Goal: Contribute content: Contribute content

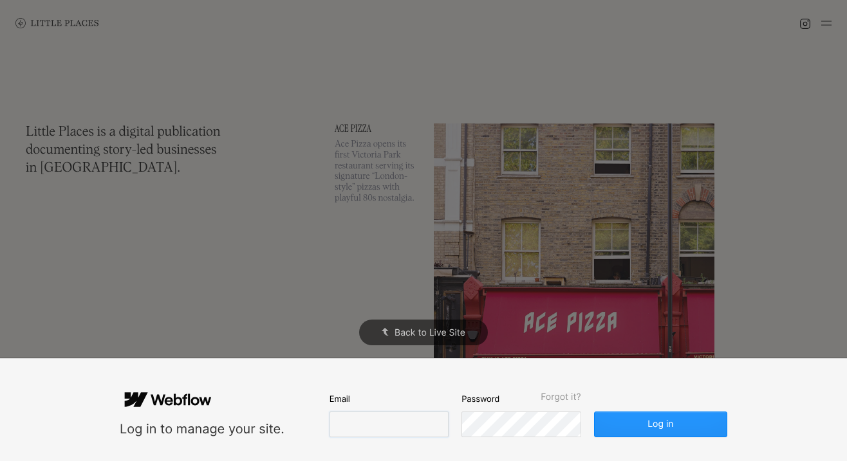
click at [396, 413] on input "email" at bounding box center [388, 425] width 119 height 26
type input "[EMAIL_ADDRESS][DOMAIN_NAME]"
click at [594, 412] on button "Log in" at bounding box center [660, 425] width 133 height 26
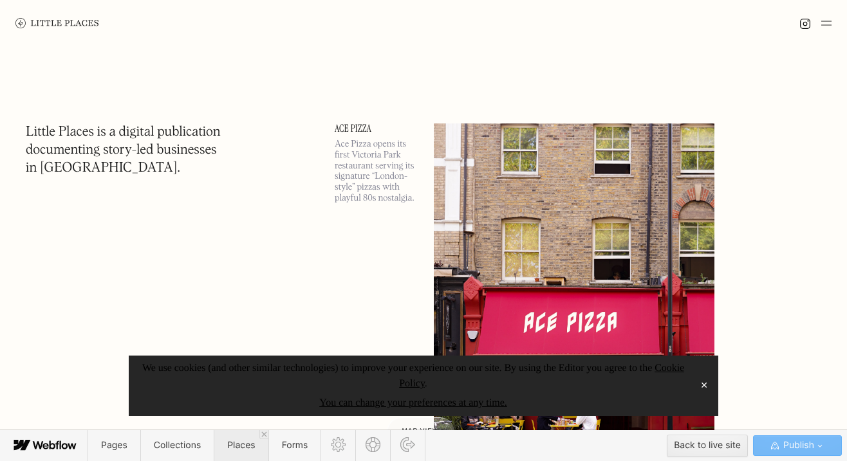
click at [221, 413] on span "Places" at bounding box center [241, 445] width 54 height 31
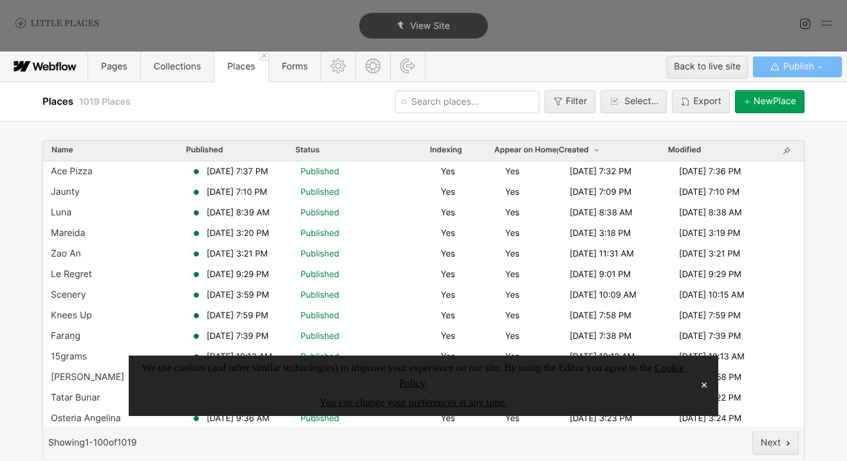
click at [704, 387] on button "✕" at bounding box center [704, 385] width 18 height 19
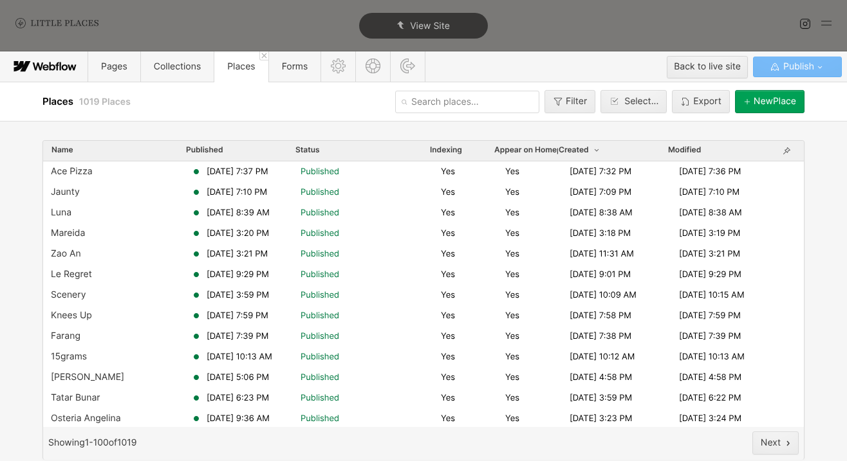
click at [753, 102] on div "[GEOGRAPHIC_DATA]" at bounding box center [774, 101] width 42 height 10
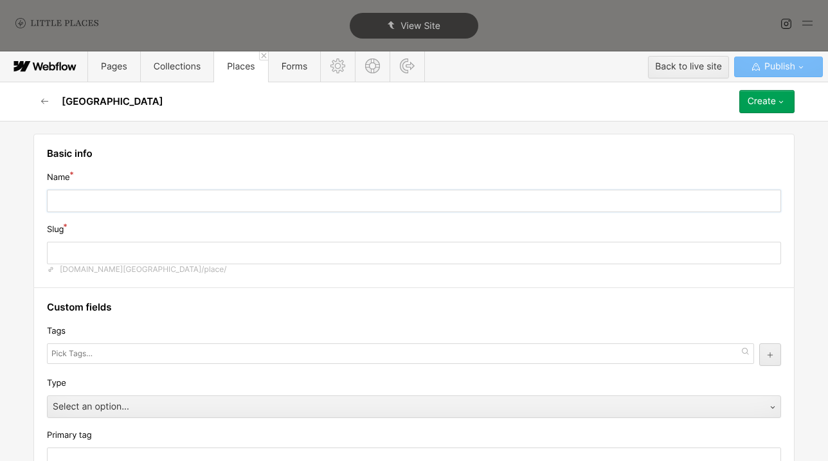
click at [307, 204] on input "text" at bounding box center [414, 201] width 735 height 23
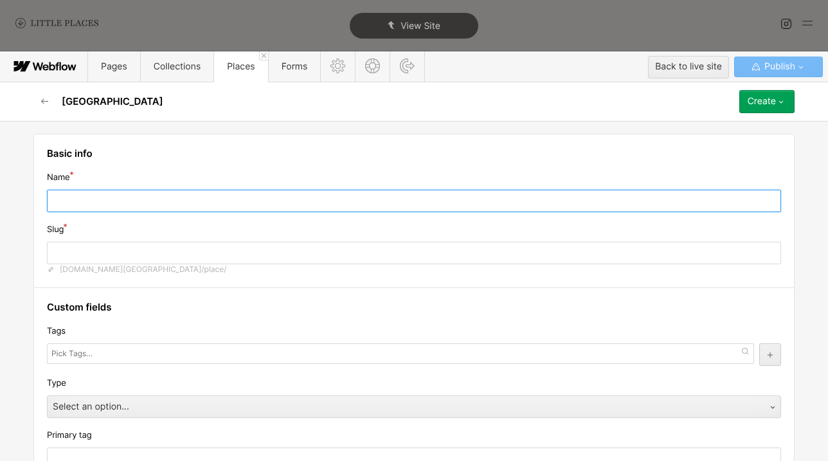
type input "E"
type input "e"
type input "R"
type input "r"
type input "Ri"
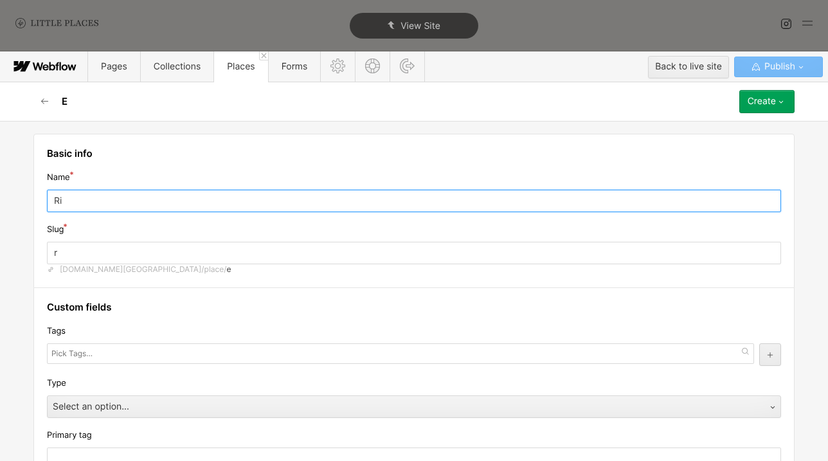
type input "ri"
type input "Rii"
type input "rii"
type input "Ri"
type input "ri"
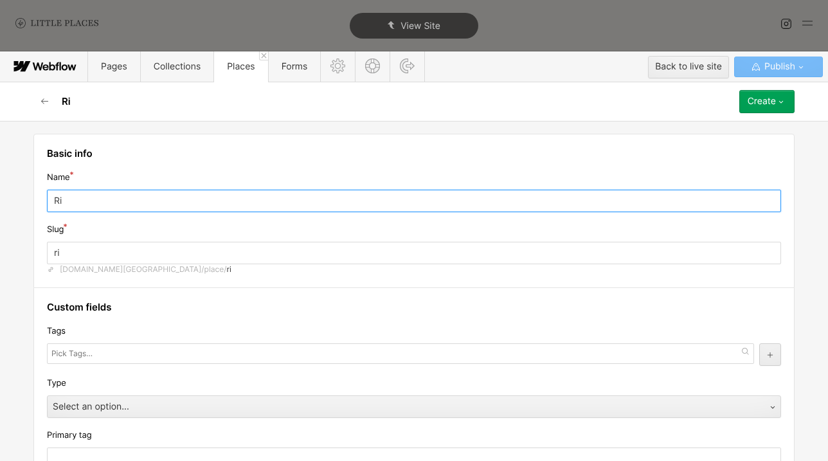
type input "Rif"
type input "rif"
type input "Riff"
type input "riff"
type input "Riffs"
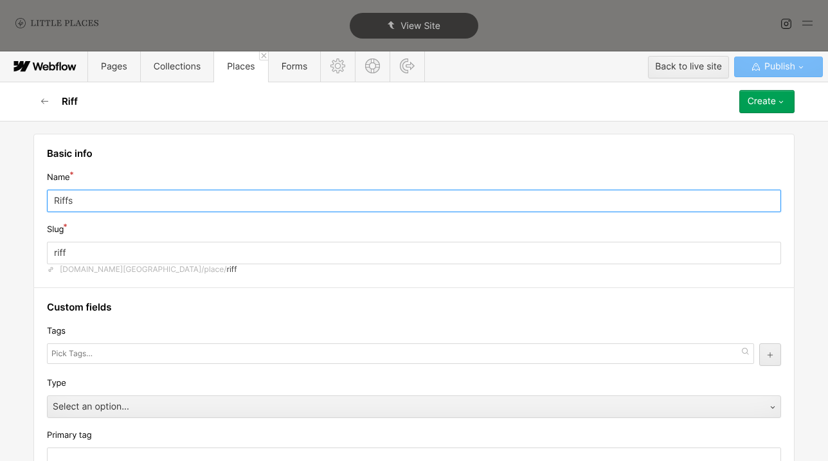
type input "riffs"
type input "Riffs"
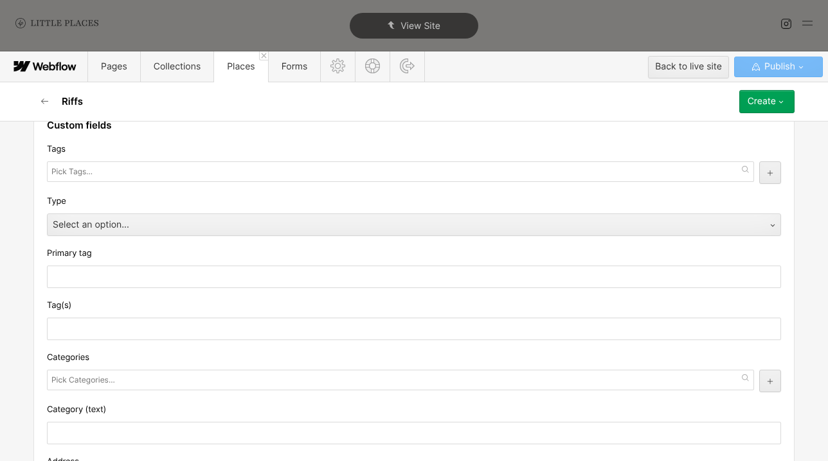
scroll to position [183, 0]
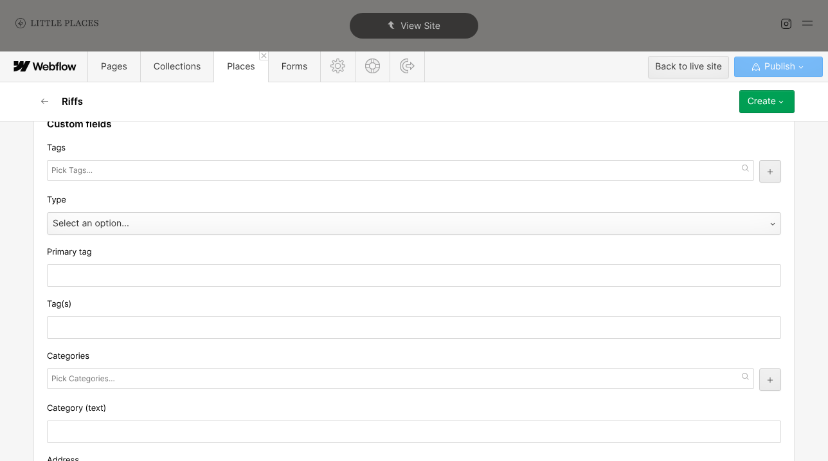
click at [163, 228] on div "Select an option..." at bounding box center [402, 224] width 708 height 21
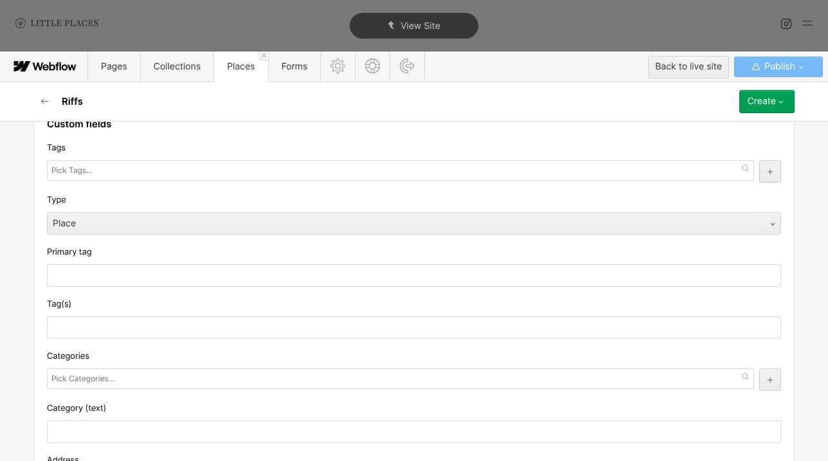
click at [134, 175] on div at bounding box center [401, 170] width 708 height 21
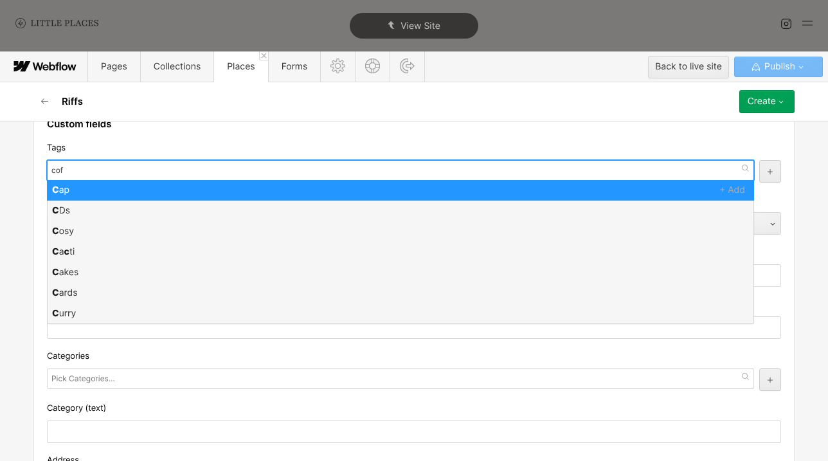
type input "coff"
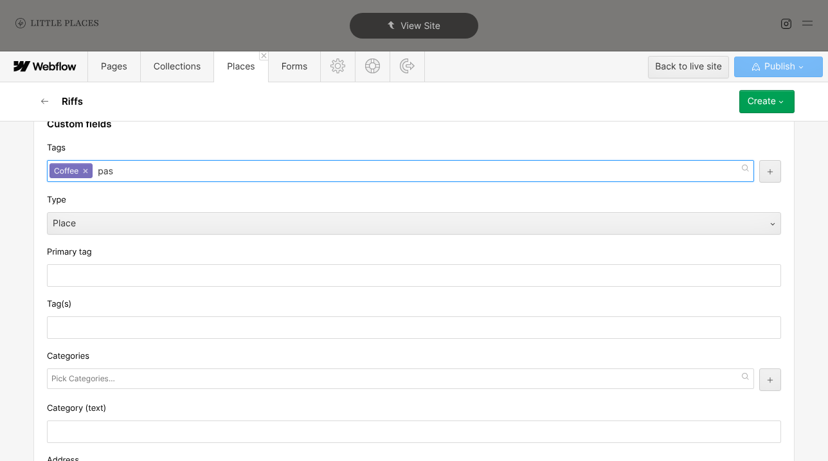
type input "past"
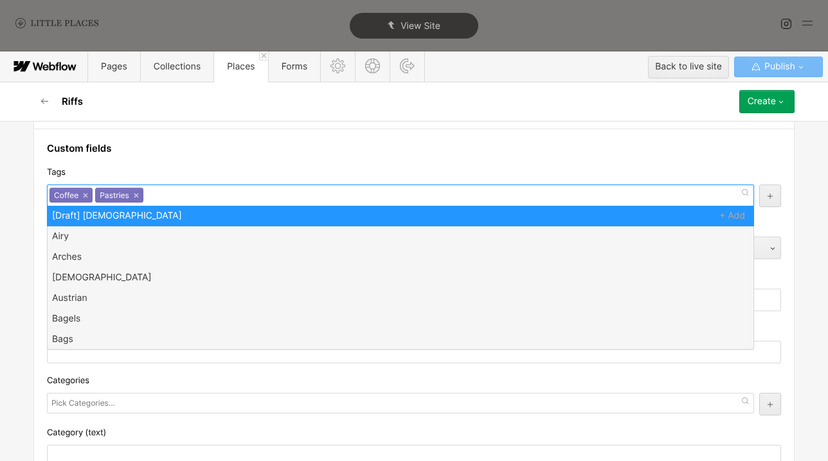
scroll to position [160, 0]
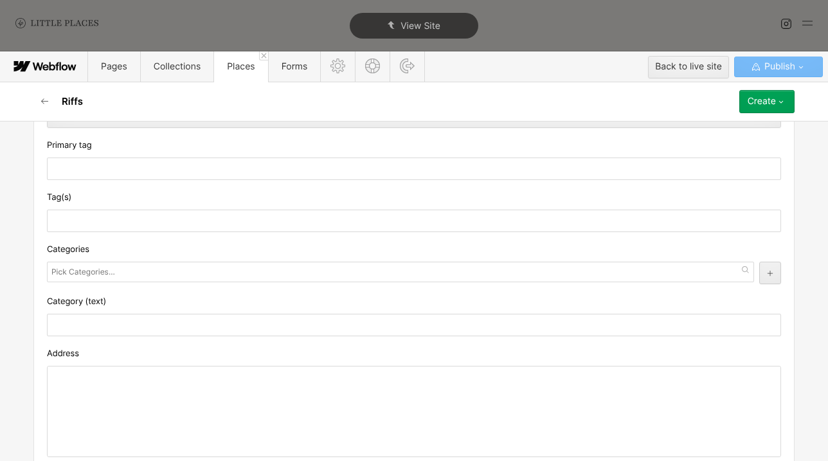
scroll to position [372, 0]
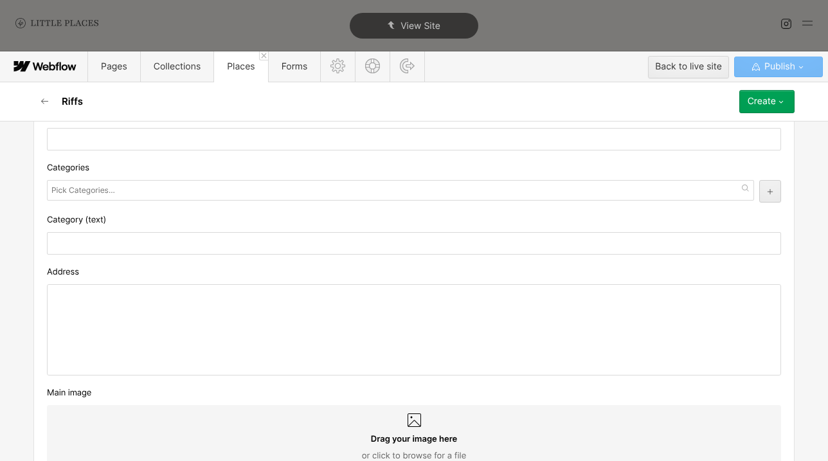
click at [196, 324] on div at bounding box center [414, 330] width 733 height 90
click at [174, 195] on div at bounding box center [401, 190] width 708 height 21
click at [138, 176] on div "Categories Art Bakery Bar Barbers / Salon Beauty & personal care Bicycle shop B…" at bounding box center [414, 182] width 735 height 42
click at [89, 184] on input "text" at bounding box center [84, 190] width 66 height 18
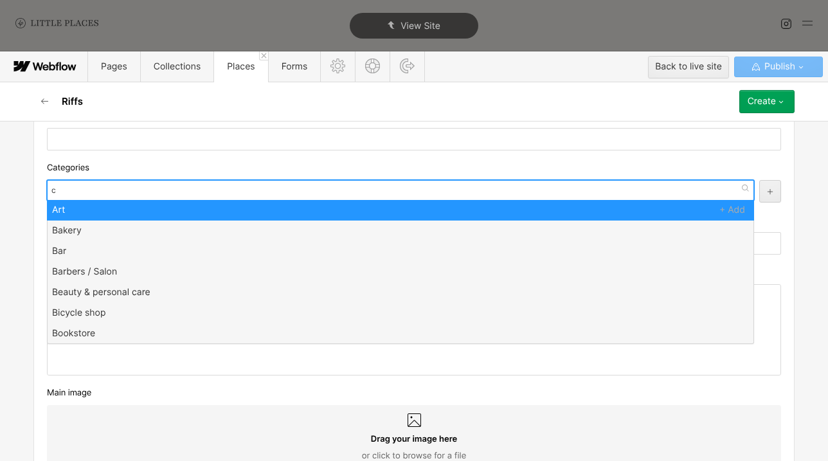
type input "co"
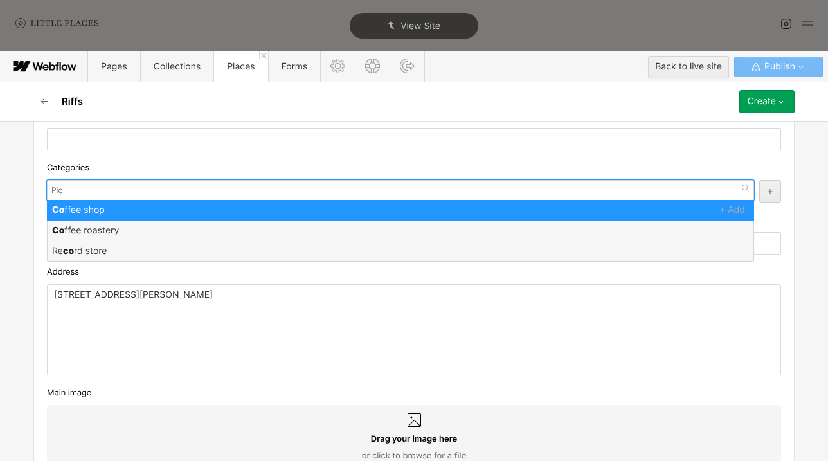
scroll to position [0, 0]
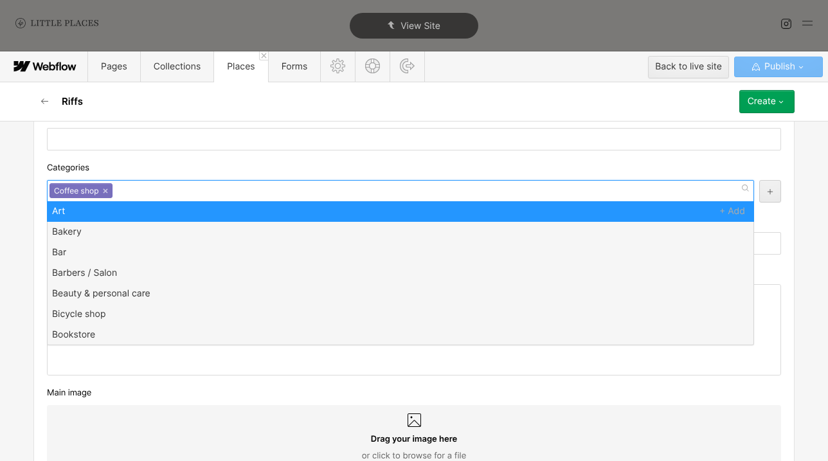
click at [123, 174] on div "Categories" at bounding box center [414, 168] width 735 height 14
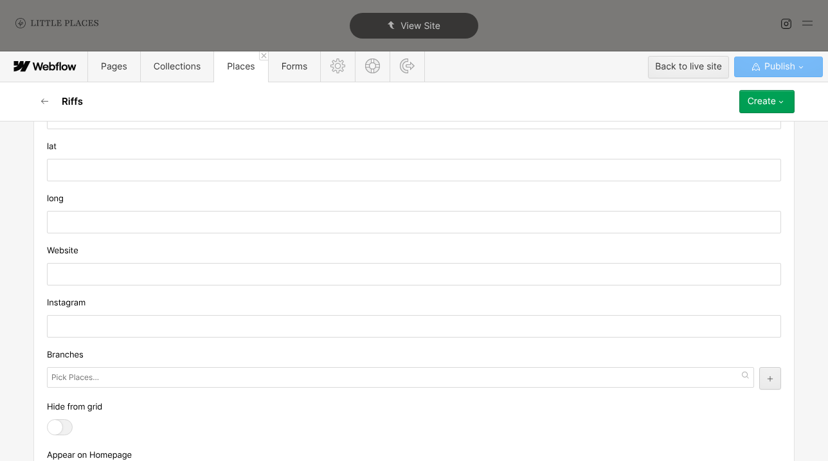
scroll to position [1111, 0]
click at [245, 315] on input "text" at bounding box center [414, 326] width 735 height 23
paste input "[URL][DOMAIN_NAME]"
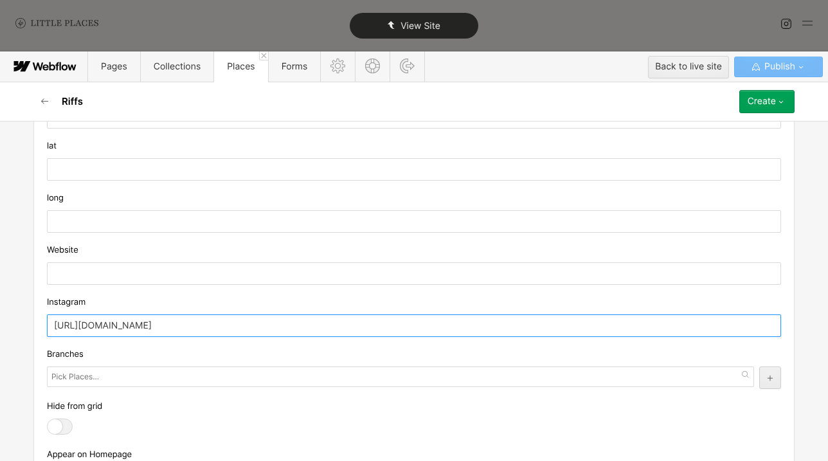
type input "[URL][DOMAIN_NAME]"
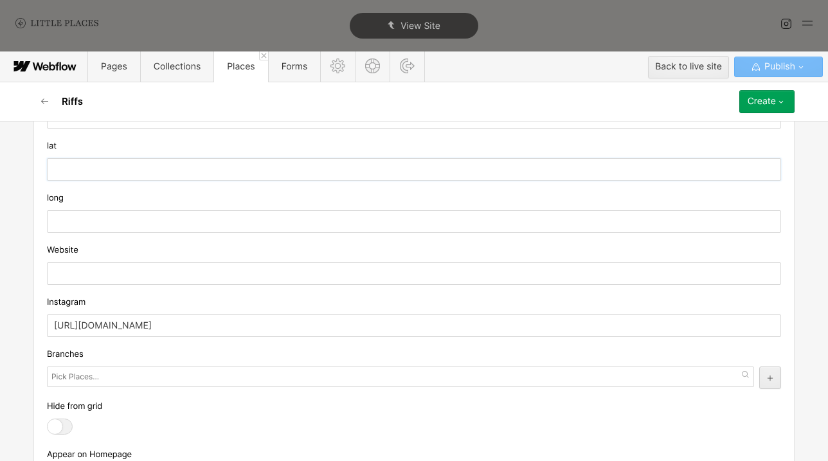
click at [228, 174] on input "text" at bounding box center [414, 169] width 735 height 23
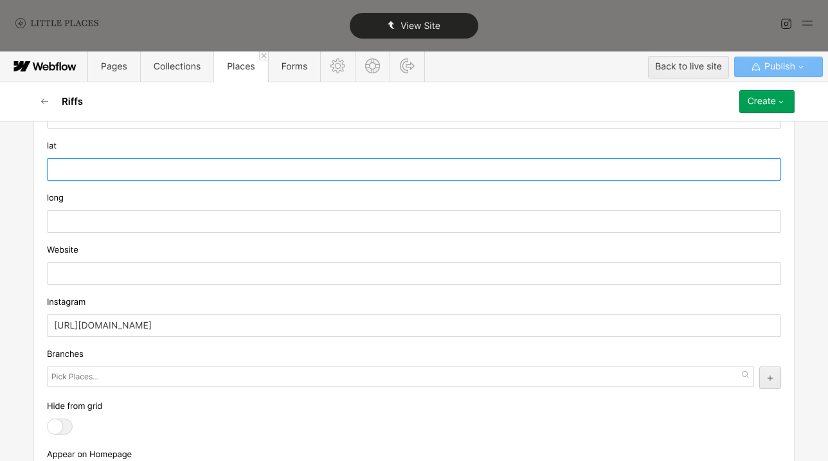
paste input "51.4853394"
type input "51.4853394"
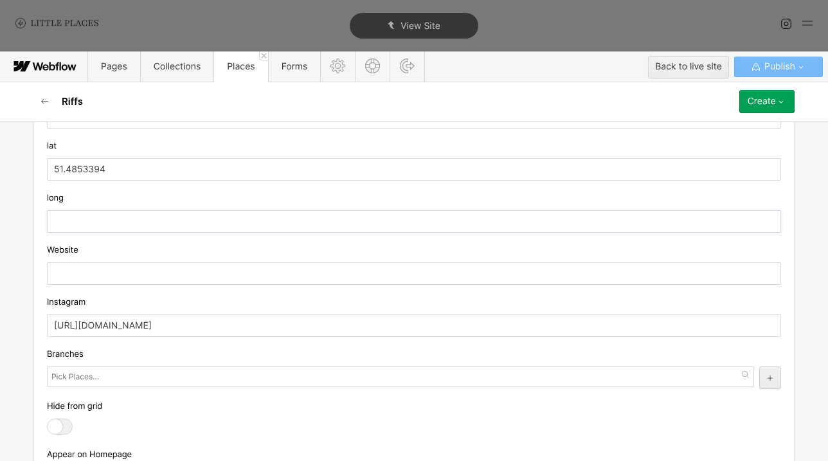
click at [171, 228] on input "text" at bounding box center [414, 221] width 735 height 23
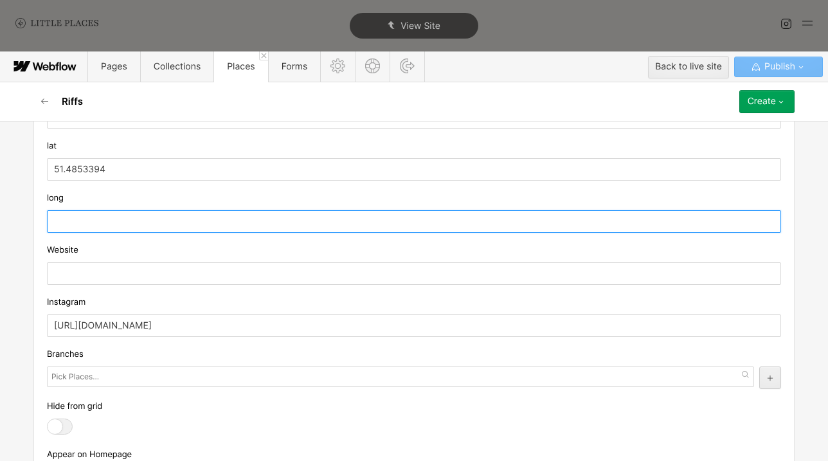
paste input "-0.206742"
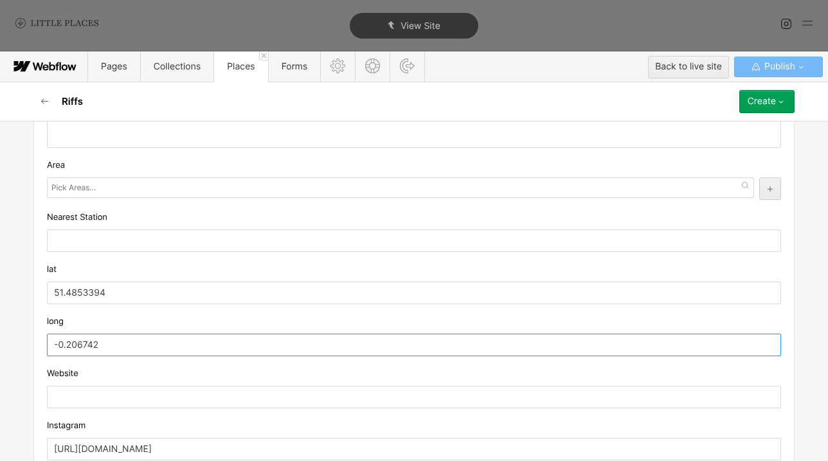
scroll to position [906, 0]
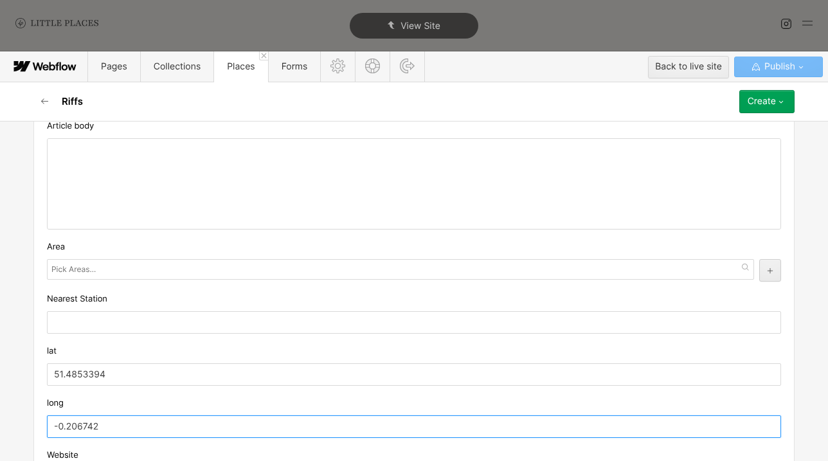
type input "-0.206742"
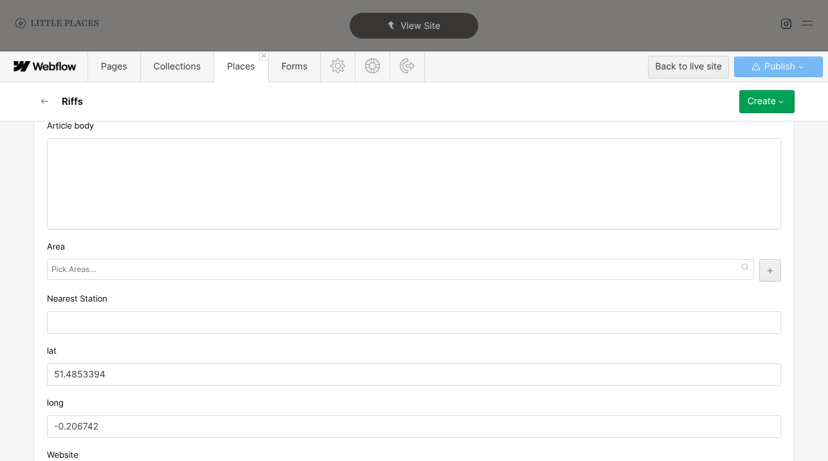
click at [222, 282] on div "Custom fields Tags Coffee Pastries Coffee × Pastries × [Draft] British Airy Arc…" at bounding box center [414, 43] width 762 height 1322
click at [178, 264] on div at bounding box center [401, 269] width 708 height 21
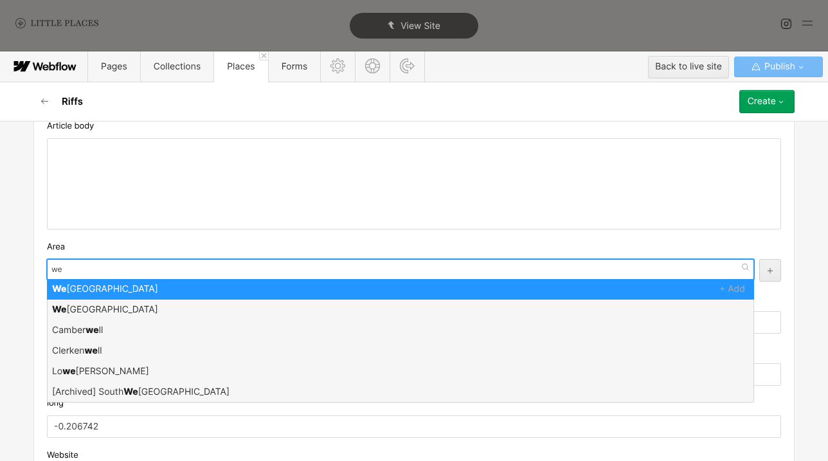
type input "[PERSON_NAME]"
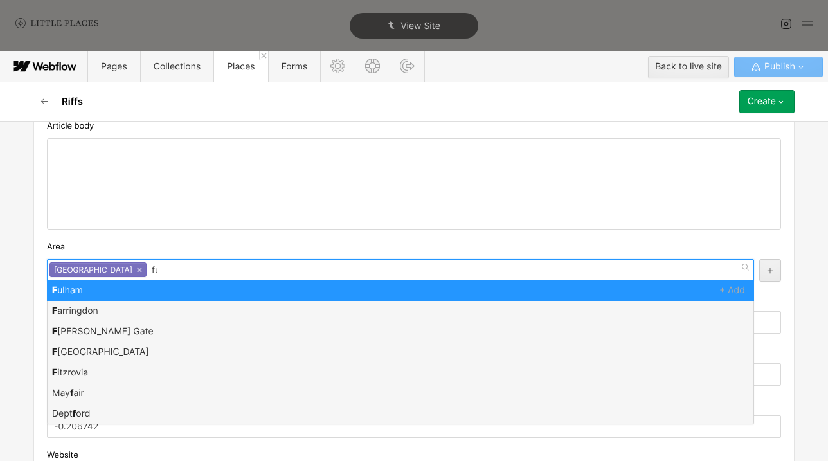
scroll to position [0, 0]
type input "ful"
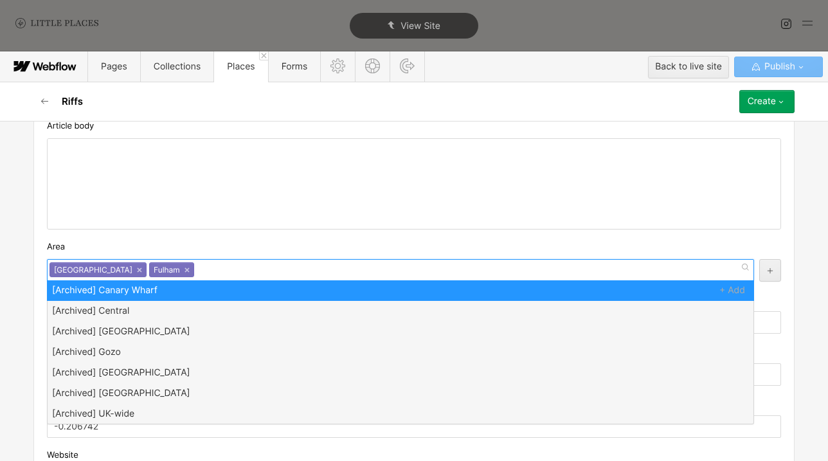
click at [256, 252] on div "Area" at bounding box center [414, 247] width 735 height 14
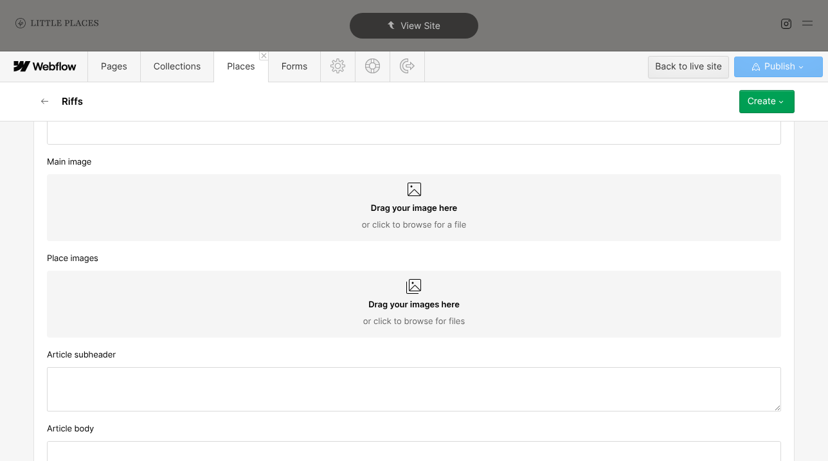
scroll to position [603, 0]
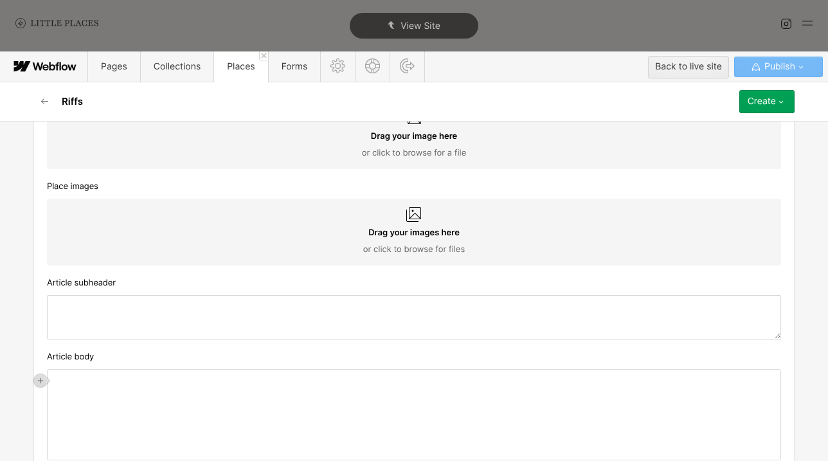
scroll to position [688, 0]
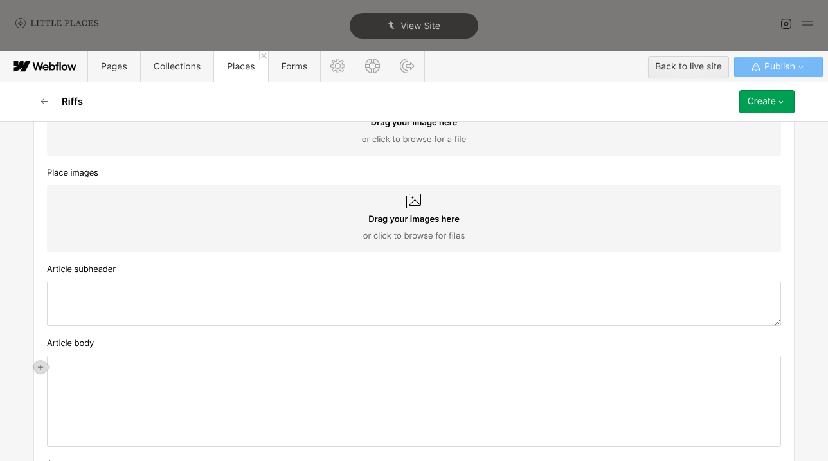
paste div
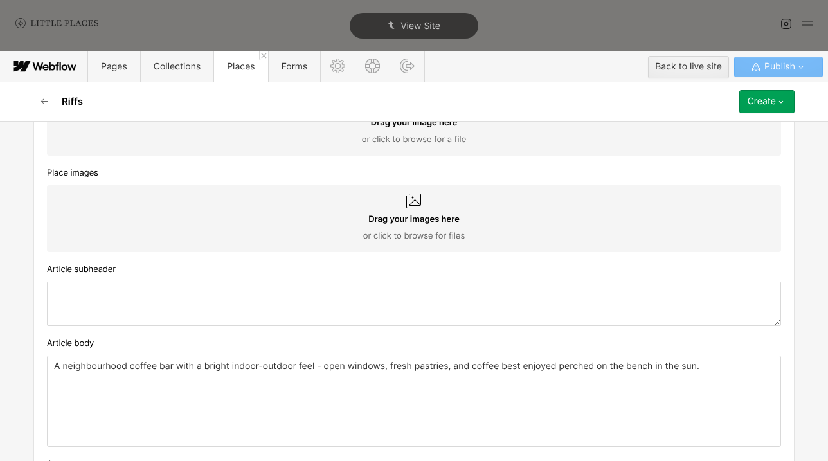
click at [93, 370] on p "A neighbourhood coffee bar with a bright indoor-outdoor feel - open windows, fr…" at bounding box center [414, 367] width 720 height 10
click at [136, 366] on p "A friendly coffee bar with a bright indoor-outdoor feel - open windows, fresh p…" at bounding box center [414, 367] width 720 height 10
click at [150, 326] on textarea at bounding box center [414, 304] width 735 height 44
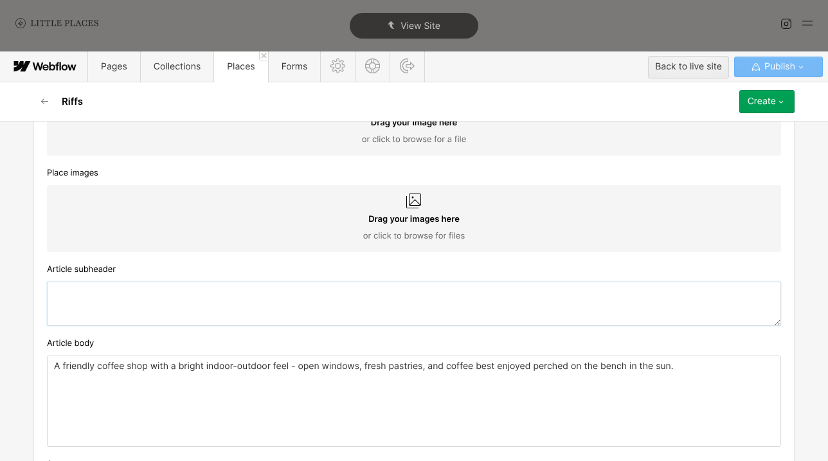
click at [150, 313] on textarea at bounding box center [414, 304] width 735 height 44
click at [300, 314] on textarea "Neighbourhood coffee shop" at bounding box center [414, 304] width 735 height 44
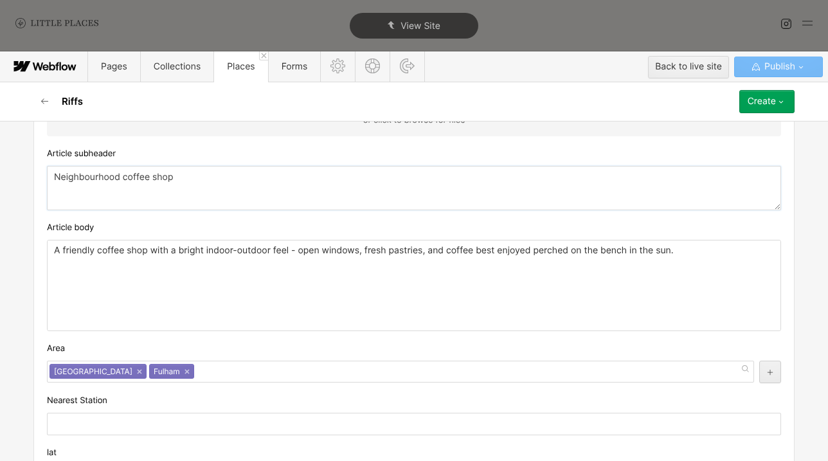
scroll to position [805, 0]
type textarea "Neighbourhood coffee shop"
click at [300, 314] on div "A friendly coffee shop with a bright indoor-outdoor feel - open windows, fresh …" at bounding box center [414, 285] width 733 height 90
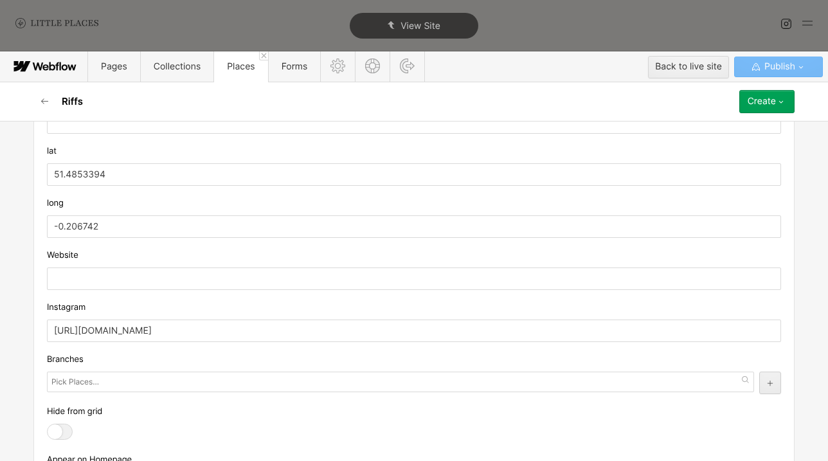
scroll to position [1160, 0]
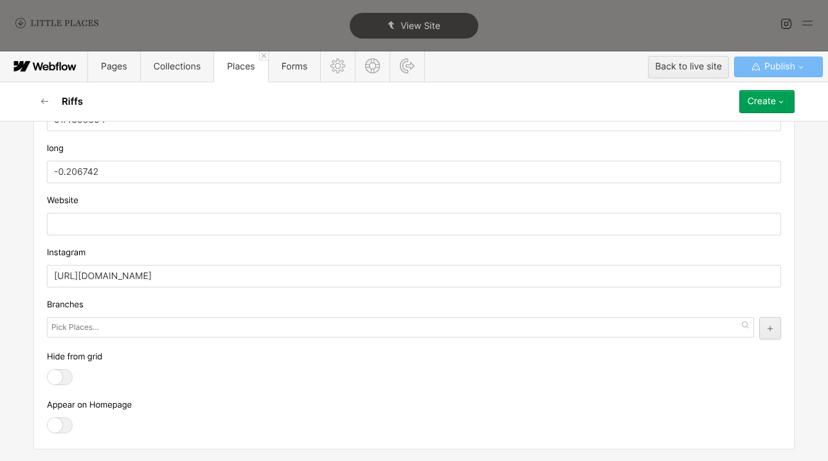
click at [61, 413] on div at bounding box center [60, 425] width 26 height 16
click at [0, 0] on input "checkbox" at bounding box center [0, 0] width 0 height 0
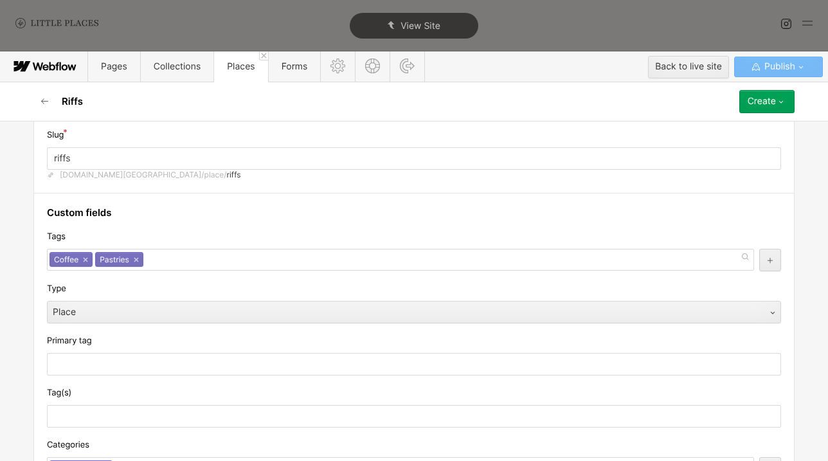
scroll to position [0, 0]
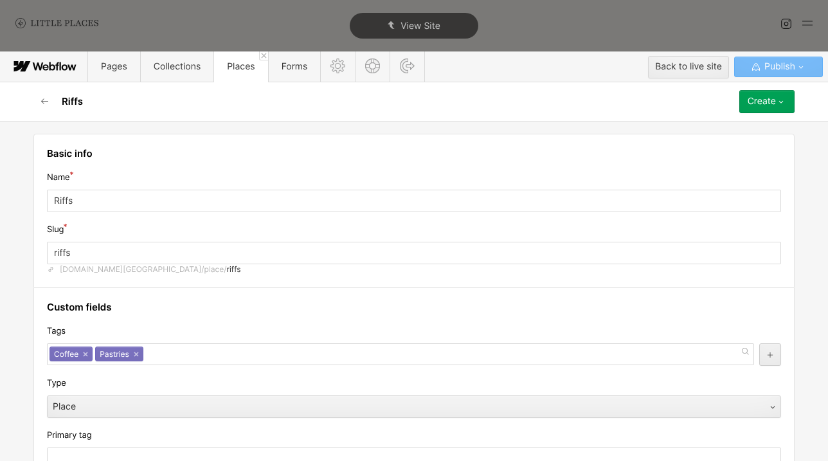
click at [749, 112] on button "Create" at bounding box center [767, 101] width 55 height 23
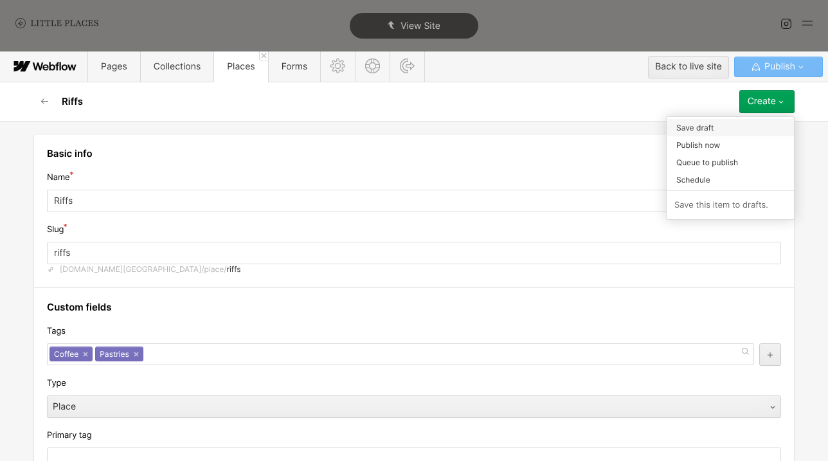
click at [744, 133] on div "Save draft" at bounding box center [730, 127] width 127 height 17
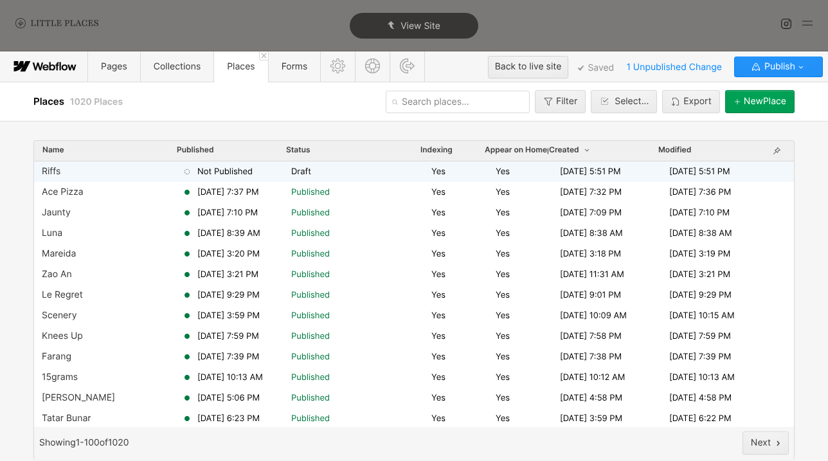
click at [252, 174] on span "Not Published" at bounding box center [224, 172] width 55 height 12
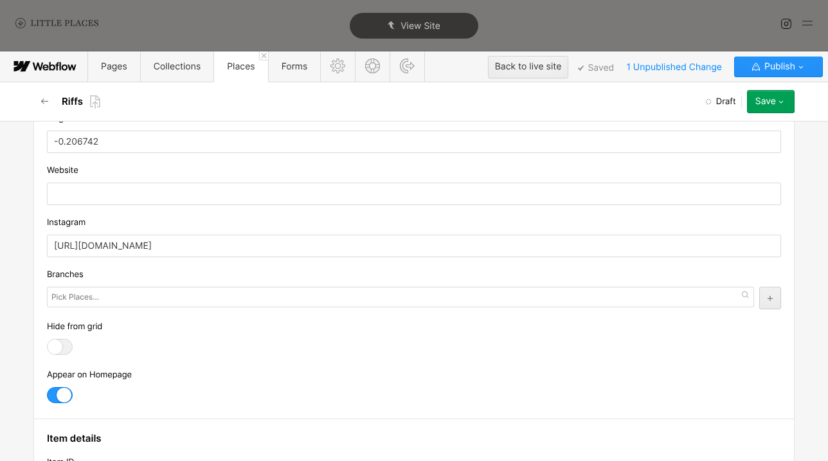
scroll to position [1263, 0]
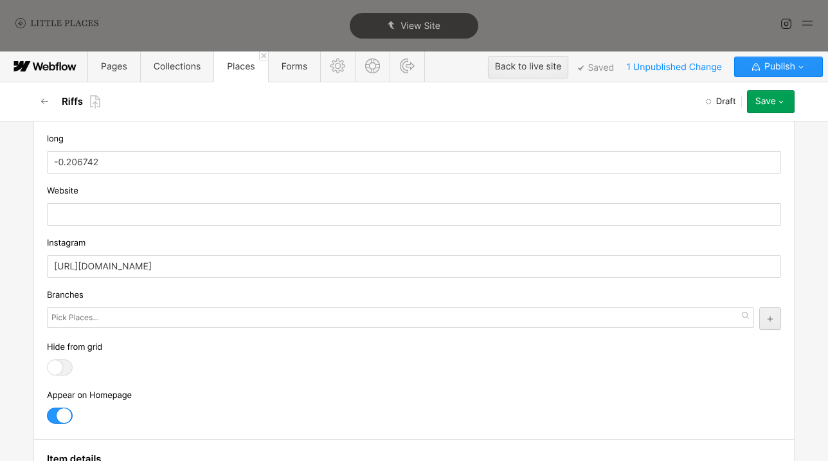
click at [779, 104] on icon "button" at bounding box center [781, 101] width 10 height 10
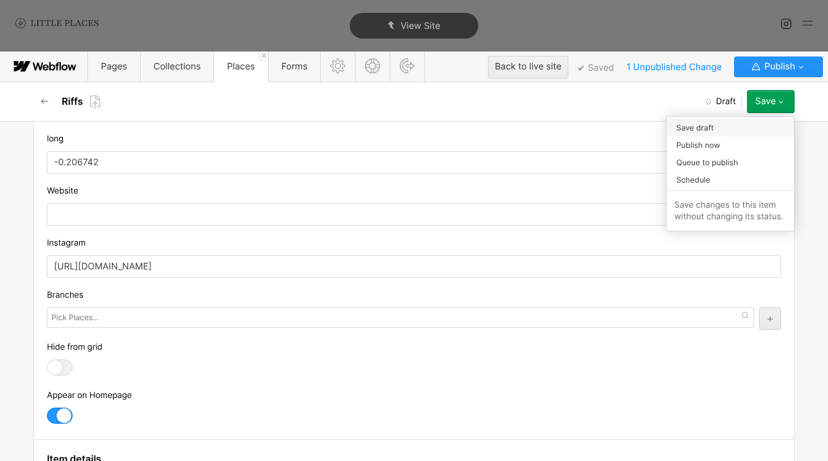
click at [751, 126] on div "Save draft" at bounding box center [730, 127] width 127 height 17
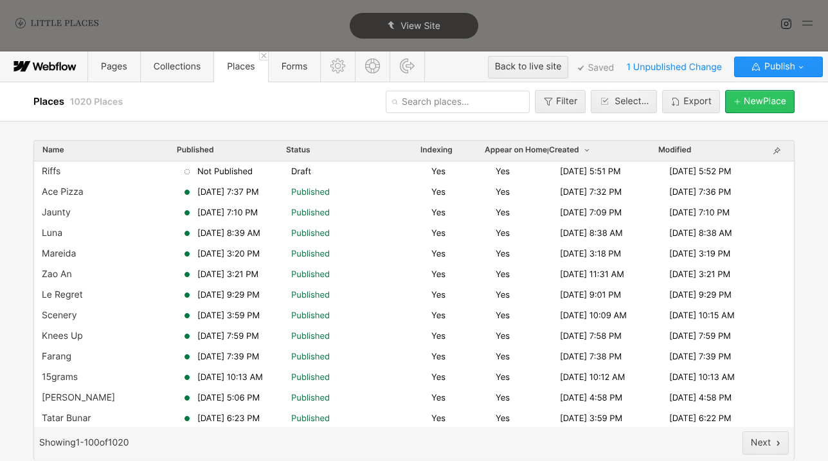
click at [771, 109] on button "[GEOGRAPHIC_DATA]" at bounding box center [760, 101] width 69 height 23
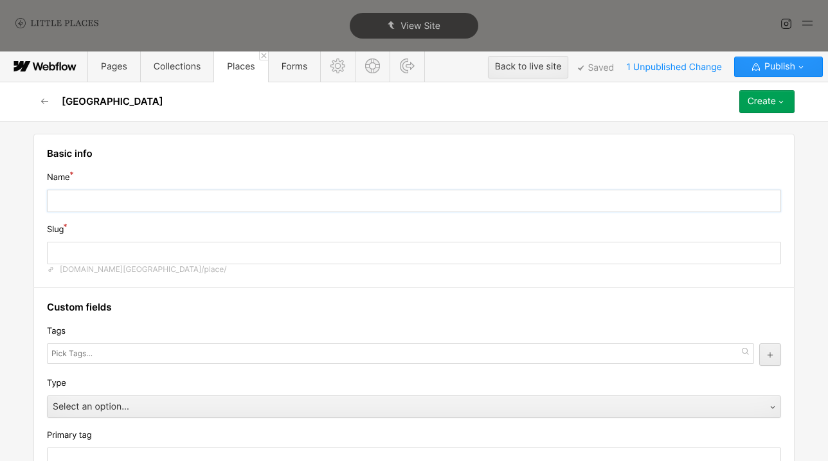
click at [362, 195] on input "text" at bounding box center [414, 201] width 735 height 23
type input "C"
type input "c"
type input "Co"
type input "co"
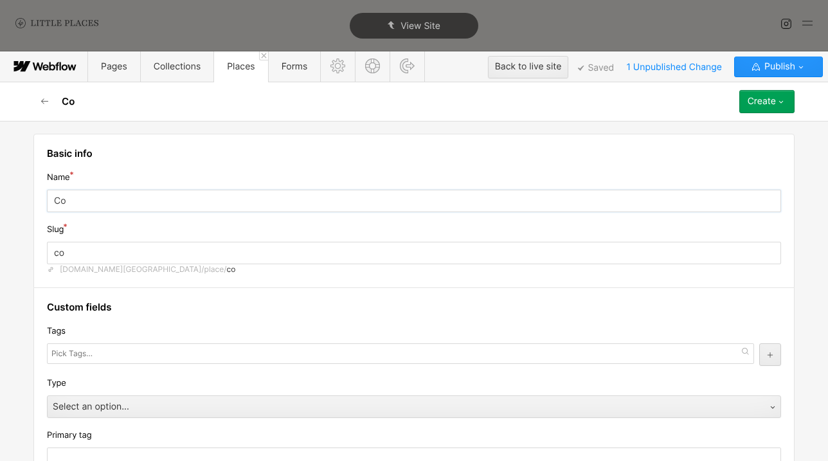
type input "Cob"
type input "cob"
type input "Coba"
type input "coba"
type input "Cobal"
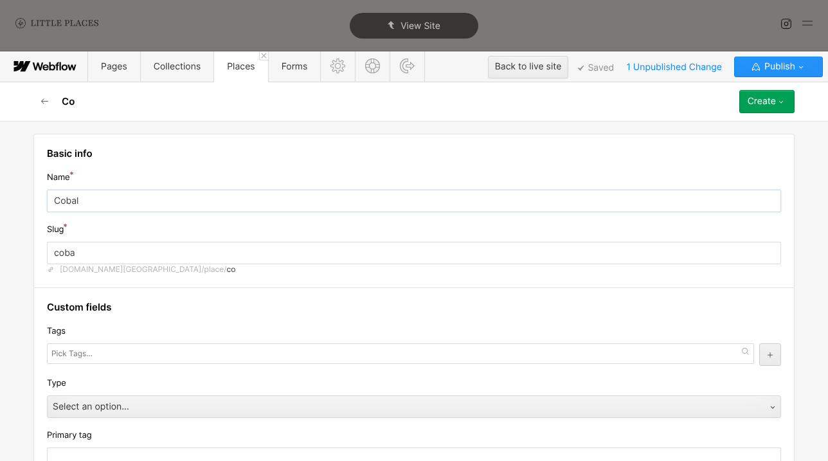
type input "cobal"
type input "Cobalt"
type input "cobalt"
type input "Cobalto"
type input "cobalto"
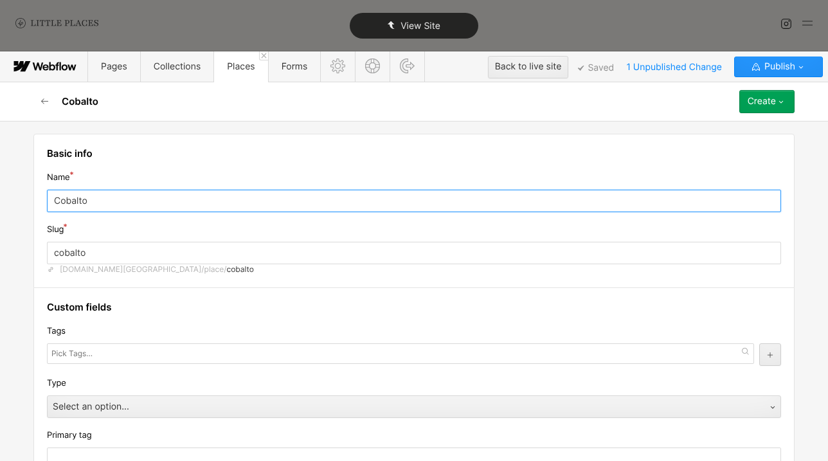
type input "Cobalto"
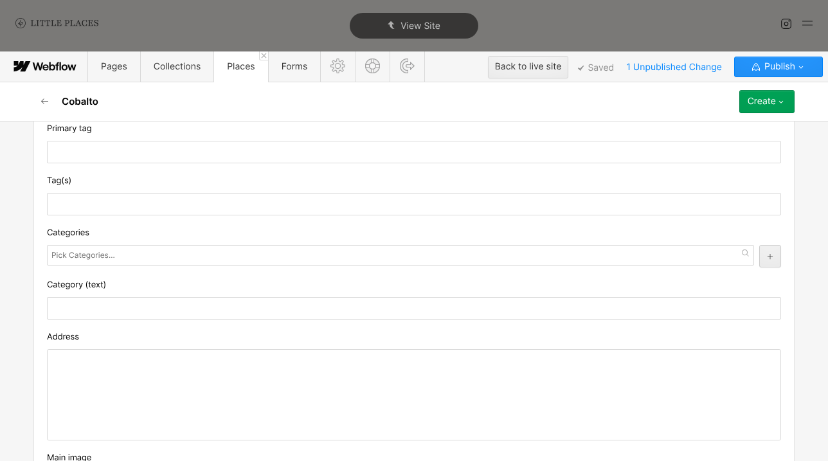
scroll to position [307, 0]
click at [152, 362] on div at bounding box center [414, 394] width 733 height 90
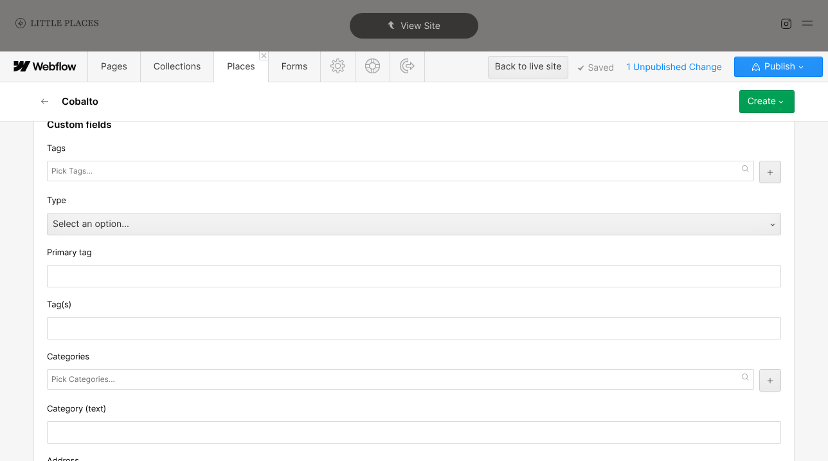
scroll to position [149, 0]
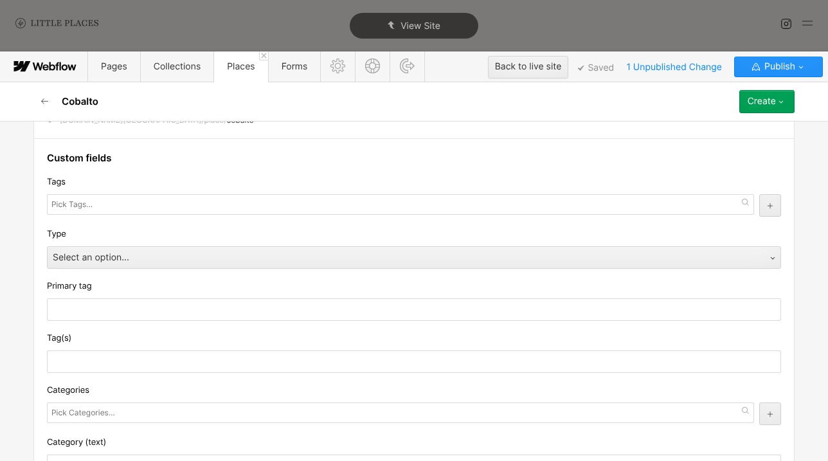
click at [133, 202] on div at bounding box center [401, 204] width 708 height 21
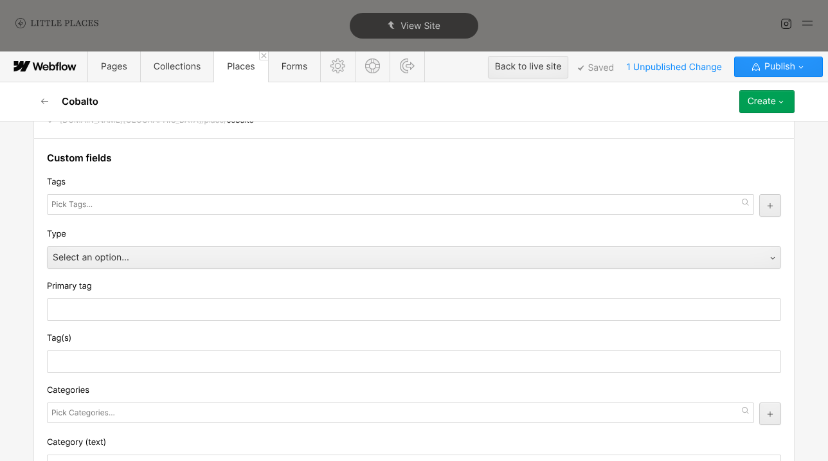
click at [71, 213] on input "text" at bounding box center [73, 205] width 44 height 18
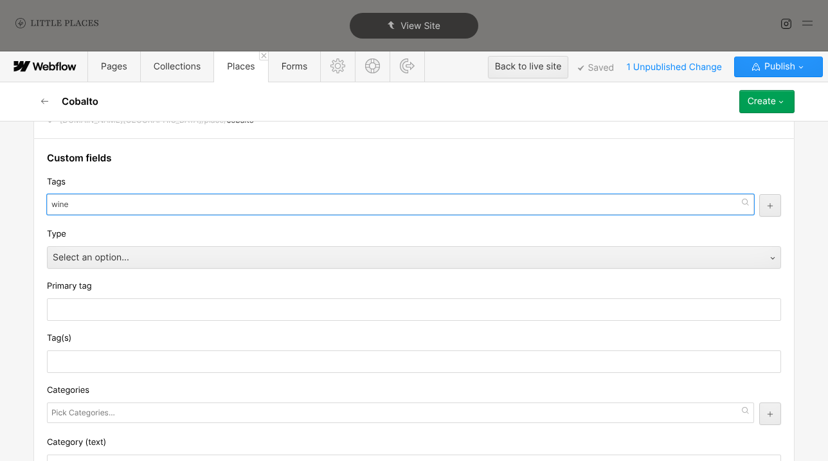
type input "wine"
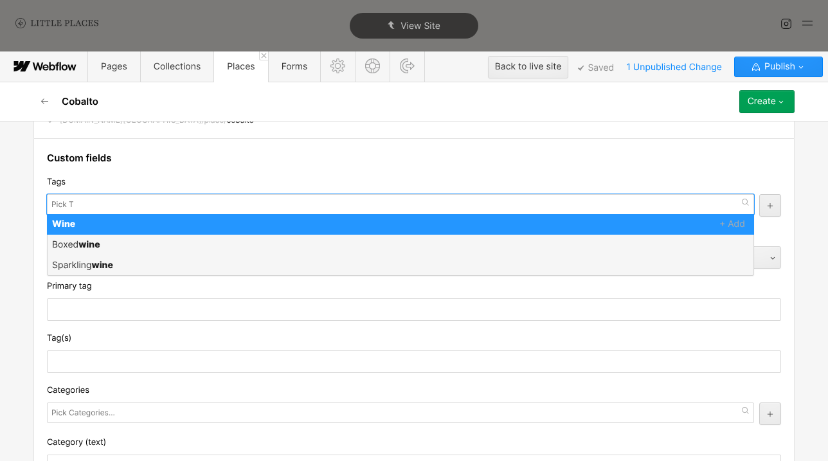
scroll to position [0, 0]
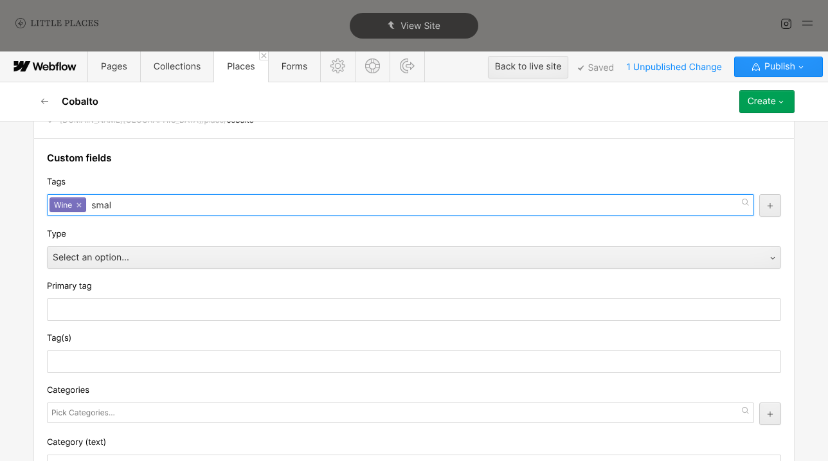
type input "small"
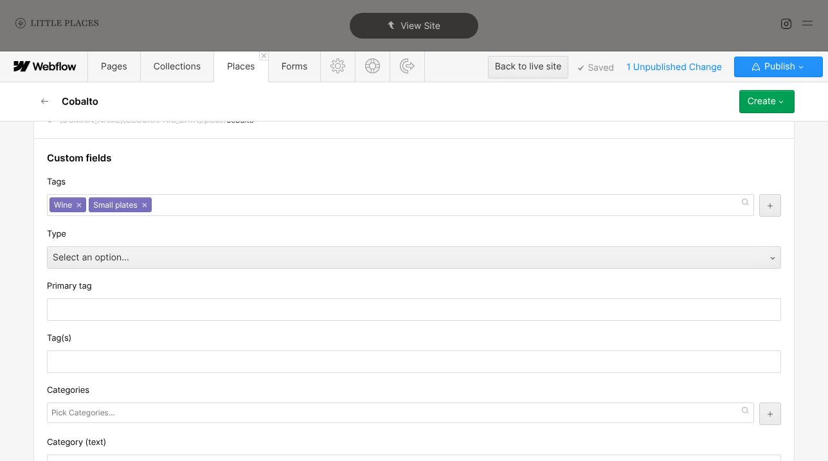
click at [305, 176] on div "Tags" at bounding box center [414, 182] width 735 height 14
click at [210, 257] on div "Select an option..." at bounding box center [402, 258] width 708 height 21
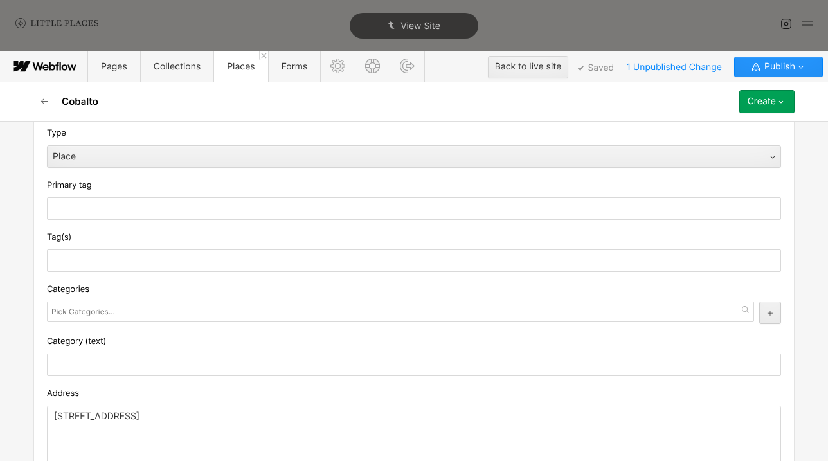
click at [169, 316] on div at bounding box center [401, 312] width 708 height 21
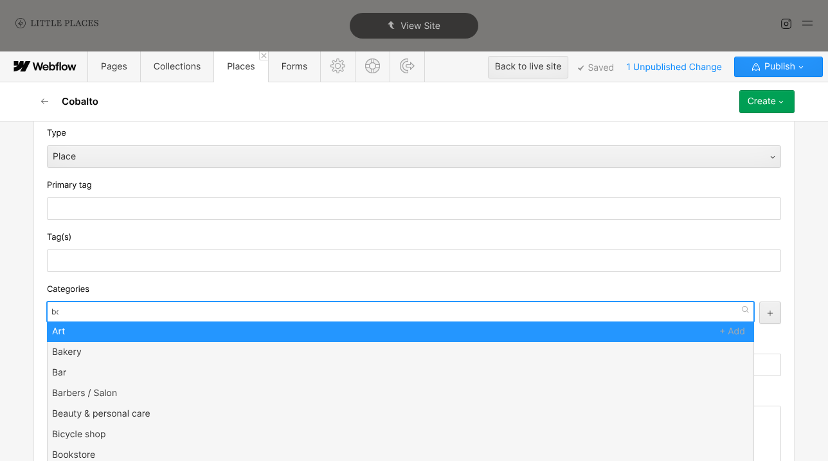
scroll to position [0, 0]
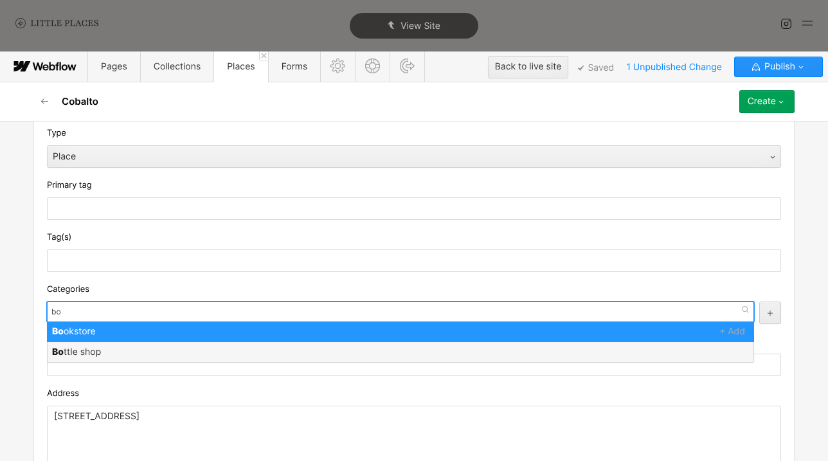
type input "b"
type input "wine"
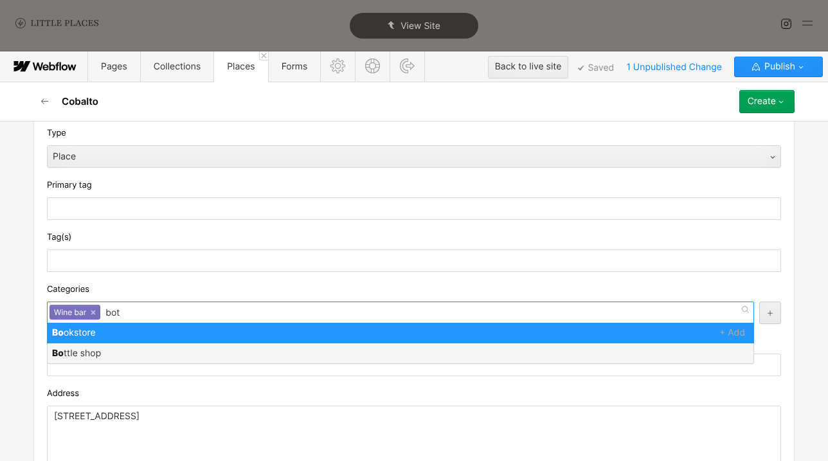
type input "[PERSON_NAME]"
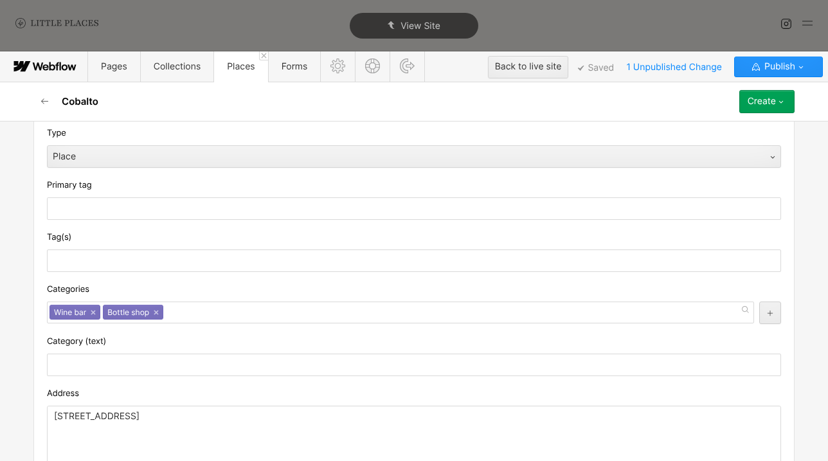
click at [187, 290] on div "Categories" at bounding box center [414, 289] width 735 height 14
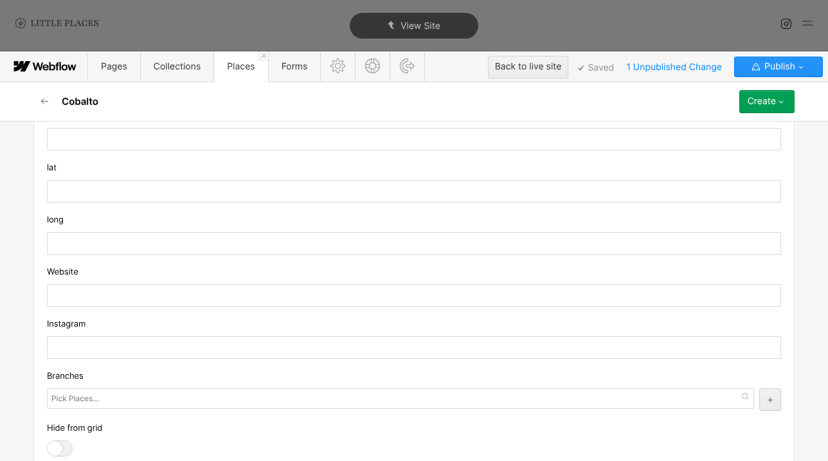
scroll to position [1083, 0]
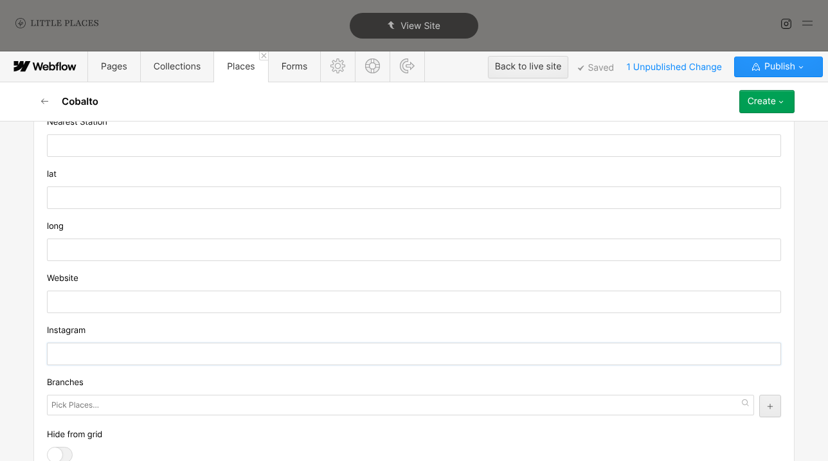
click at [176, 346] on input "text" at bounding box center [414, 354] width 735 height 23
paste input "[URL][DOMAIN_NAME]"
click at [244, 354] on input "[URL][DOMAIN_NAME]" at bounding box center [414, 354] width 735 height 23
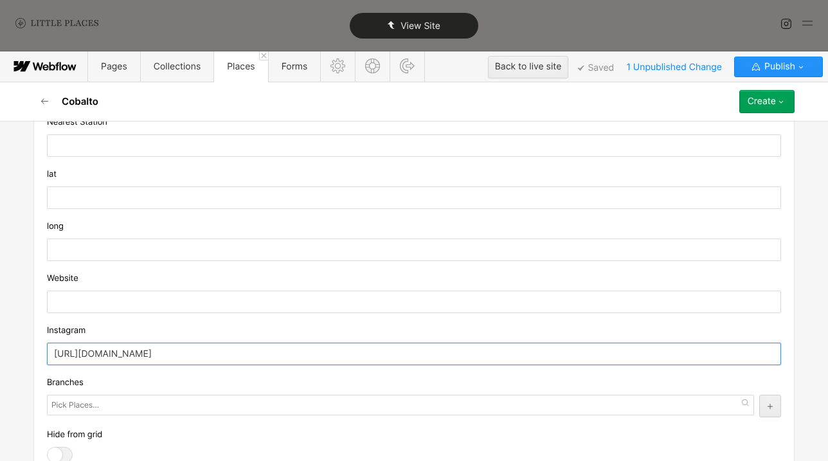
type input "[URL][DOMAIN_NAME]"
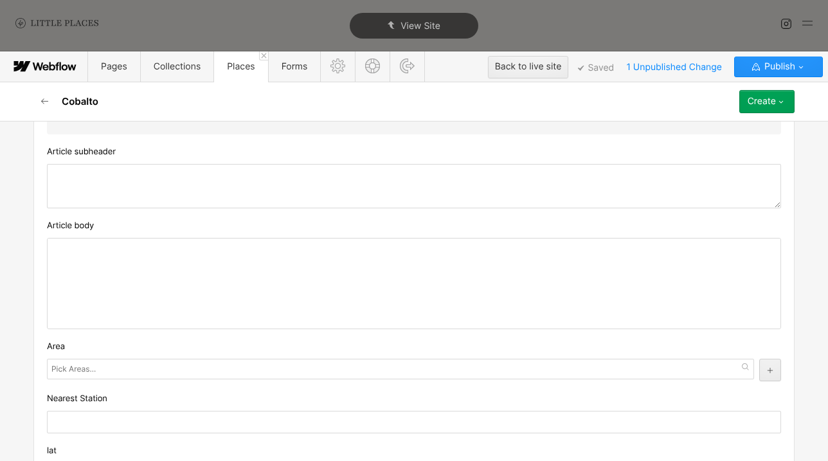
scroll to position [816, 0]
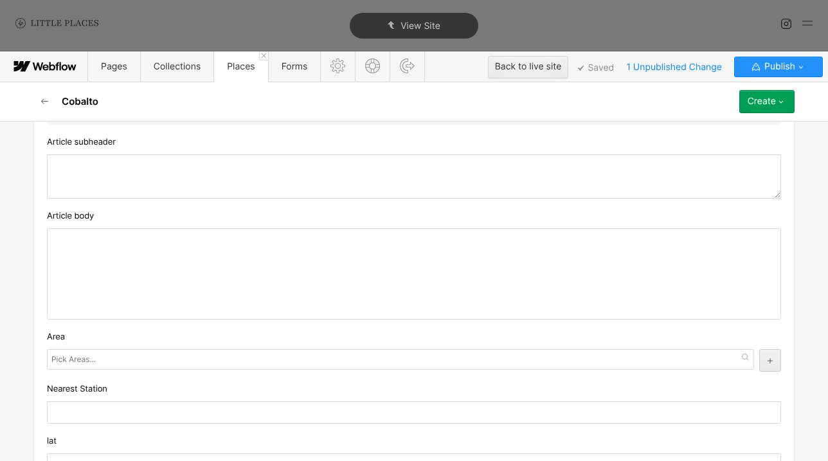
click at [90, 358] on input "text" at bounding box center [74, 360] width 47 height 18
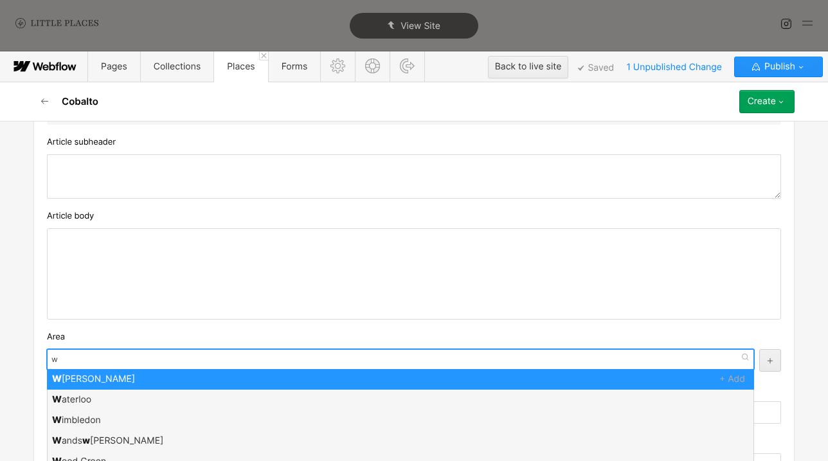
scroll to position [0, 0]
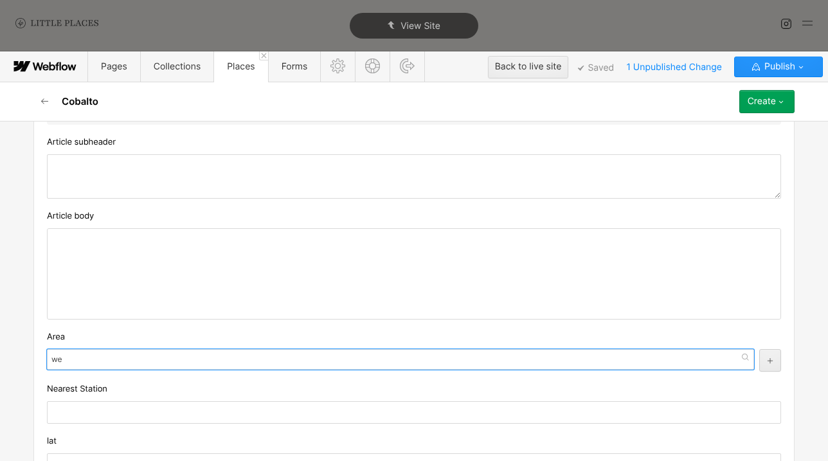
type input "[PERSON_NAME]"
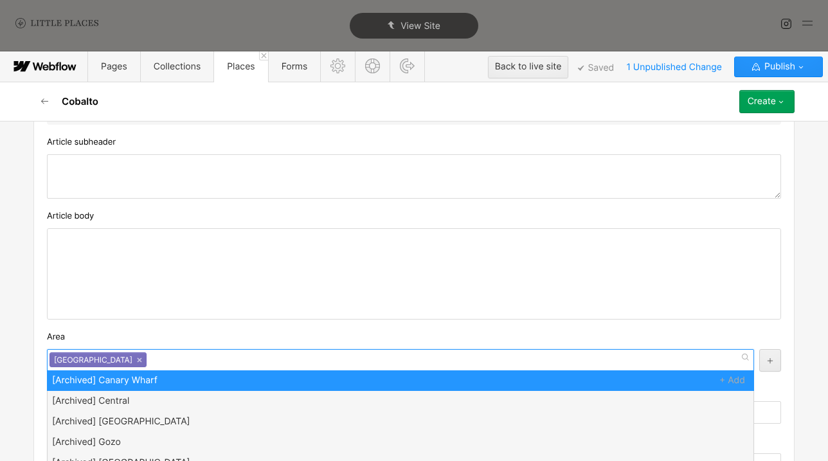
click at [121, 330] on div "Custom fields Tags Wine Small plates Wine × Small plates × [Archived] Vegetaria…" at bounding box center [414, 134] width 762 height 1322
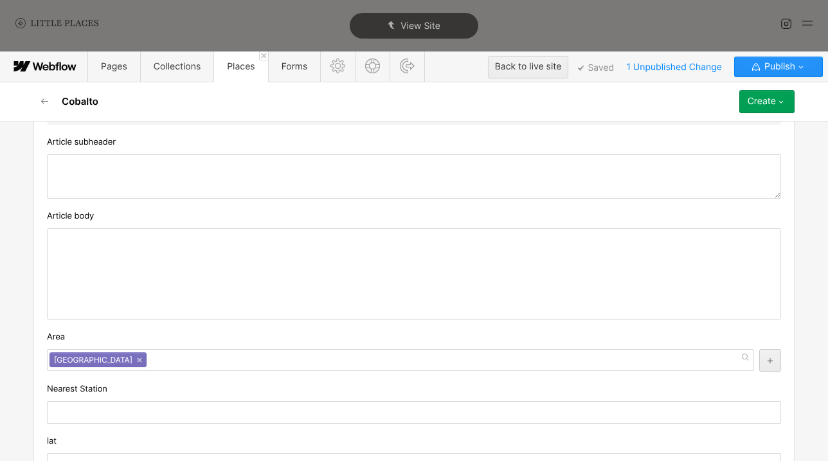
scroll to position [881, 0]
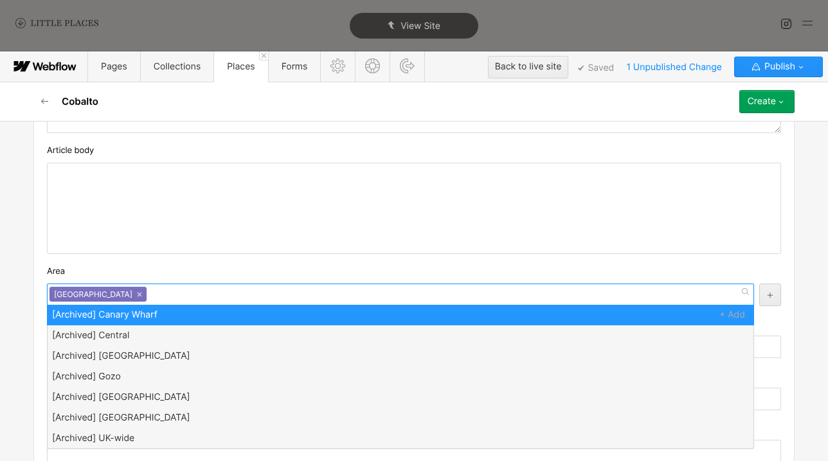
click at [143, 297] on div "[GEOGRAPHIC_DATA] ×" at bounding box center [401, 295] width 708 height 22
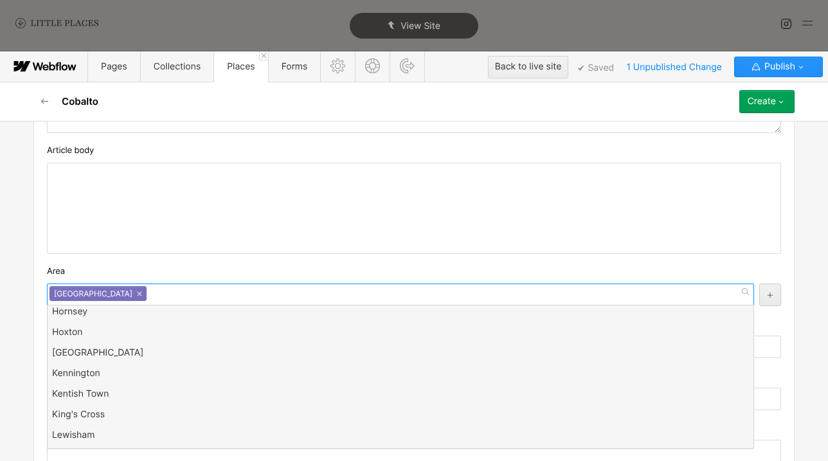
scroll to position [1894, 0]
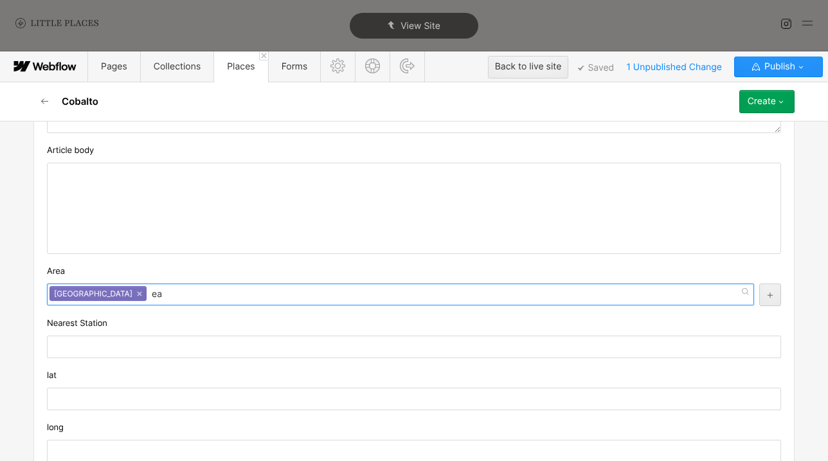
type input "e"
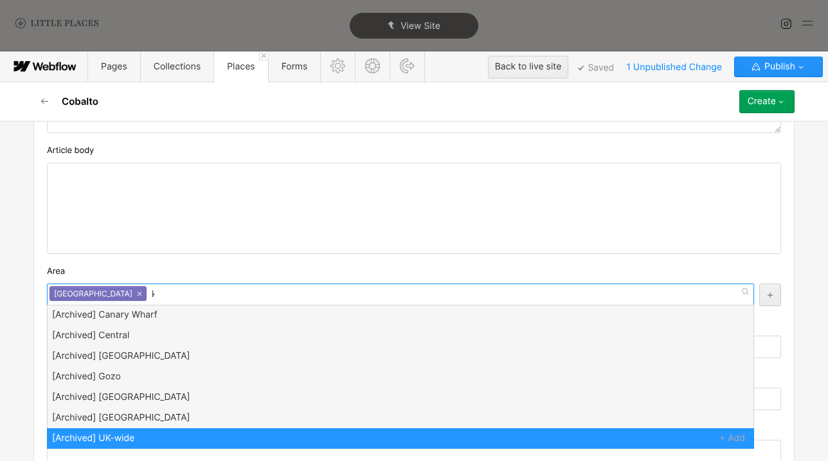
scroll to position [0, 0]
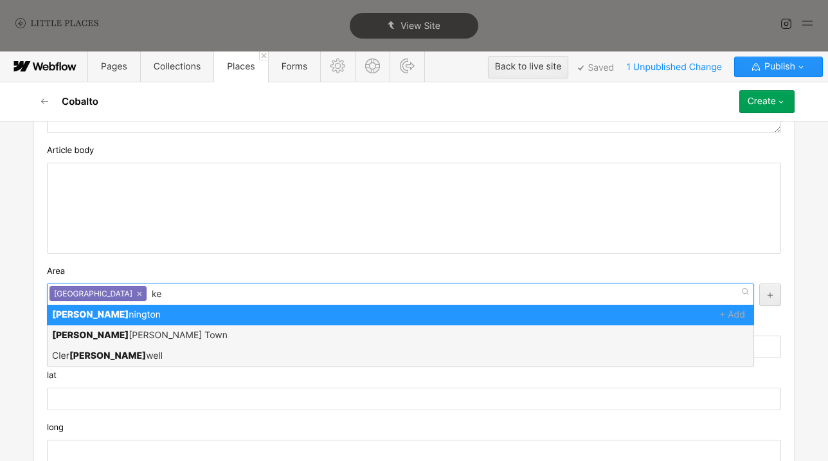
type input "k"
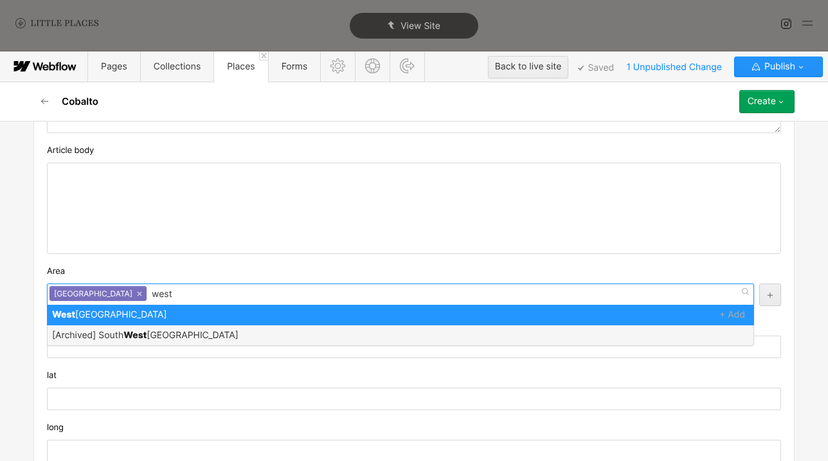
click at [152, 294] on input "west" at bounding box center [163, 294] width 23 height 21
type input "ful"
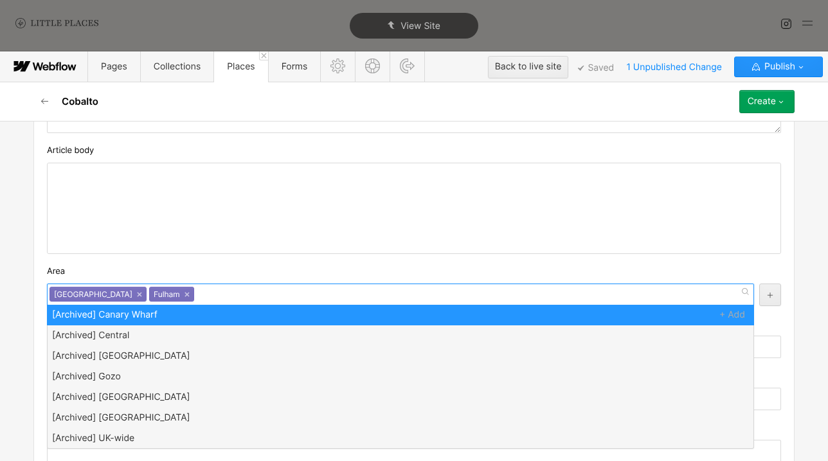
click at [165, 272] on div "Area" at bounding box center [414, 271] width 735 height 14
click at [187, 301] on div "[GEOGRAPHIC_DATA] × Fulham ×" at bounding box center [401, 295] width 708 height 22
click at [203, 276] on div "Area" at bounding box center [414, 271] width 735 height 14
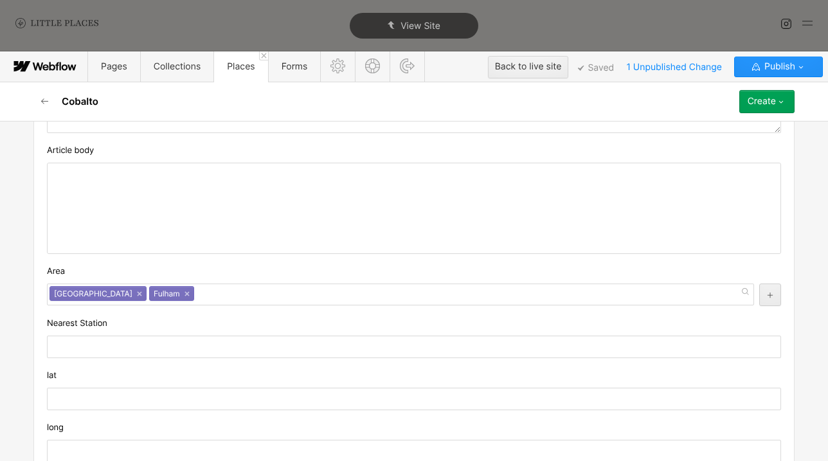
scroll to position [940, 0]
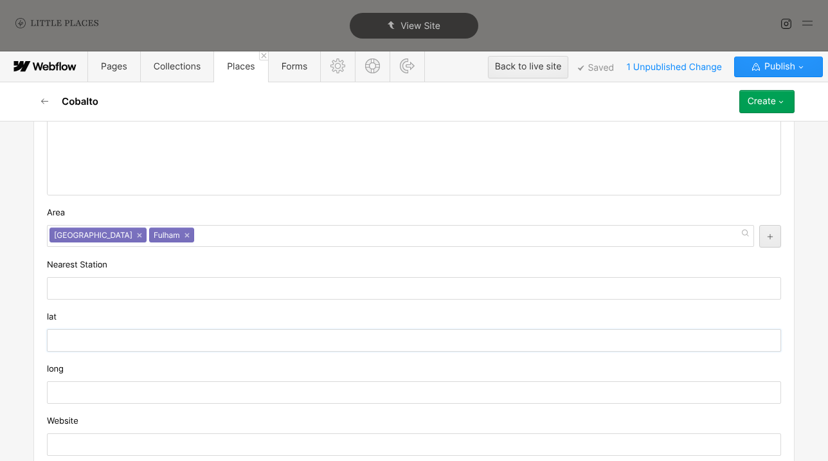
click at [190, 331] on input "text" at bounding box center [414, 340] width 735 height 23
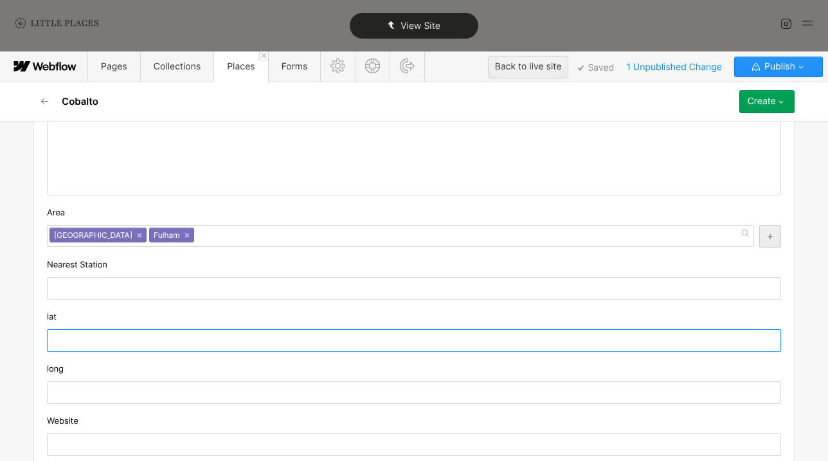
paste input "51.4868198"
type input "51.4868198"
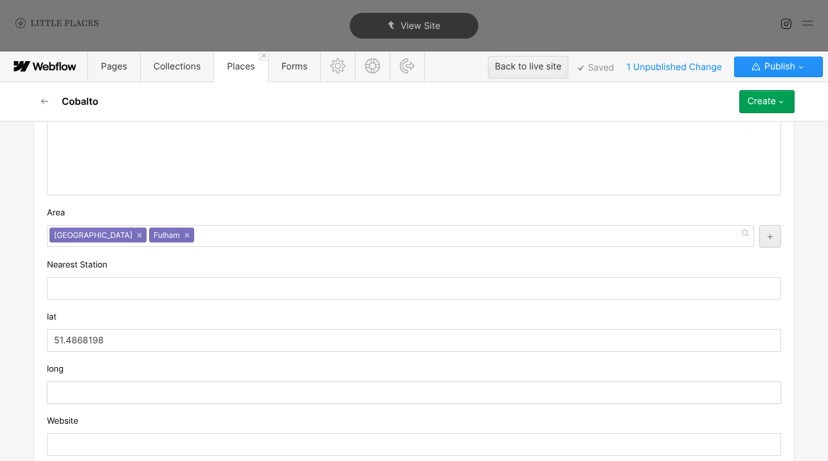
click at [128, 394] on input "text" at bounding box center [414, 392] width 735 height 23
paste input "-0.204939"
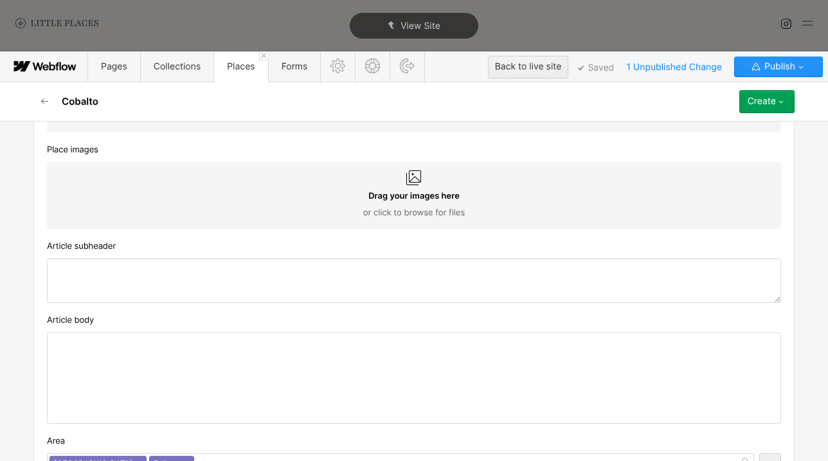
scroll to position [710, 0]
type input "-0.204939"
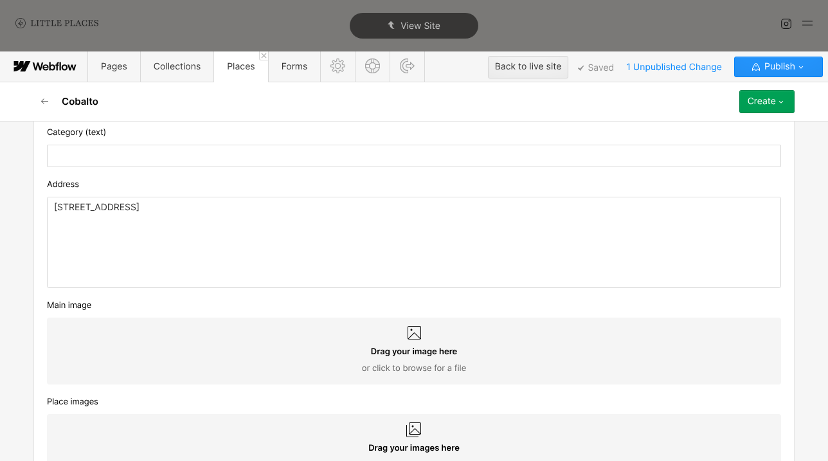
scroll to position [455, 0]
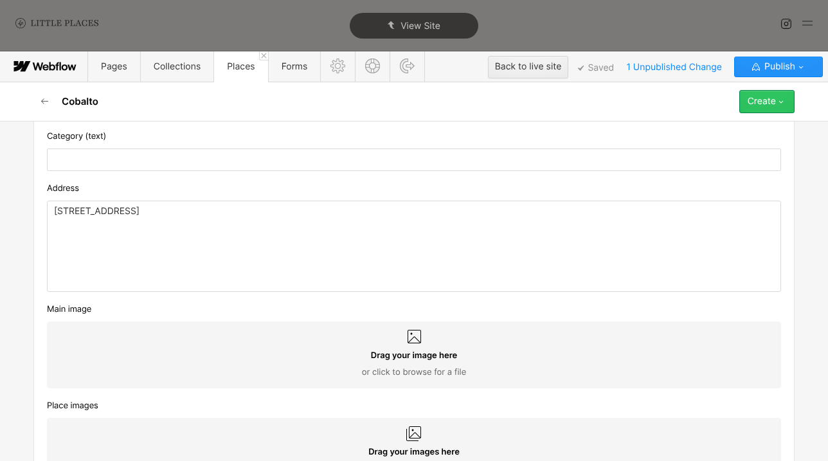
click at [778, 110] on button "Create" at bounding box center [767, 101] width 55 height 23
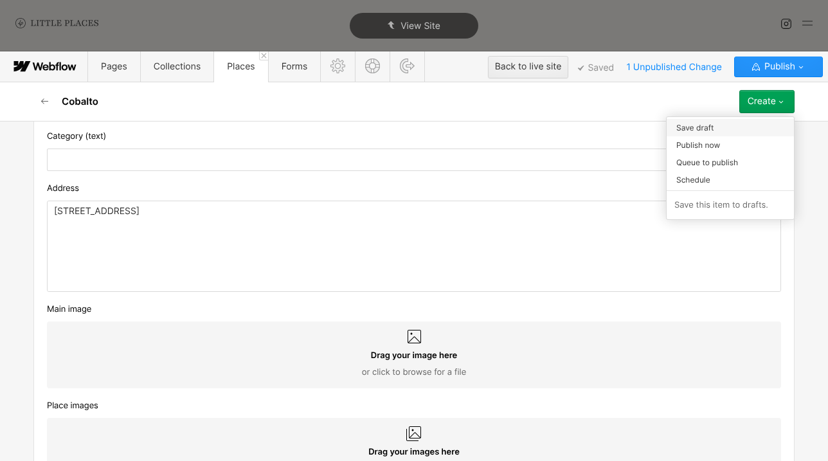
click at [763, 134] on div "Save draft" at bounding box center [730, 127] width 127 height 17
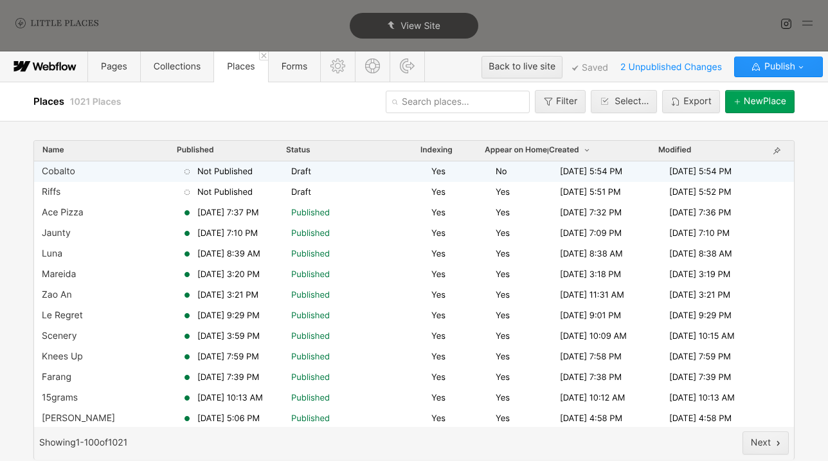
click at [230, 169] on span "Not Published" at bounding box center [224, 172] width 55 height 12
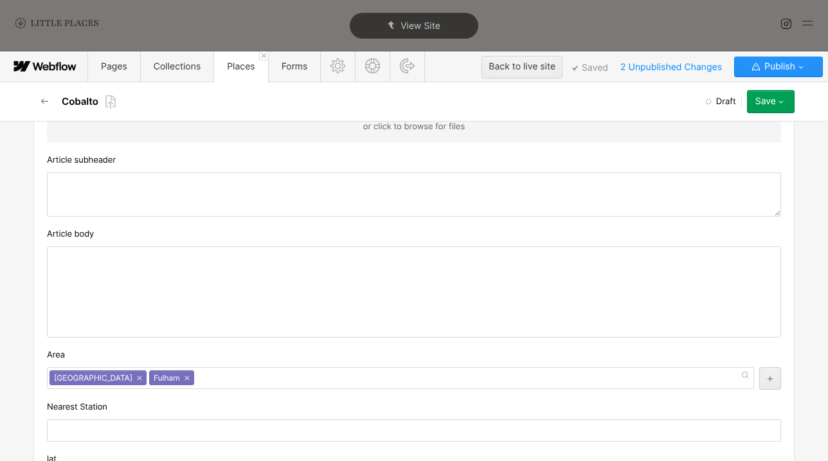
scroll to position [798, 0]
click at [327, 318] on div "‍" at bounding box center [414, 291] width 733 height 90
click at [179, 186] on textarea at bounding box center [414, 194] width 735 height 44
click at [192, 188] on textarea at bounding box center [414, 194] width 735 height 44
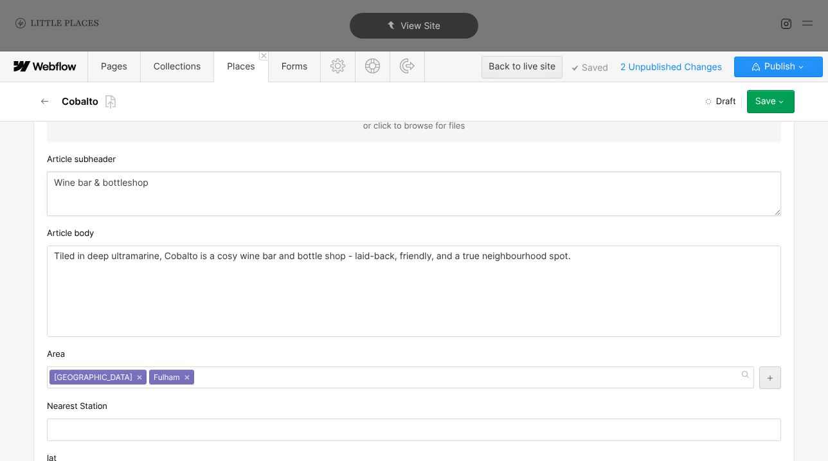
click at [128, 182] on textarea "Wine bar & bottleshop" at bounding box center [414, 194] width 735 height 44
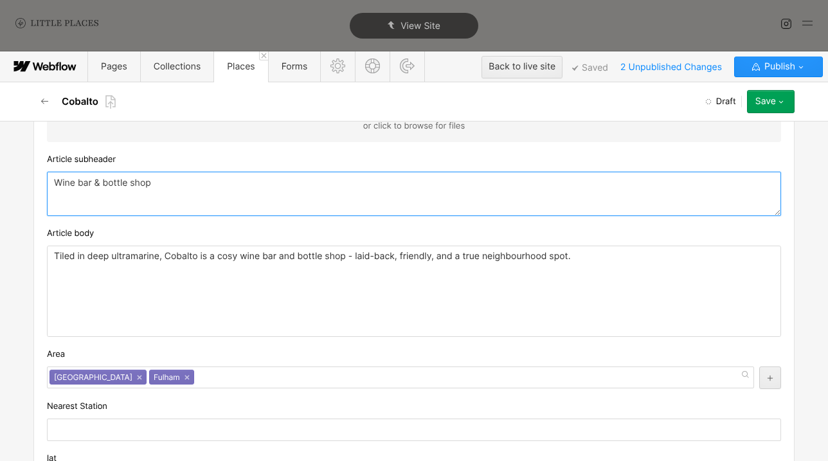
type textarea "Wine bar & bottle shop"
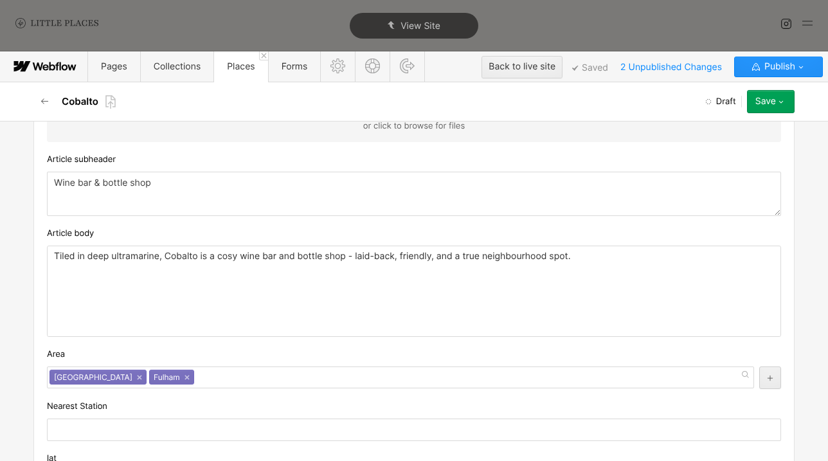
click at [436, 351] on div "Area" at bounding box center [414, 354] width 735 height 14
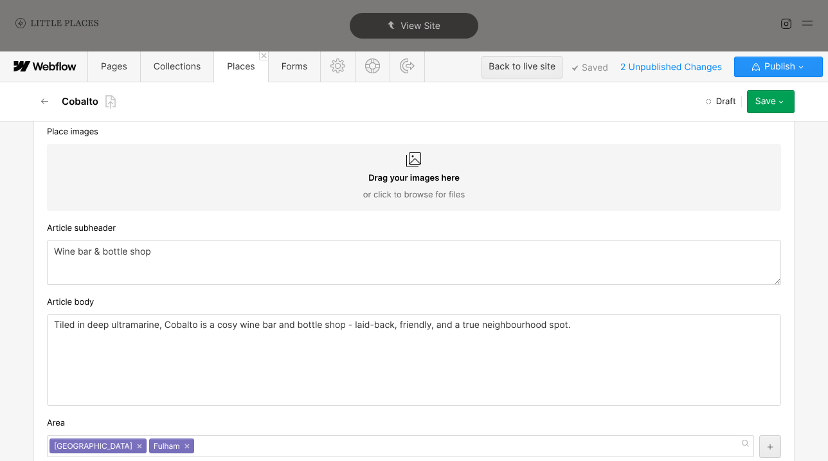
scroll to position [735, 0]
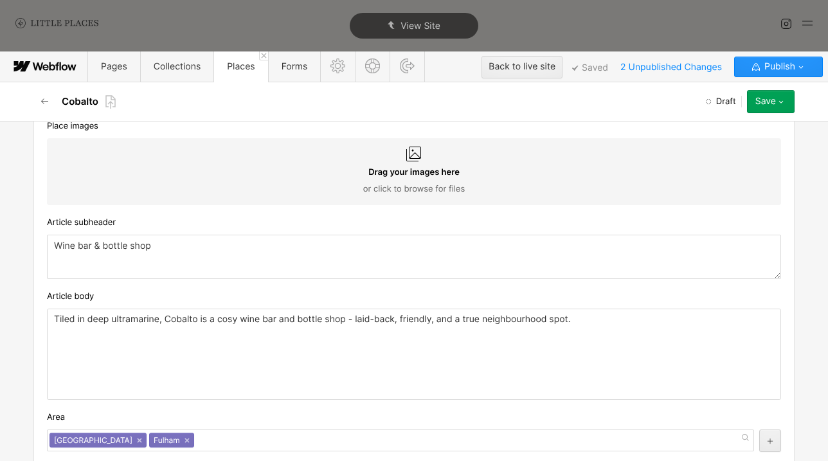
click at [771, 99] on div "Save" at bounding box center [766, 101] width 21 height 10
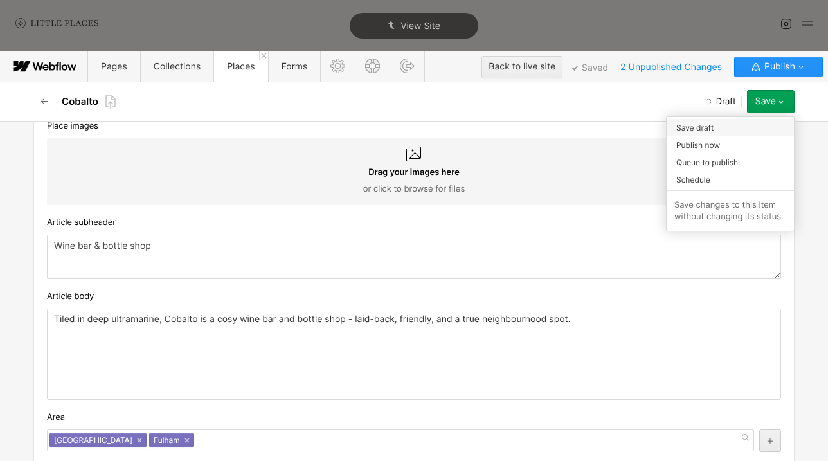
click at [762, 121] on div "Save draft" at bounding box center [730, 127] width 127 height 17
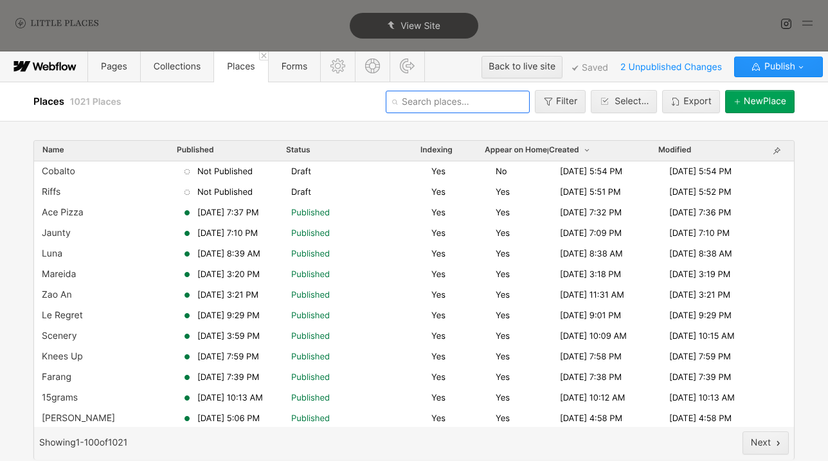
click at [462, 113] on input "text" at bounding box center [458, 102] width 144 height 23
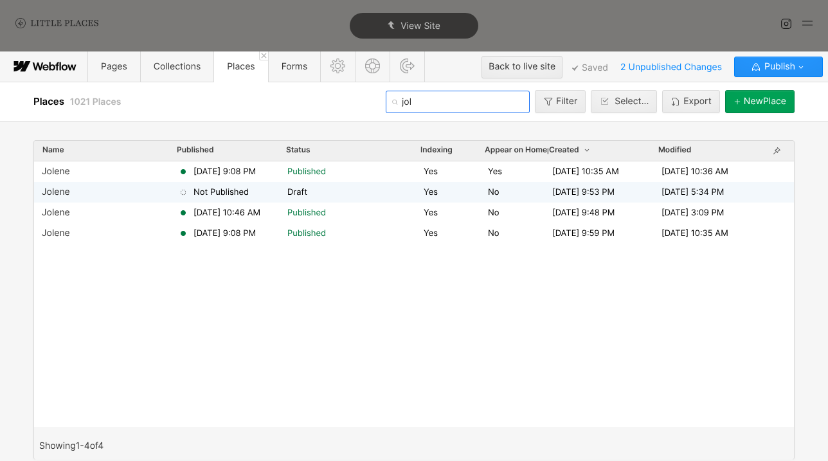
type input "jol"
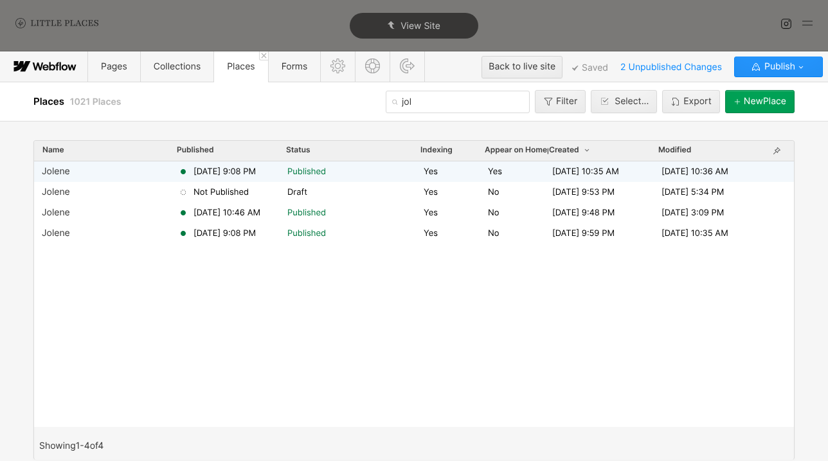
click at [268, 179] on div "[PERSON_NAME][DATE] 9:08 PM Published Yes Yes [DATE] 10:35 AM [DATE] 10:36 AM" at bounding box center [414, 171] width 760 height 21
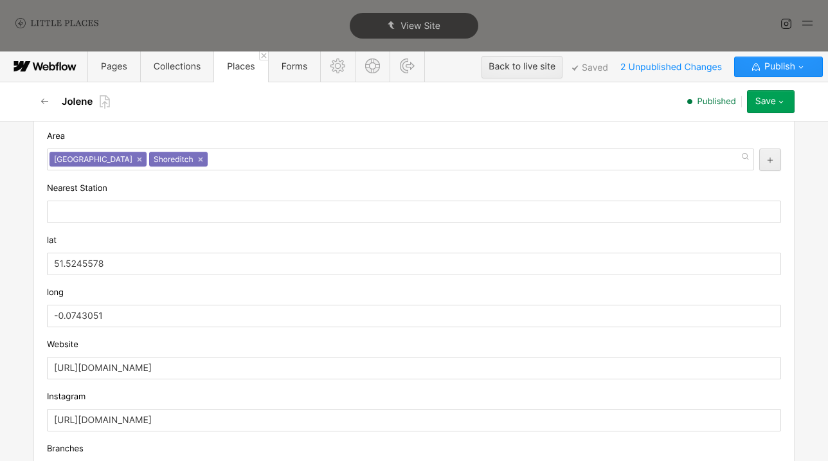
scroll to position [1108, 0]
click at [38, 103] on button "button" at bounding box center [44, 101] width 23 height 23
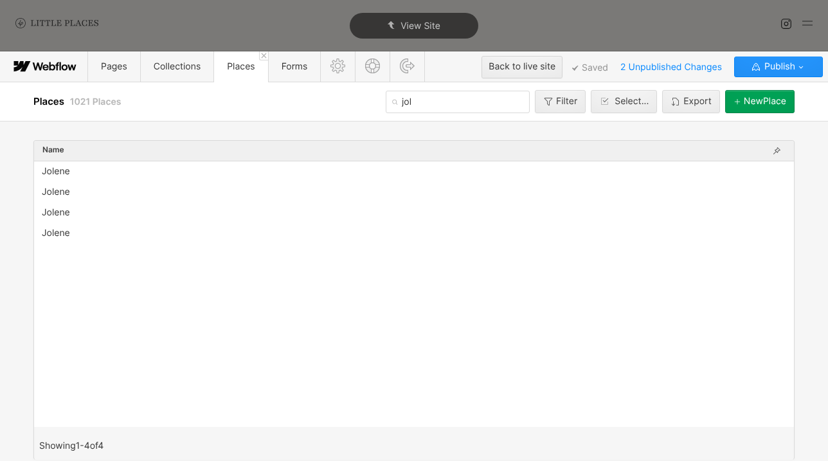
click at [473, 100] on input "jol" at bounding box center [458, 102] width 144 height 23
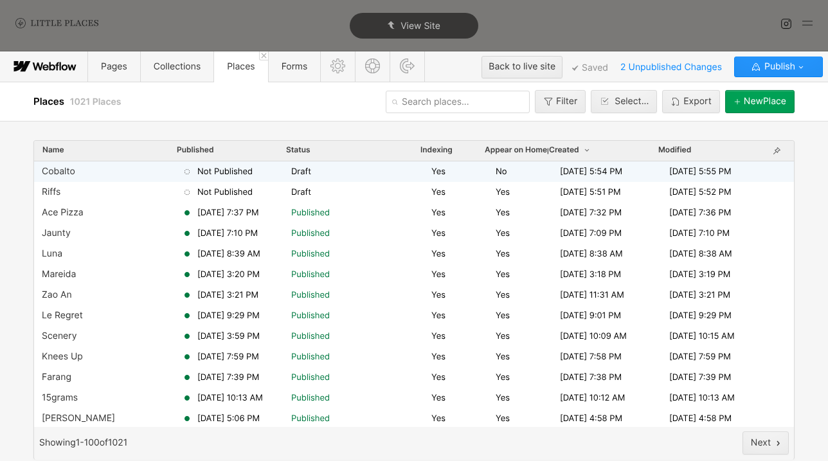
click at [228, 169] on span "Not Published" at bounding box center [224, 172] width 55 height 12
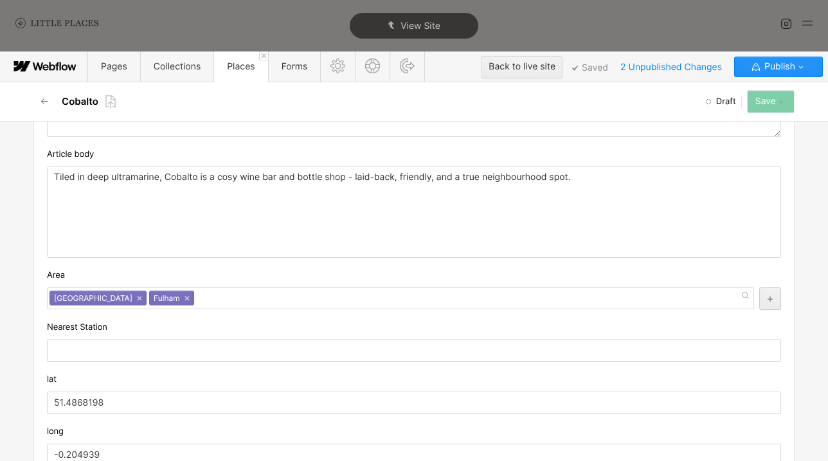
scroll to position [1186, 0]
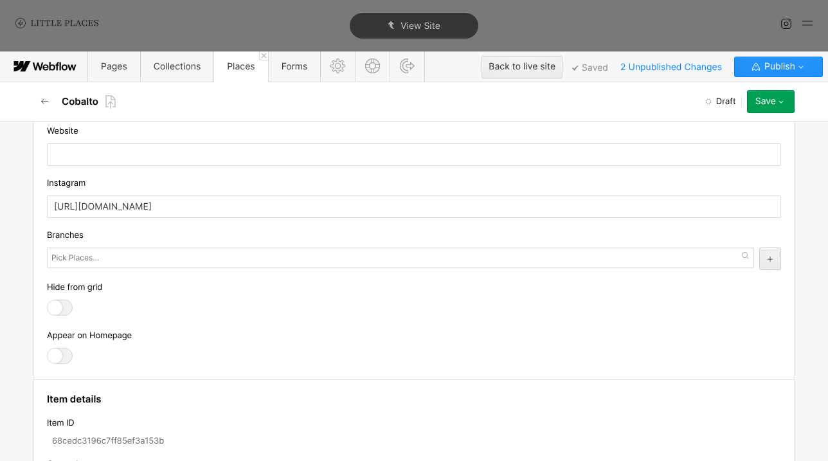
click at [49, 353] on div at bounding box center [60, 356] width 26 height 16
click at [0, 0] on input "checkbox" at bounding box center [0, 0] width 0 height 0
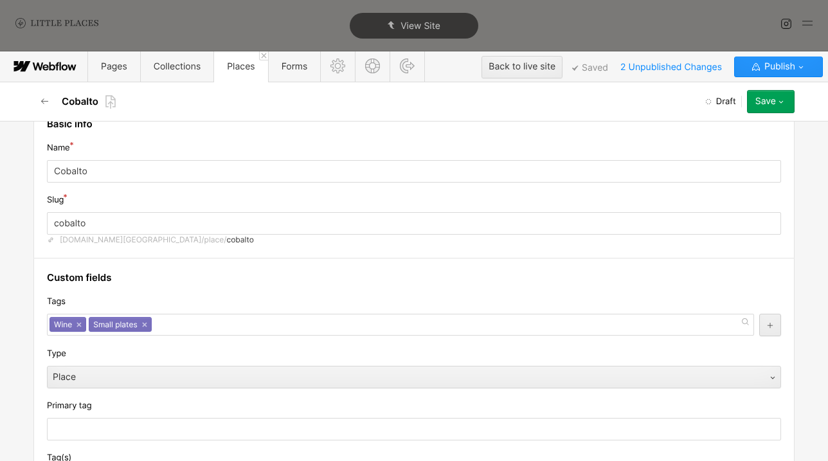
scroll to position [15, 0]
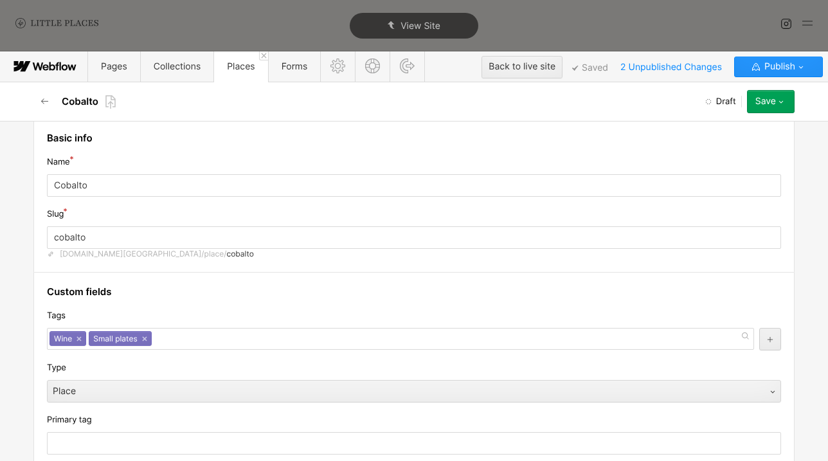
click at [777, 107] on icon "button" at bounding box center [781, 101] width 10 height 10
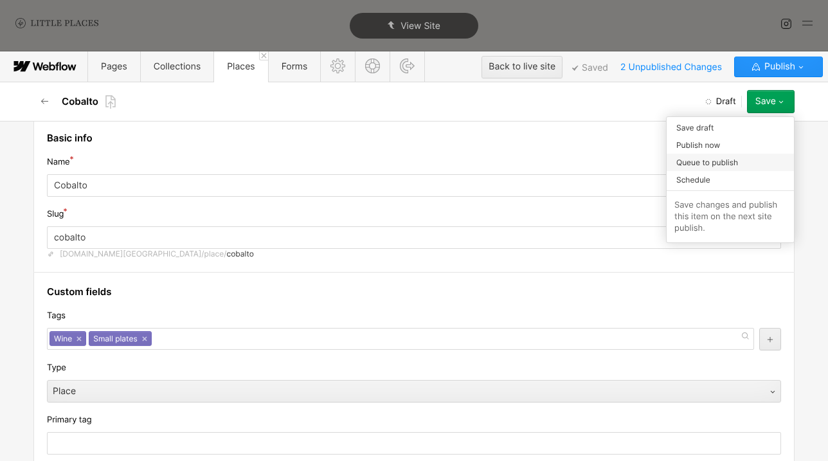
click at [755, 161] on div "Queue to publish" at bounding box center [730, 162] width 127 height 17
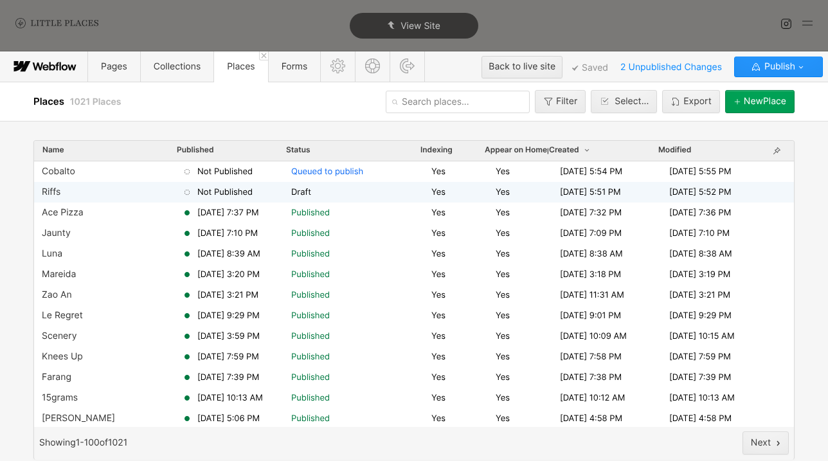
click at [423, 195] on span "Draft" at bounding box center [358, 193] width 135 height 12
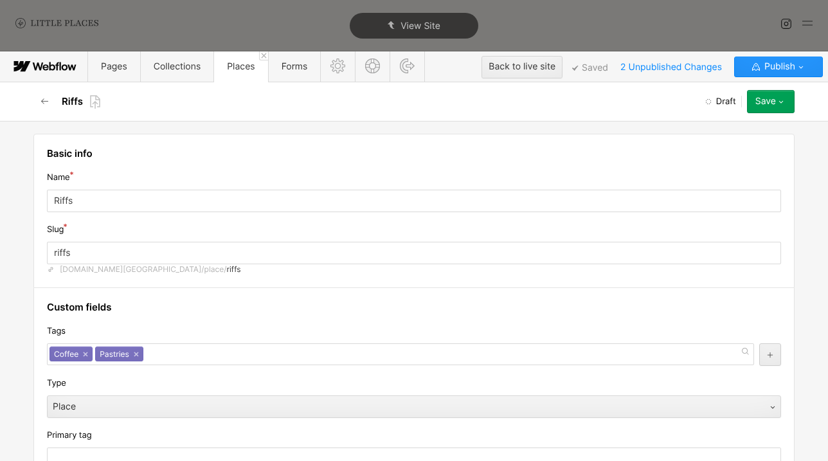
click at [783, 103] on icon "button" at bounding box center [781, 101] width 10 height 10
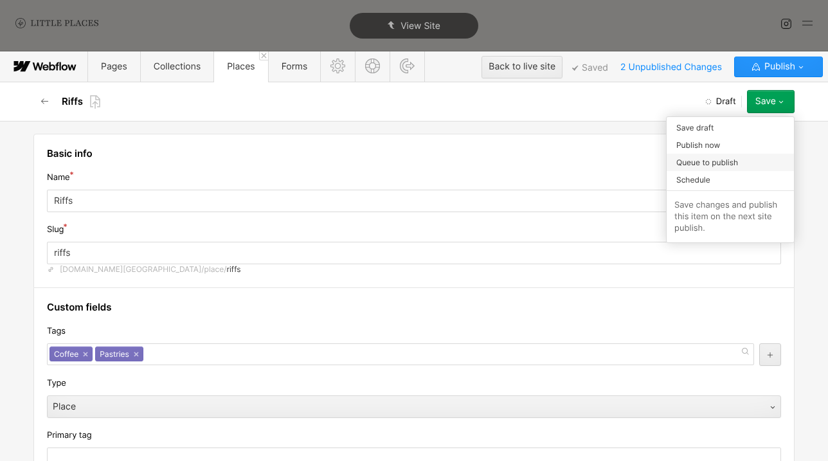
click at [753, 161] on div "Queue to publish" at bounding box center [730, 162] width 127 height 17
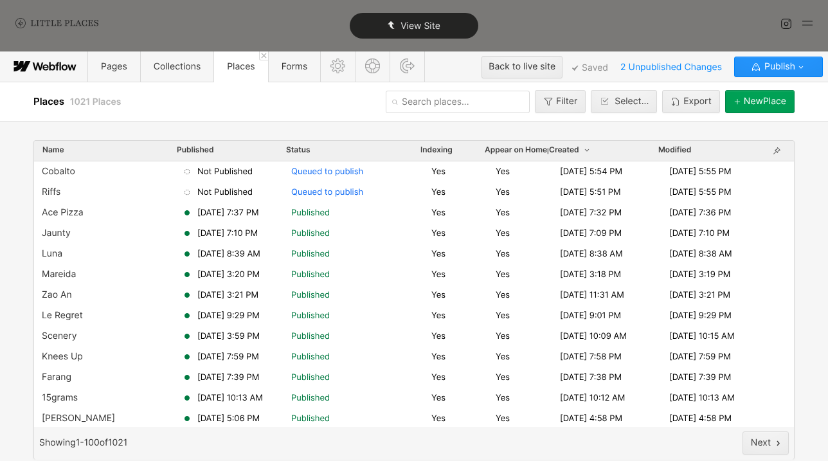
click at [435, 25] on span "View Site" at bounding box center [421, 26] width 40 height 11
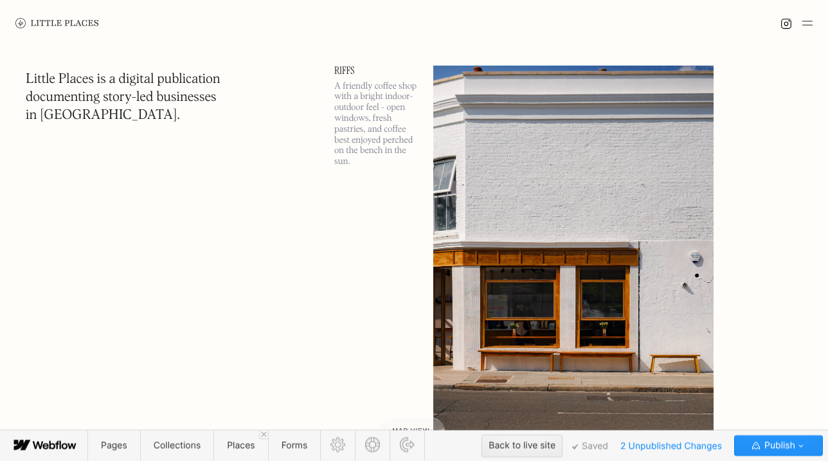
scroll to position [508, 0]
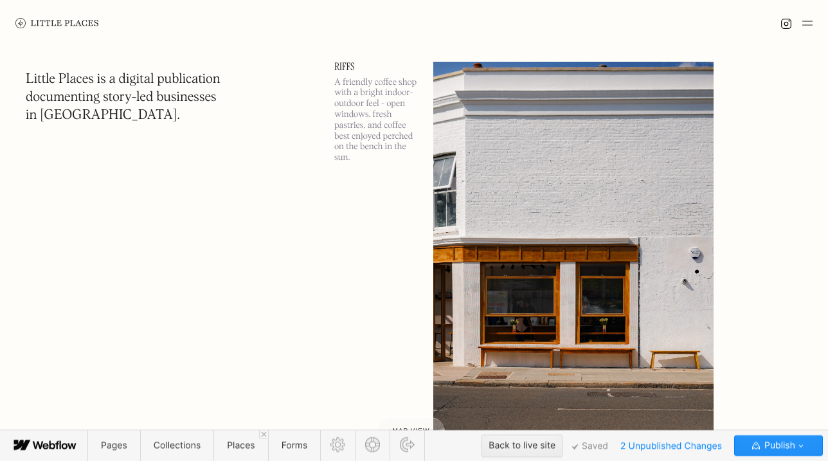
click at [243, 413] on span "Places" at bounding box center [241, 445] width 28 height 11
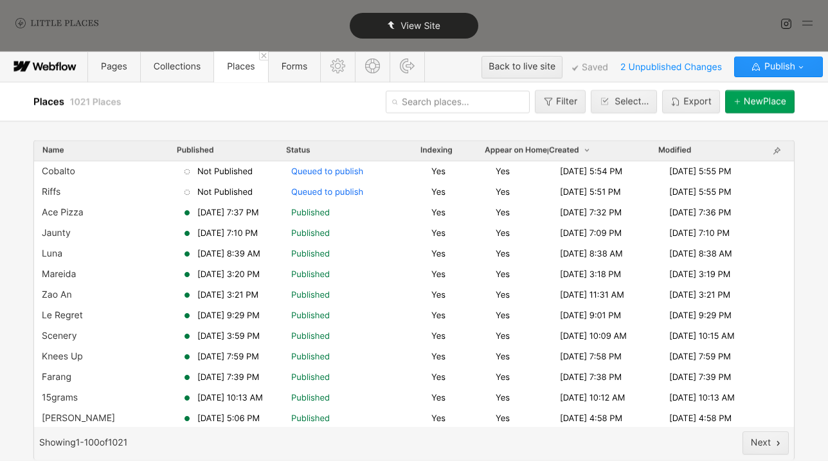
scroll to position [0, 0]
click at [449, 93] on input "text" at bounding box center [458, 102] width 144 height 23
type input "ria"
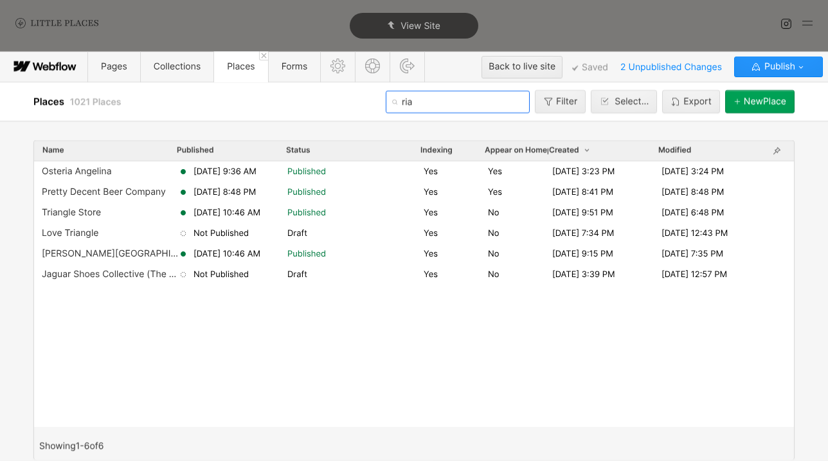
click at [450, 106] on input "ria" at bounding box center [458, 102] width 144 height 23
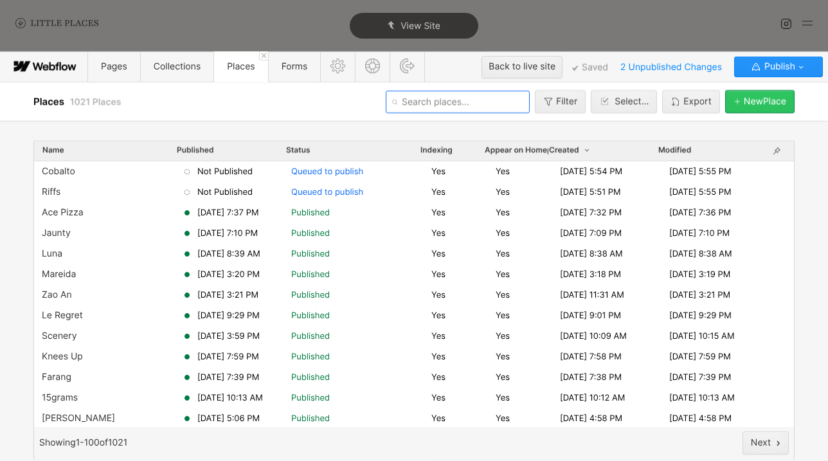
click at [749, 113] on button "[GEOGRAPHIC_DATA]" at bounding box center [760, 101] width 69 height 23
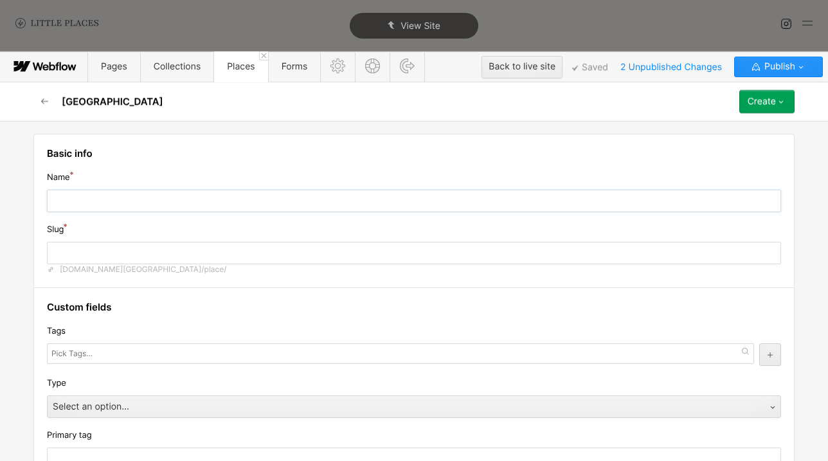
click at [538, 206] on input "text" at bounding box center [414, 201] width 735 height 23
type input "R"
type input "r"
type input "Ri"
type input "ri"
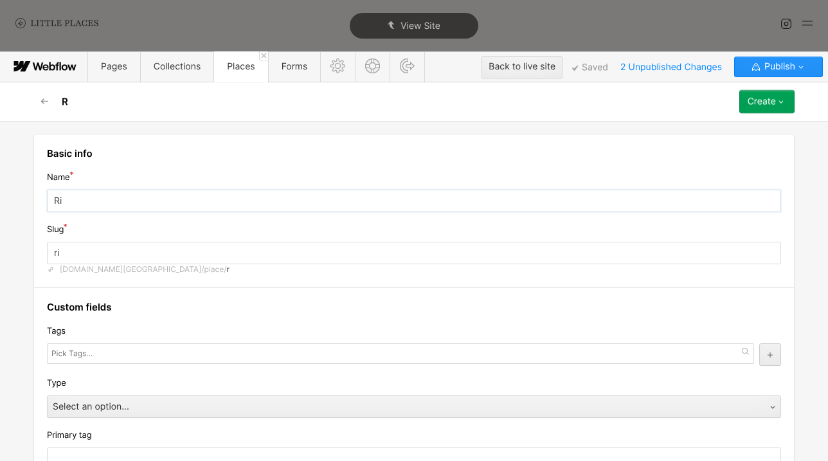
type input "Ria"
type input "ria"
type input "Ria's"
type input "rias"
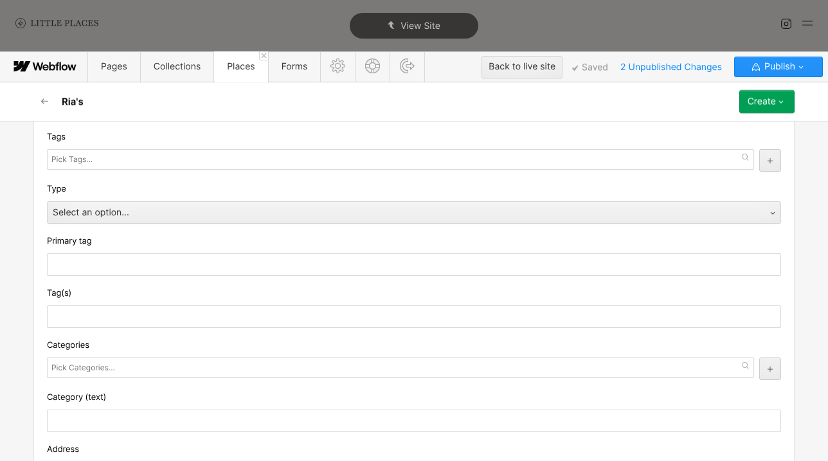
scroll to position [220, 0]
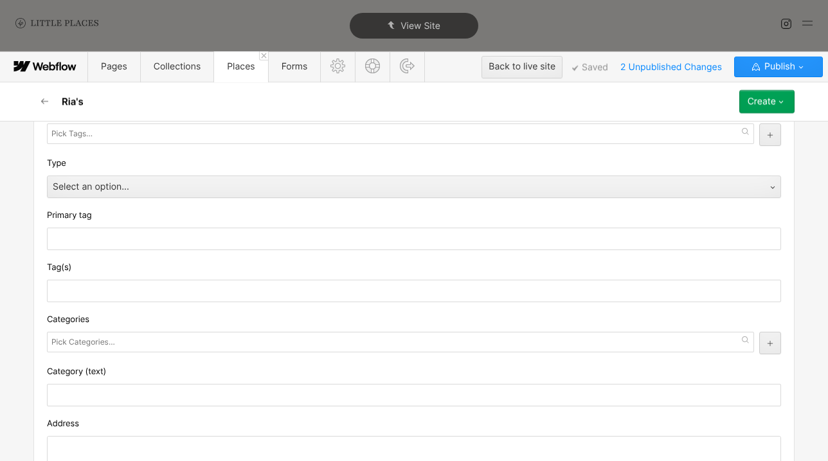
type input "Ria's"
click at [93, 143] on div at bounding box center [401, 134] width 708 height 21
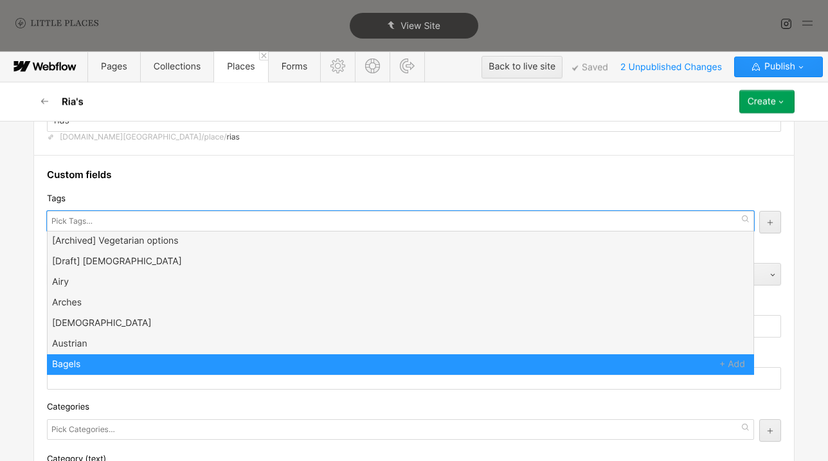
scroll to position [132, 0]
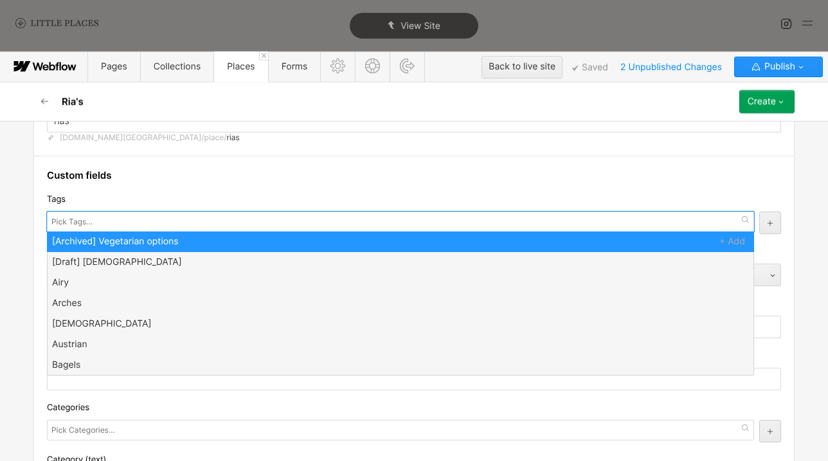
type input "["
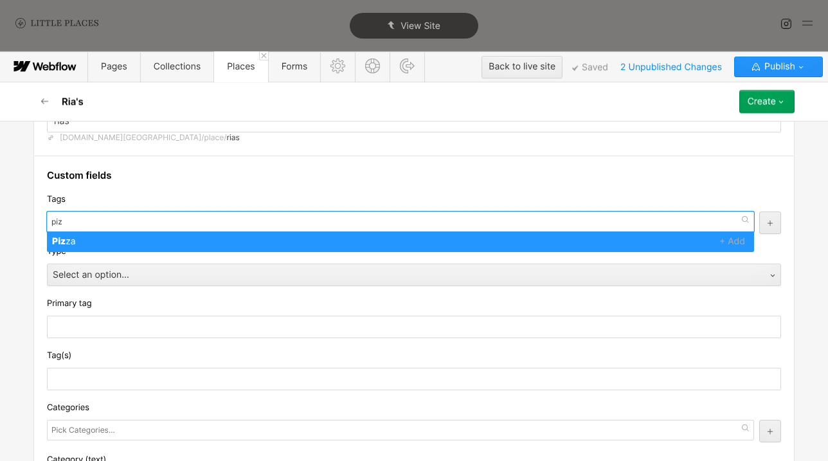
type input "pizz"
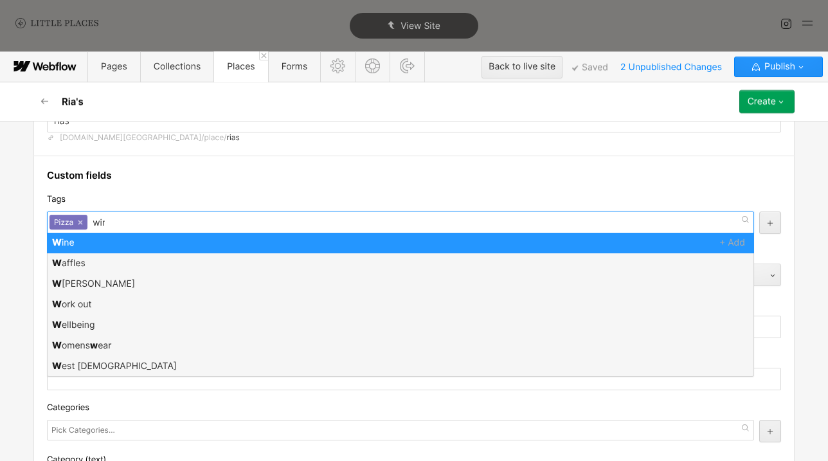
type input "wine"
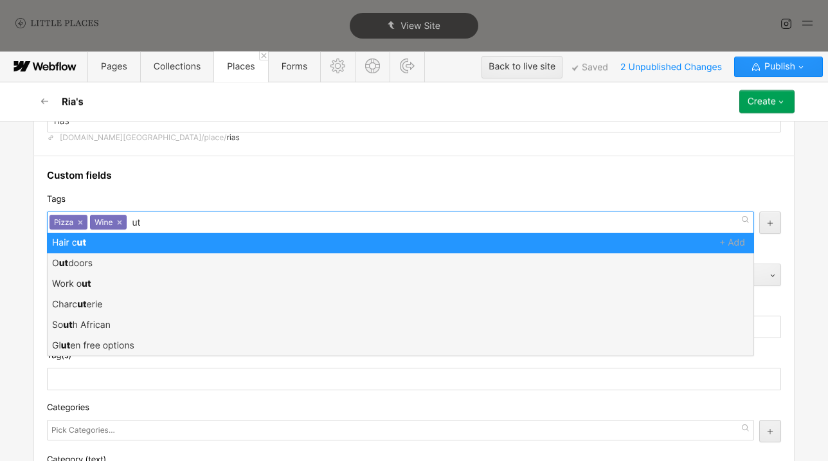
type input "u"
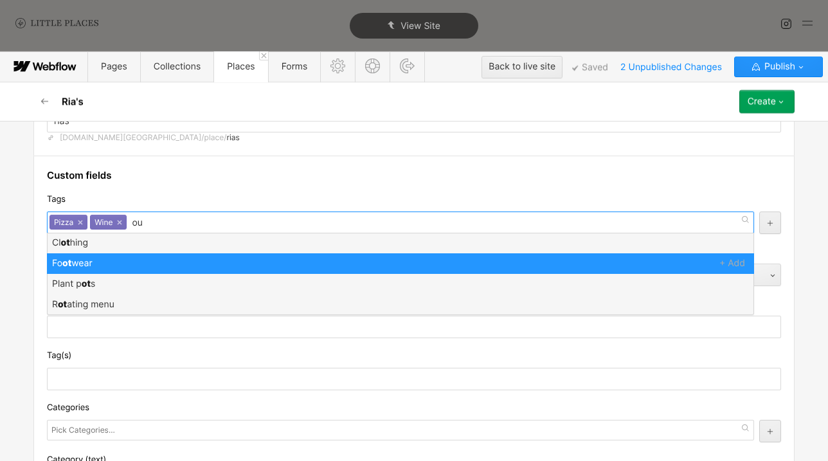
type input "out"
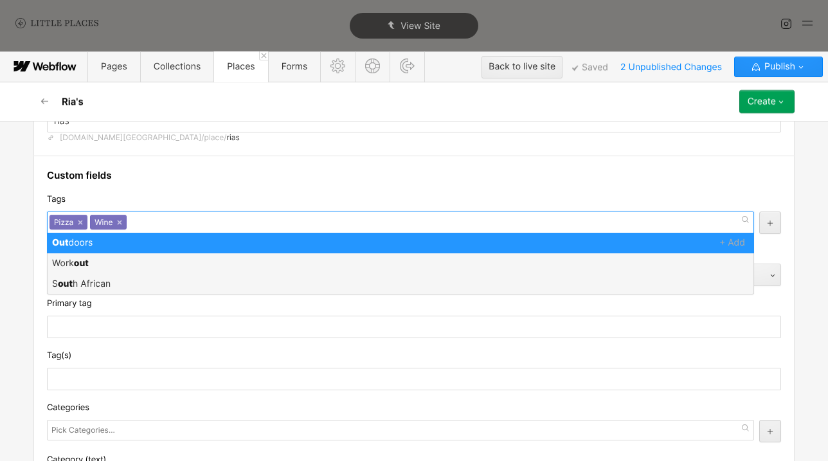
scroll to position [0, 0]
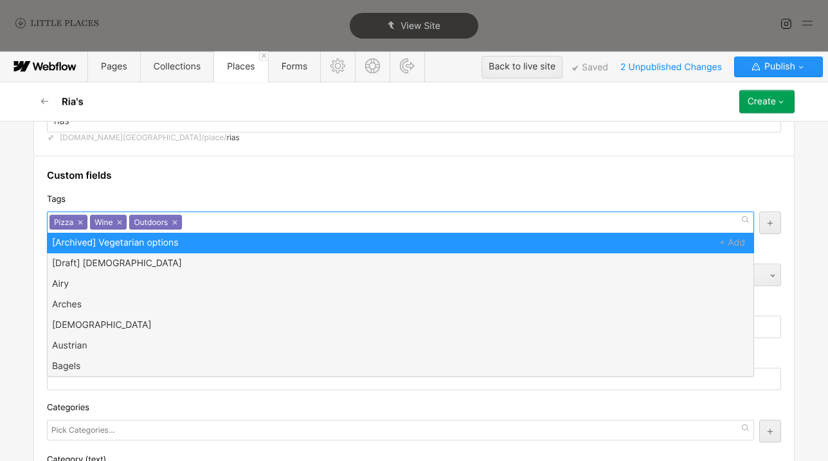
click at [154, 203] on div "Tags" at bounding box center [414, 199] width 735 height 14
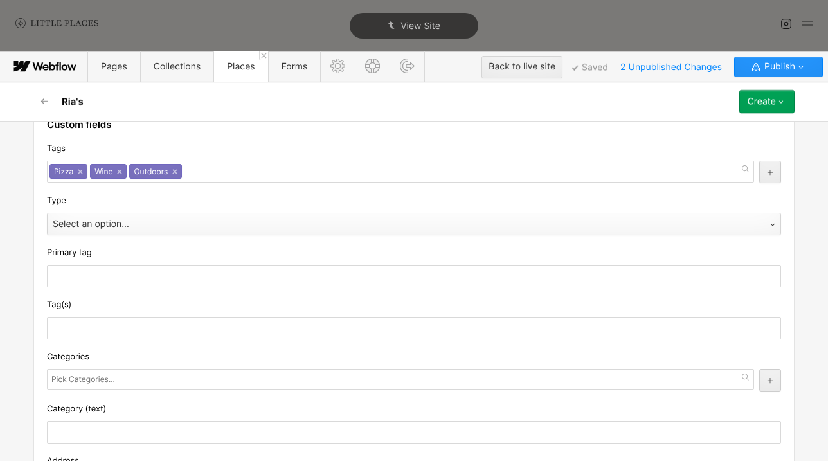
scroll to position [183, 0]
click at [145, 226] on div "Select an option..." at bounding box center [402, 224] width 708 height 21
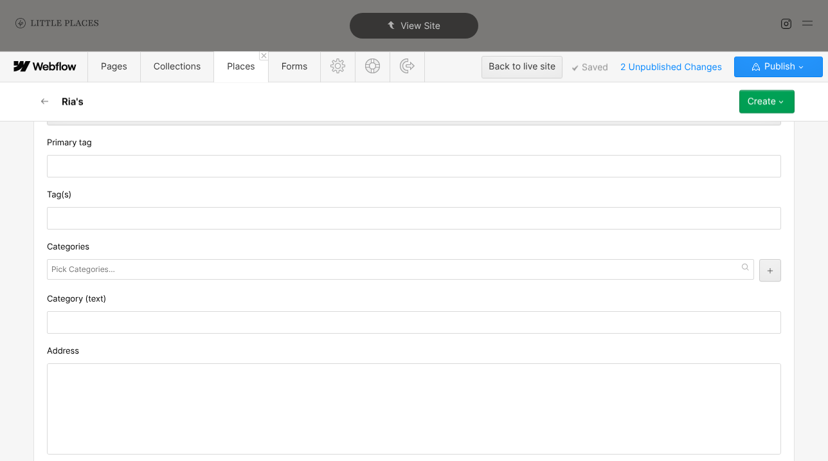
scroll to position [293, 0]
click at [122, 271] on div at bounding box center [401, 269] width 708 height 21
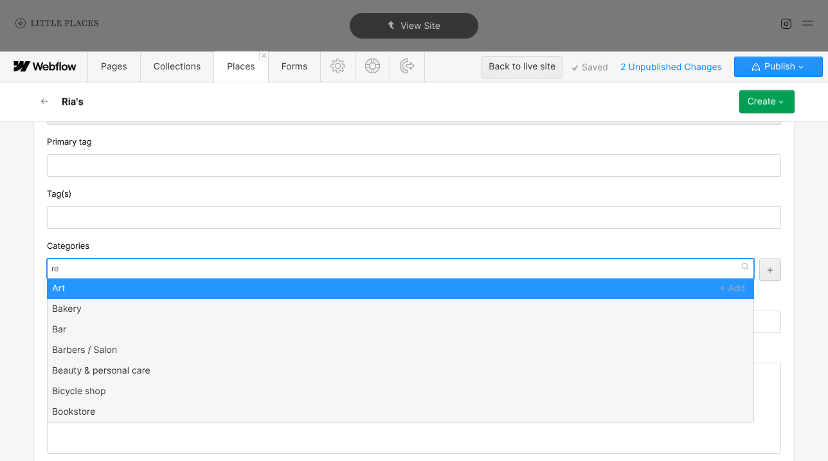
type input "res"
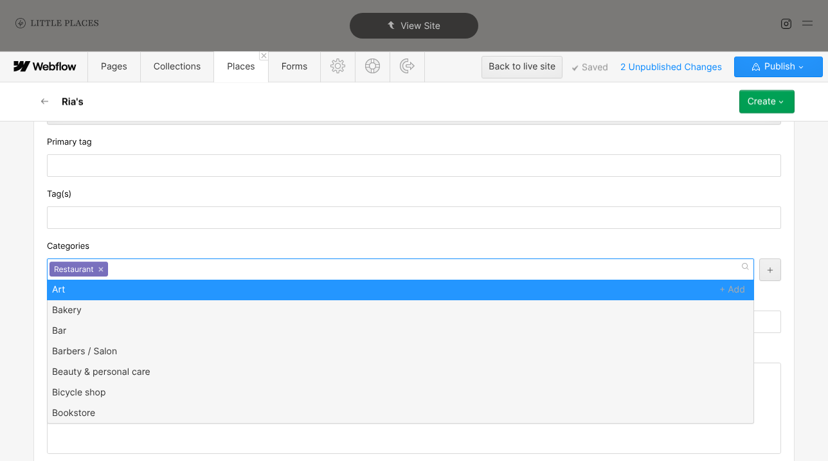
scroll to position [0, 0]
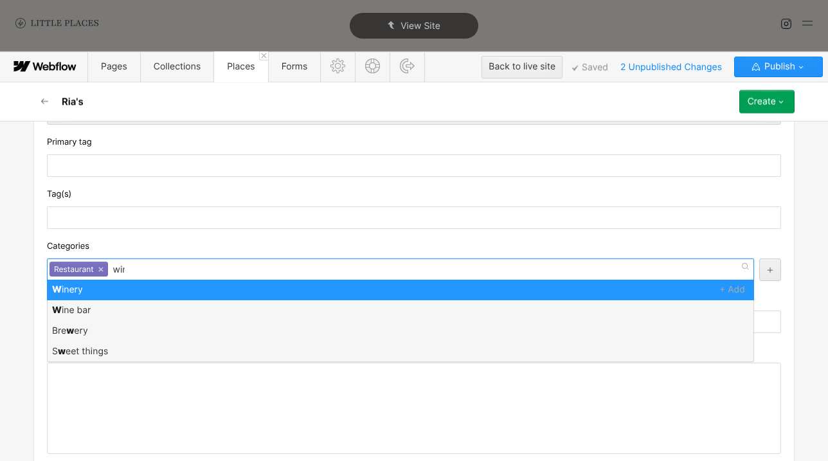
type input "wine"
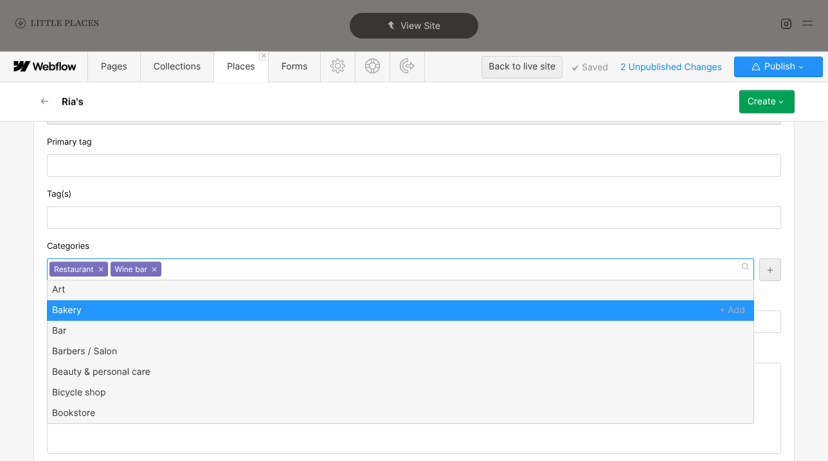
click at [145, 264] on div "Wine bar ×" at bounding box center [136, 269] width 51 height 15
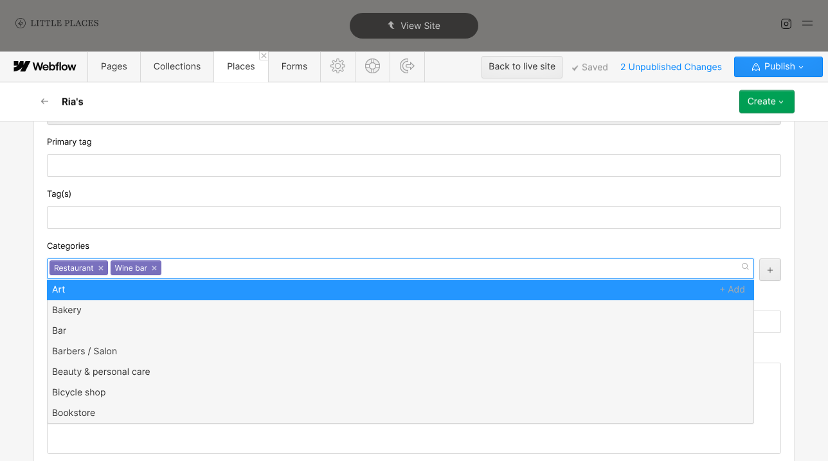
click at [151, 250] on div "Categories" at bounding box center [414, 246] width 735 height 14
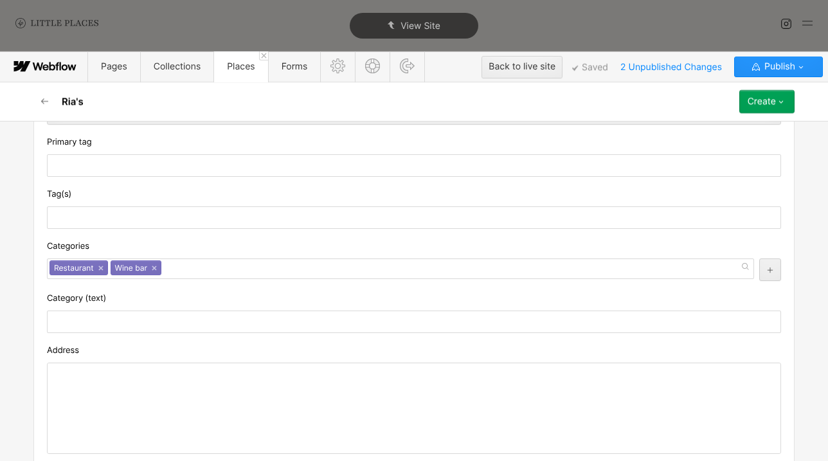
click at [189, 376] on div at bounding box center [414, 408] width 733 height 90
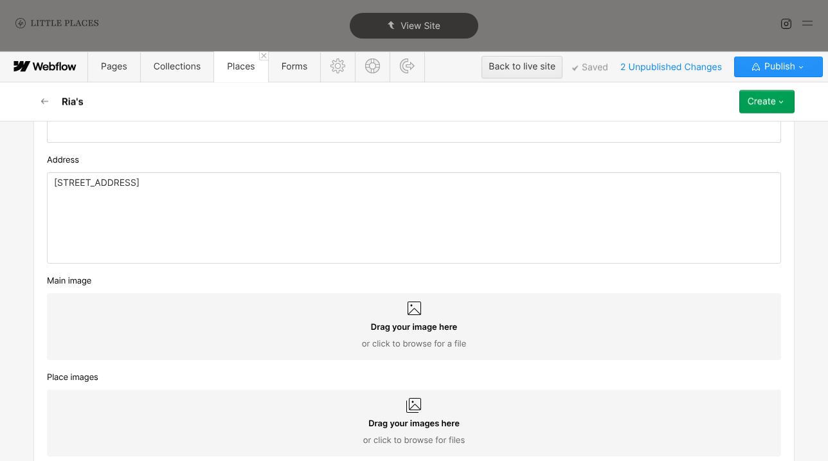
click at [250, 235] on div "[STREET_ADDRESS]" at bounding box center [414, 218] width 733 height 90
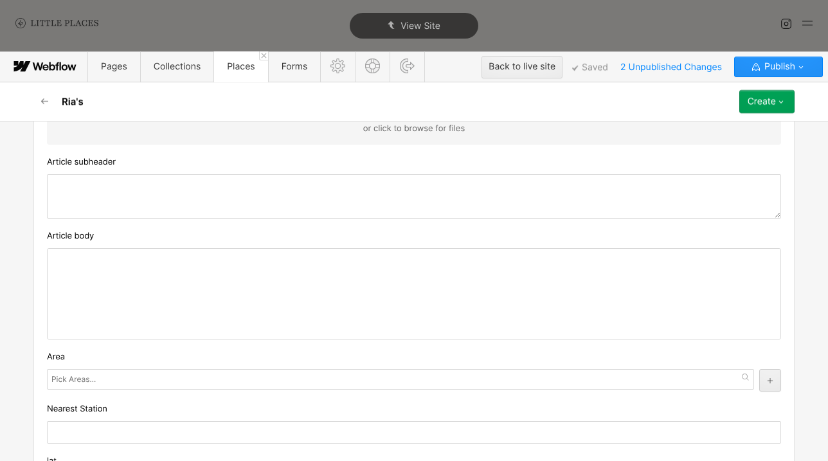
scroll to position [806, 0]
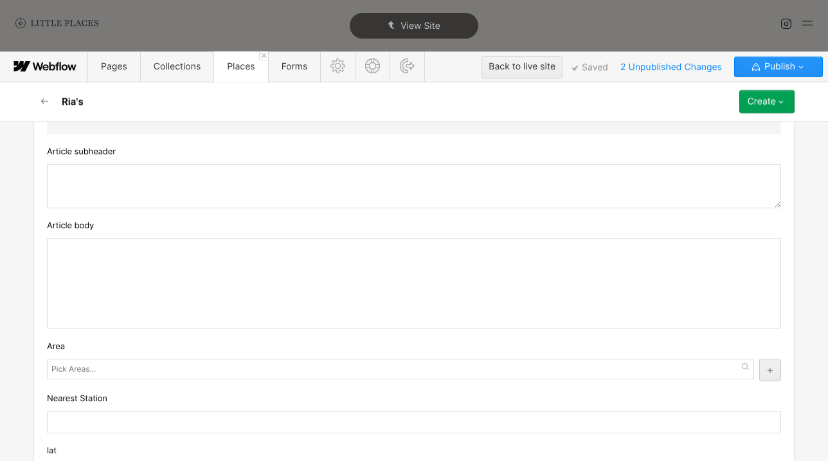
click at [456, 310] on div at bounding box center [414, 284] width 733 height 90
click at [356, 281] on div at bounding box center [414, 284] width 733 height 90
click at [279, 192] on textarea at bounding box center [414, 186] width 735 height 44
click at [259, 178] on textarea at bounding box center [414, 186] width 735 height 44
type textarea "D"
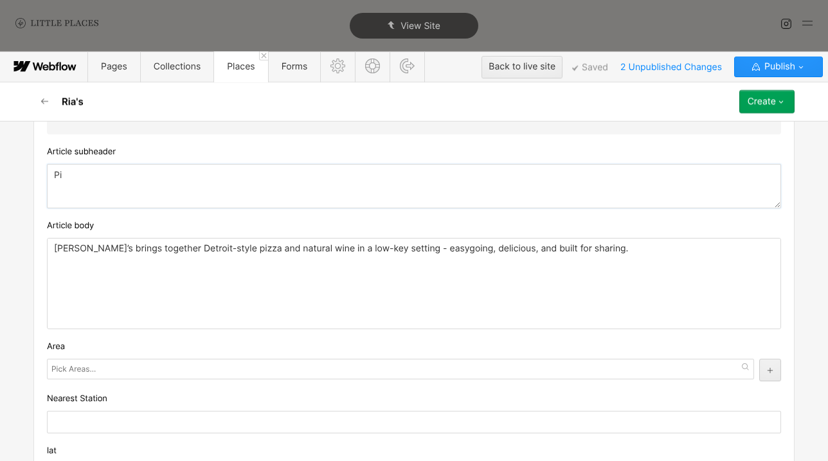
type textarea "P"
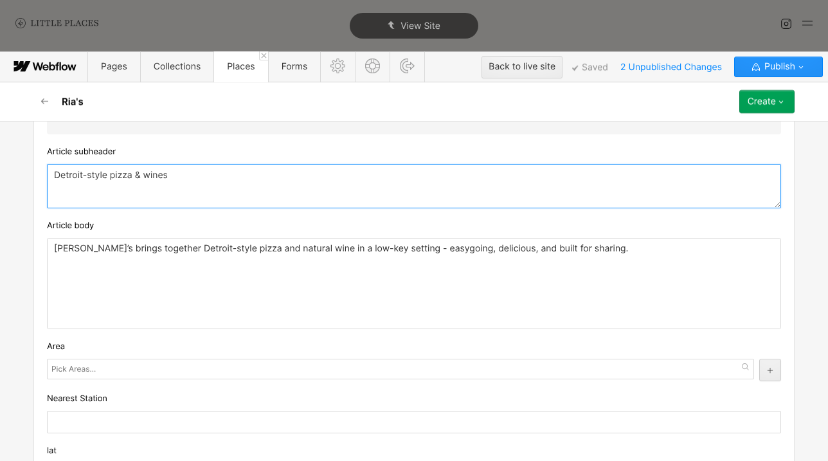
type textarea "Detroit-style pizza & wines"
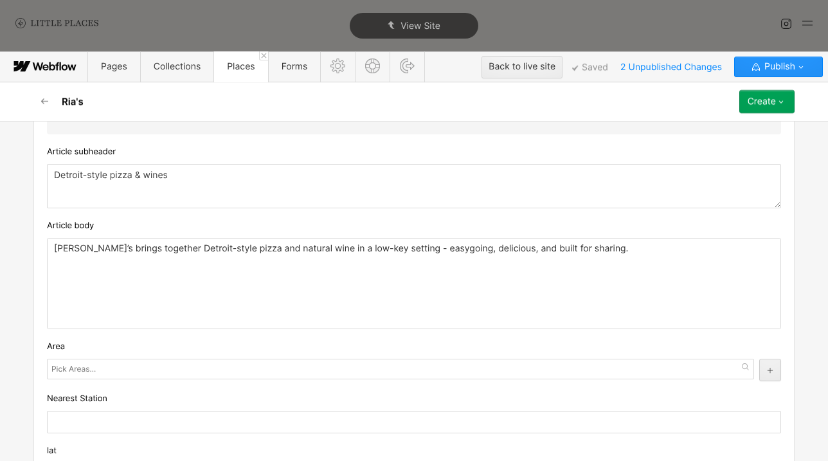
click at [316, 228] on div "Article body" at bounding box center [414, 226] width 735 height 14
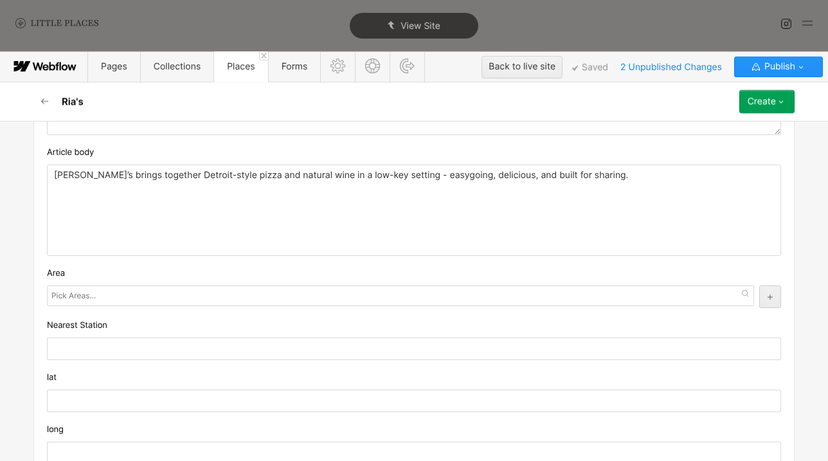
scroll to position [883, 0]
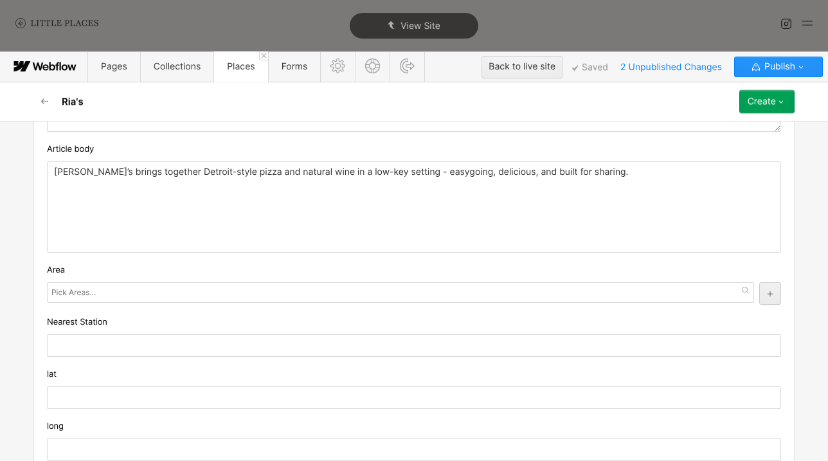
click at [98, 277] on div "Area" at bounding box center [414, 270] width 735 height 14
click at [95, 295] on input "text" at bounding box center [74, 293] width 47 height 18
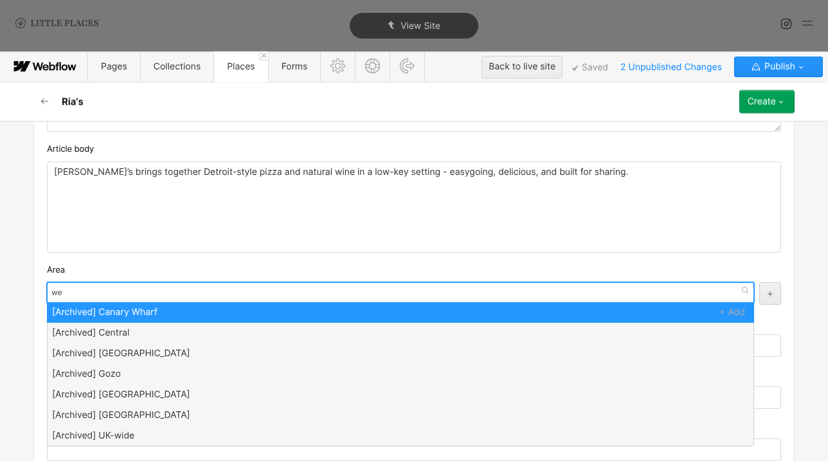
type input "[PERSON_NAME]"
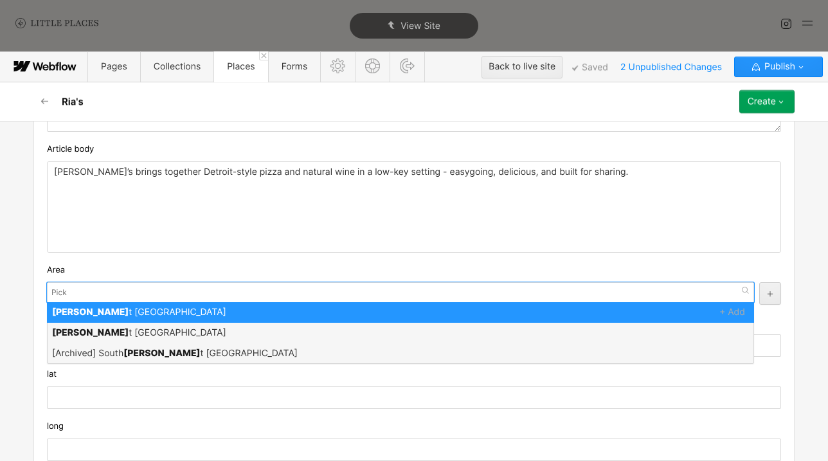
scroll to position [0, 0]
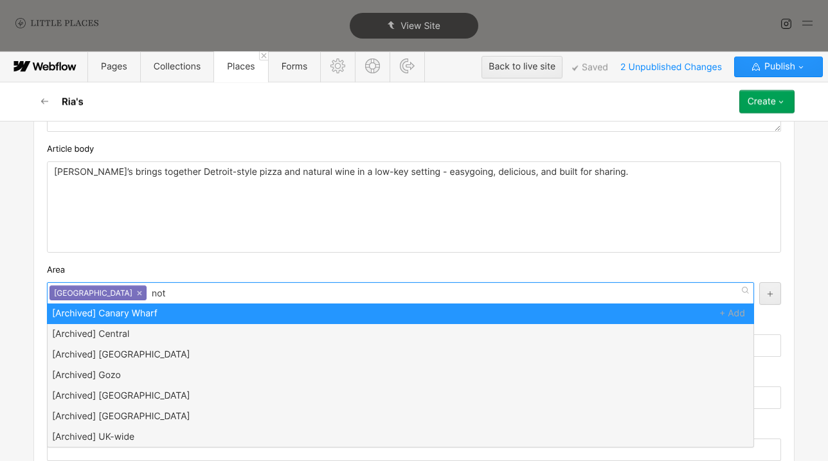
type input "[PERSON_NAME]"
click at [154, 253] on div "[PERSON_NAME]’s brings together Detroit-style pizza and natural wine in a low-k…" at bounding box center [414, 206] width 735 height 91
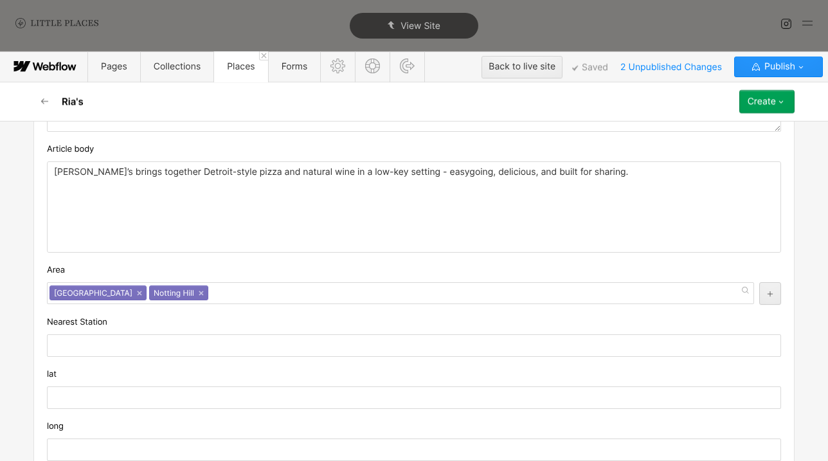
click at [168, 386] on div "lat" at bounding box center [414, 388] width 735 height 42
click at [168, 397] on input "text" at bounding box center [414, 398] width 735 height 23
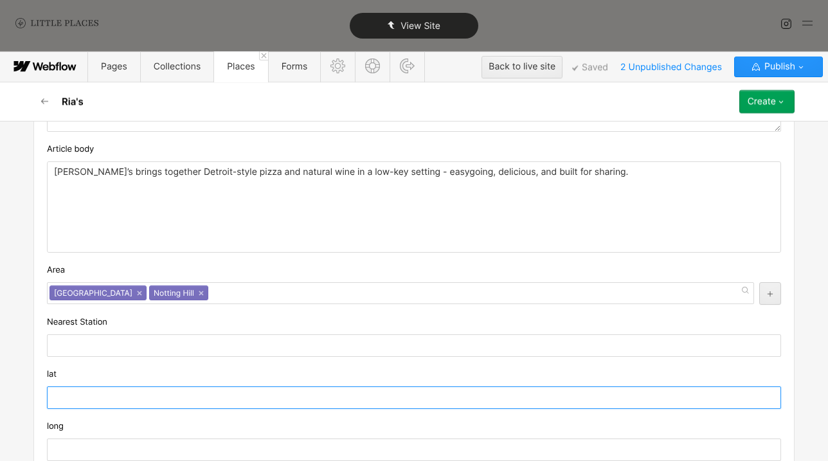
paste input "51.5184484"
type input "51.5184484"
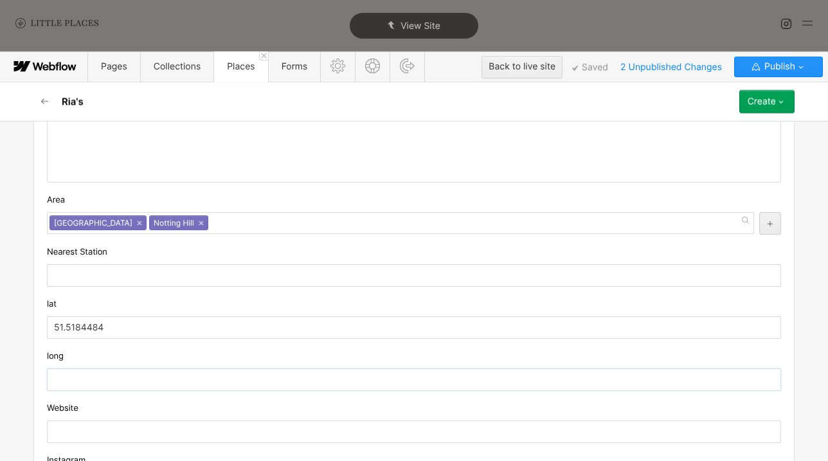
click at [156, 381] on input "text" at bounding box center [414, 380] width 735 height 23
paste input "-0.2068341"
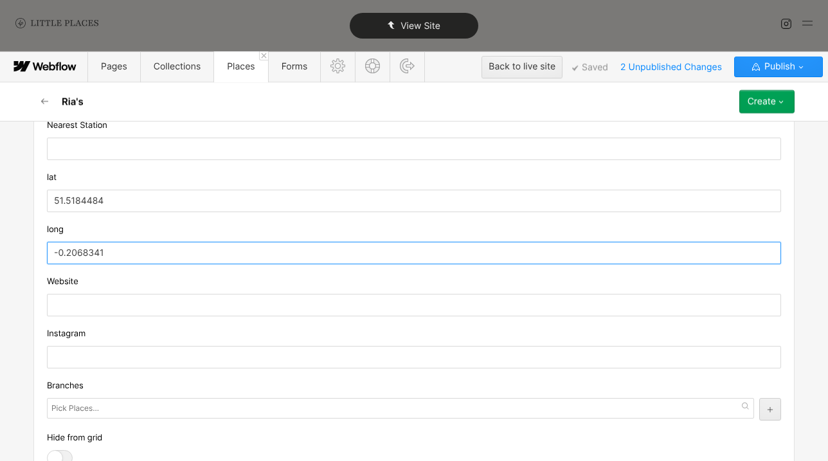
type input "-0.2068341"
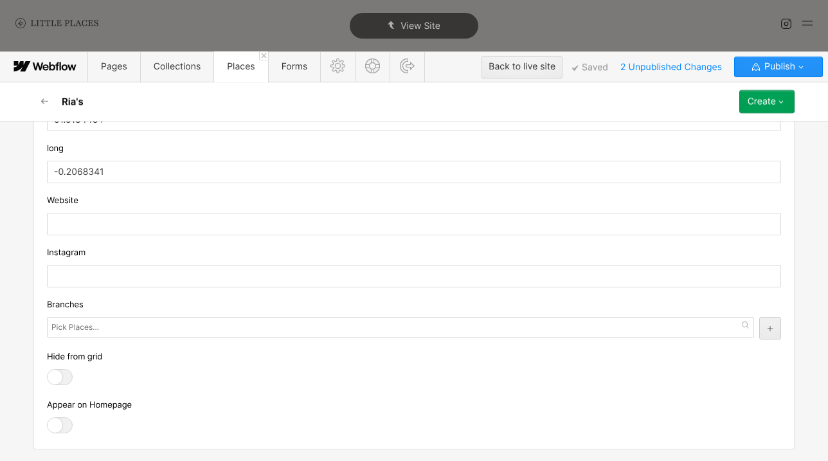
click at [193, 288] on input "text" at bounding box center [414, 276] width 735 height 23
paste input "[URL][DOMAIN_NAME]"
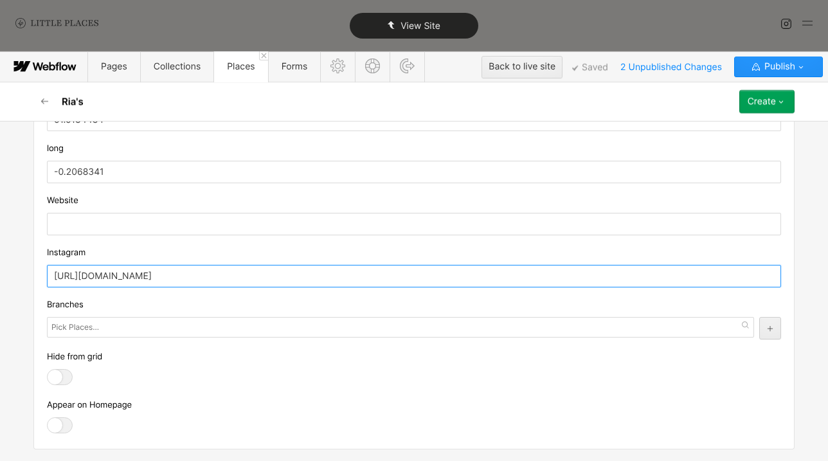
type input "[URL][DOMAIN_NAME]"
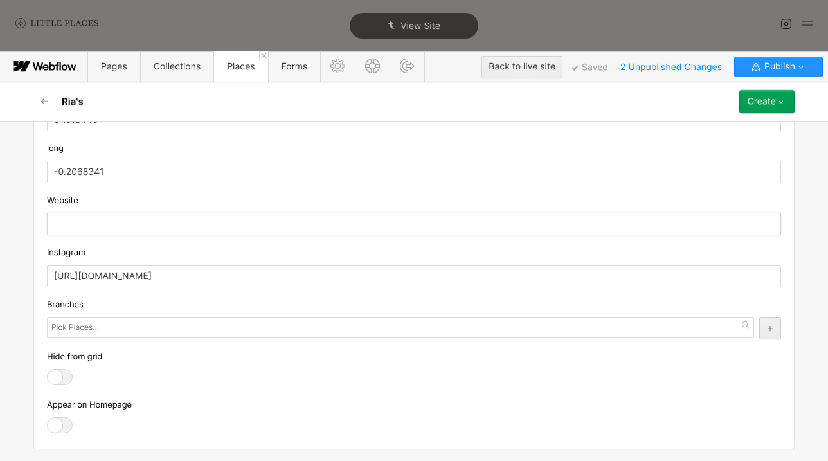
click at [93, 232] on input "text" at bounding box center [414, 224] width 735 height 23
paste input "[URL][DOMAIN_NAME]"
click at [152, 223] on input "[URL][DOMAIN_NAME]" at bounding box center [414, 224] width 735 height 23
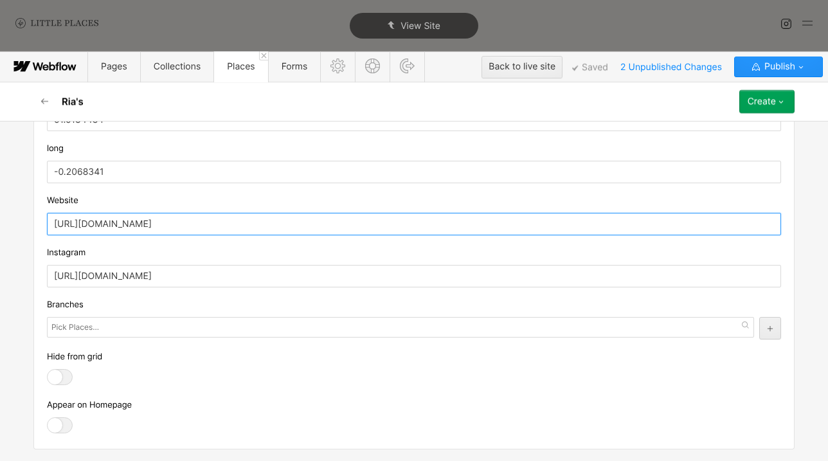
type input "[URL][DOMAIN_NAME]"
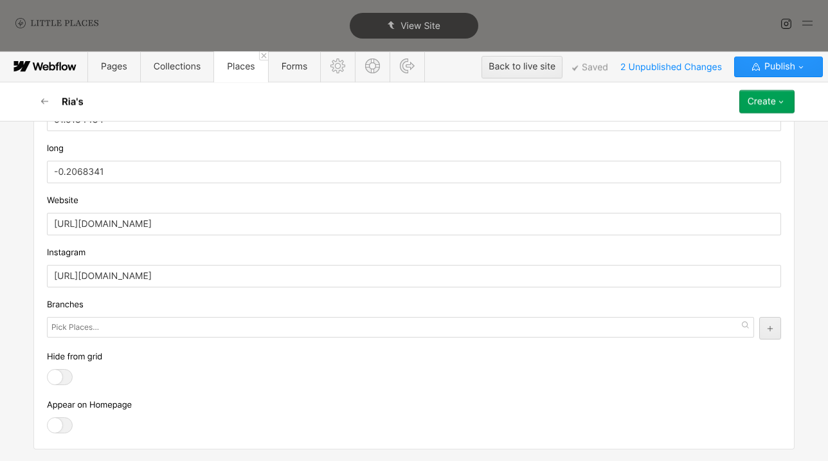
click at [60, 413] on div at bounding box center [60, 425] width 26 height 16
click at [0, 0] on input "checkbox" at bounding box center [0, 0] width 0 height 0
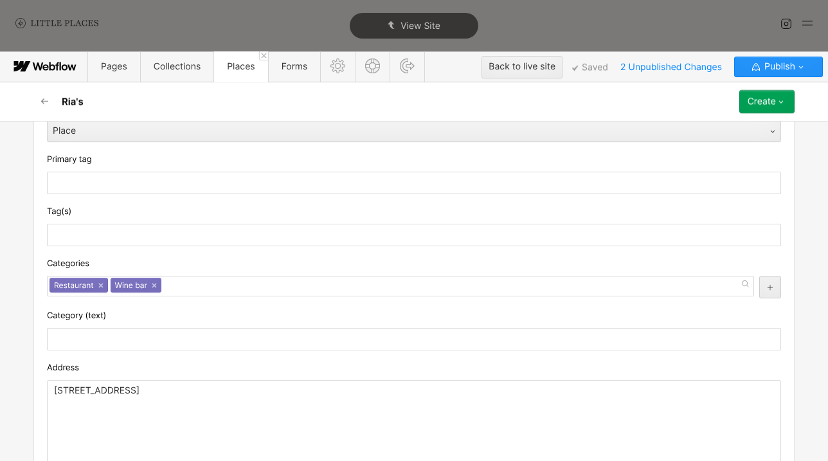
scroll to position [255, 0]
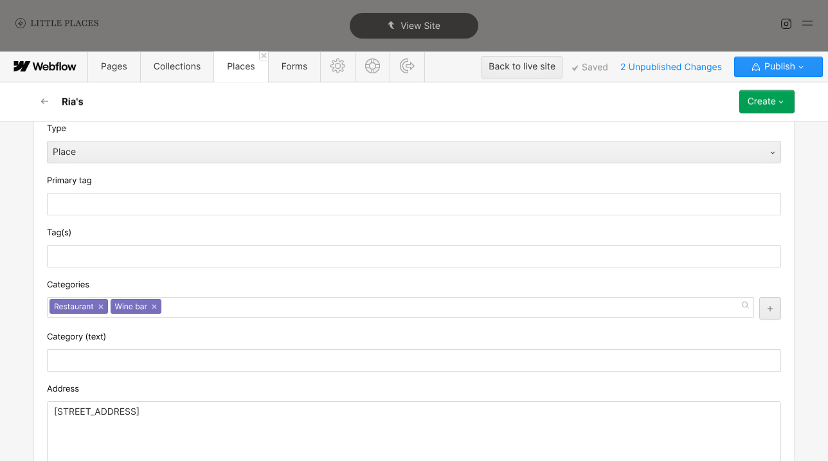
click at [774, 105] on div "Create" at bounding box center [762, 101] width 28 height 10
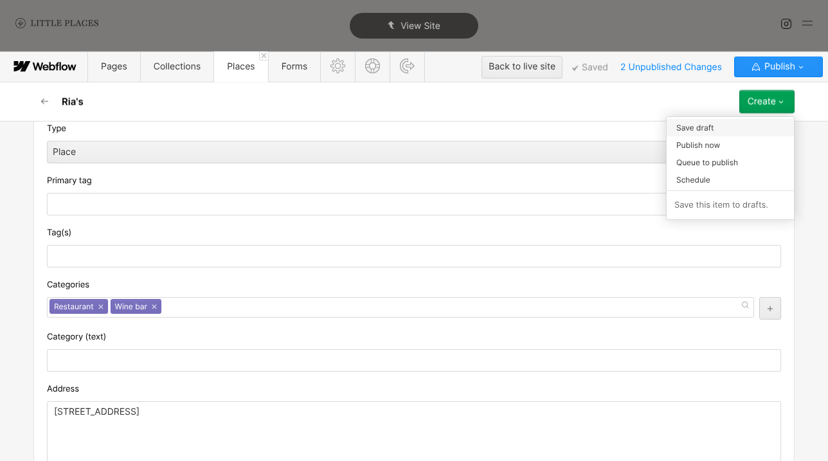
click at [763, 131] on div "Save draft" at bounding box center [730, 127] width 127 height 17
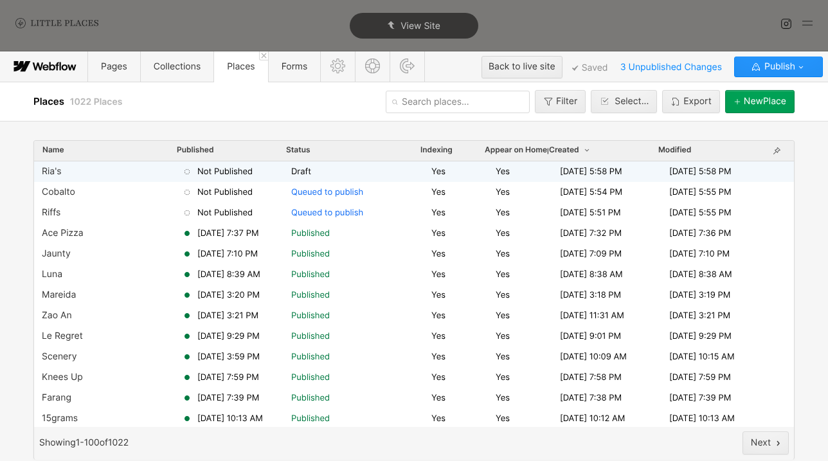
click at [266, 168] on div "Not Published" at bounding box center [236, 172] width 109 height 12
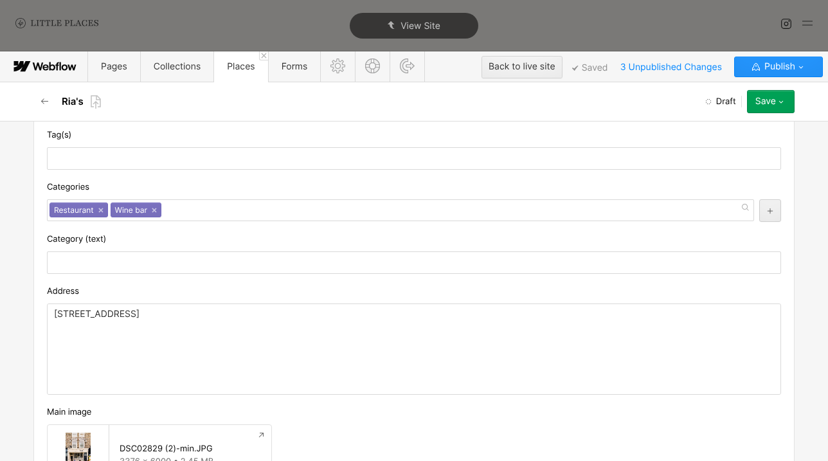
scroll to position [213, 0]
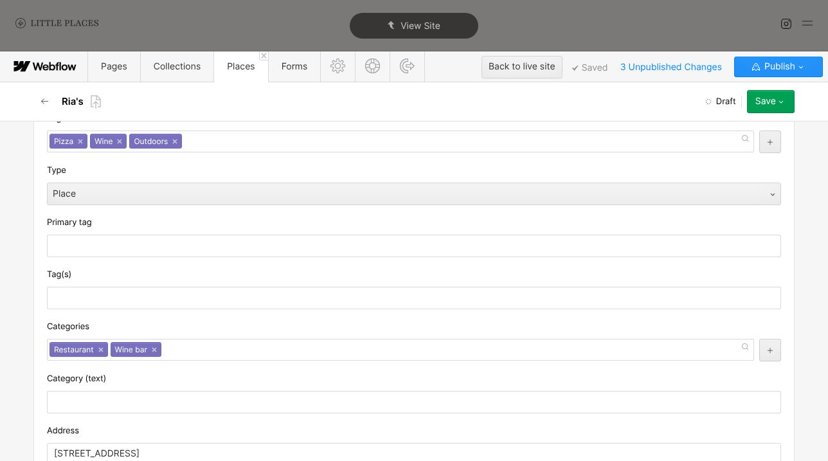
click at [776, 93] on button "Save" at bounding box center [771, 101] width 48 height 23
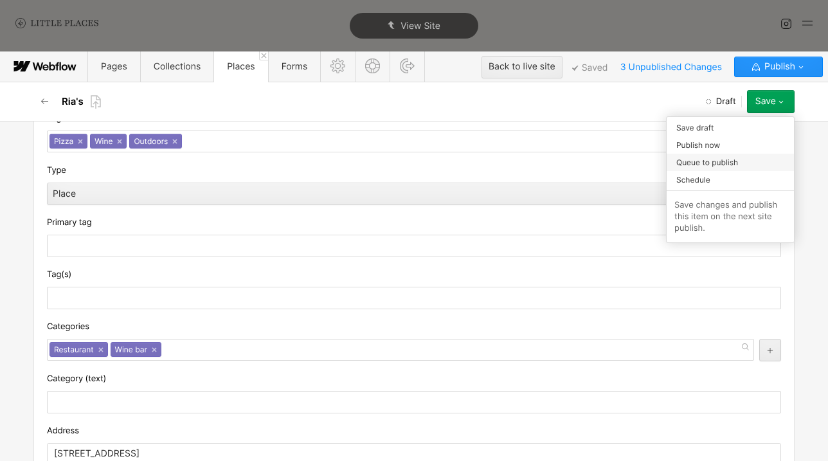
click at [763, 167] on div "Queue to publish" at bounding box center [730, 162] width 127 height 17
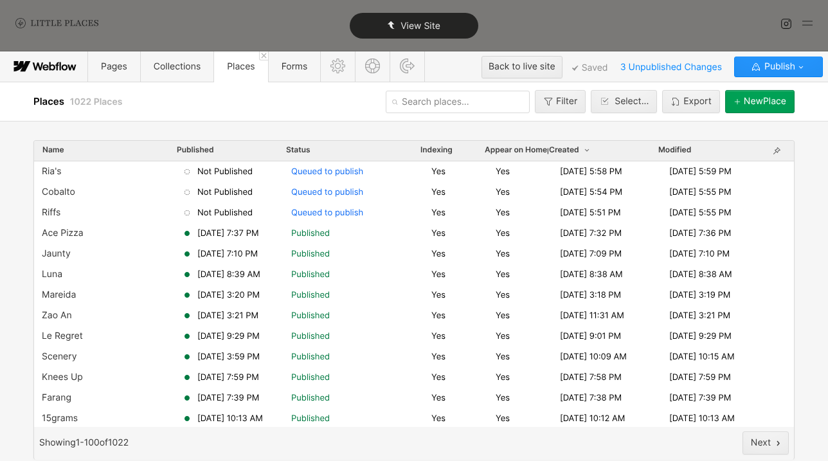
click at [437, 23] on span "View Site" at bounding box center [421, 26] width 40 height 11
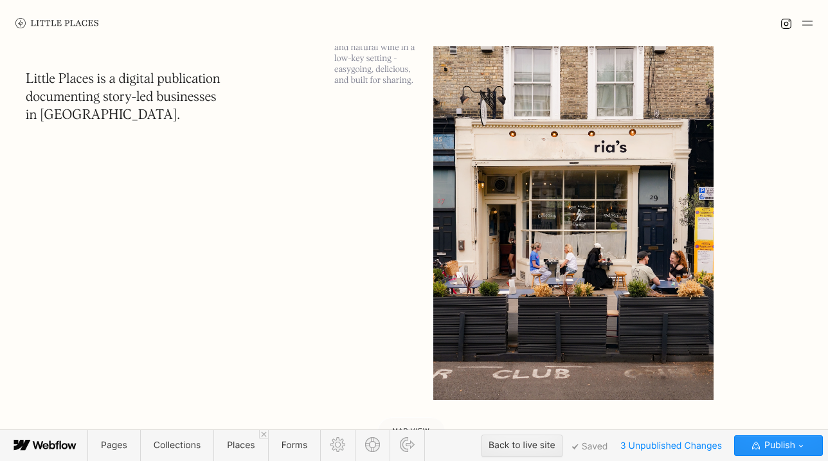
scroll to position [0, 0]
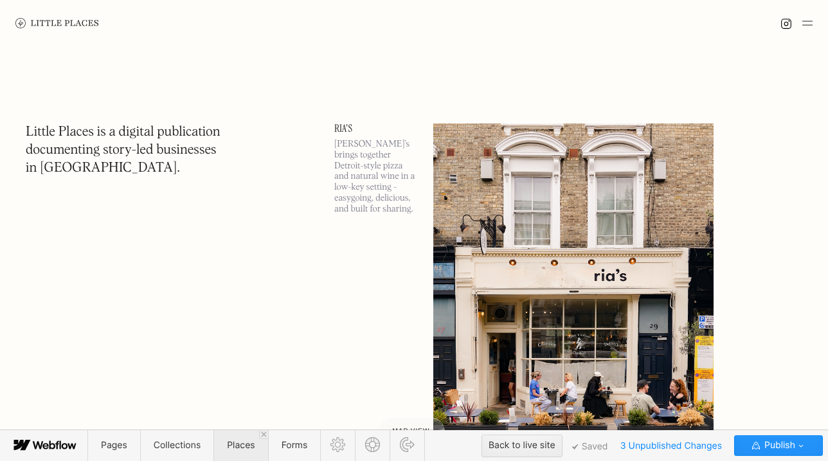
click at [234, 413] on span "Places" at bounding box center [241, 445] width 28 height 11
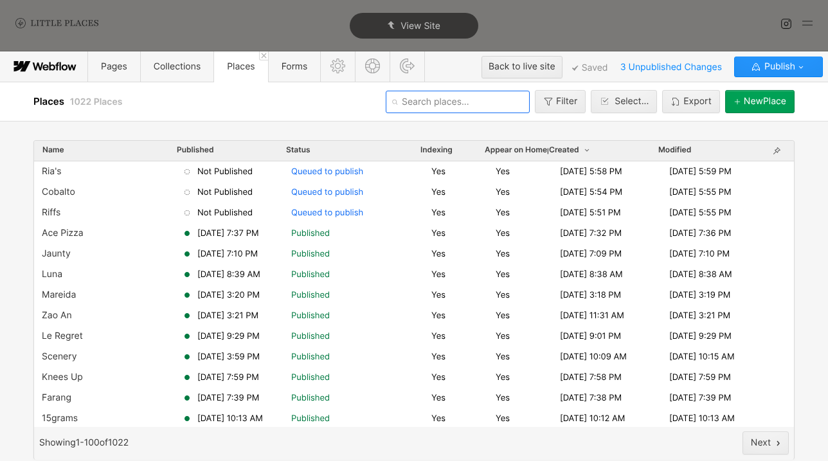
click at [476, 107] on input "text" at bounding box center [458, 102] width 144 height 23
click at [751, 111] on button "[GEOGRAPHIC_DATA]" at bounding box center [760, 101] width 69 height 23
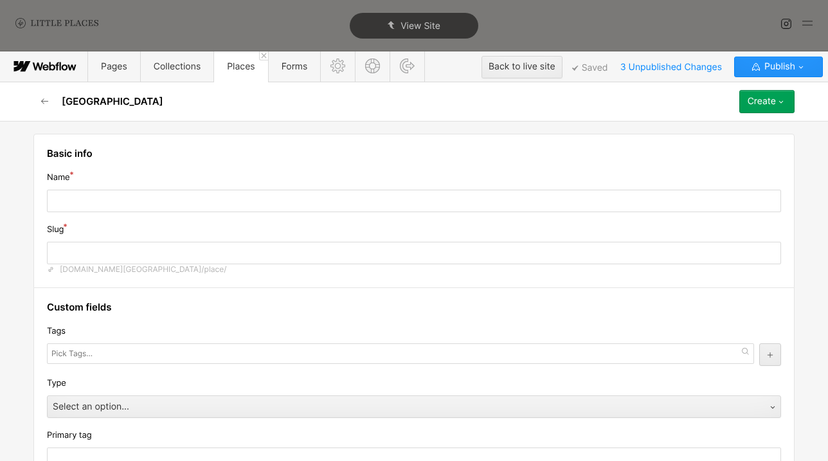
click at [461, 189] on div "Name" at bounding box center [414, 191] width 735 height 42
click at [461, 191] on input "text" at bounding box center [414, 201] width 735 height 23
type input "S"
type input "s"
type input "Si"
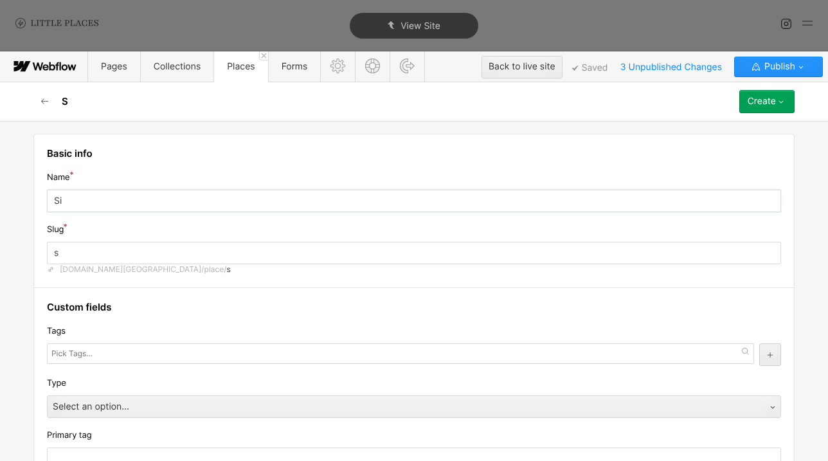
type input "si"
type input "Sin"
type input "sin"
type input "Sino"
type input "sino"
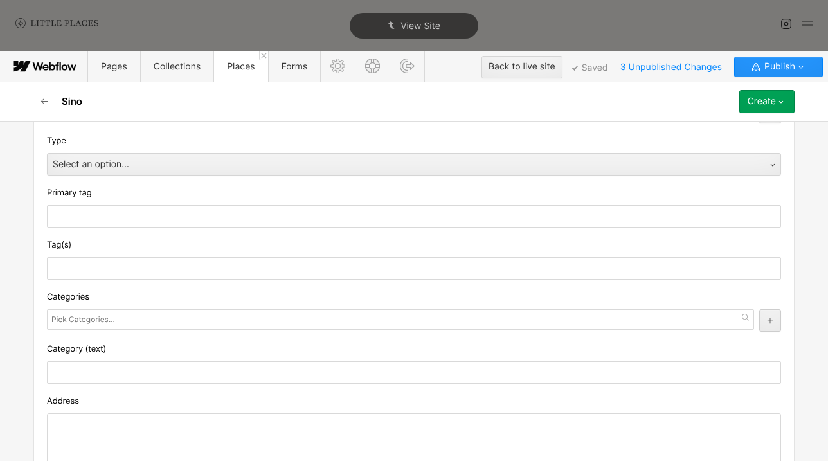
scroll to position [218, 0]
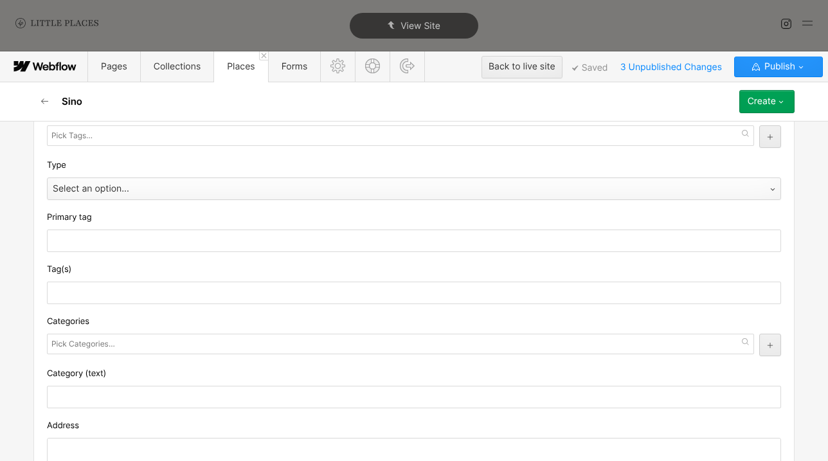
type input "Sino"
click at [152, 197] on div "Select an option..." at bounding box center [402, 189] width 708 height 21
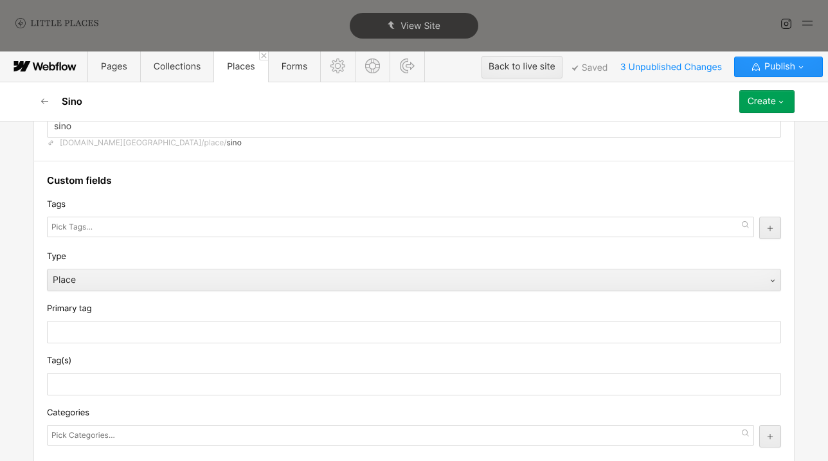
scroll to position [107, 0]
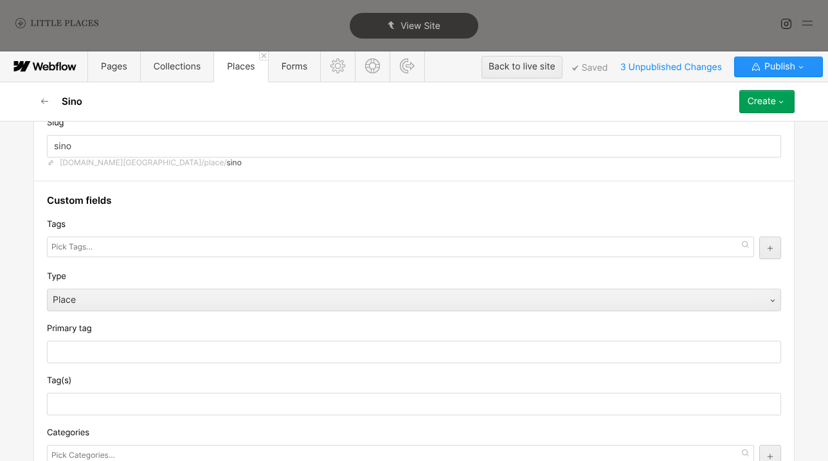
click at [219, 254] on div at bounding box center [401, 247] width 708 height 21
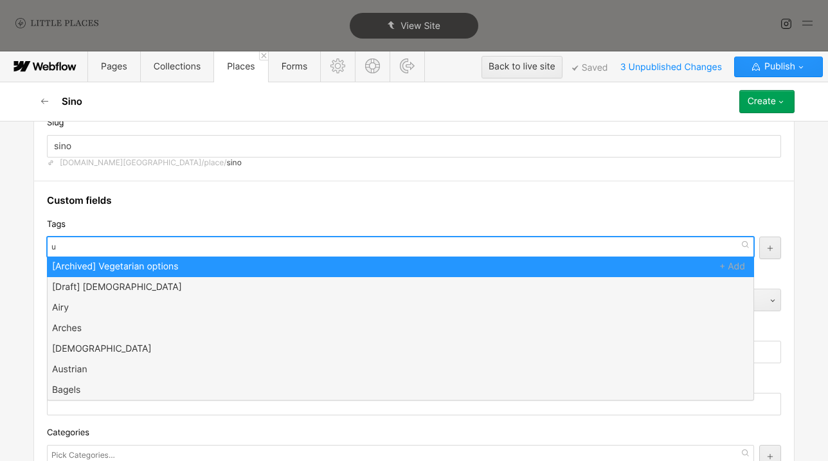
type input "uk"
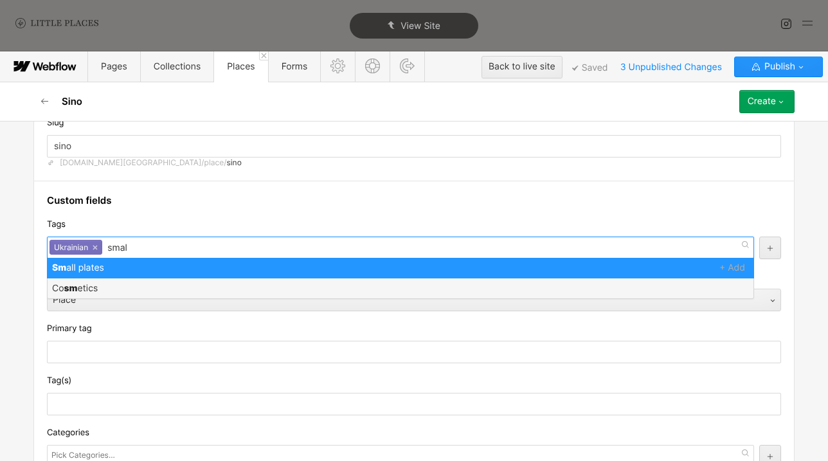
type input "small"
type input "wine"
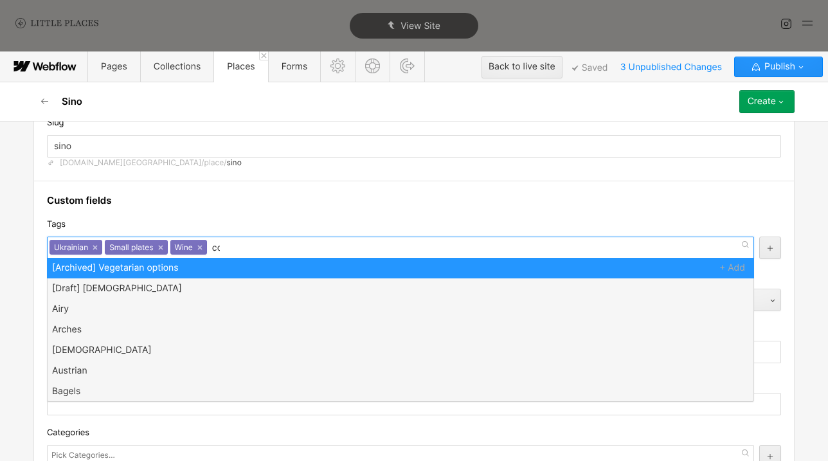
scroll to position [0, 0]
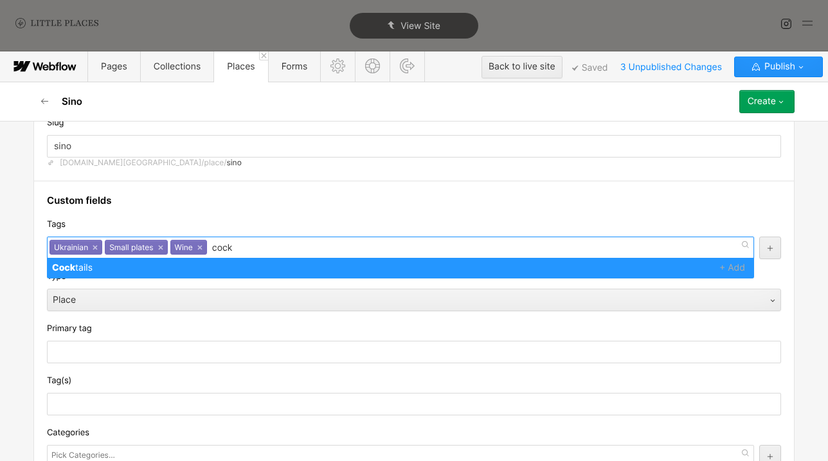
type input "cock"
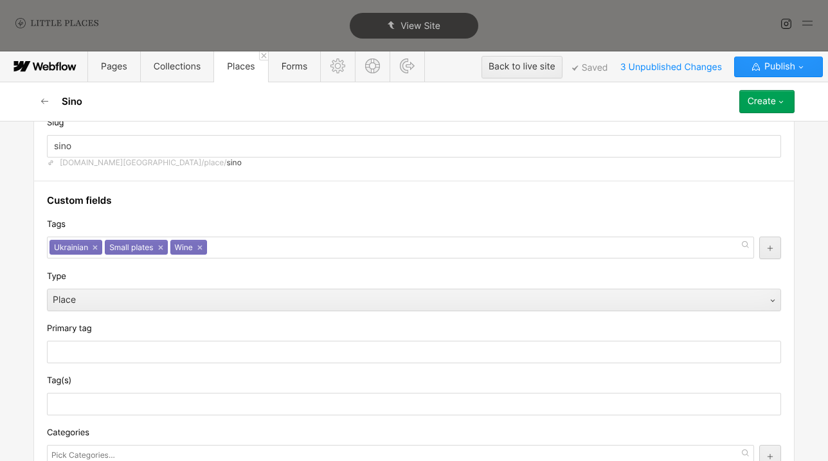
click at [222, 281] on div "Type" at bounding box center [414, 277] width 735 height 14
click at [225, 252] on div "Ukrainian × Small plates × Wine ×" at bounding box center [401, 248] width 708 height 22
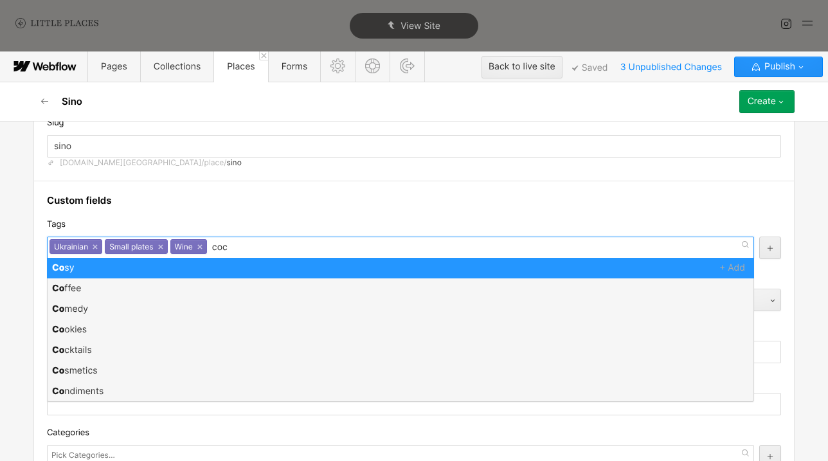
type input "cock"
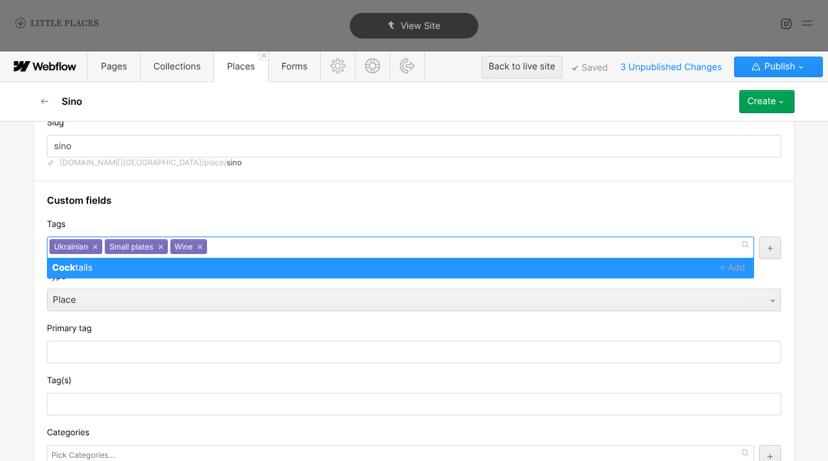
scroll to position [0, 0]
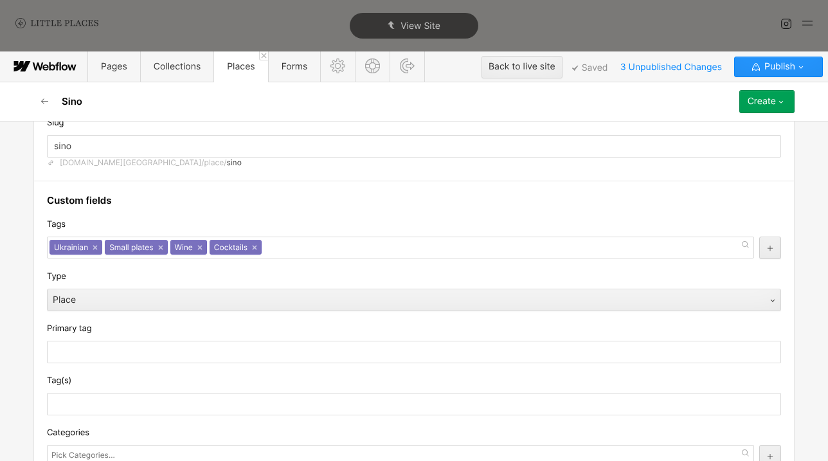
click at [252, 234] on div "Tags Ukrainian Small plates Wine Cocktails Ukrainian × Small plates × Wine × Co…" at bounding box center [414, 238] width 735 height 42
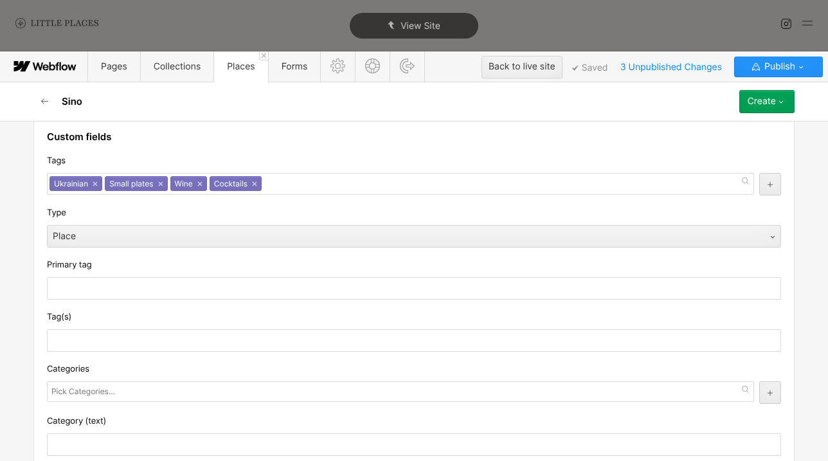
scroll to position [190, 0]
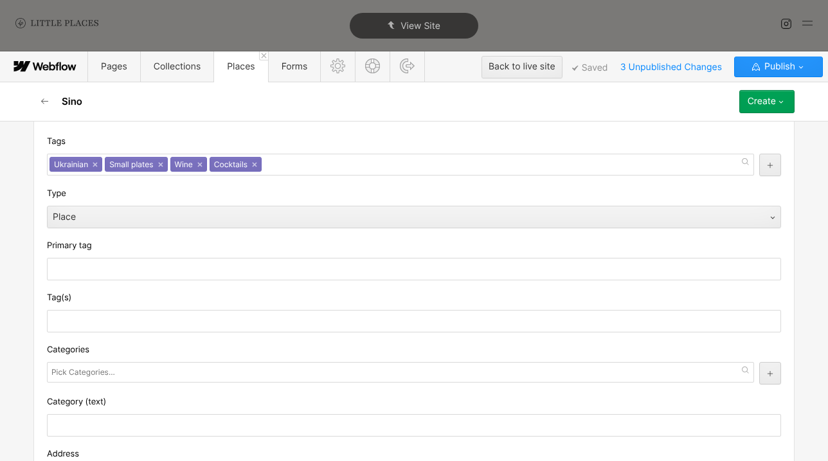
click at [212, 385] on div at bounding box center [401, 373] width 708 height 23
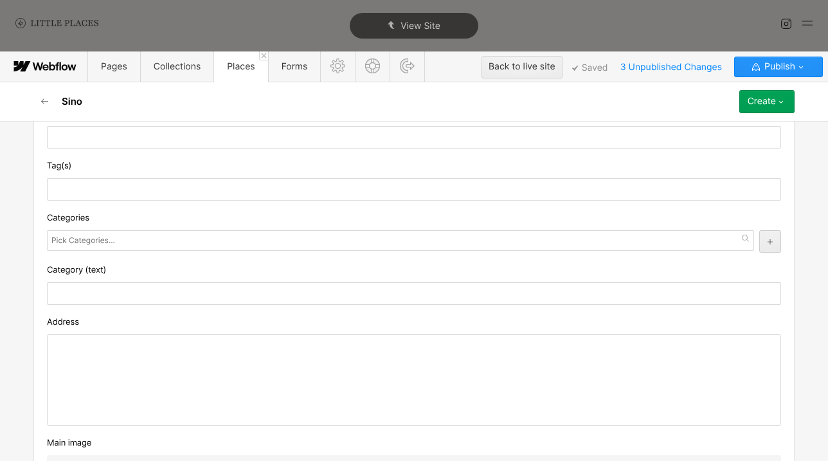
scroll to position [322, 0]
click at [135, 352] on div at bounding box center [414, 379] width 733 height 90
click at [110, 233] on input "text" at bounding box center [84, 240] width 66 height 18
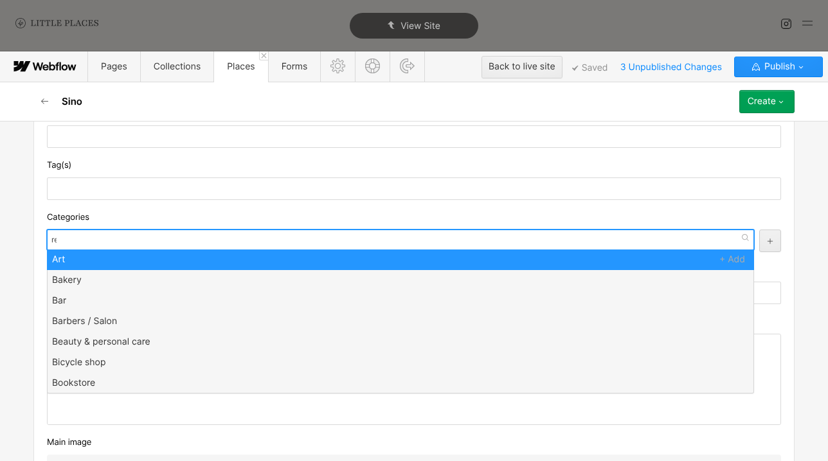
type input "res"
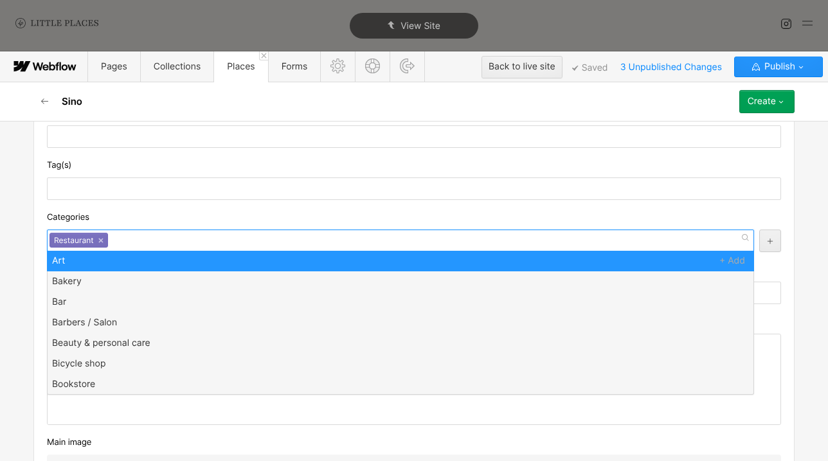
scroll to position [0, 0]
click at [125, 217] on div "Categories" at bounding box center [414, 217] width 735 height 14
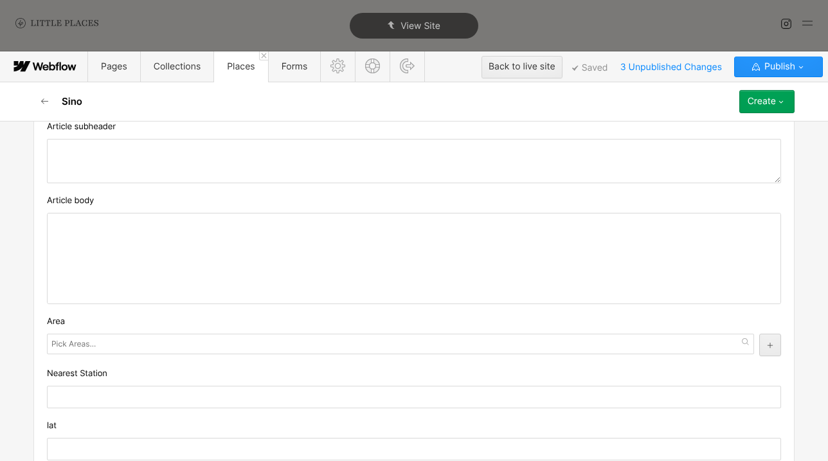
scroll to position [832, 0]
click at [306, 268] on div at bounding box center [414, 257] width 733 height 90
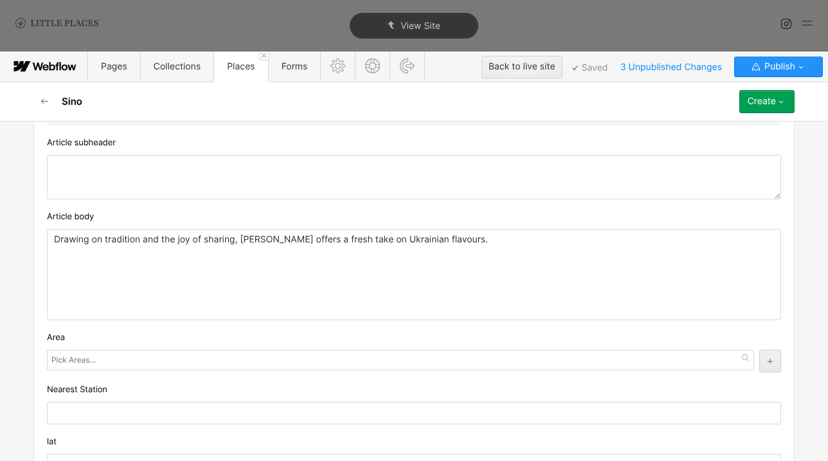
click at [309, 169] on textarea at bounding box center [414, 177] width 735 height 44
click at [328, 175] on textarea at bounding box center [414, 177] width 735 height 44
click at [771, 104] on div "Create" at bounding box center [762, 101] width 28 height 10
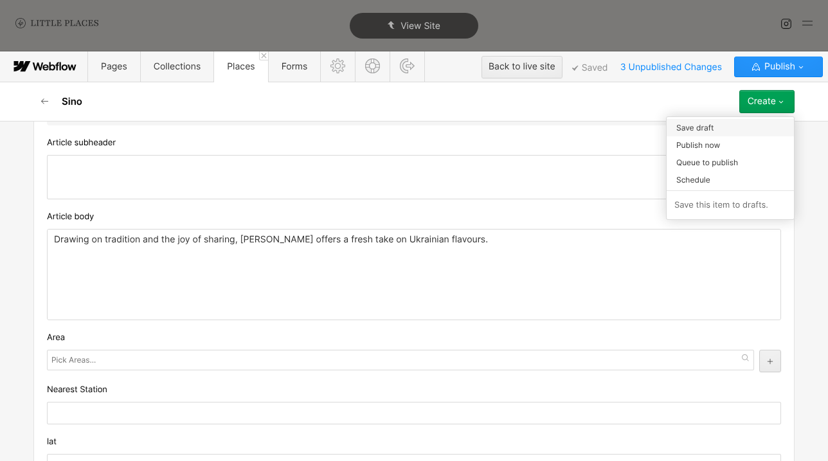
click at [755, 134] on div "Save draft" at bounding box center [730, 127] width 127 height 17
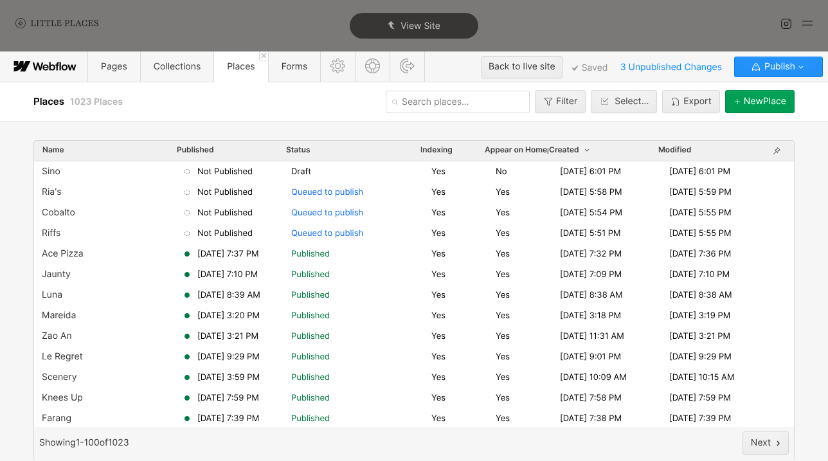
click at [424, 97] on input "text" at bounding box center [458, 102] width 144 height 23
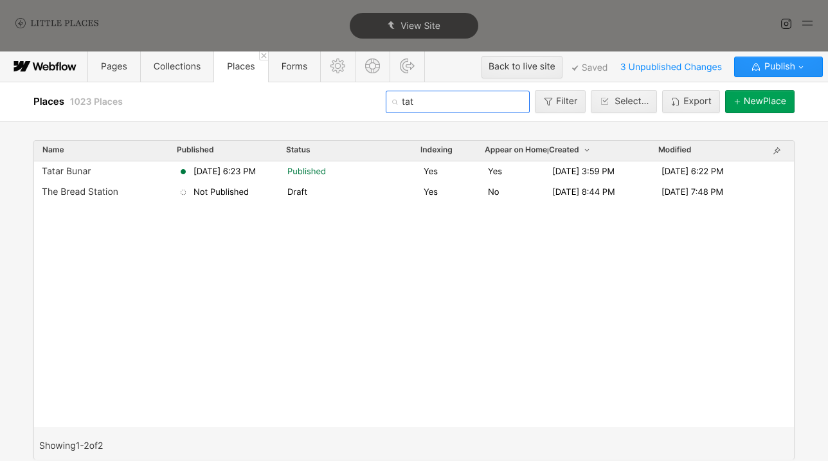
type input "tat"
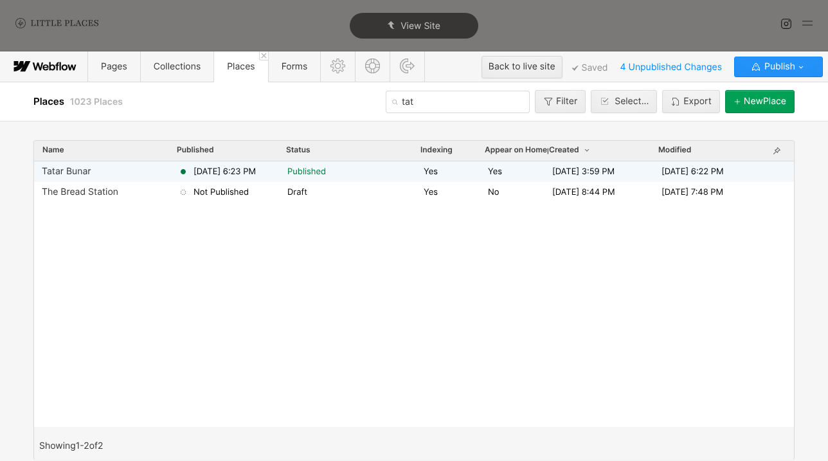
click at [316, 172] on span "Published" at bounding box center [307, 172] width 39 height 12
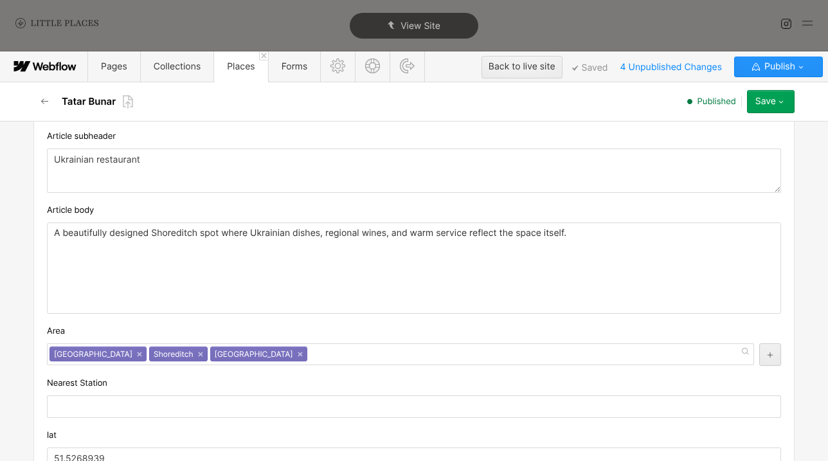
scroll to position [904, 0]
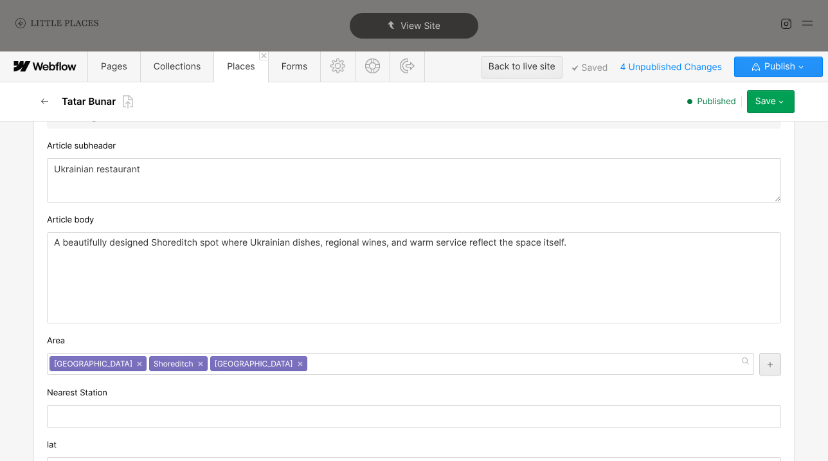
click at [38, 101] on button "button" at bounding box center [44, 101] width 23 height 23
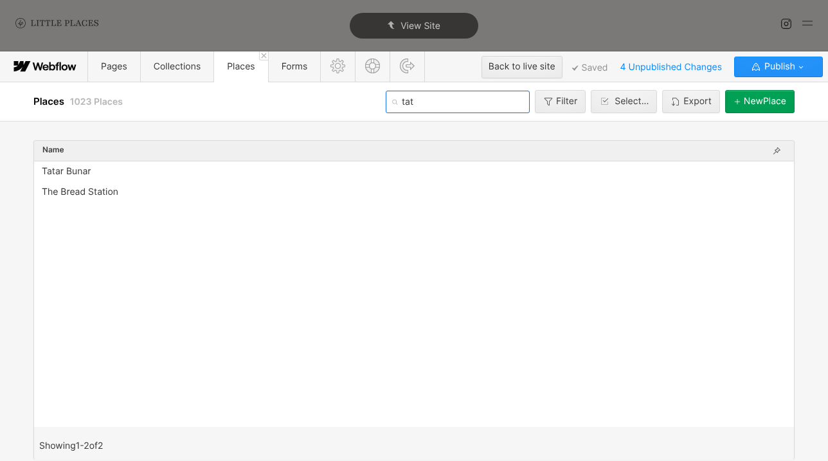
click at [445, 106] on input "tat" at bounding box center [458, 102] width 144 height 23
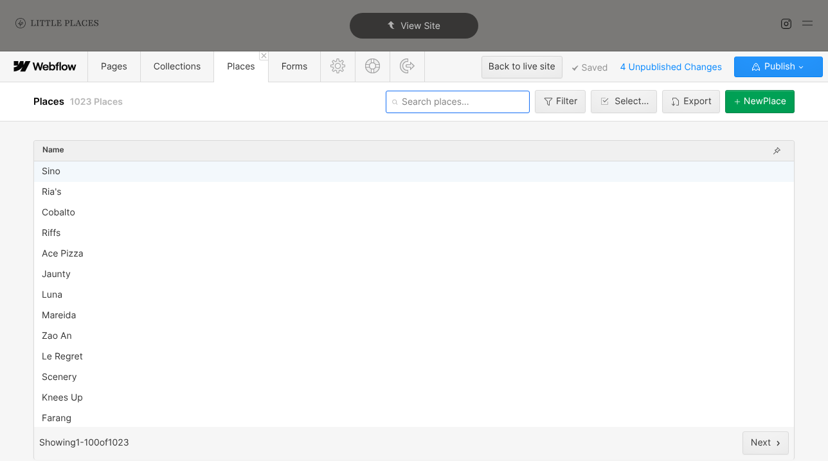
click at [210, 179] on div "Sino" at bounding box center [414, 171] width 760 height 21
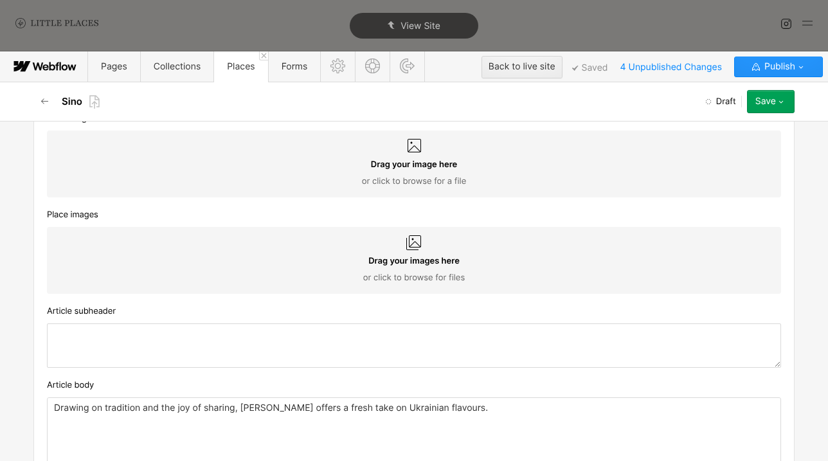
scroll to position [767, 0]
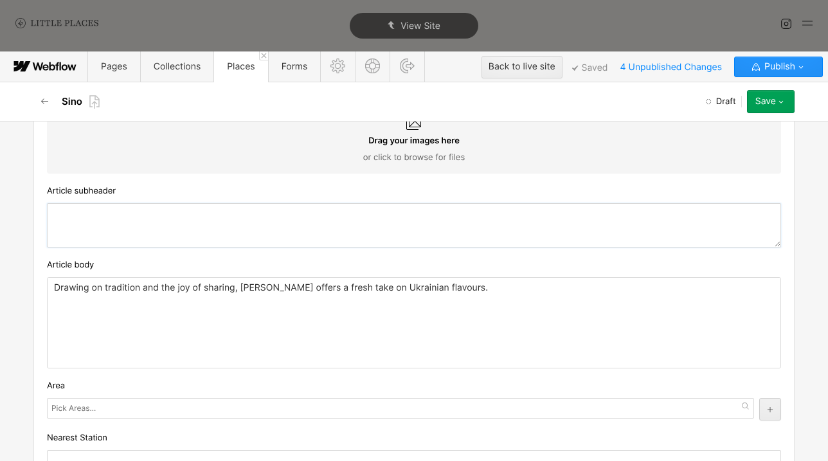
click at [228, 234] on textarea at bounding box center [414, 225] width 735 height 44
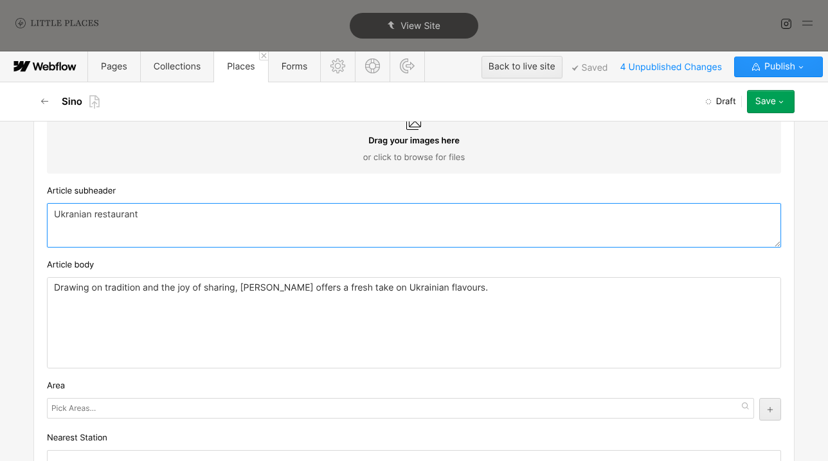
type textarea "Ukranian restaurant"
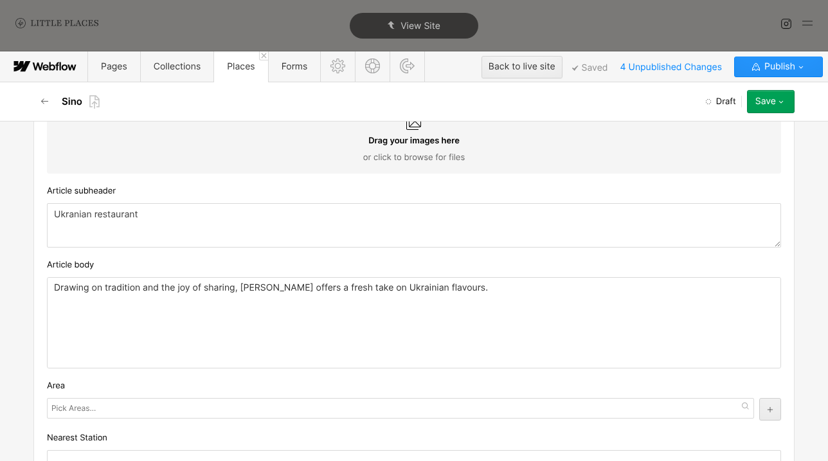
click at [255, 194] on div "Article subheader" at bounding box center [414, 191] width 735 height 14
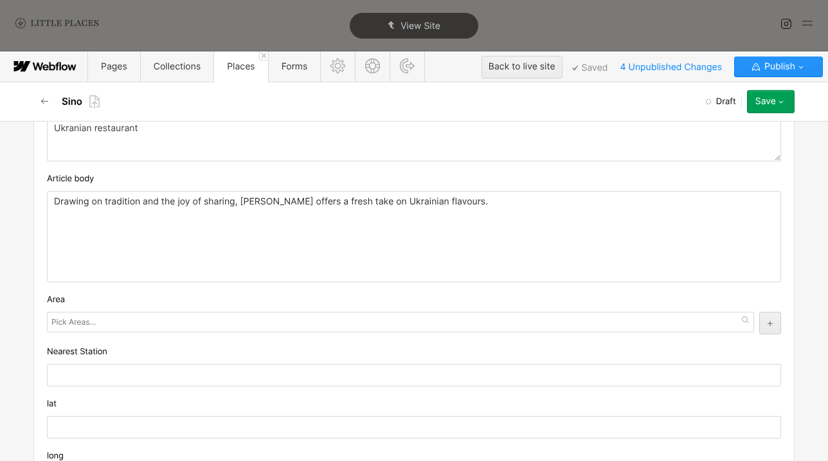
scroll to position [895, 0]
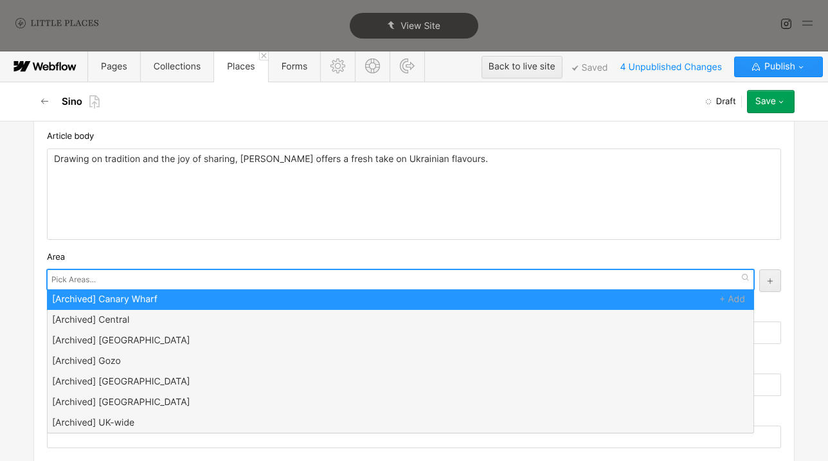
click at [102, 289] on div "[Archived] [GEOGRAPHIC_DATA] [Archived] Central [Archived] [GEOGRAPHIC_DATA] [A…" at bounding box center [401, 280] width 708 height 21
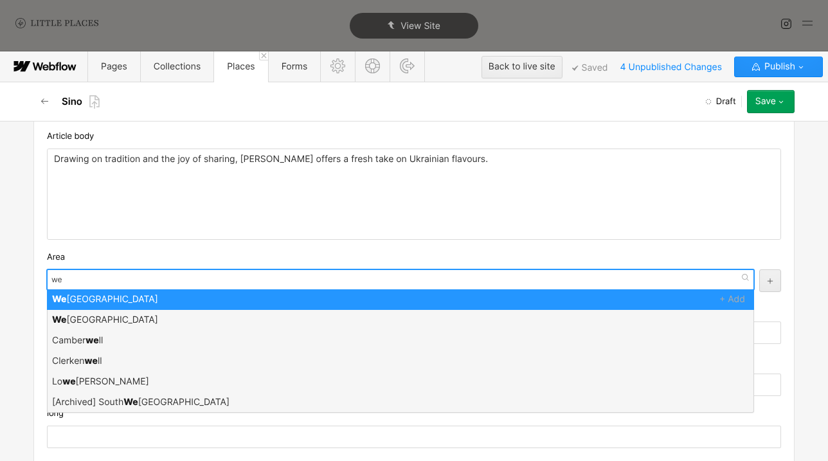
type input "[PERSON_NAME]"
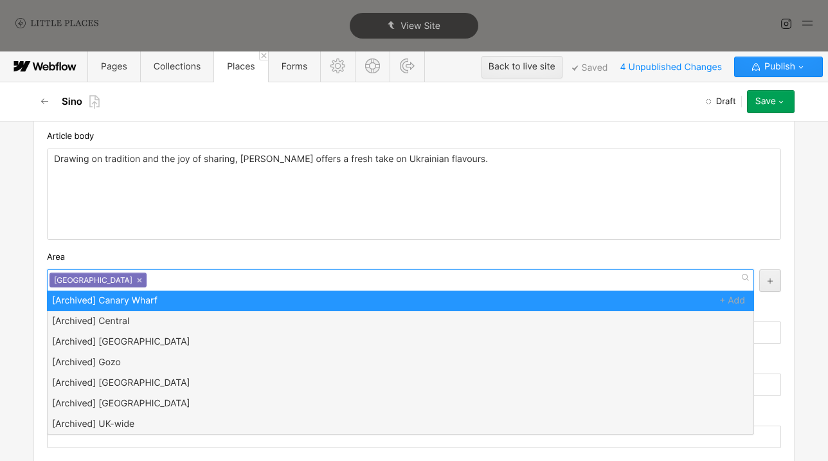
scroll to position [0, 0]
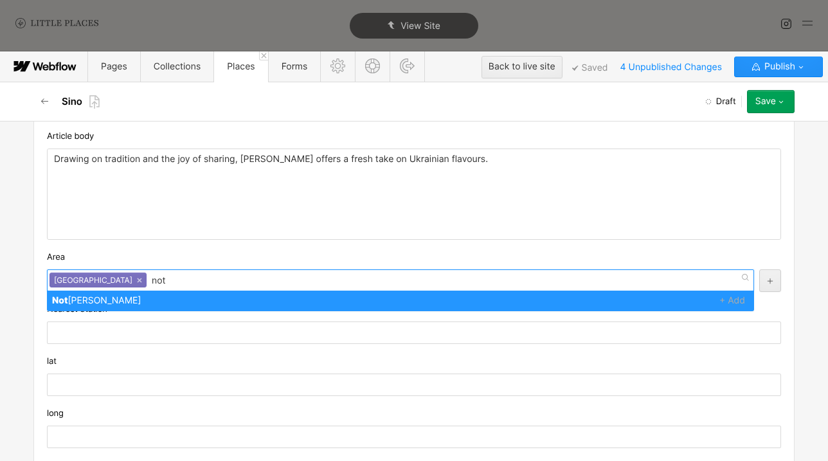
type input "[PERSON_NAME]"
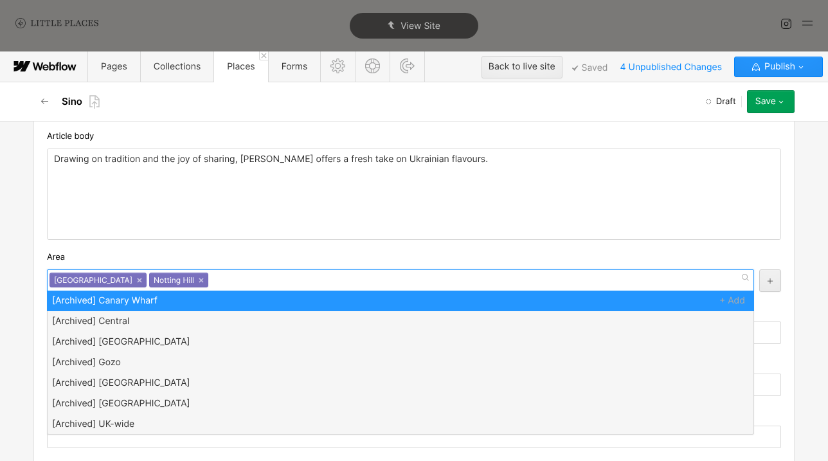
click at [130, 260] on div "Area" at bounding box center [414, 257] width 735 height 14
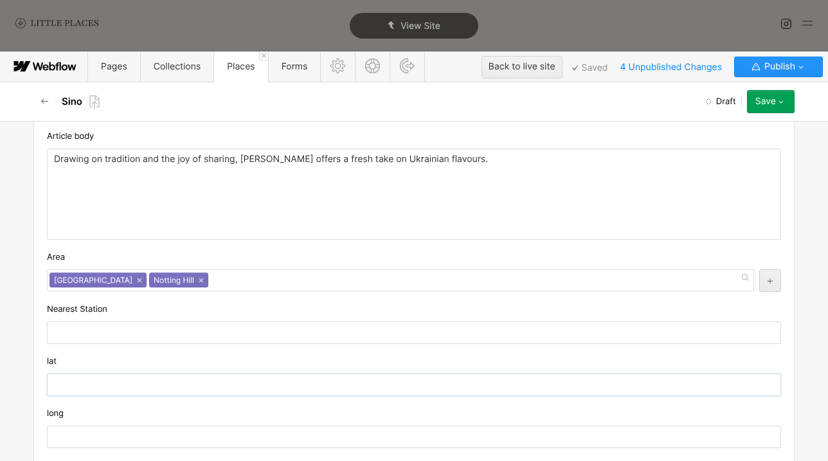
click at [145, 389] on input "text" at bounding box center [414, 385] width 735 height 23
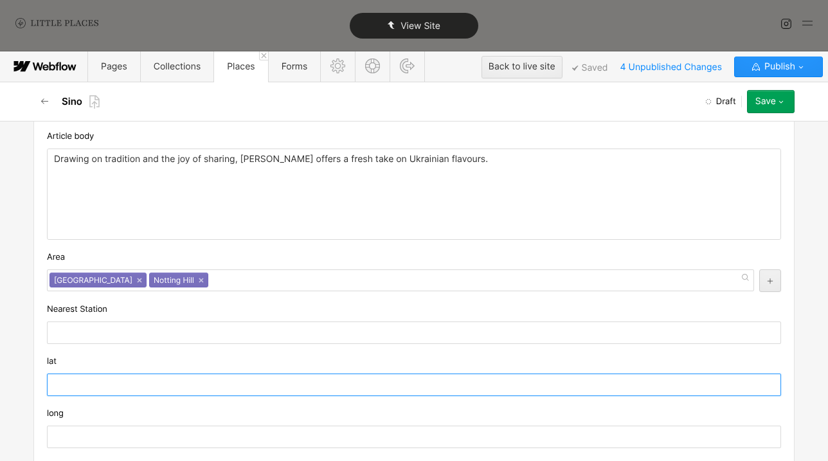
paste input "51.5177681"
type input "51.5177681"
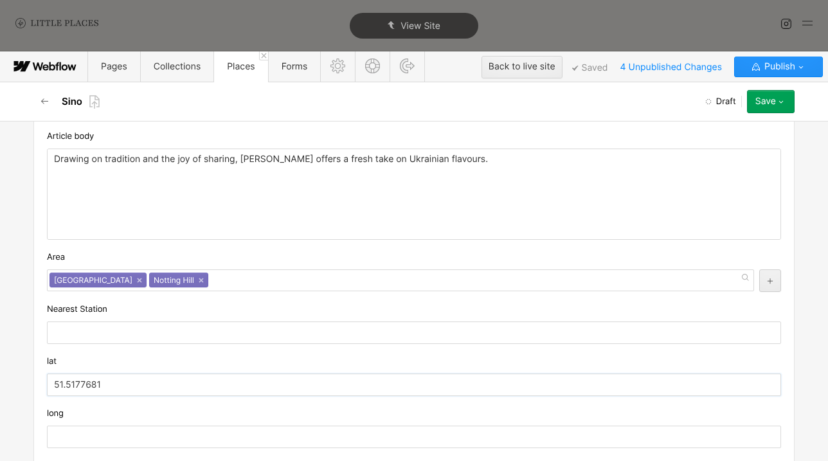
scroll to position [994, 0]
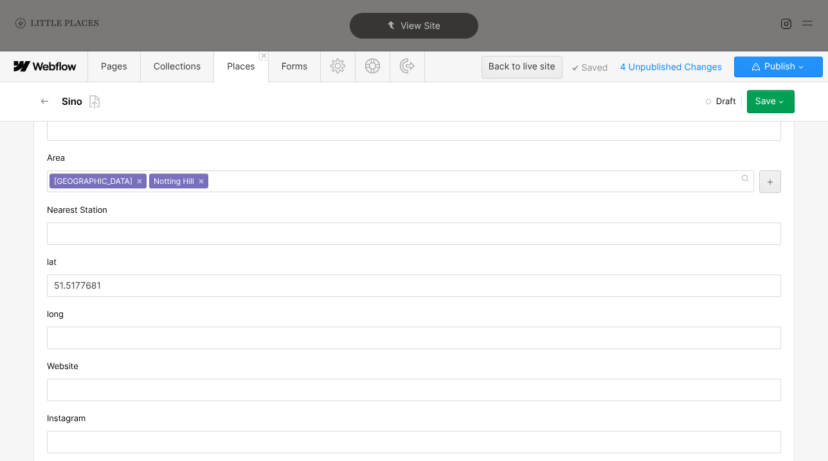
click at [143, 344] on input "text" at bounding box center [414, 338] width 735 height 23
paste input "-0.2063199"
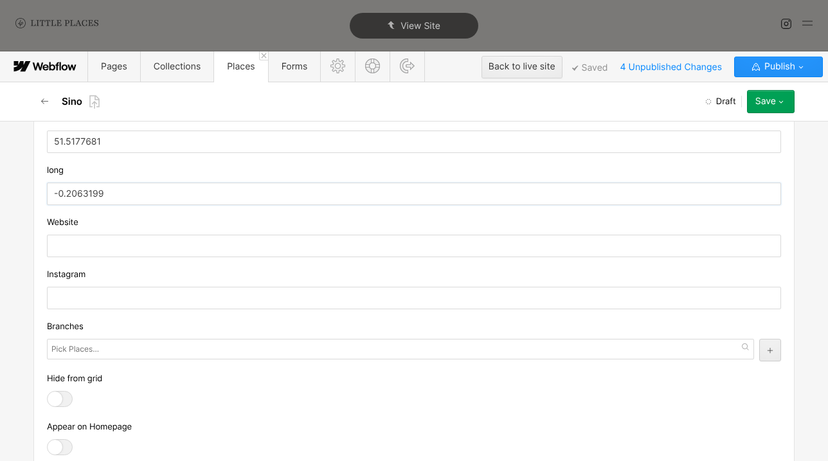
scroll to position [1140, 0]
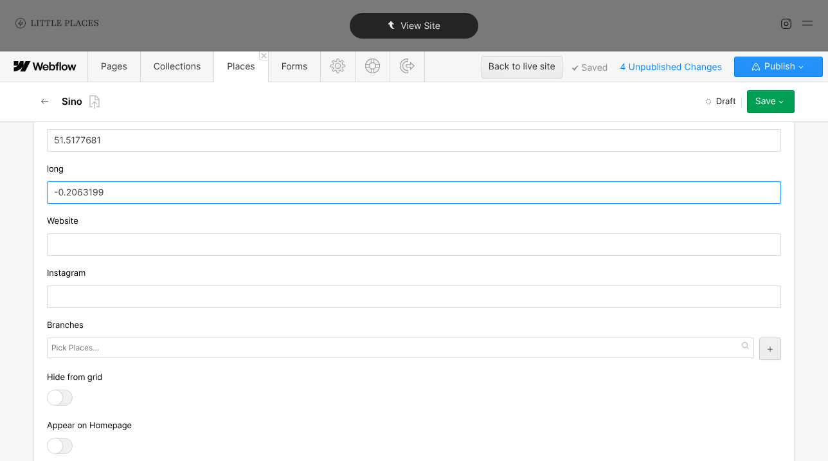
type input "-0.2063199"
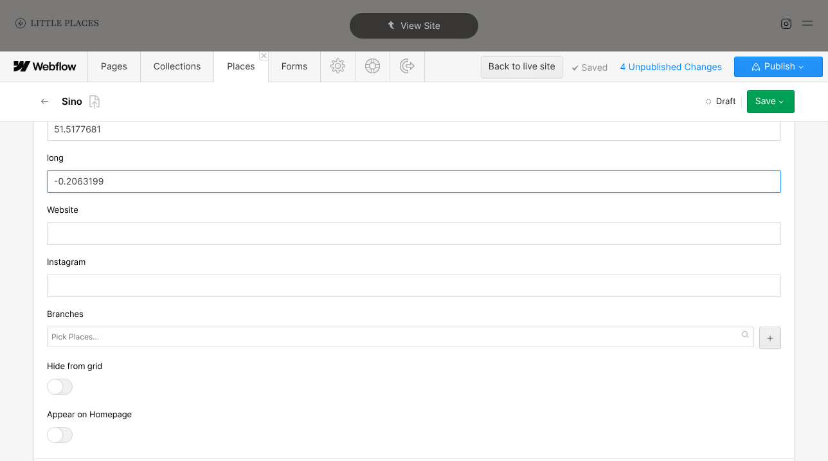
scroll to position [1152, 0]
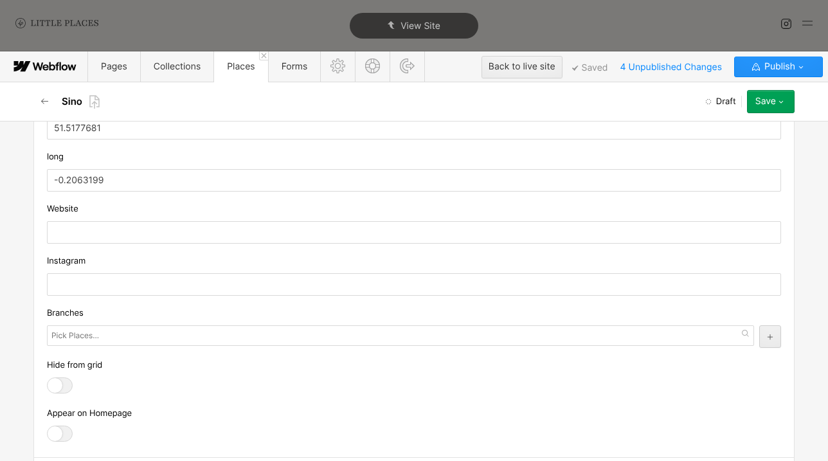
click at [149, 263] on div "Instagram" at bounding box center [414, 261] width 735 height 14
click at [149, 273] on div "Instagram" at bounding box center [414, 275] width 735 height 42
click at [160, 275] on input "text" at bounding box center [414, 284] width 735 height 23
paste input "[URL][DOMAIN_NAME]"
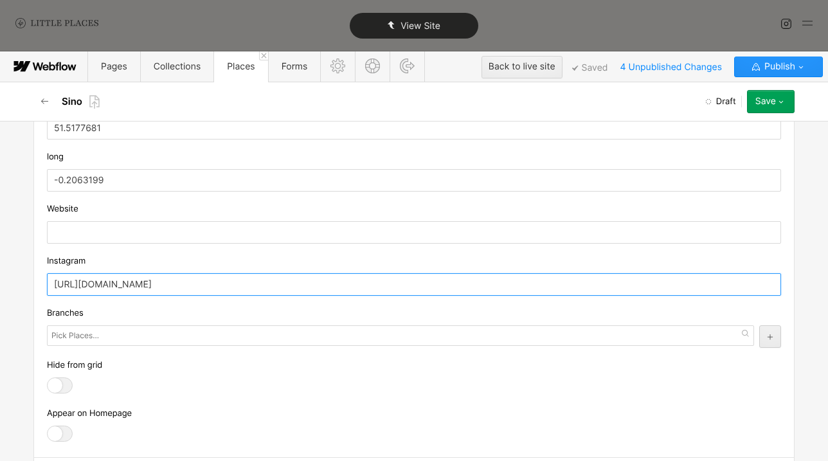
type input "[URL][DOMAIN_NAME]"
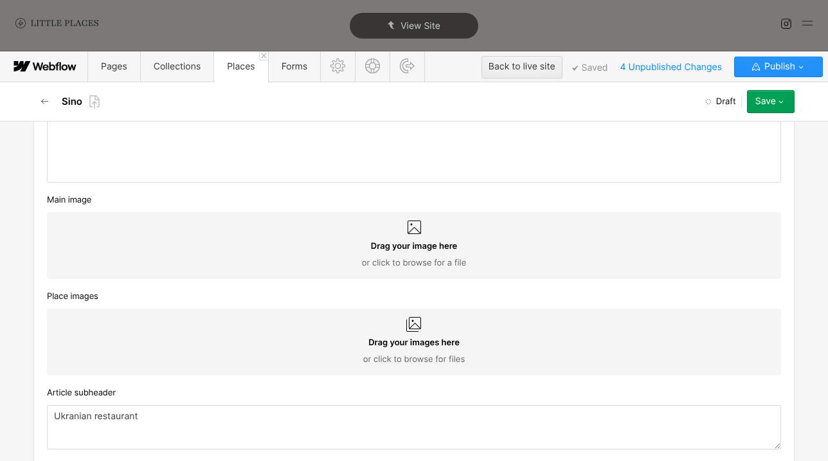
scroll to position [559, 0]
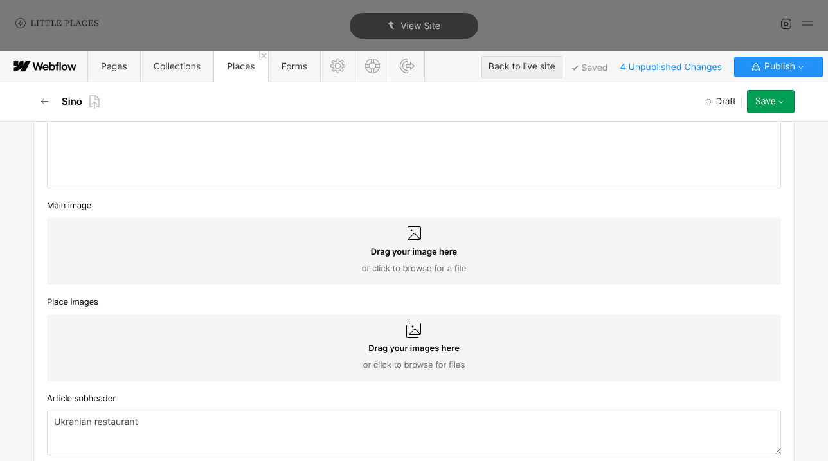
click at [769, 109] on button "Save" at bounding box center [771, 101] width 48 height 23
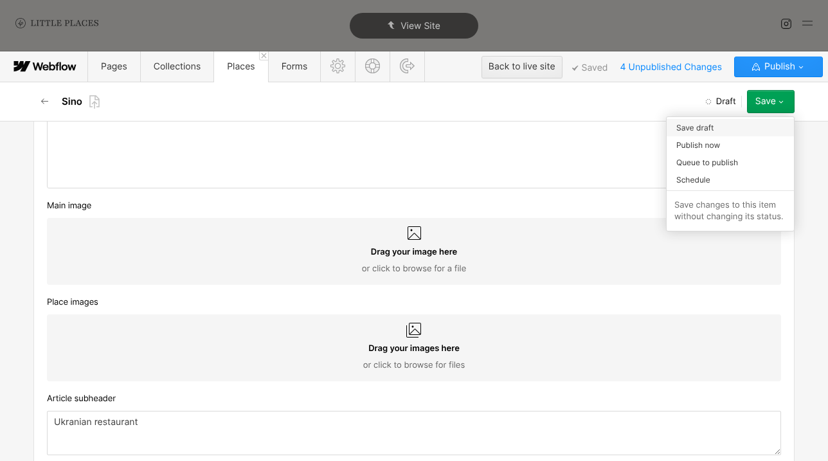
click at [746, 134] on div "Save draft" at bounding box center [730, 127] width 127 height 17
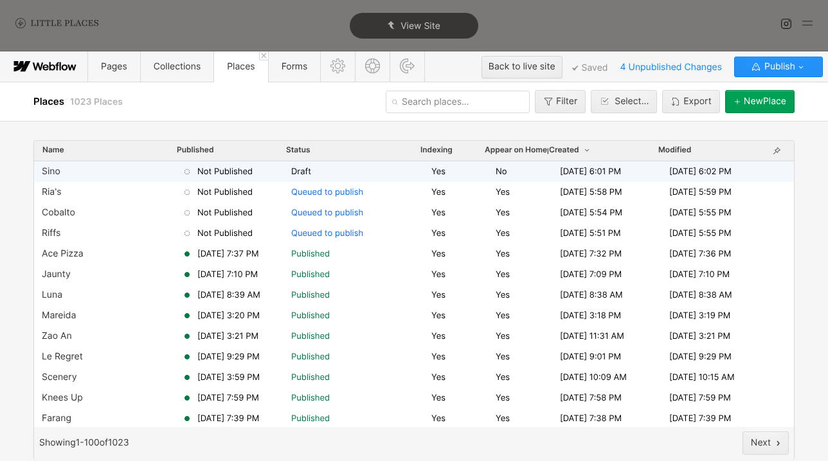
click at [85, 173] on div "Sino" at bounding box center [112, 172] width 140 height 10
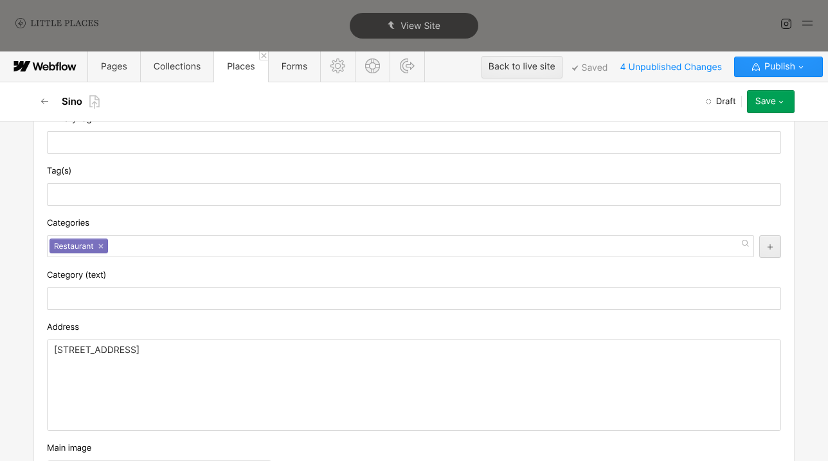
scroll to position [0, 0]
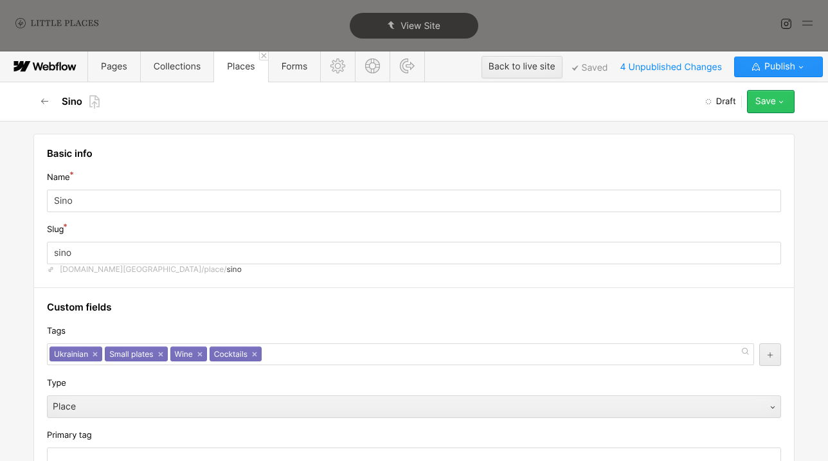
click at [778, 96] on button "Save" at bounding box center [771, 101] width 48 height 23
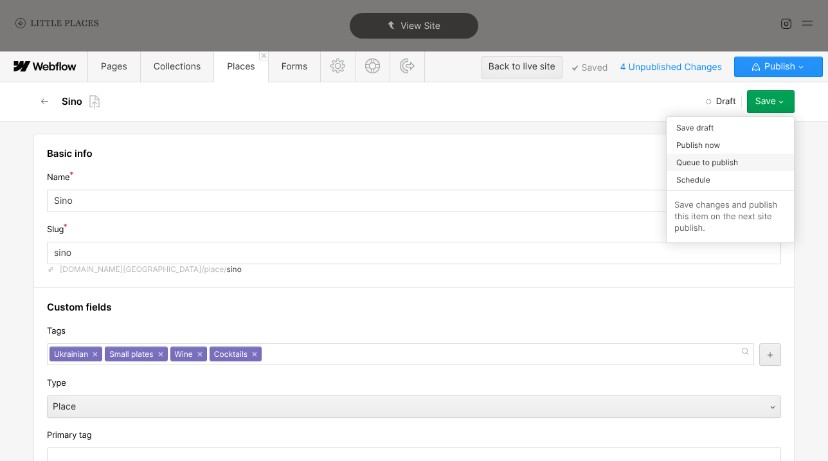
click at [754, 156] on div "Queue to publish" at bounding box center [730, 162] width 127 height 17
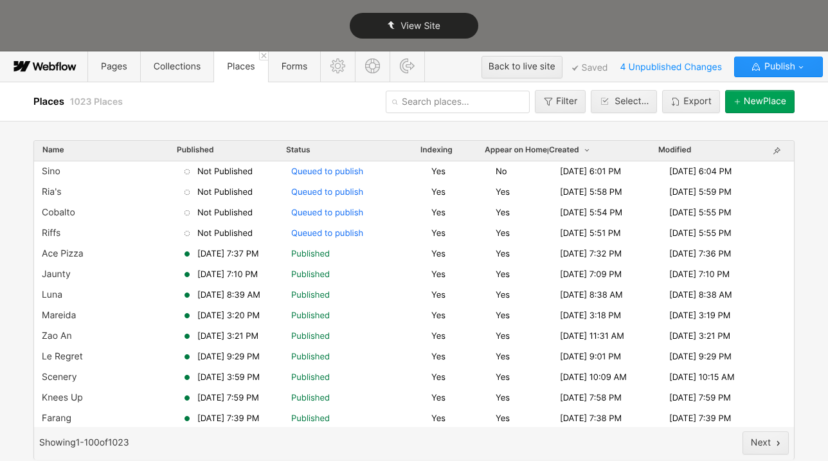
click at [419, 36] on div "View Site" at bounding box center [414, 26] width 129 height 26
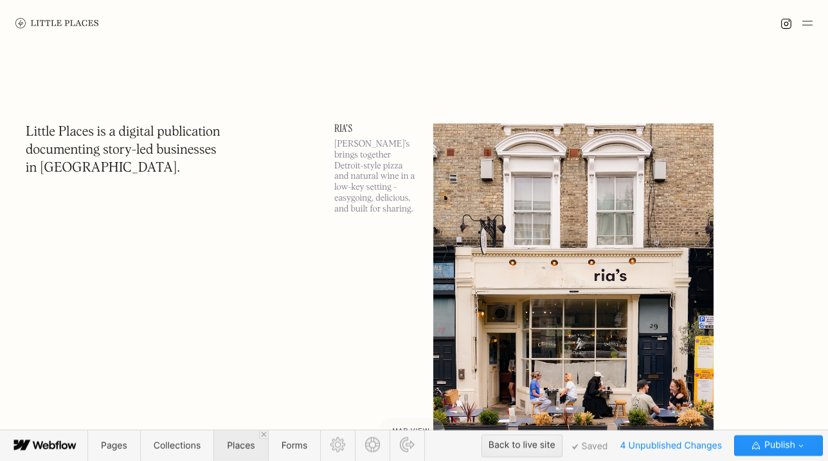
click at [241, 413] on span "Places" at bounding box center [241, 445] width 28 height 11
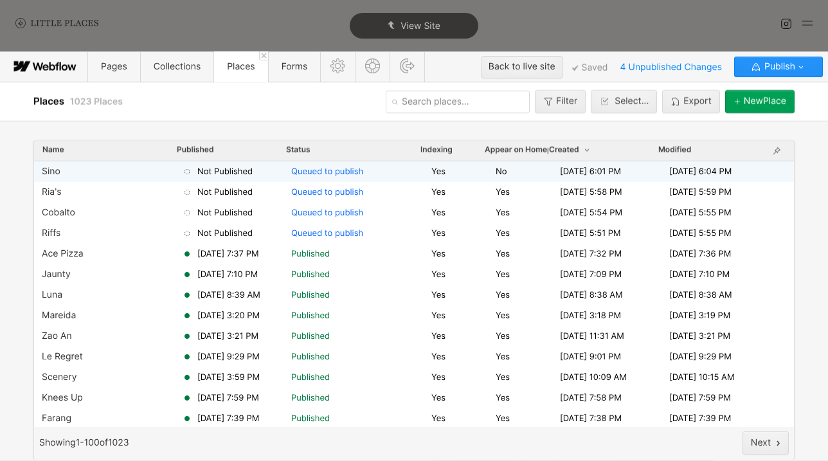
click at [140, 176] on div "Sino" at bounding box center [112, 172] width 140 height 10
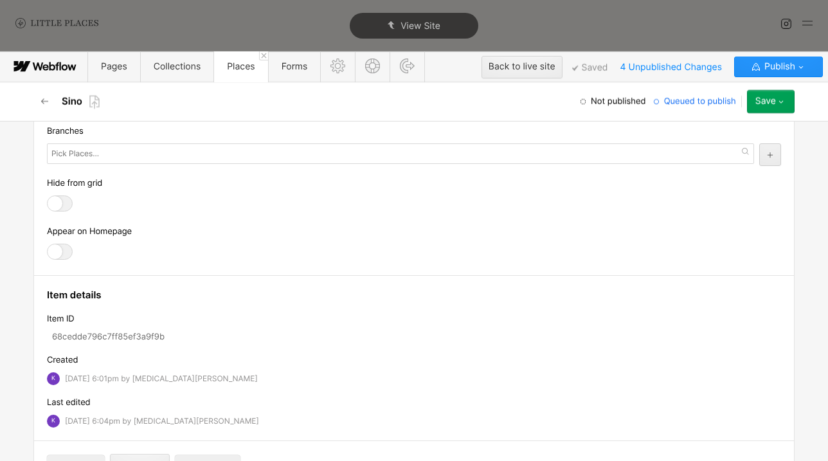
scroll to position [1468, 0]
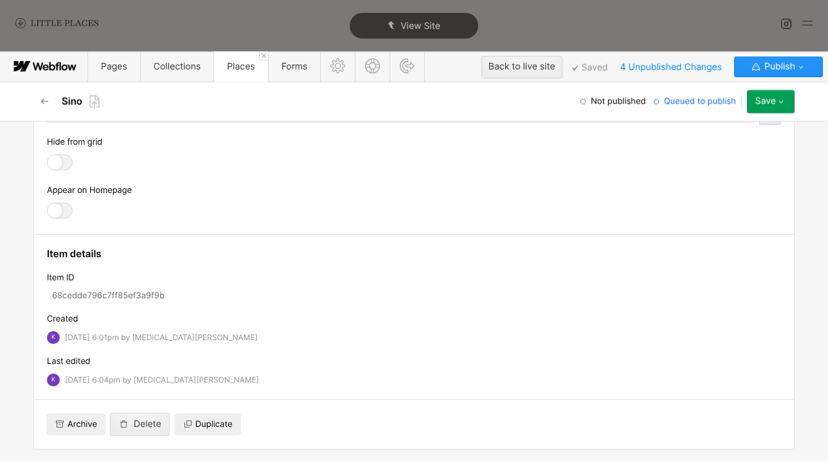
click at [78, 209] on label at bounding box center [63, 211] width 32 height 16
click at [0, 0] on input "checkbox" at bounding box center [0, 0] width 0 height 0
click at [783, 105] on icon "button" at bounding box center [781, 101] width 10 height 10
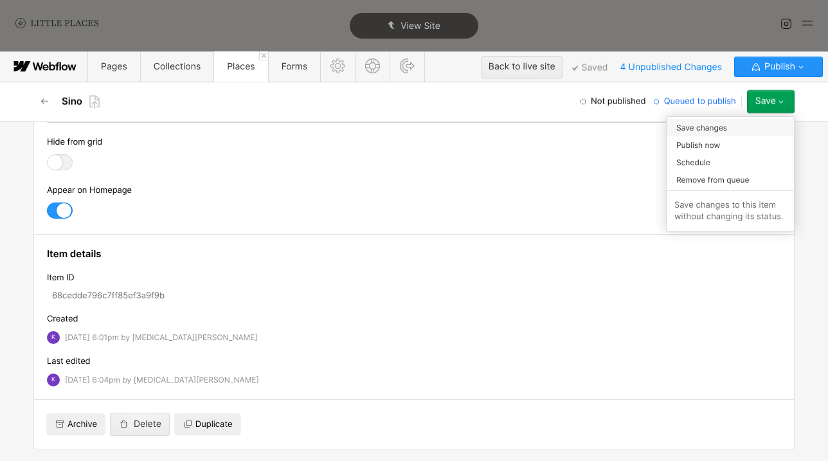
click at [747, 130] on div "Save changes" at bounding box center [730, 127] width 127 height 17
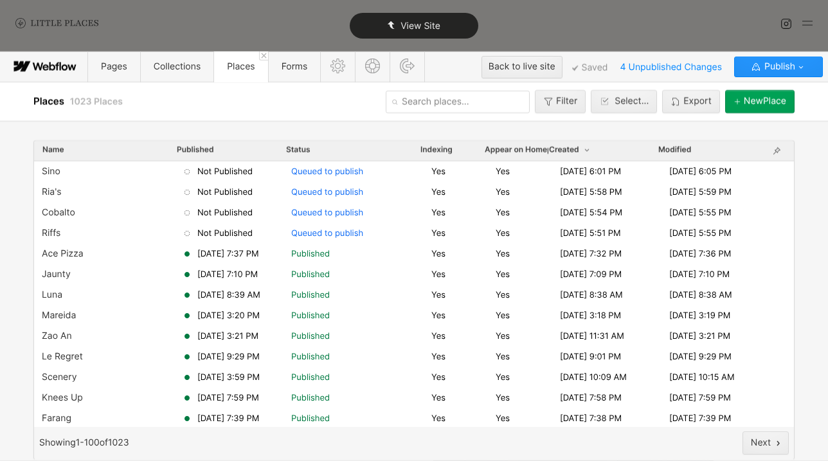
click at [419, 23] on span "View Site" at bounding box center [421, 26] width 40 height 11
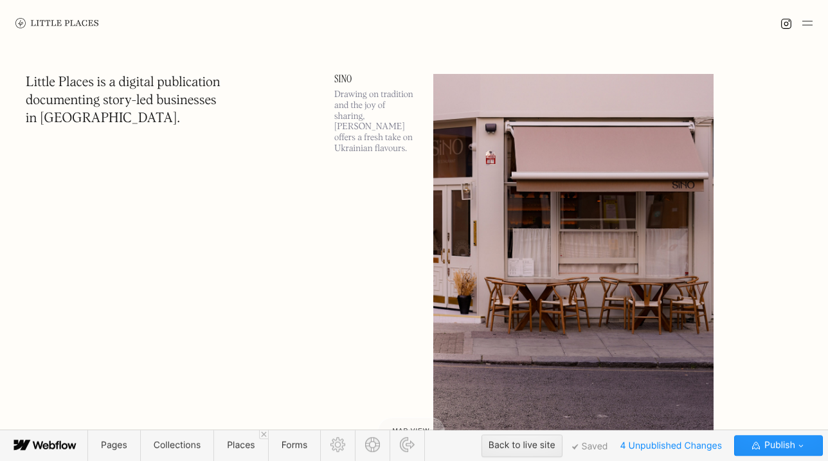
scroll to position [46, 0]
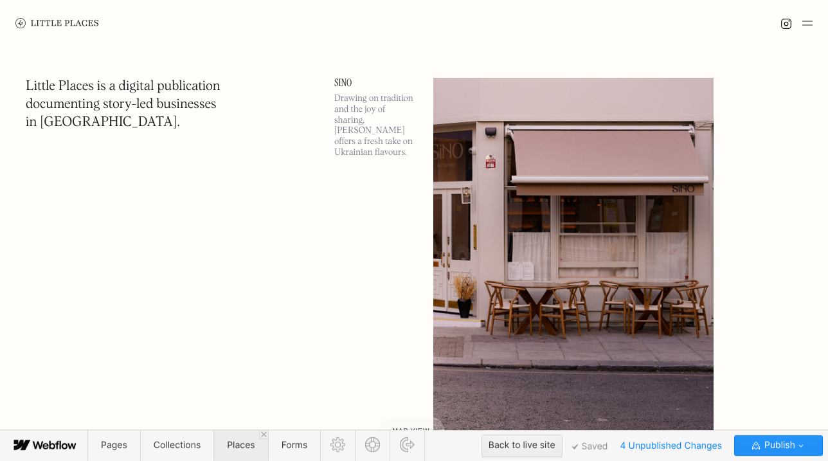
click at [230, 413] on span "Places" at bounding box center [241, 445] width 28 height 11
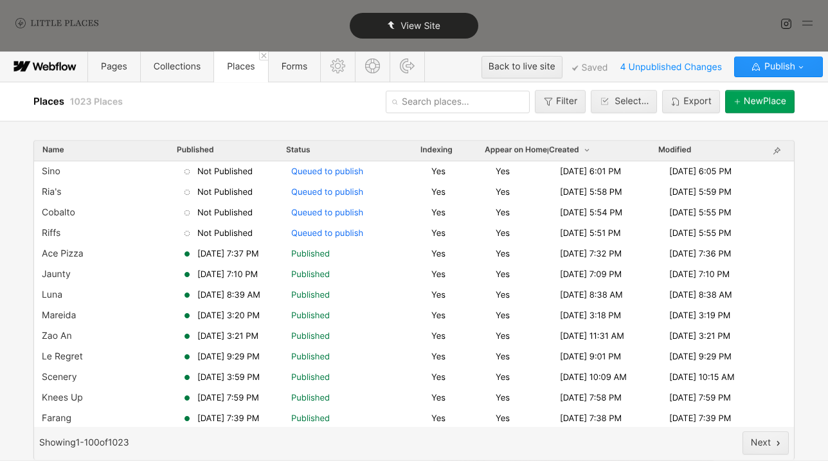
scroll to position [0, 0]
click at [751, 93] on button "[GEOGRAPHIC_DATA]" at bounding box center [760, 101] width 69 height 23
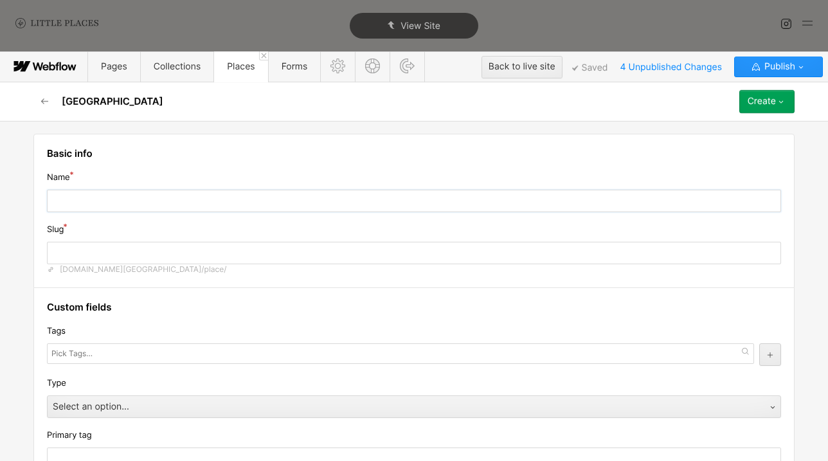
click at [317, 196] on input "text" at bounding box center [414, 201] width 735 height 23
type input "W"
type input "w"
type input "Wl"
type input "wl"
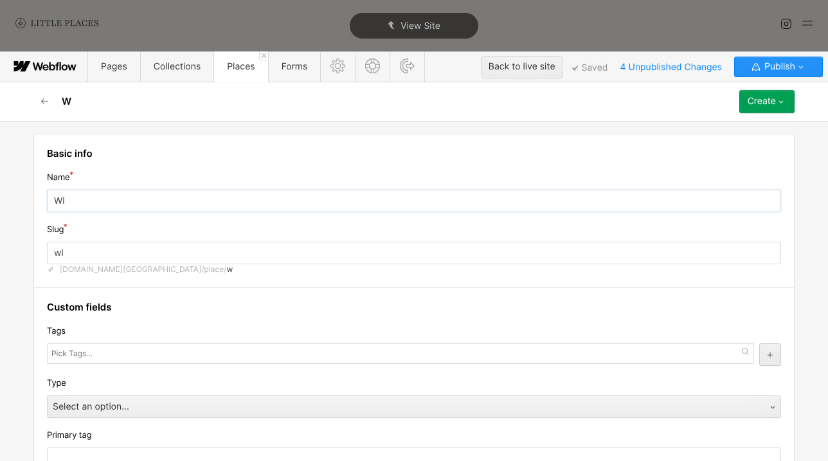
type input "Wlm"
type input "wlm"
type input "Wlme"
type input "wlme"
type input "Wlm"
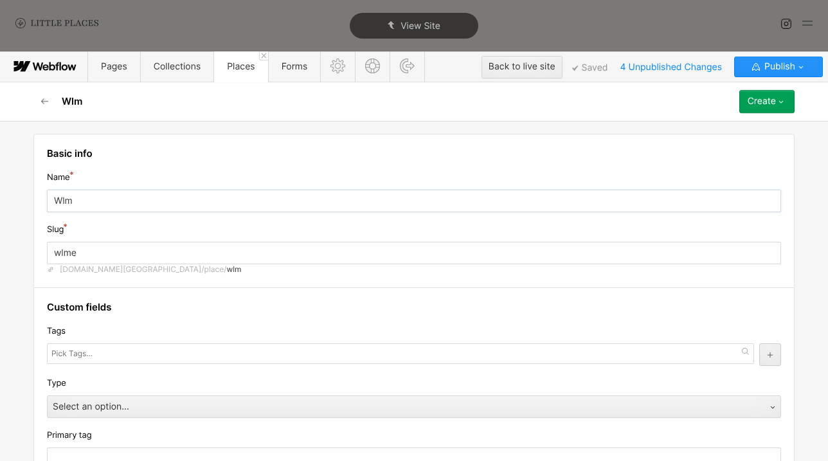
type input "wlm"
type input "Wl"
type input "wl"
type input "W"
type input "w"
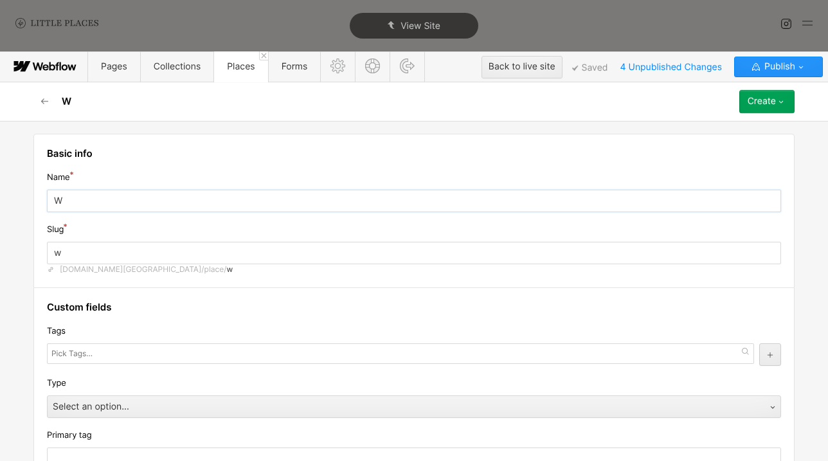
type input "Wa"
type input "wa"
type input "Wam"
type input "wam"
type input "Wame"
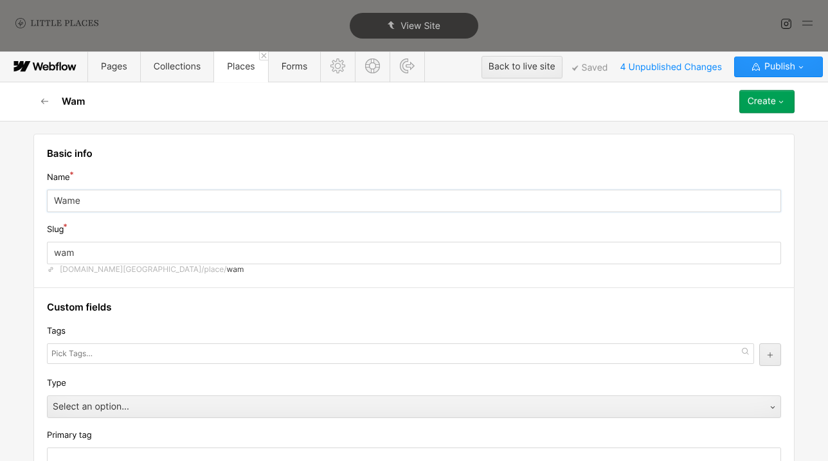
type input "wame"
type input "[PERSON_NAME]"
type input "[PERSON_NAME] D"
type input "[PERSON_NAME]-d"
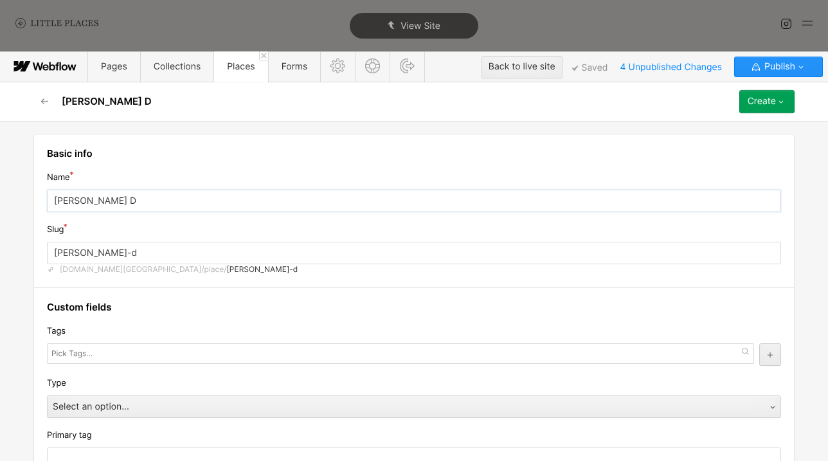
type input "[PERSON_NAME]"
type input "Wame"
type input "wame"
type input "Wam"
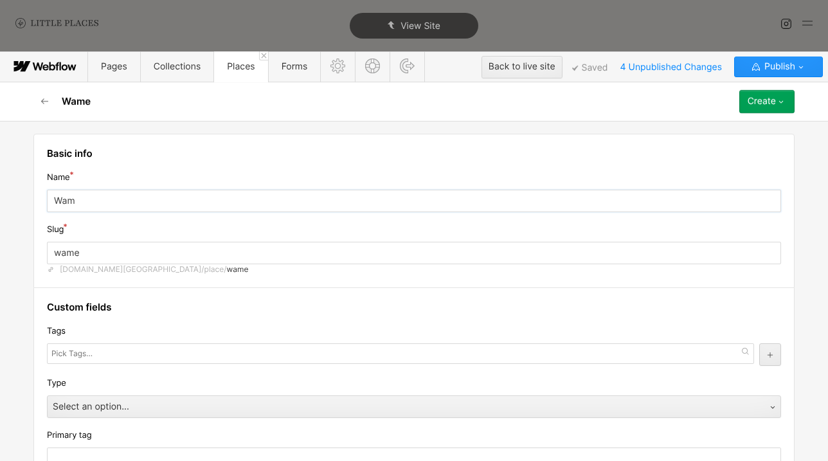
type input "wam"
type input "Wa"
type input "wa"
type input "Wal"
type input "wal"
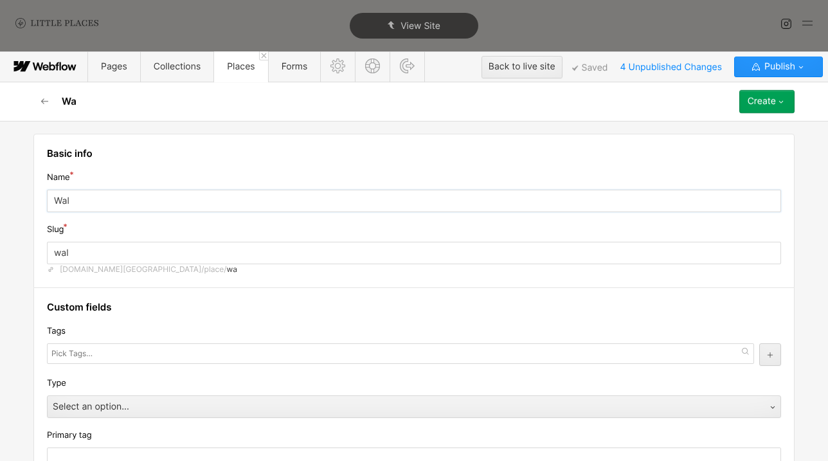
type input "Walm"
type input "walm"
type input "Walme"
type input "walme"
type input "[PERSON_NAME]"
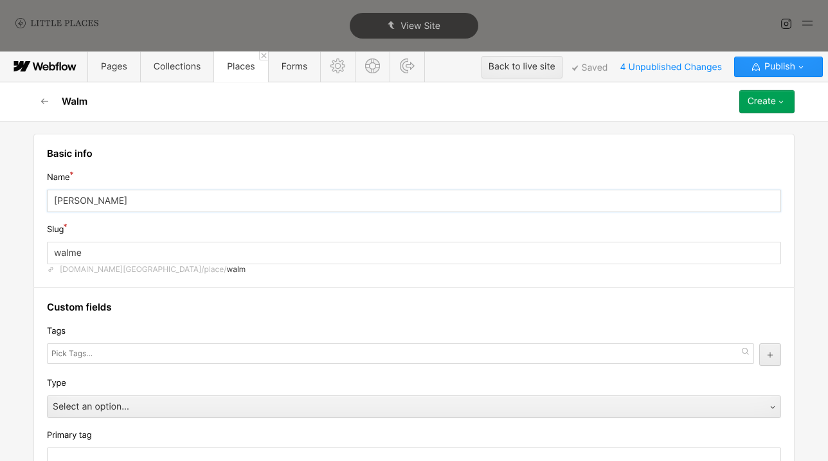
type input "[PERSON_NAME]"
type input "[PERSON_NAME] C"
type input "[PERSON_NAME]-c"
type input "[PERSON_NAME] Ca"
type input "[PERSON_NAME]-ca"
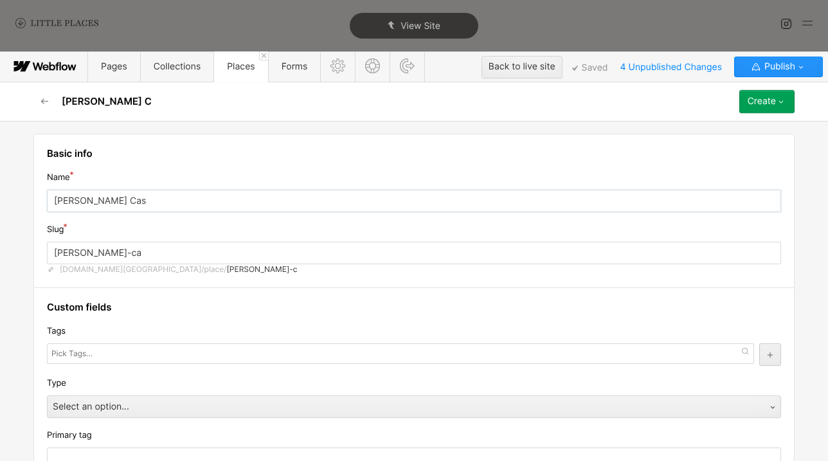
type input "[PERSON_NAME] Cast"
type input "[PERSON_NAME]-cast"
type input "[PERSON_NAME]"
type input "[PERSON_NAME]-castl"
type input "[PERSON_NAME][GEOGRAPHIC_DATA]"
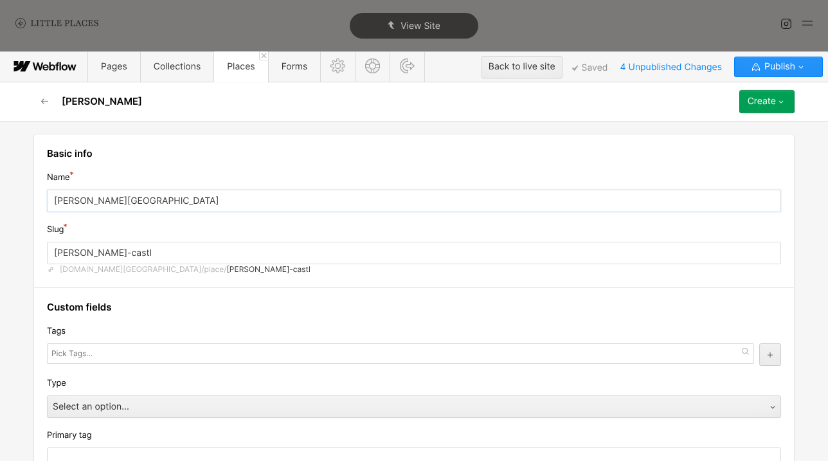
type input "[PERSON_NAME]"
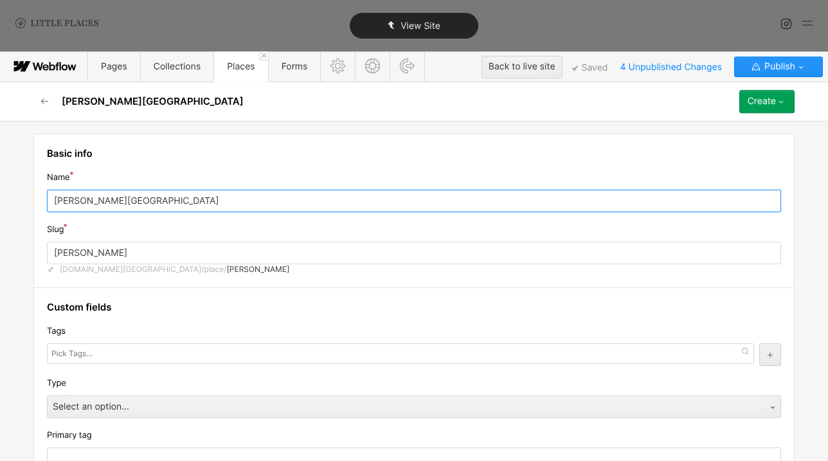
type input "[PERSON_NAME][GEOGRAPHIC_DATA]"
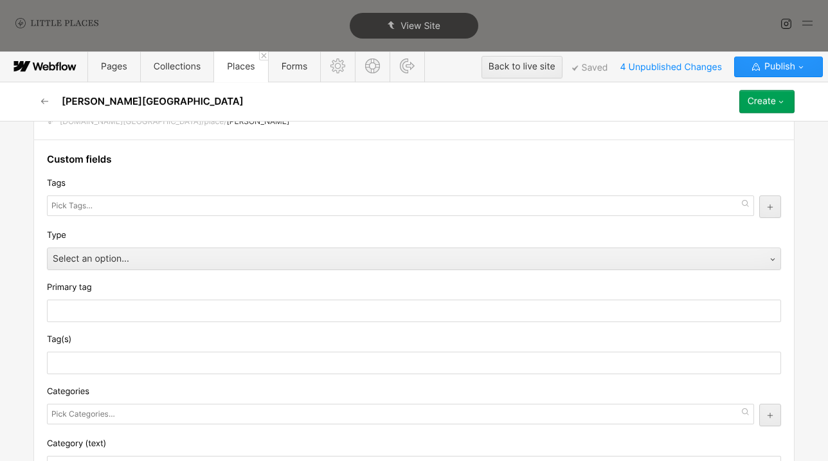
scroll to position [149, 0]
click at [185, 214] on div at bounding box center [401, 204] width 708 height 21
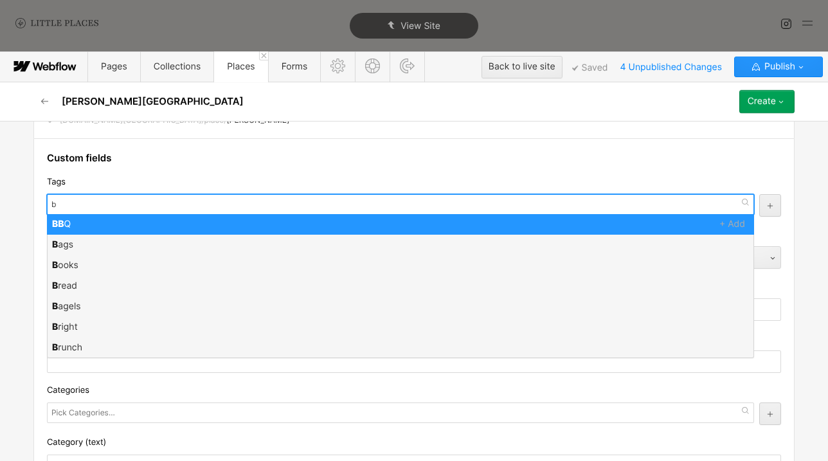
scroll to position [0, 0]
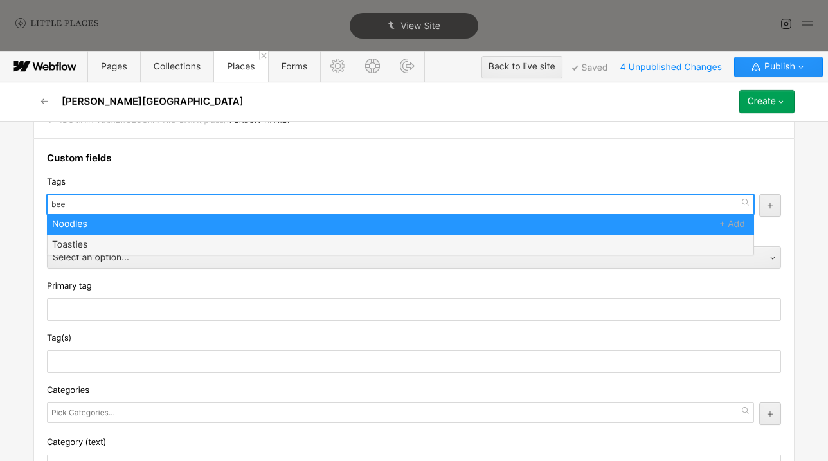
type input "beer"
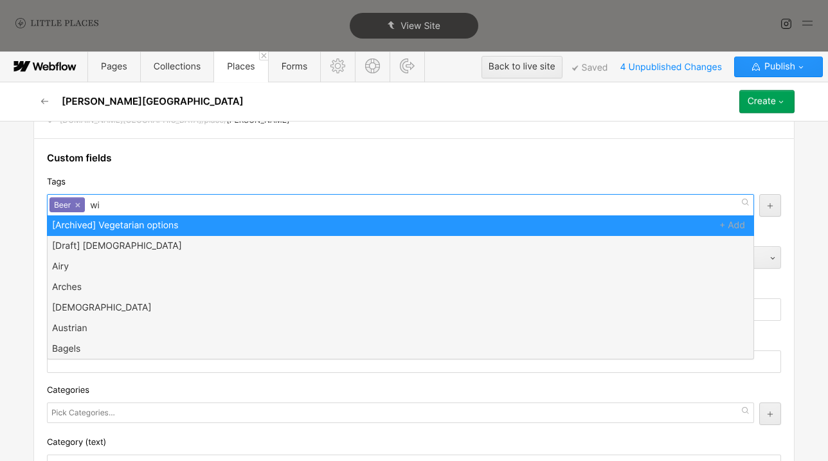
type input "wine"
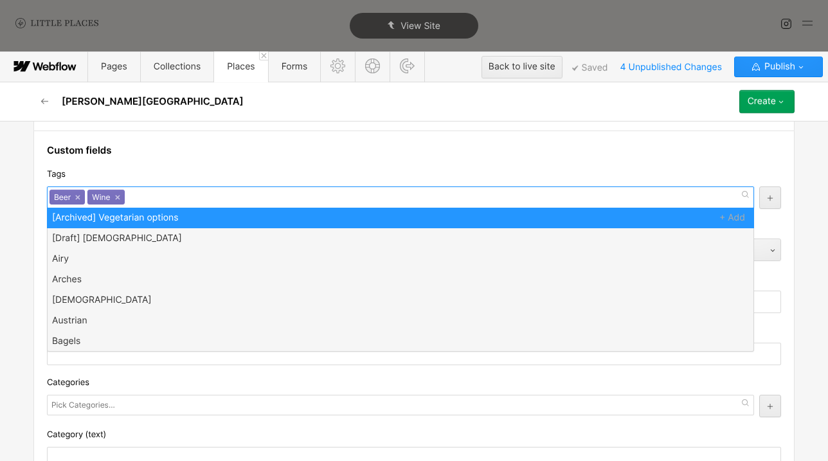
scroll to position [159, 0]
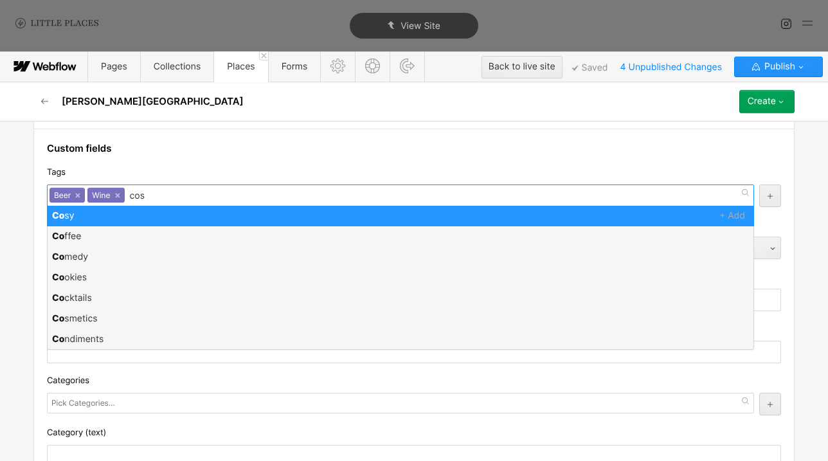
type input "cosy"
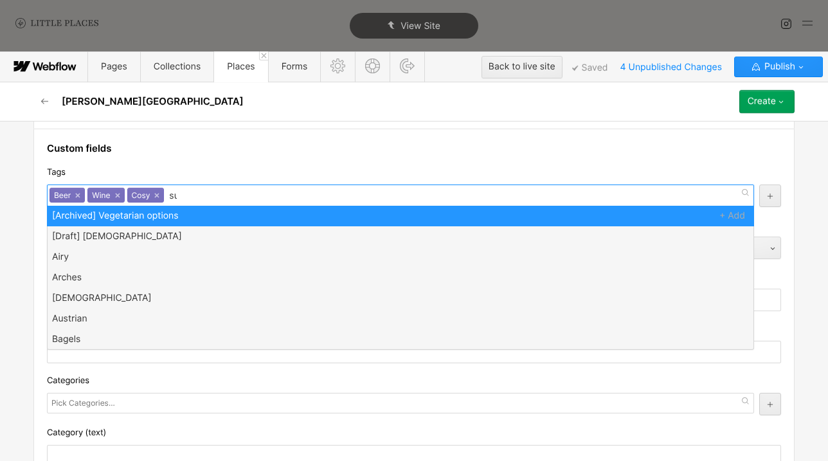
scroll to position [0, 0]
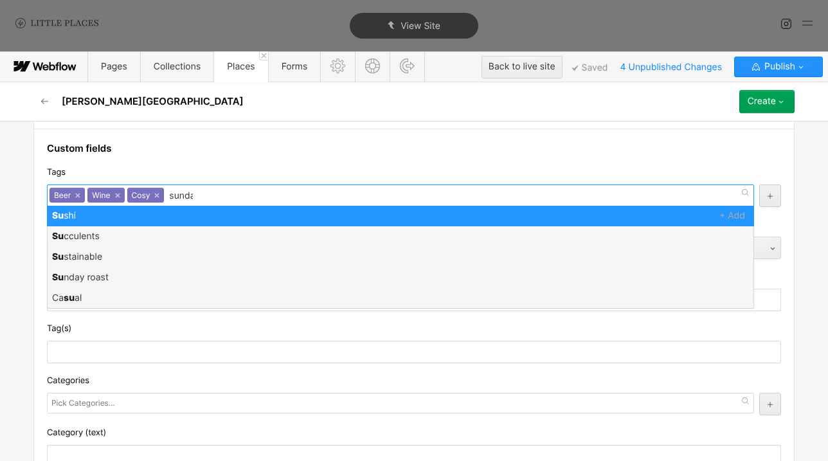
type input "[DATE]"
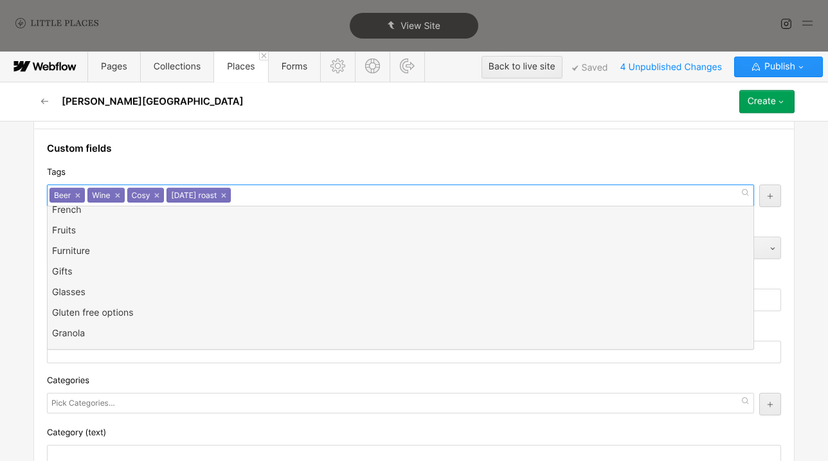
scroll to position [1688, 0]
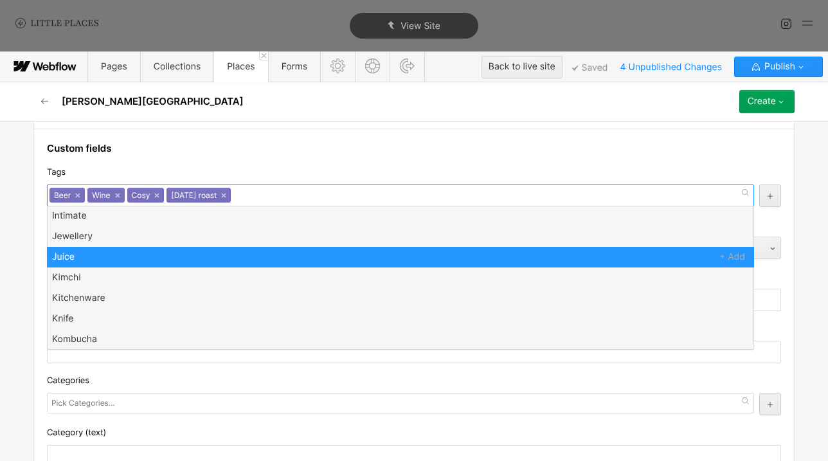
click at [250, 148] on h4 "Custom fields" at bounding box center [414, 148] width 735 height 13
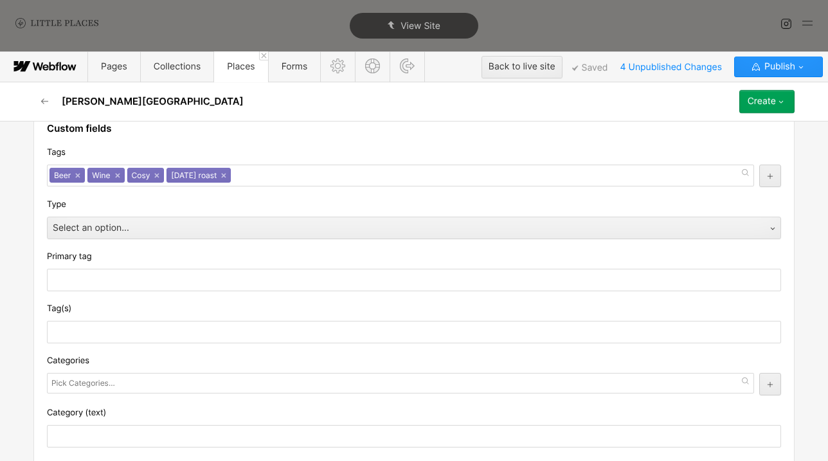
scroll to position [168, 0]
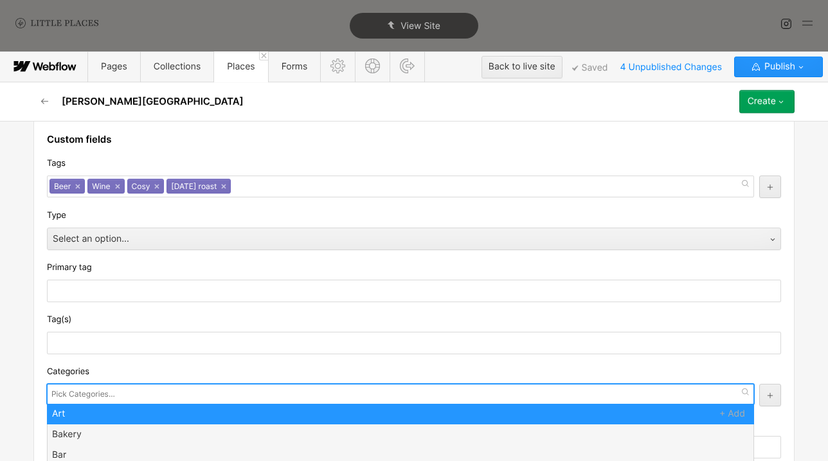
click at [113, 403] on input "text" at bounding box center [84, 394] width 66 height 18
type input "pub"
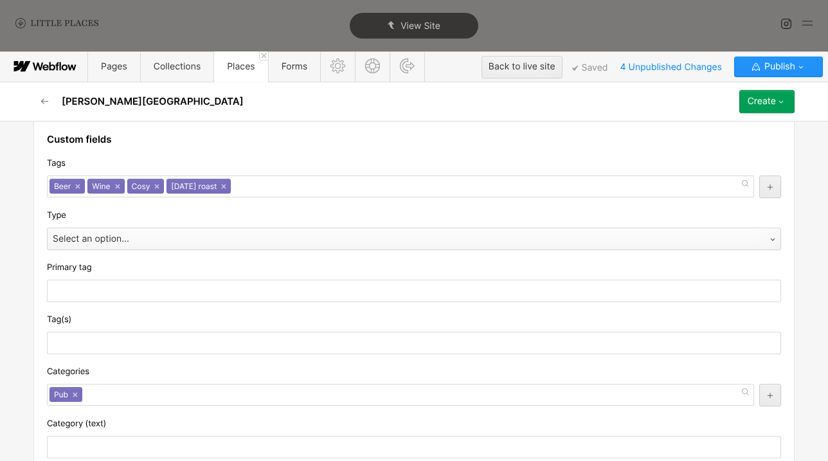
click at [140, 247] on div "Select an option..." at bounding box center [402, 239] width 708 height 21
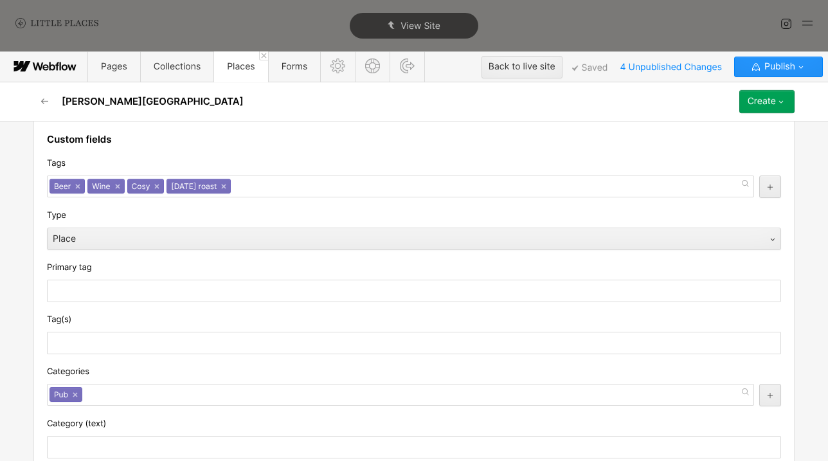
scroll to position [1160, 0]
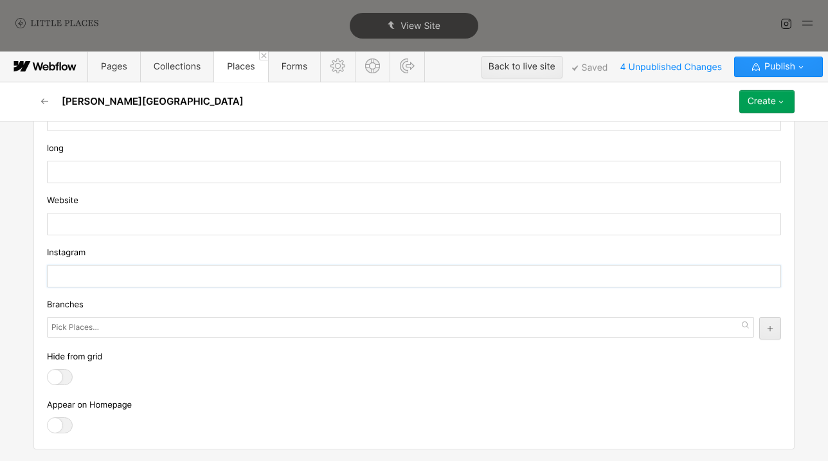
click at [130, 270] on input "text" at bounding box center [414, 276] width 735 height 23
paste input "[URL][DOMAIN_NAME]"
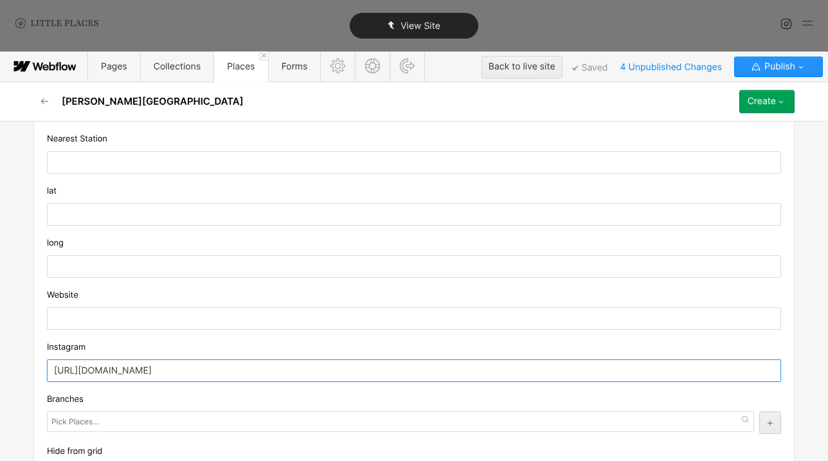
scroll to position [1048, 0]
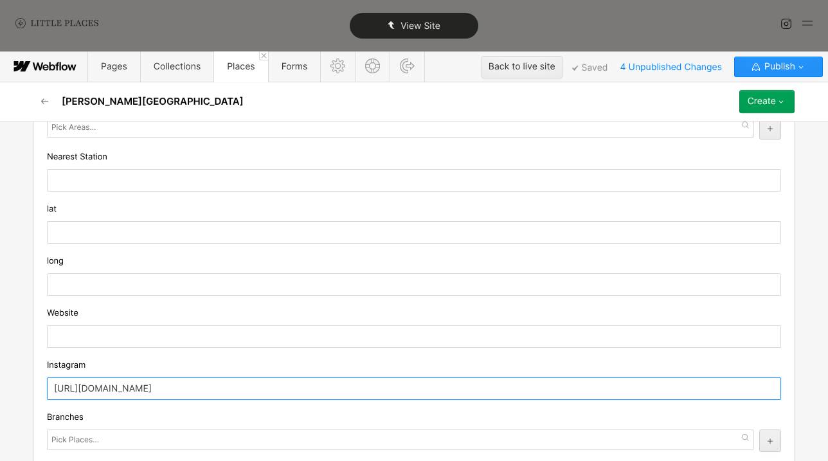
type input "[URL][DOMAIN_NAME]"
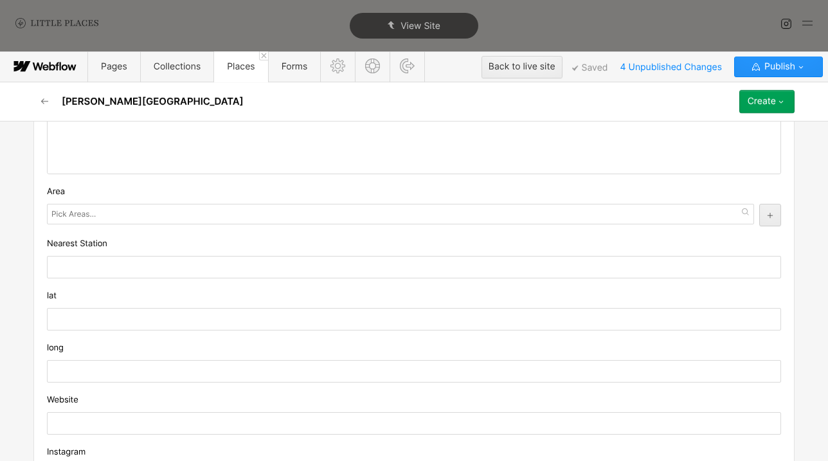
scroll to position [939, 0]
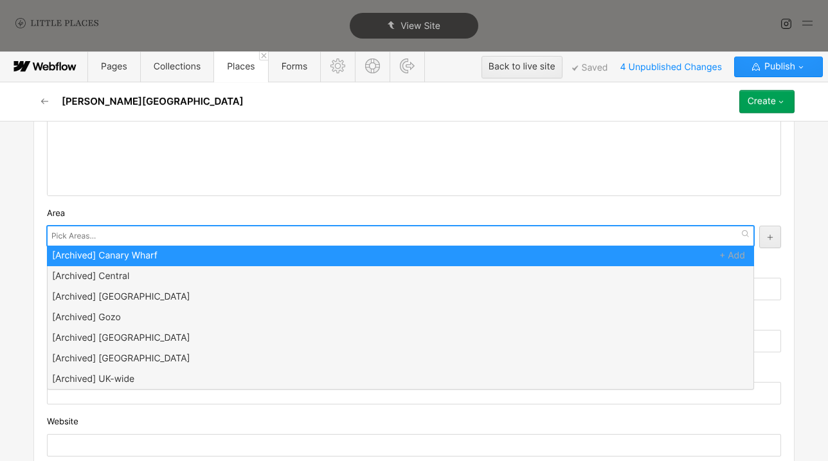
click at [169, 226] on div at bounding box center [401, 236] width 708 height 21
type input "[PERSON_NAME]"
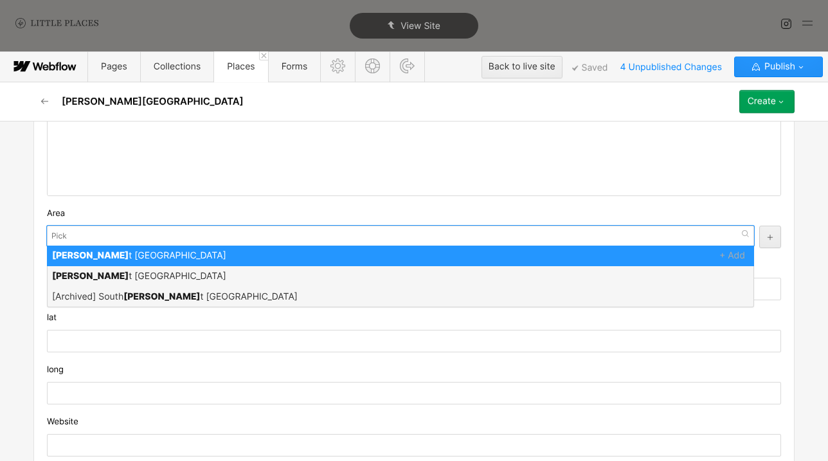
scroll to position [0, 0]
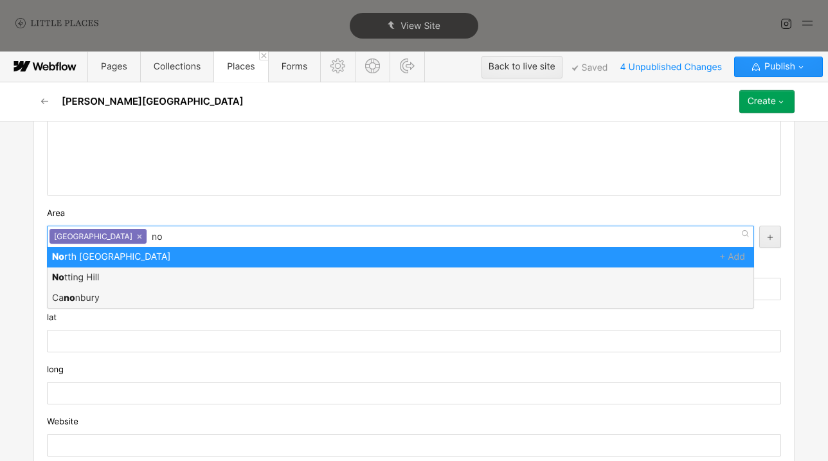
type input "not"
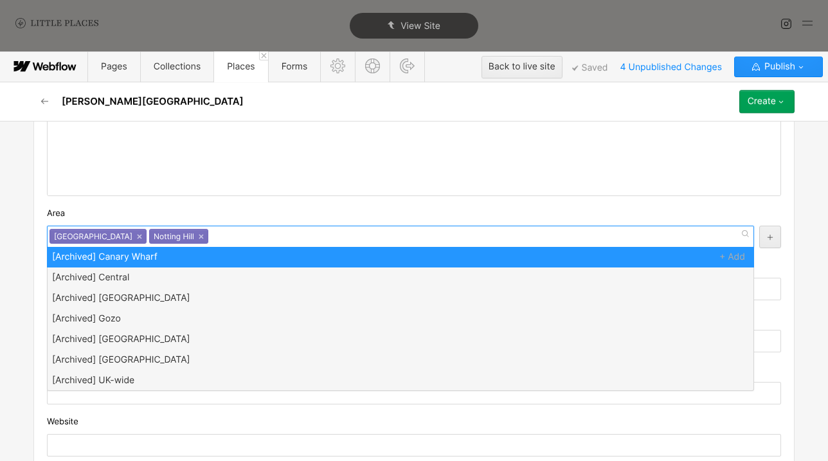
click at [193, 223] on div "Area [GEOGRAPHIC_DATA] [GEOGRAPHIC_DATA] [GEOGRAPHIC_DATA] × Notting Hill × [Ar…" at bounding box center [414, 227] width 735 height 42
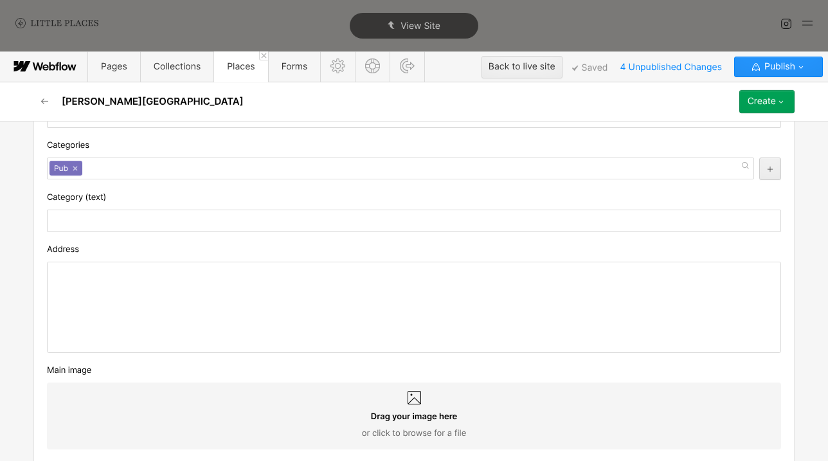
scroll to position [396, 0]
click at [185, 308] on div at bounding box center [414, 306] width 733 height 90
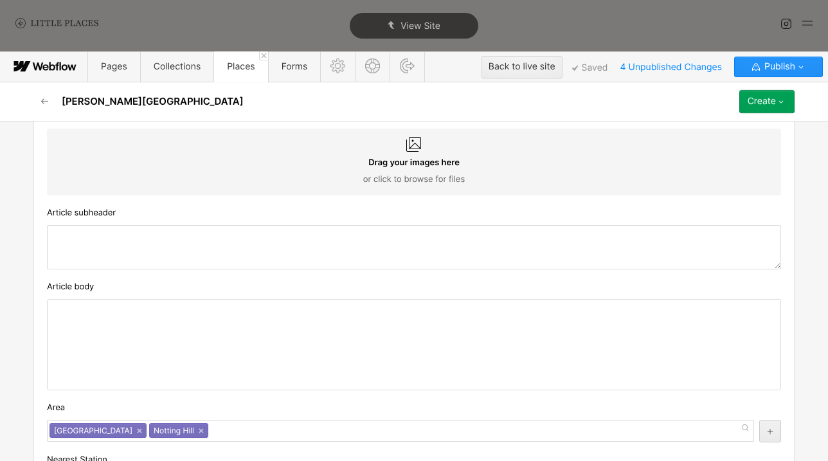
scroll to position [0, 0]
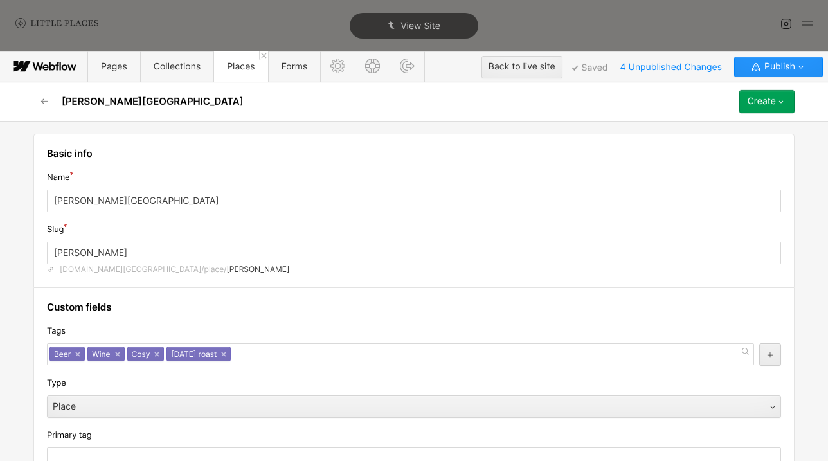
click at [56, 196] on input "[PERSON_NAME][GEOGRAPHIC_DATA]" at bounding box center [414, 201] width 735 height 23
click at [57, 205] on input "[PERSON_NAME][GEOGRAPHIC_DATA]" at bounding box center [414, 201] width 735 height 23
type input "[GEOGRAPHIC_DATA]"
type input "twalmer-castle"
type input "[GEOGRAPHIC_DATA]"
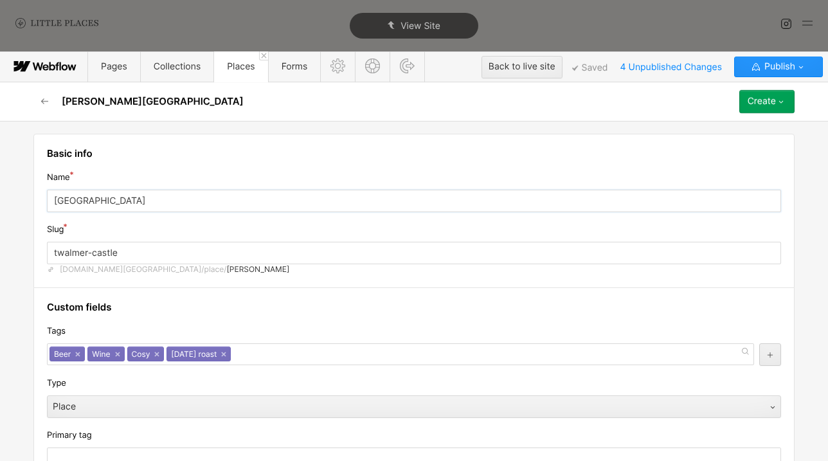
type input "thwalmer-castle"
type input "[GEOGRAPHIC_DATA]"
type input "thewalmer-castle"
type input "The [PERSON_NAME][GEOGRAPHIC_DATA]"
type input "the-[PERSON_NAME]"
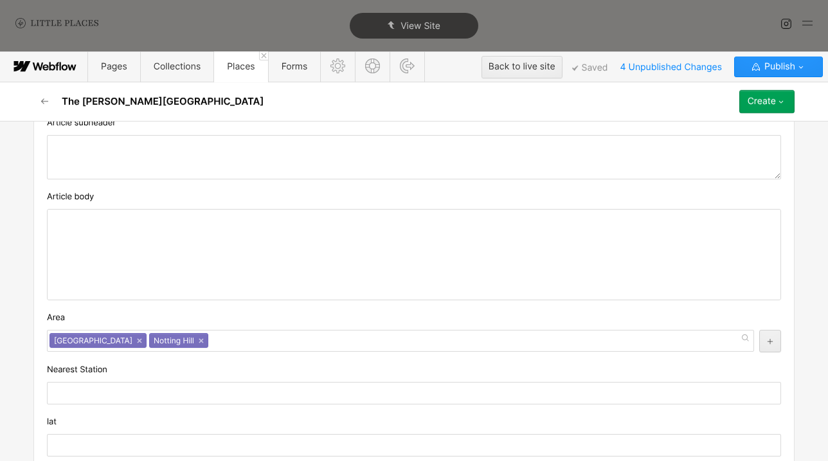
scroll to position [839, 0]
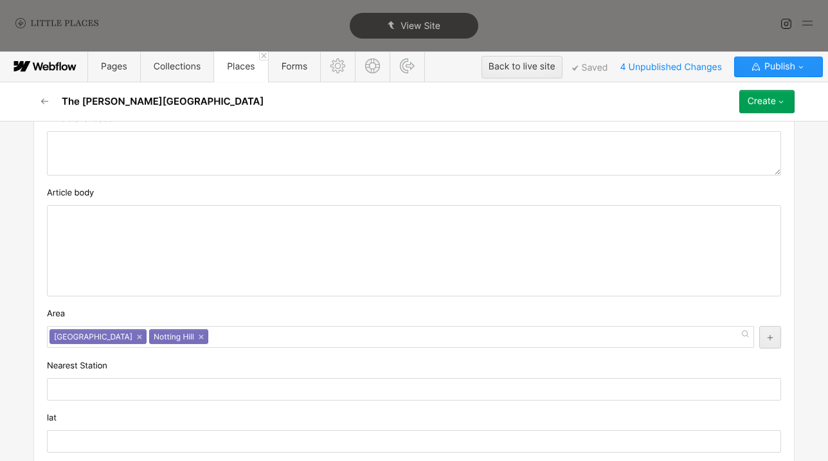
type input "The [PERSON_NAME][GEOGRAPHIC_DATA]"
click at [178, 224] on div at bounding box center [414, 251] width 733 height 90
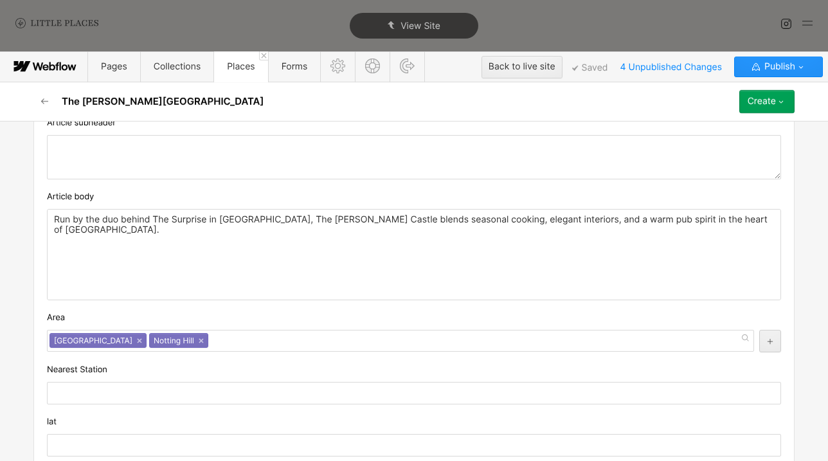
scroll to position [834, 0]
click at [209, 158] on textarea at bounding box center [414, 158] width 735 height 44
click at [228, 151] on textarea at bounding box center [414, 158] width 735 height 44
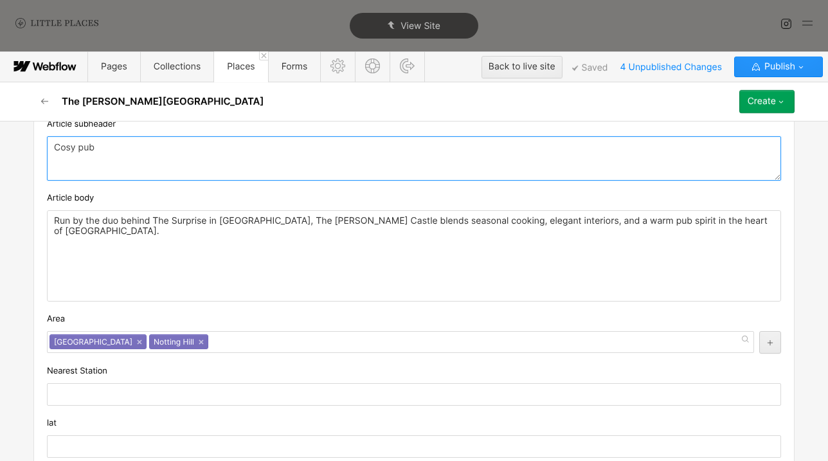
type textarea "Cosy pub"
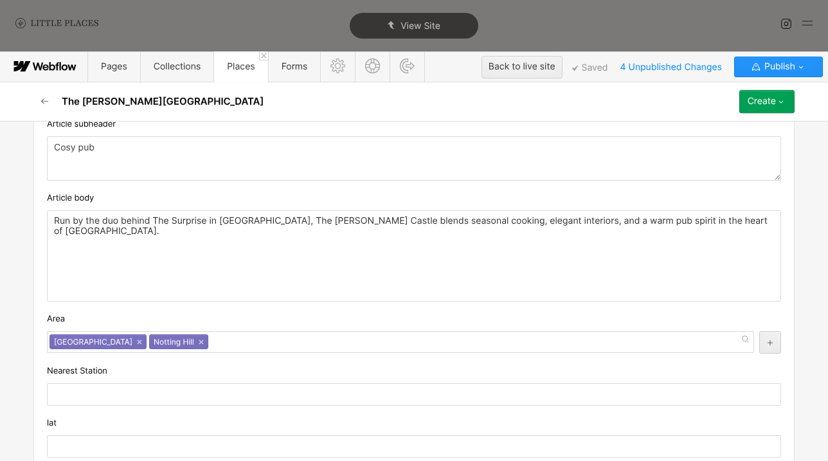
click at [394, 280] on div "Run by the duo behind The Surprise in [GEOGRAPHIC_DATA], The [PERSON_NAME] Cast…" at bounding box center [414, 256] width 733 height 90
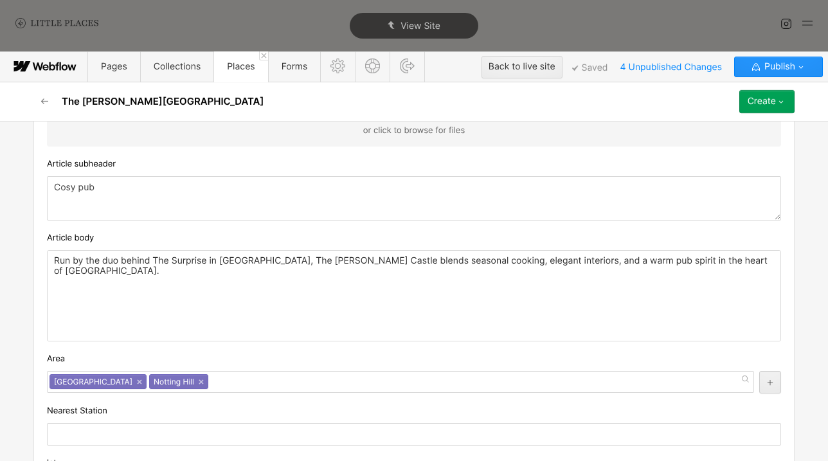
scroll to position [793, 0]
click at [28, 199] on div "Basic info Name The [PERSON_NAME][GEOGRAPHIC_DATA] Slug the-[PERSON_NAME] [DOMA…" at bounding box center [414, 291] width 828 height 340
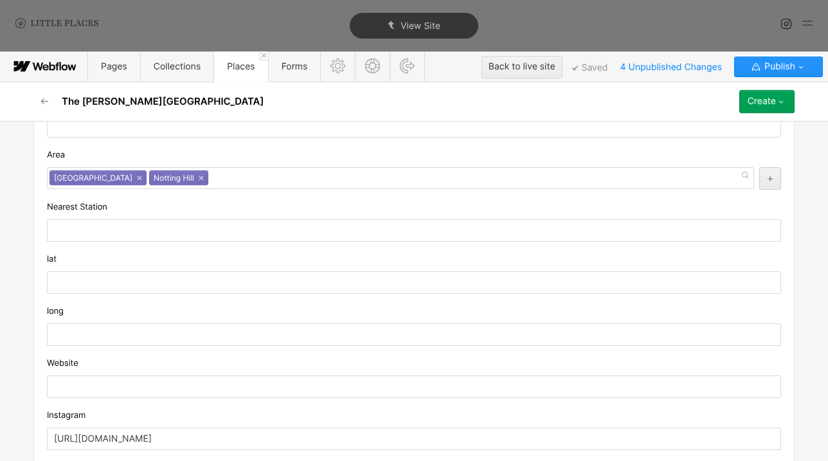
scroll to position [1011, 0]
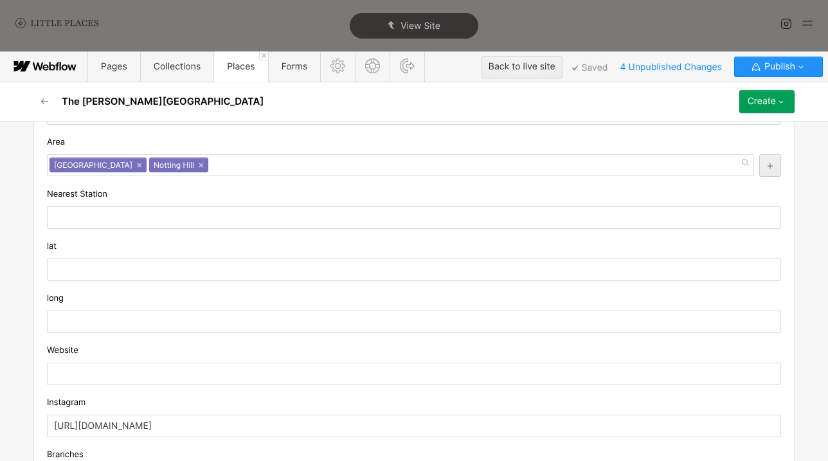
click at [176, 259] on div "lat" at bounding box center [414, 260] width 735 height 42
click at [176, 261] on input "text" at bounding box center [414, 270] width 735 height 23
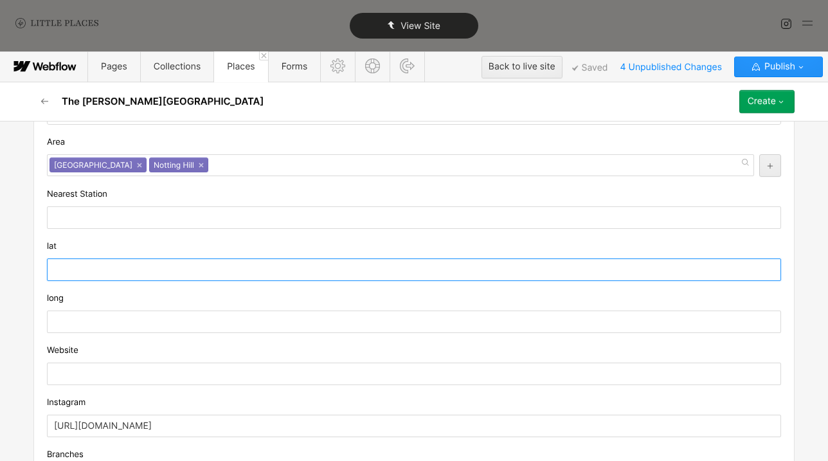
paste input "51.5160872"
type input "51.5160872"
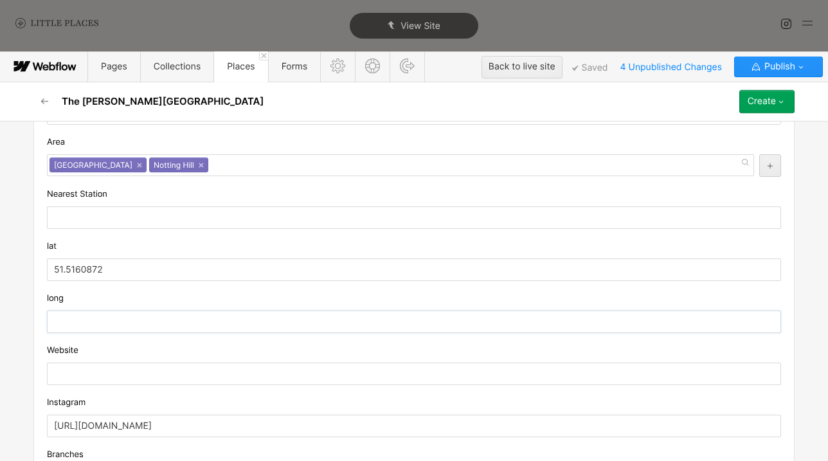
click at [84, 315] on input "text" at bounding box center [414, 322] width 735 height 23
paste input "-0.2056227"
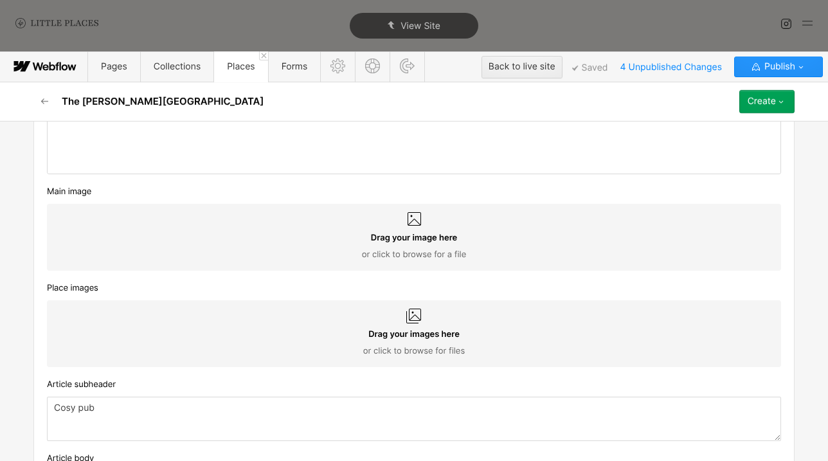
scroll to position [574, 0]
type input "-0.2056227"
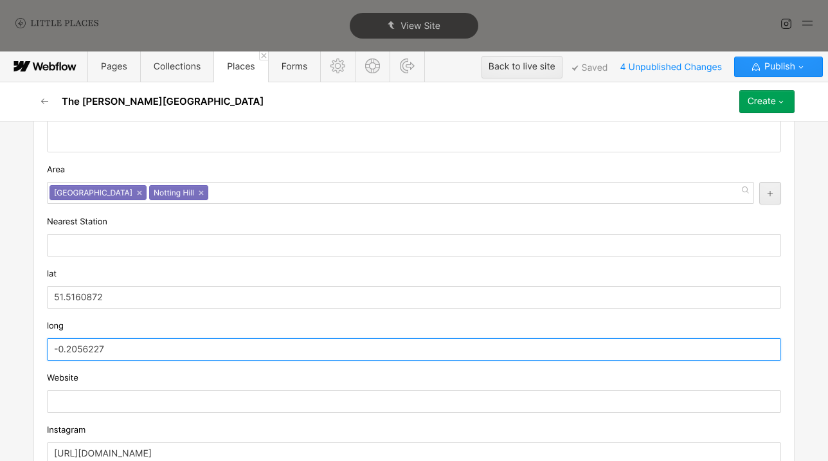
scroll to position [1253, 0]
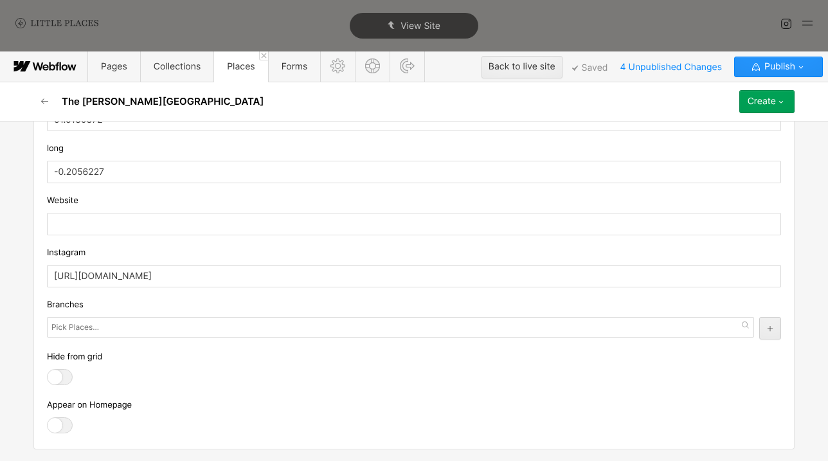
click at [64, 413] on div at bounding box center [60, 425] width 26 height 16
click at [0, 0] on input "checkbox" at bounding box center [0, 0] width 0 height 0
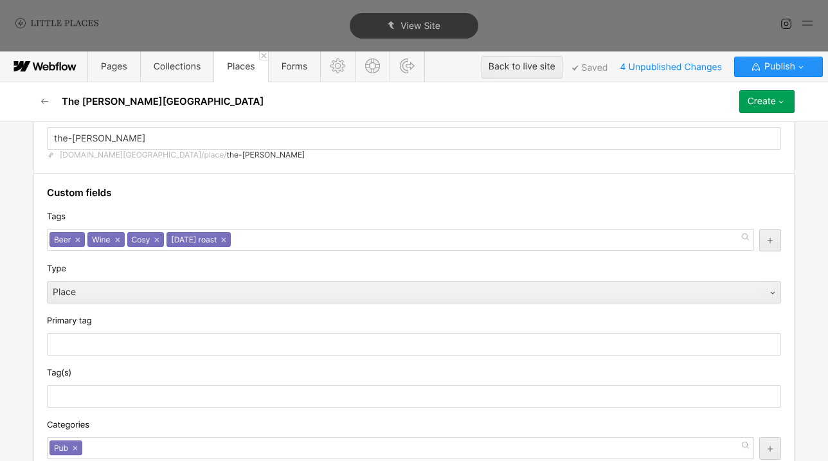
scroll to position [0, 0]
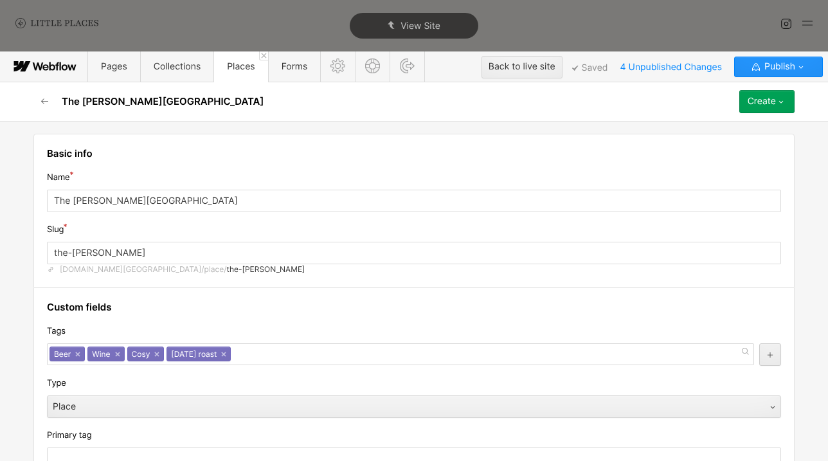
click at [771, 118] on div "The [PERSON_NAME] Castle Create Save draft Publish now Queue to publish Schedule" at bounding box center [414, 101] width 772 height 39
click at [774, 111] on button "Create" at bounding box center [767, 101] width 55 height 23
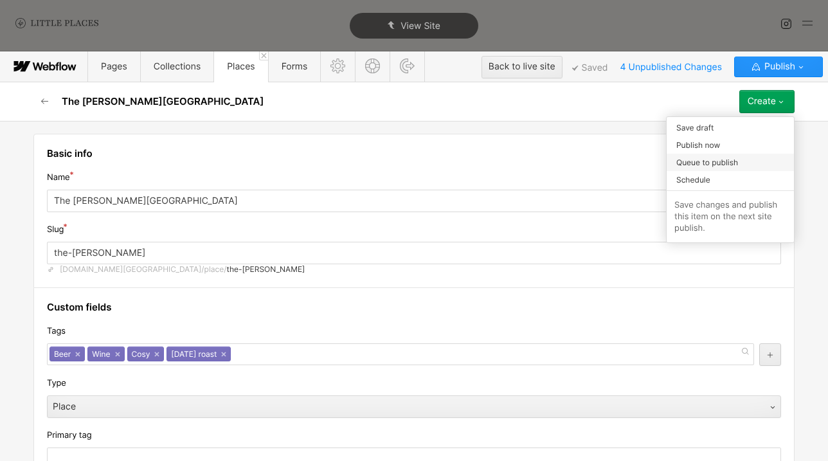
click at [764, 157] on div "Queue to publish" at bounding box center [730, 162] width 127 height 17
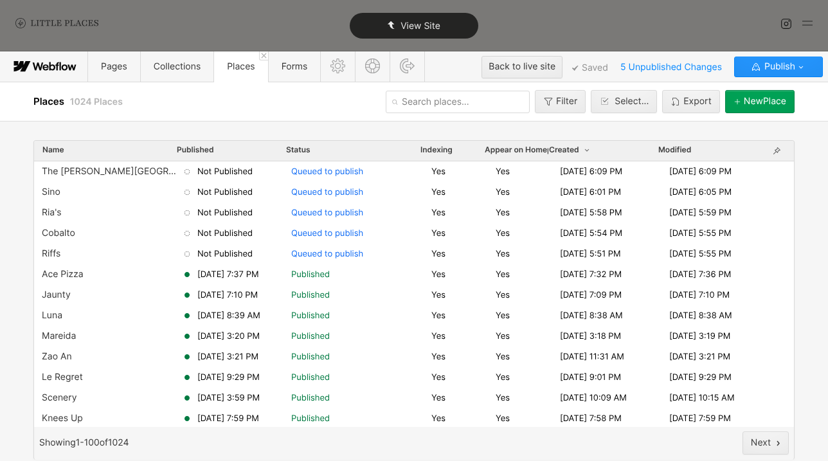
click at [444, 22] on div "View Site" at bounding box center [414, 26] width 129 height 26
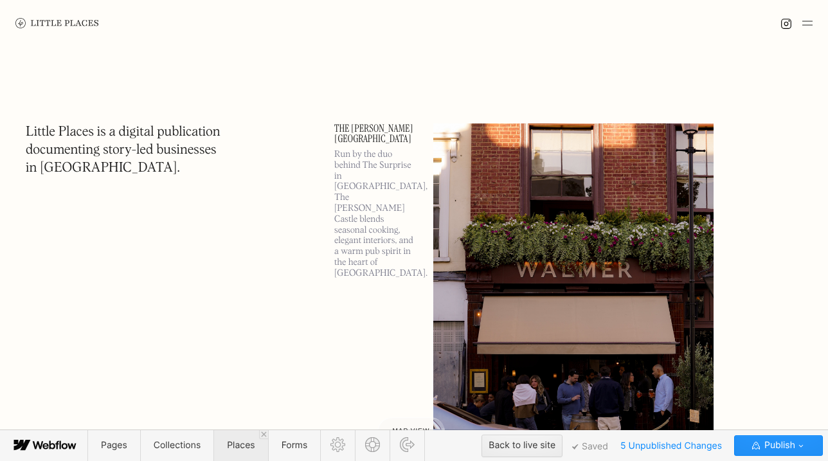
click at [238, 413] on span "Places" at bounding box center [241, 445] width 54 height 31
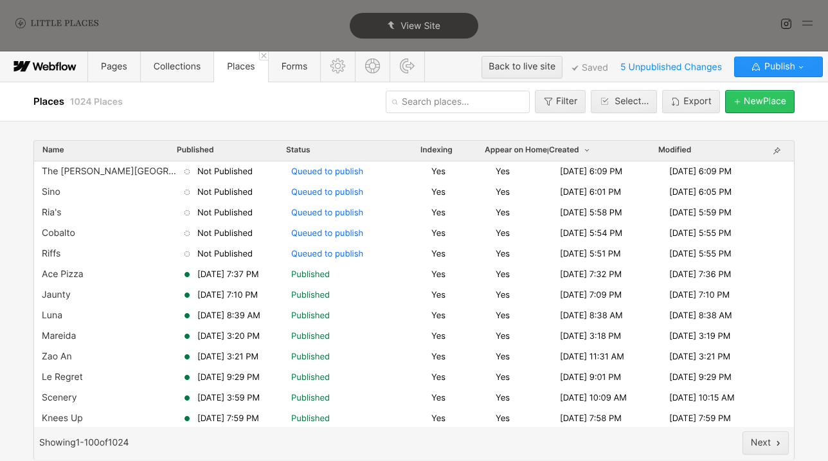
click at [736, 105] on icon "button" at bounding box center [738, 102] width 8 height 8
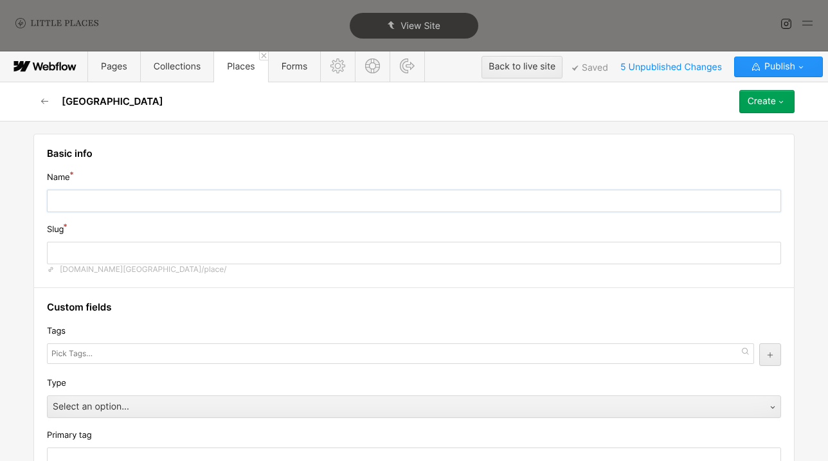
click at [311, 196] on input "text" at bounding box center [414, 201] width 735 height 23
type input "E"
type input "e"
type input "Em"
type input "em"
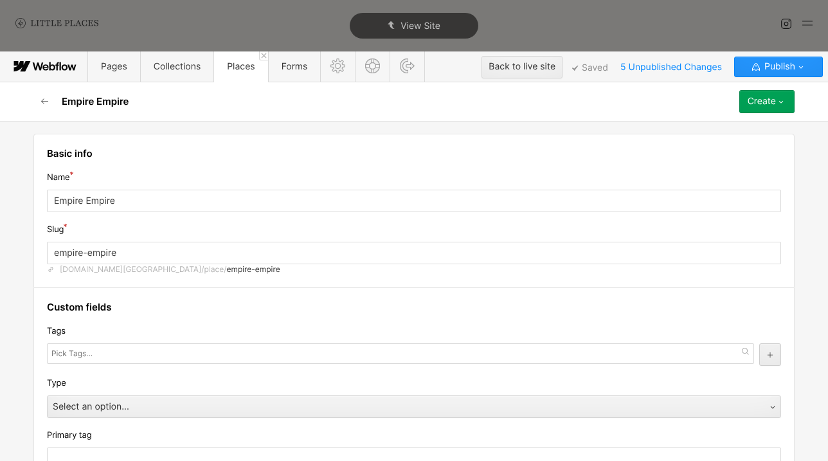
scroll to position [135, 0]
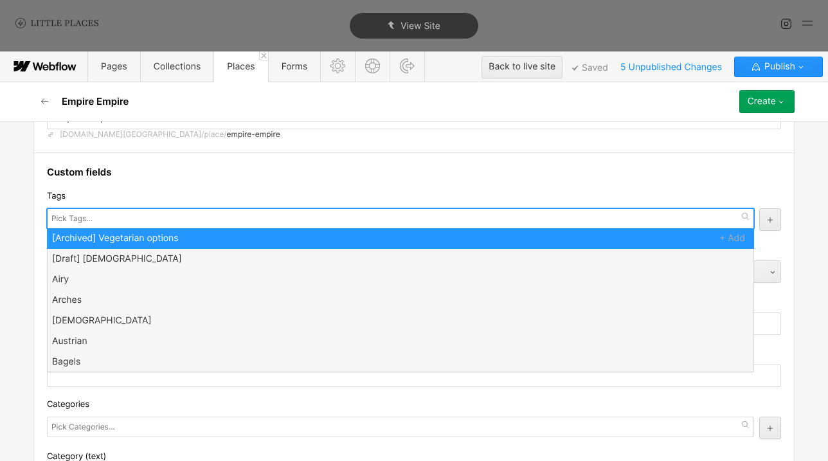
click at [158, 221] on div at bounding box center [401, 218] width 708 height 21
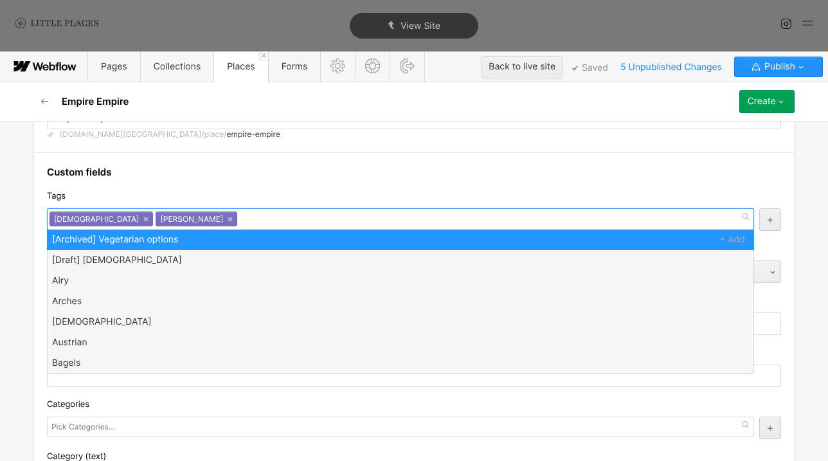
scroll to position [0, 0]
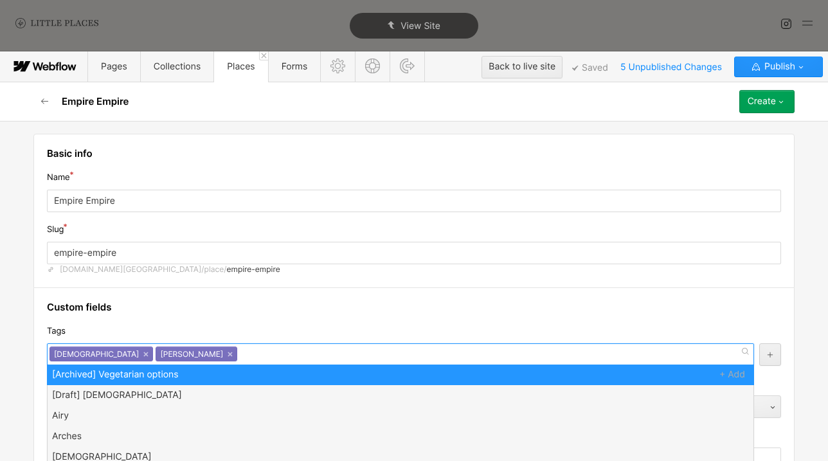
scroll to position [135, 0]
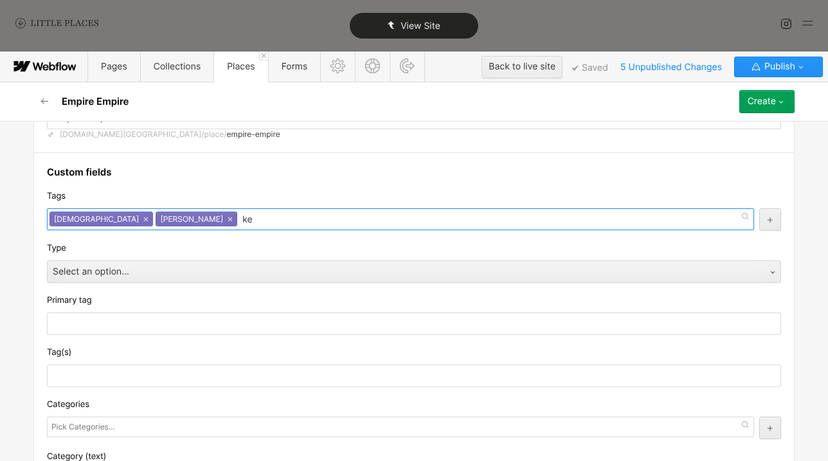
type input "k"
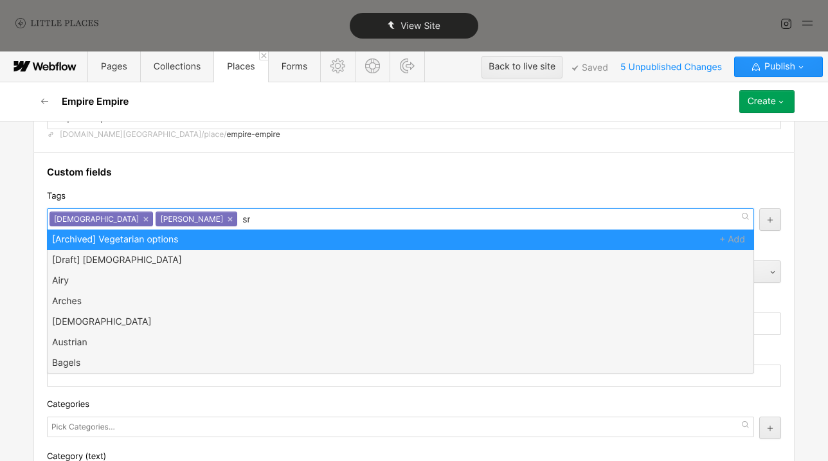
scroll to position [0, 0]
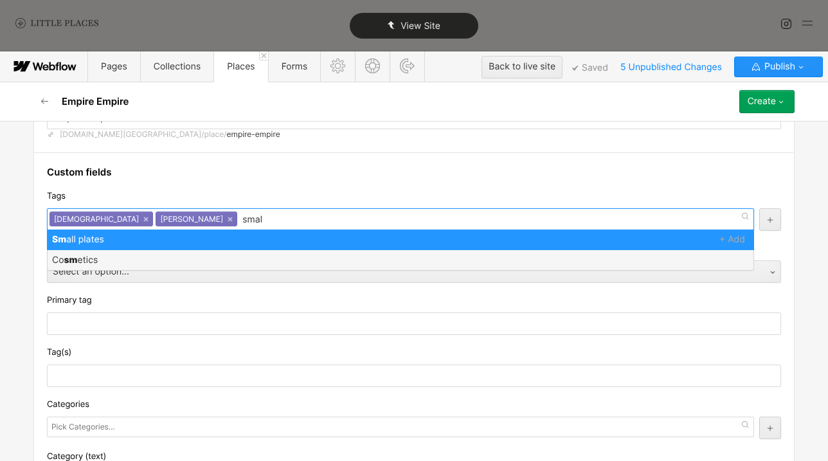
type input "small"
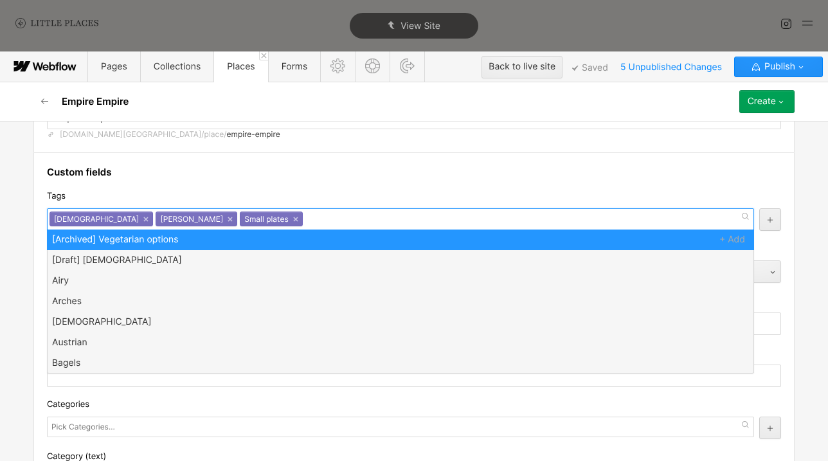
type input "w"
type input "cosy"
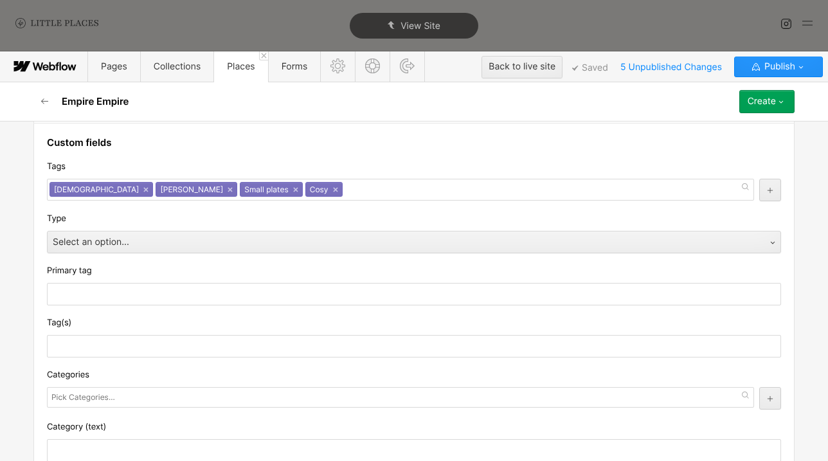
scroll to position [173, 0]
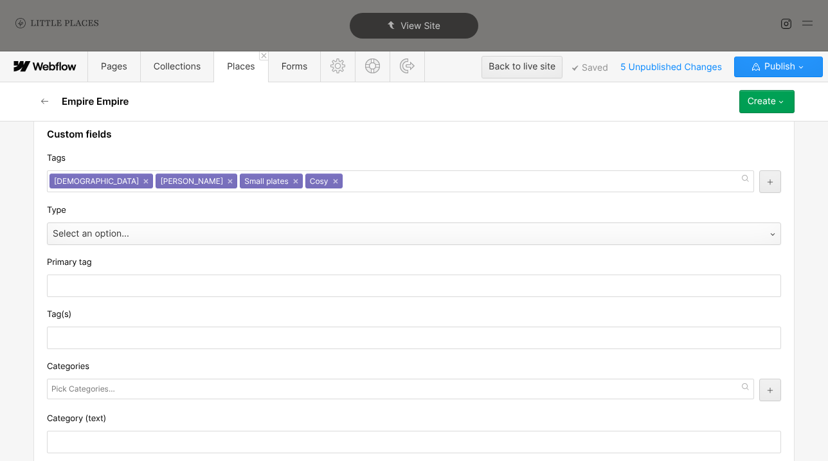
click at [327, 233] on div "Select an option..." at bounding box center [402, 234] width 708 height 21
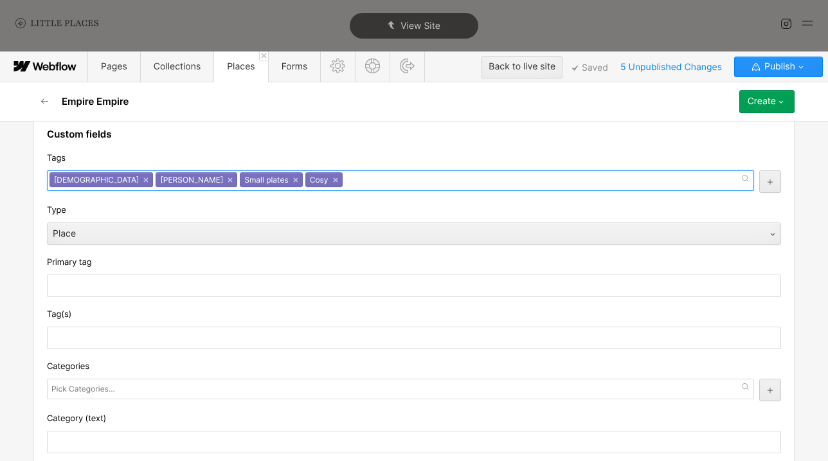
scroll to position [1, 0]
click at [306, 185] on div "Cosy ×" at bounding box center [324, 179] width 37 height 15
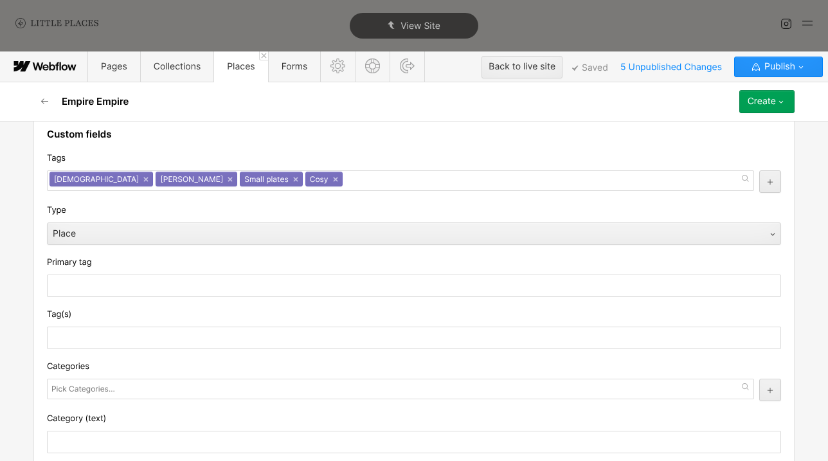
click at [267, 161] on div "Tags" at bounding box center [414, 158] width 735 height 14
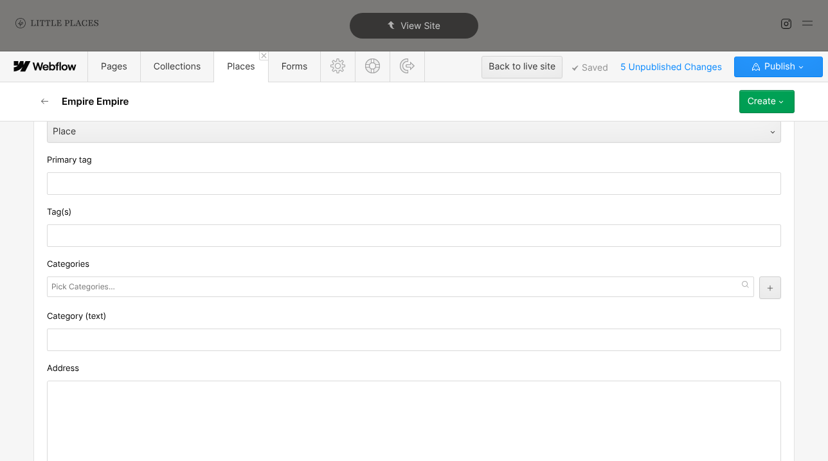
click at [150, 315] on div "Category (text)" at bounding box center [414, 316] width 735 height 14
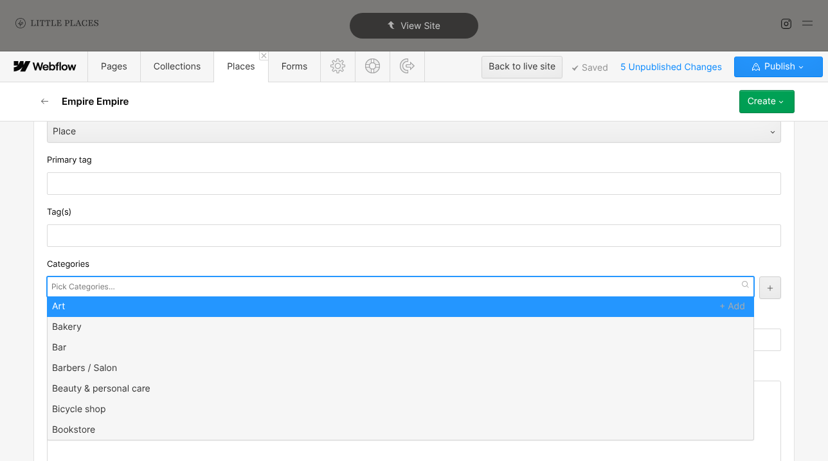
click at [142, 291] on div at bounding box center [401, 287] width 708 height 21
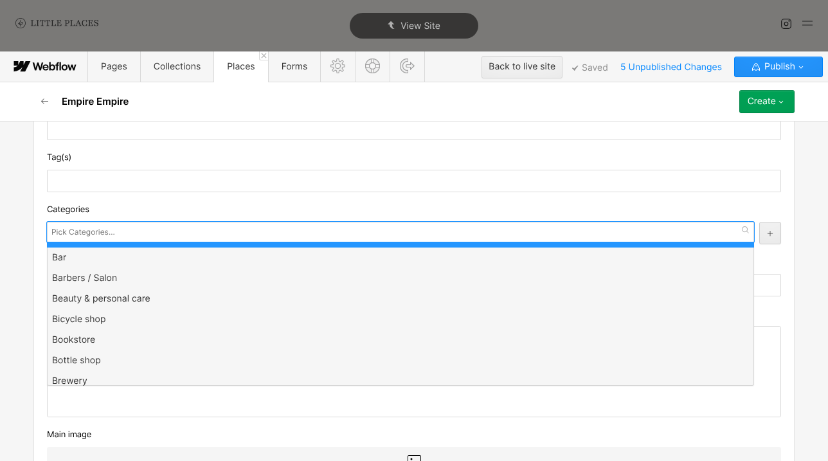
scroll to position [9, 0]
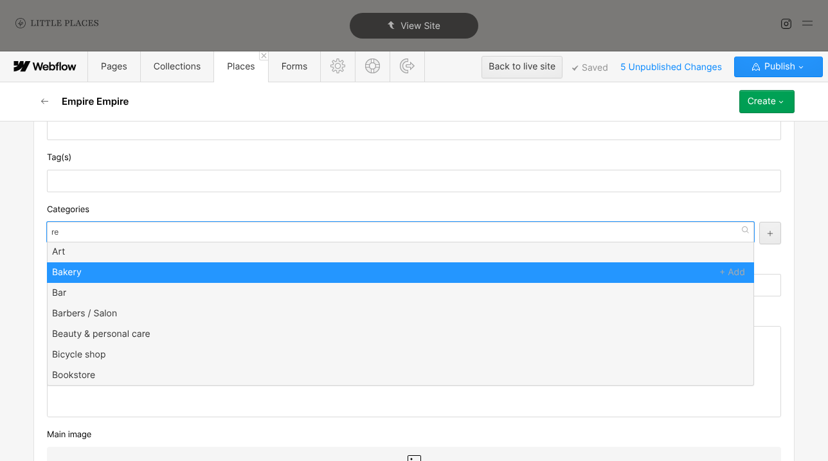
type input "res"
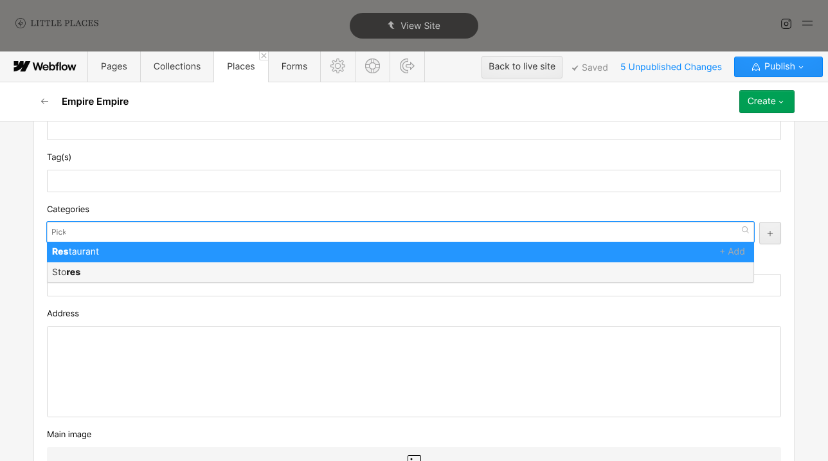
scroll to position [0, 0]
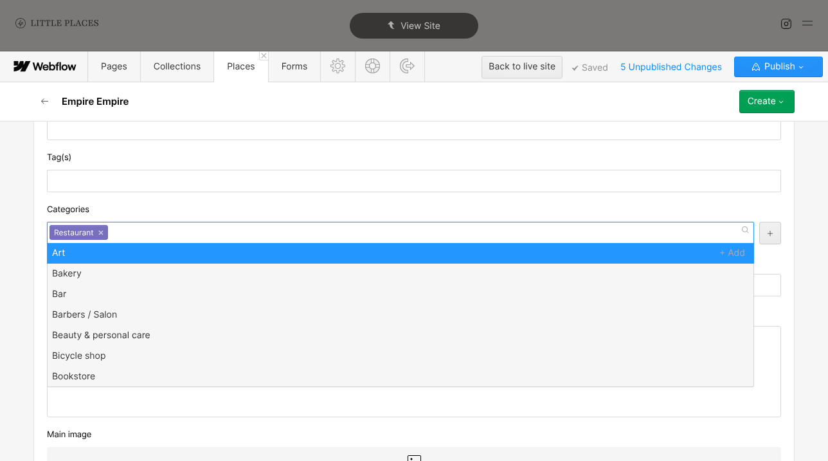
click at [153, 218] on div "Categories Restaurant Restaurant × Art Bakery Bar Barbers / Salon Beauty & pers…" at bounding box center [414, 224] width 735 height 42
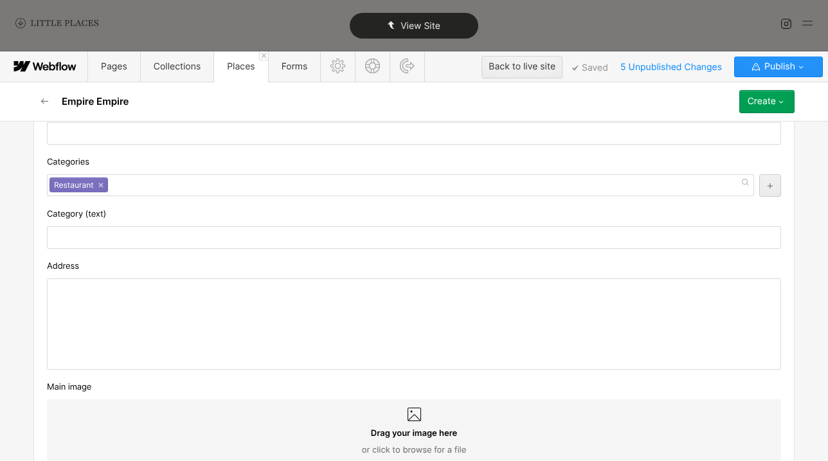
scroll to position [383, 0]
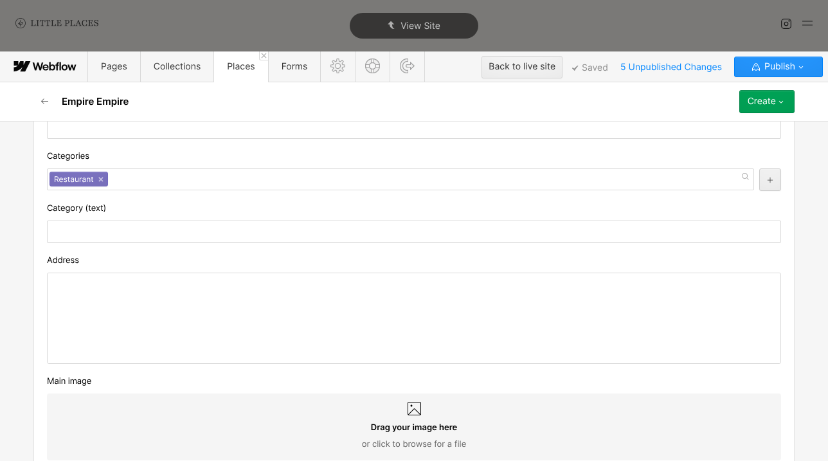
click at [140, 330] on div at bounding box center [414, 318] width 733 height 90
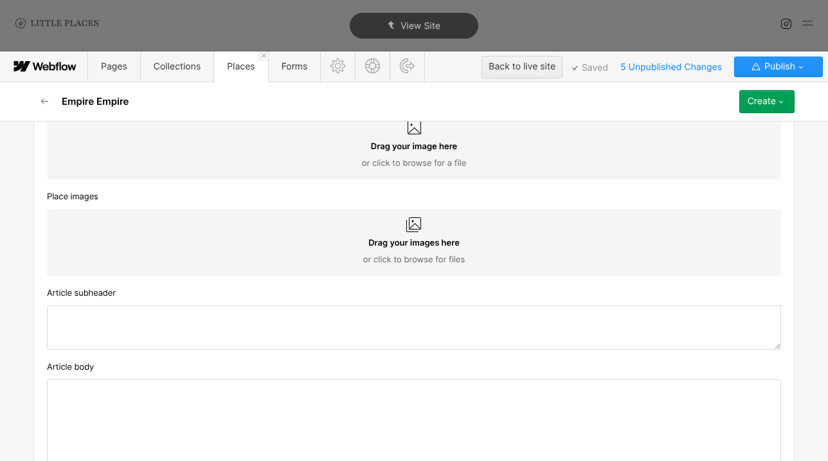
scroll to position [668, 0]
click at [333, 400] on div at bounding box center [414, 422] width 733 height 90
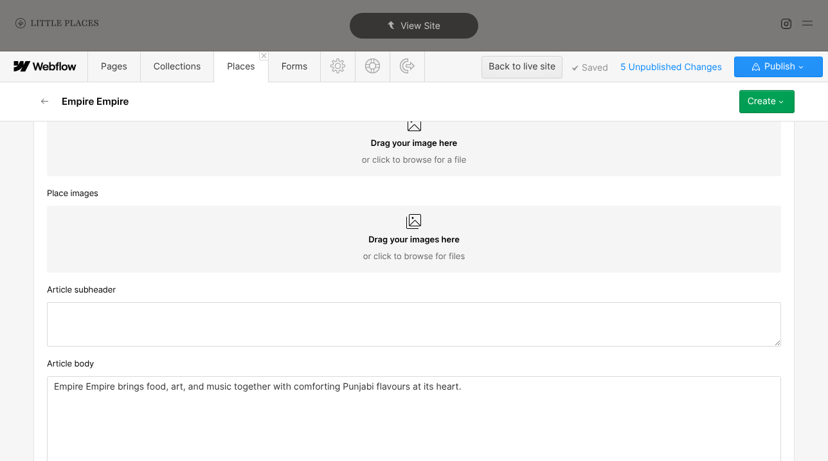
click at [329, 315] on textarea at bounding box center [414, 324] width 735 height 44
click at [302, 327] on textarea at bounding box center [414, 324] width 735 height 44
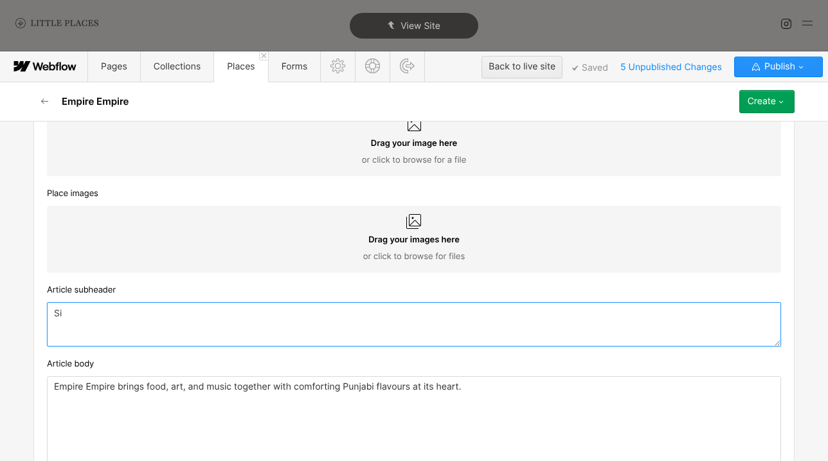
type textarea "S"
type textarea "Disco-themed Indian restaurant"
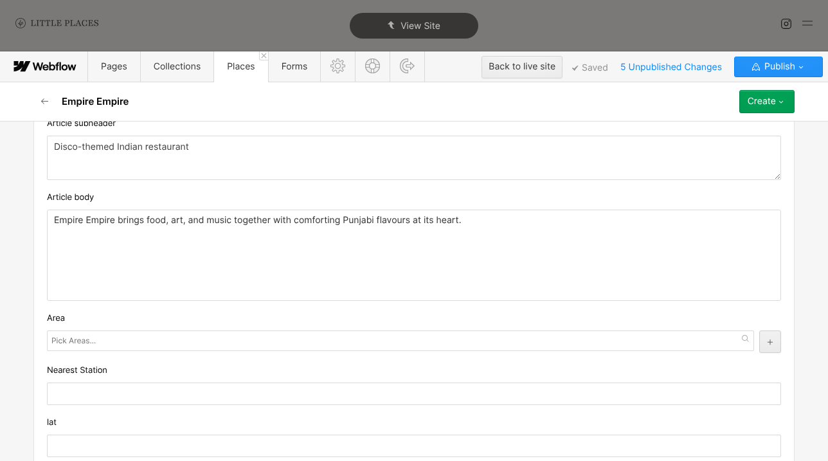
click at [287, 298] on div "Empire Empire brings food, art, and music together with comforting Punjabi flav…" at bounding box center [414, 255] width 733 height 90
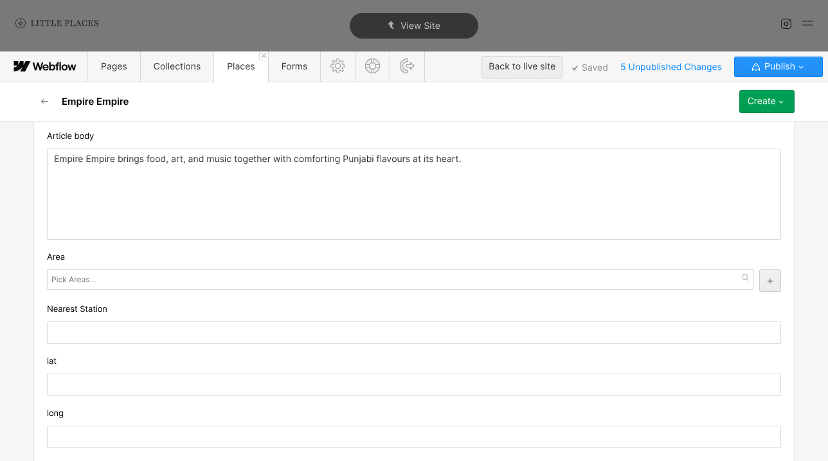
scroll to position [902, 0]
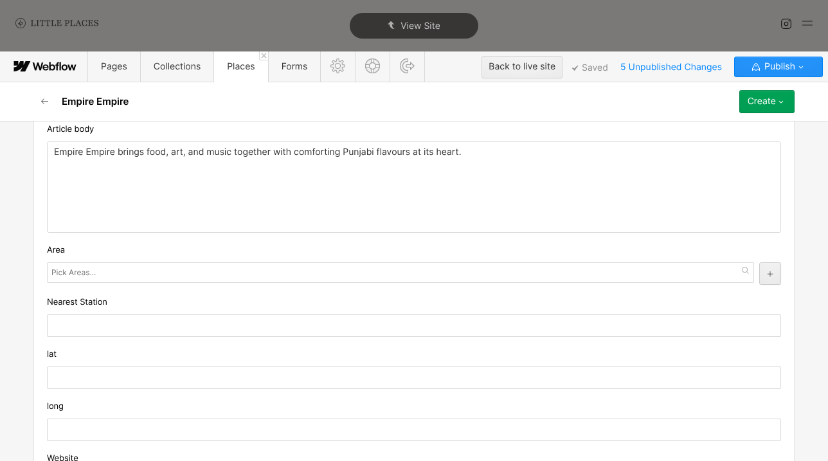
click at [158, 274] on div at bounding box center [401, 272] width 708 height 21
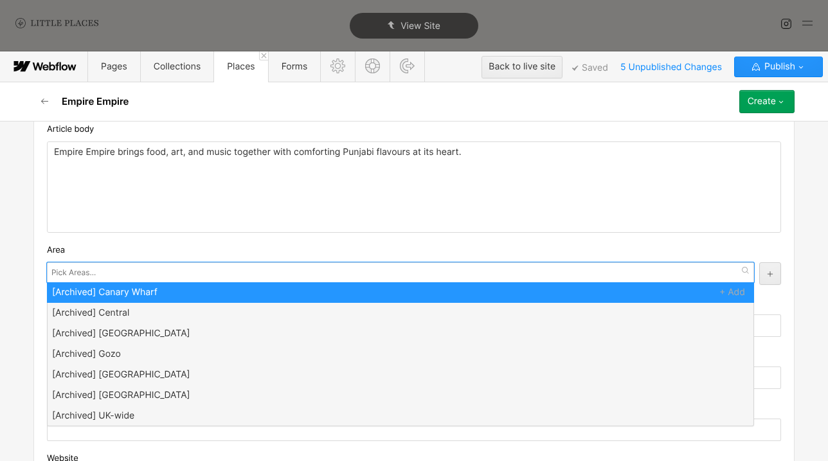
click at [100, 255] on div "Area" at bounding box center [414, 250] width 735 height 14
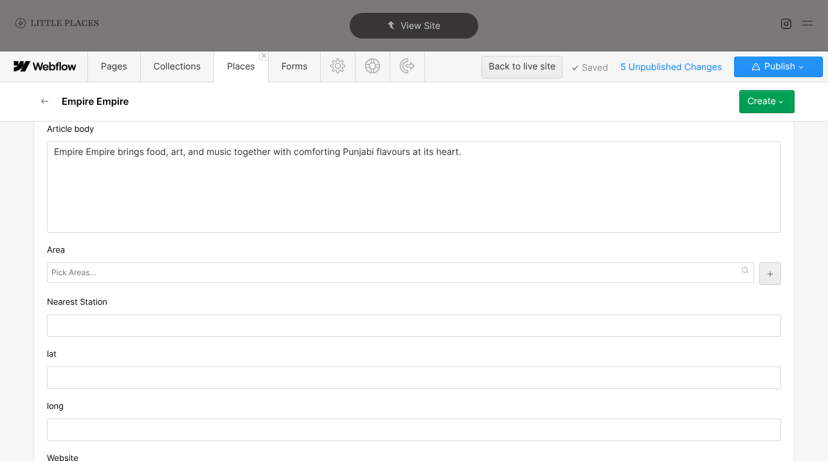
click at [81, 267] on input "text" at bounding box center [74, 273] width 47 height 18
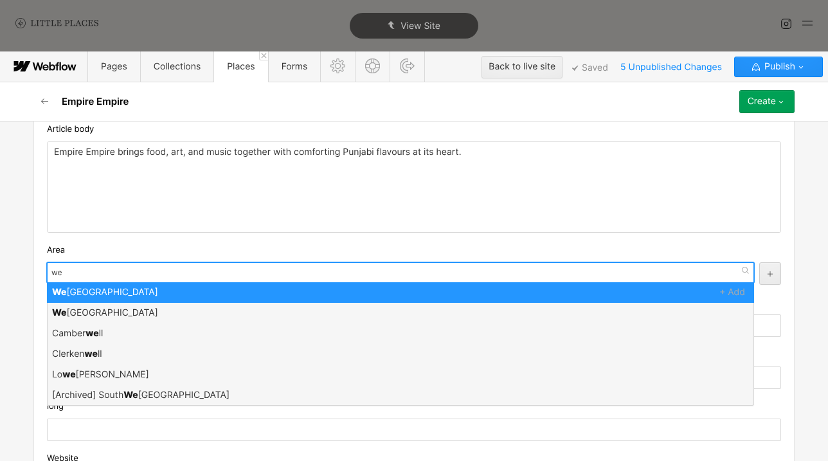
type input "[PERSON_NAME]"
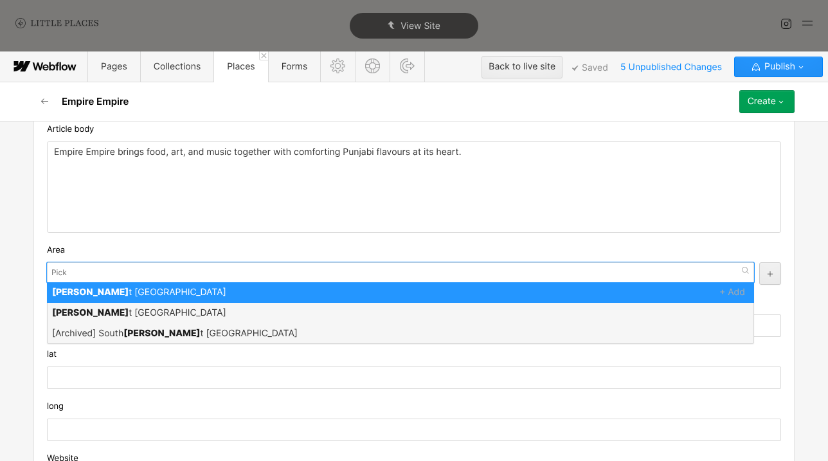
scroll to position [0, 0]
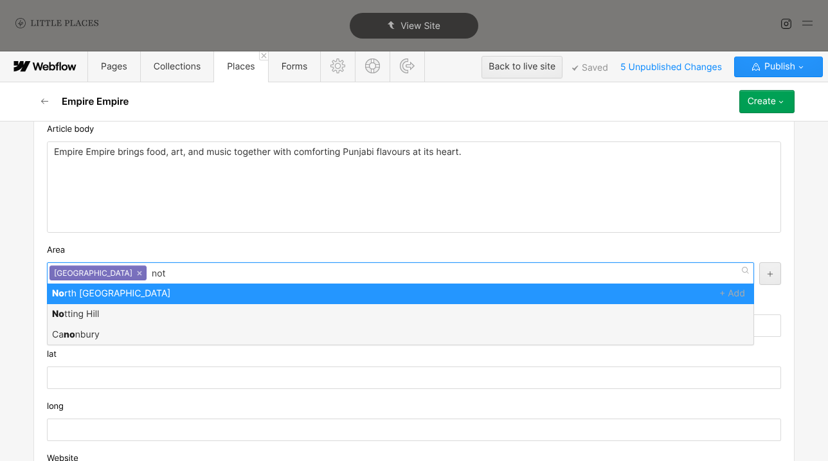
type input "[PERSON_NAME]"
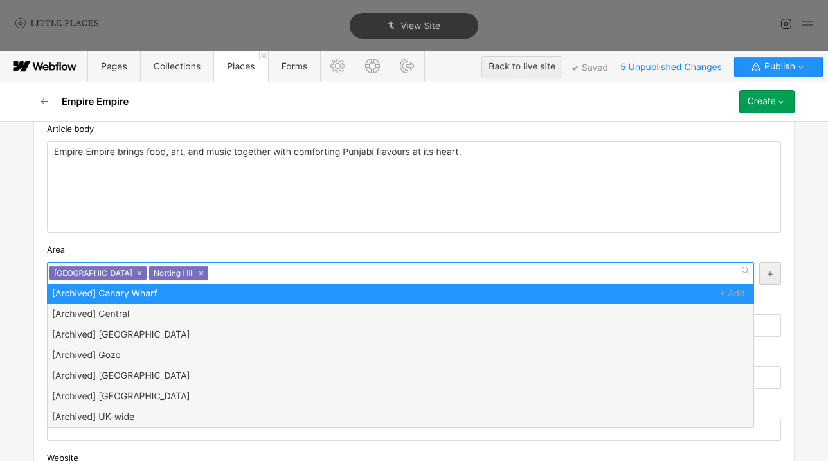
click at [122, 257] on div "Area" at bounding box center [414, 250] width 735 height 14
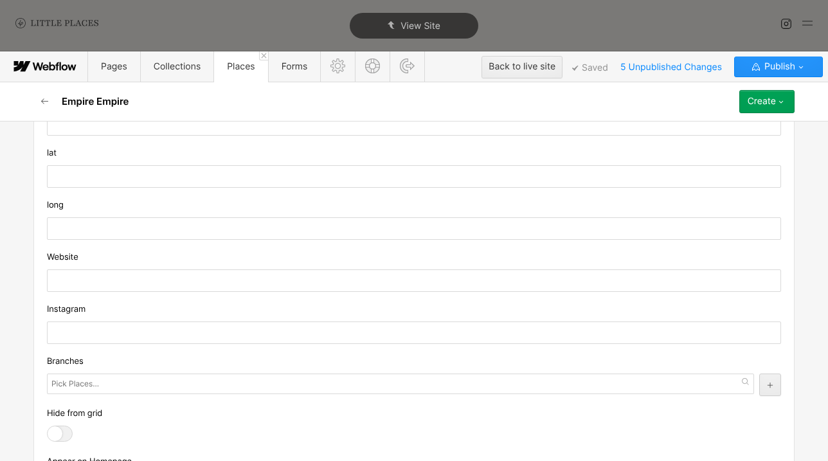
scroll to position [1099, 0]
click at [159, 191] on input "text" at bounding box center [414, 181] width 735 height 23
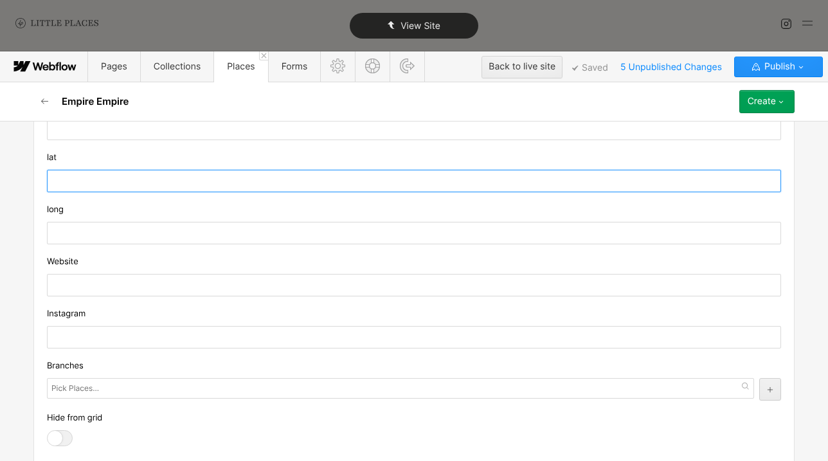
paste input "51.5179723"
type input "51.5179723"
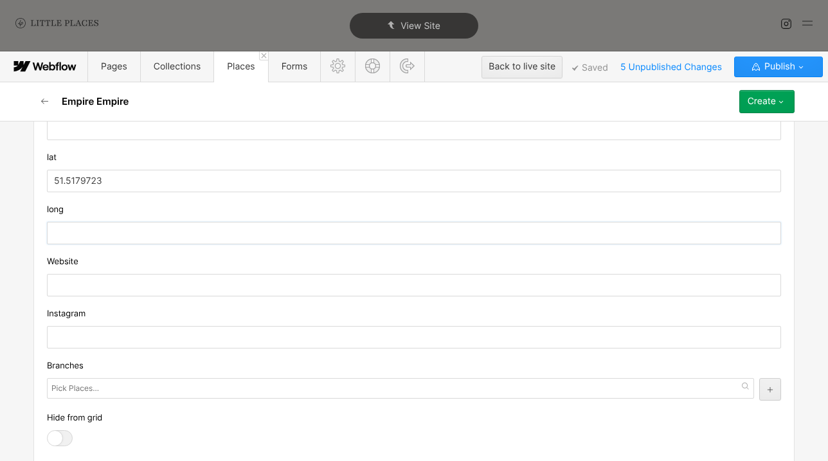
click at [118, 232] on input "text" at bounding box center [414, 233] width 735 height 23
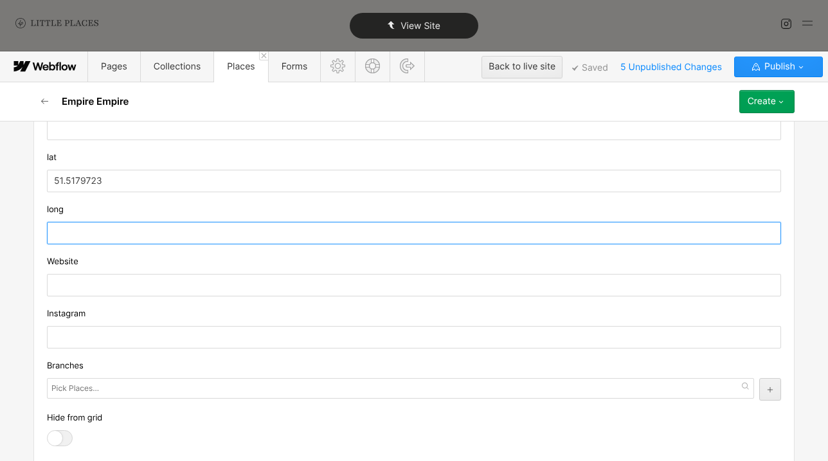
paste input "-0.2061307"
type input "-0.2061307"
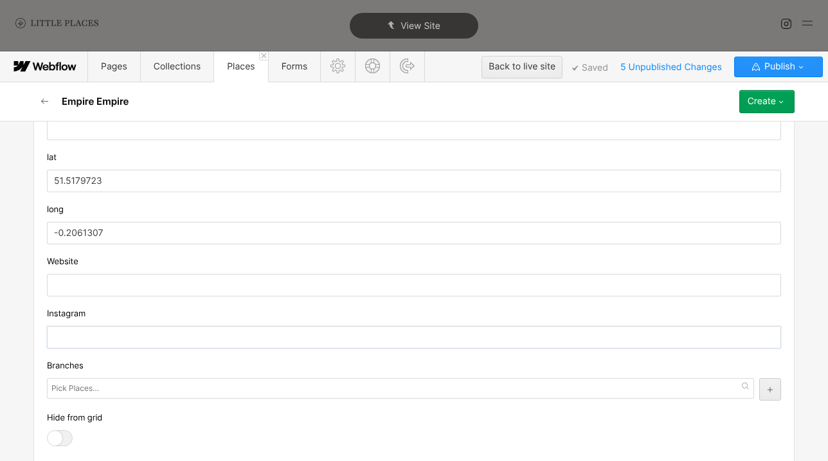
click at [145, 336] on input "text" at bounding box center [414, 337] width 735 height 23
paste input "https://www.instagram.com/empirempire_london/?hl=en"
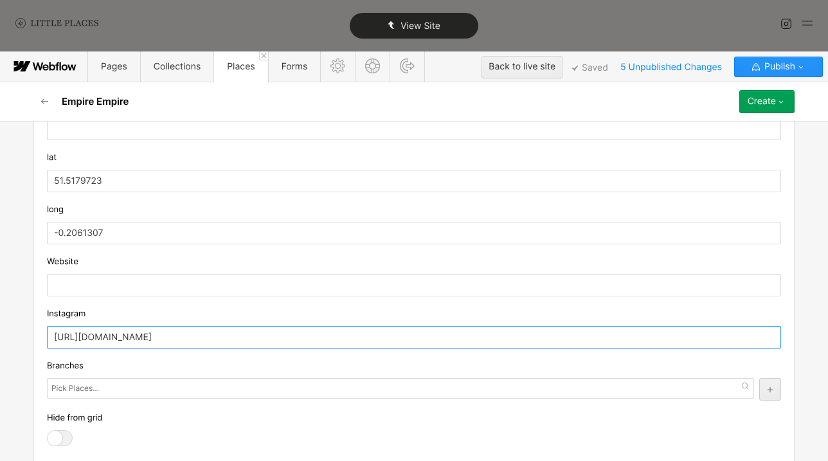
type input "https://www.instagram.com/empirempire_london/"
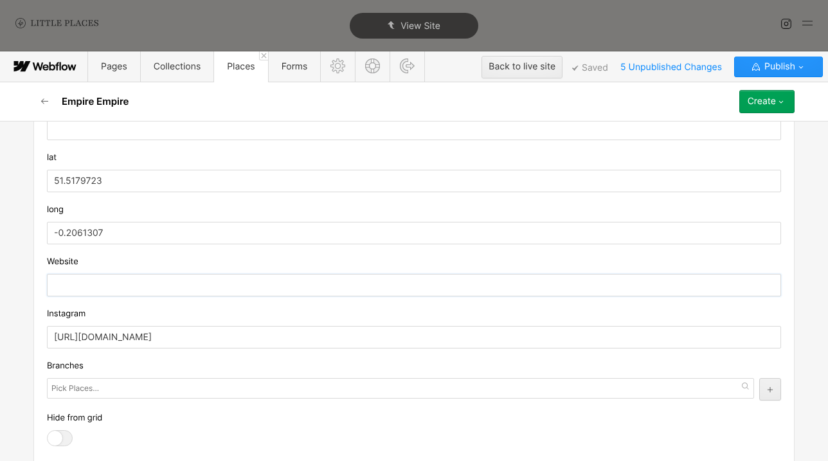
click at [124, 292] on input "text" at bounding box center [414, 285] width 735 height 23
paste input "https://empire-empire.restaurant/"
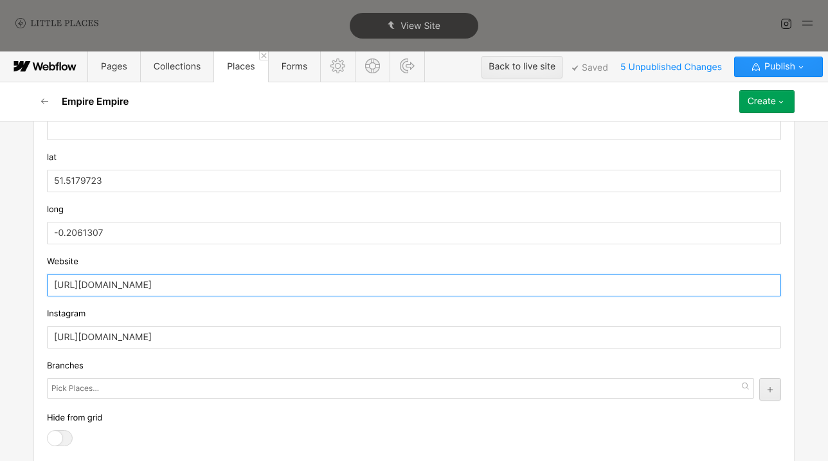
type input "https://empire-empire.restaurant"
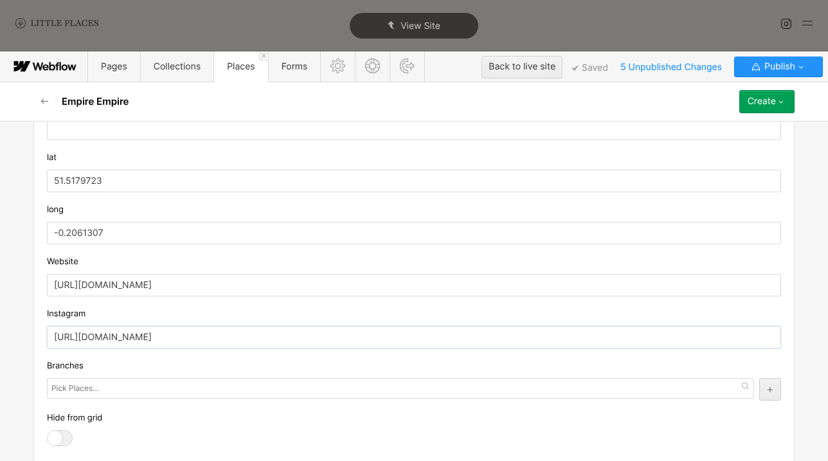
click at [329, 343] on input "https://www.instagram.com/empirempire_london/" at bounding box center [414, 337] width 735 height 23
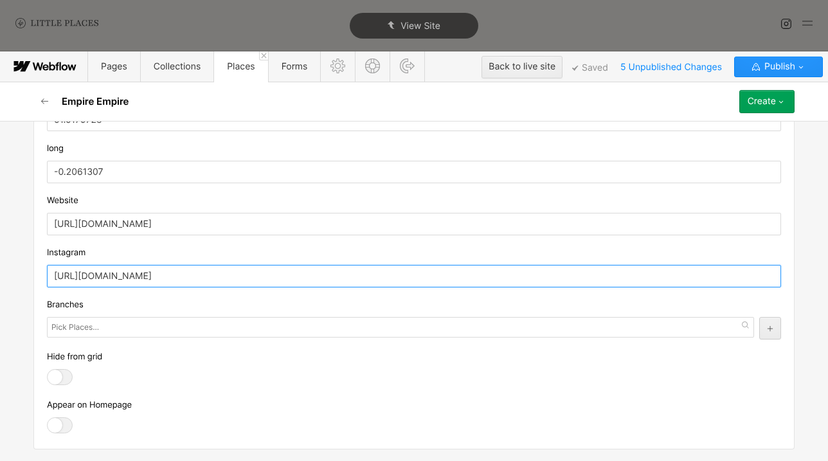
type input "https://www.instagram.com/empirempire_london"
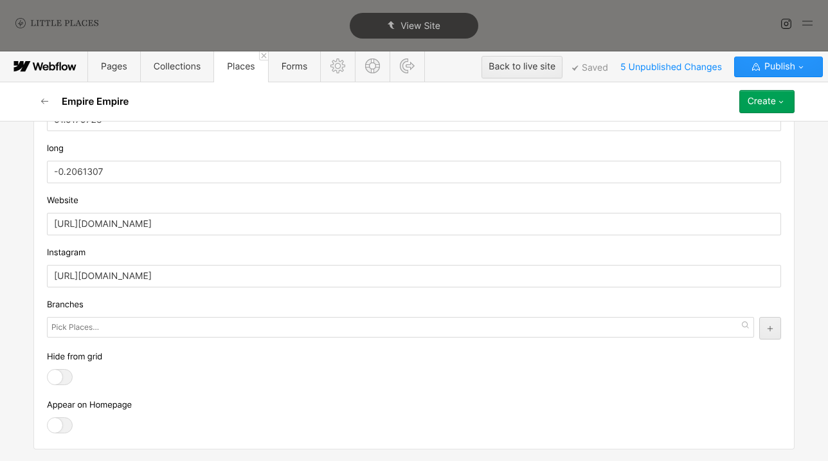
click at [77, 419] on label at bounding box center [63, 425] width 32 height 16
click at [0, 0] on input "checkbox" at bounding box center [0, 0] width 0 height 0
click at [59, 425] on div at bounding box center [60, 425] width 26 height 16
click at [0, 0] on input "checkbox" at bounding box center [0, 0] width 0 height 0
click at [59, 425] on div at bounding box center [60, 425] width 26 height 16
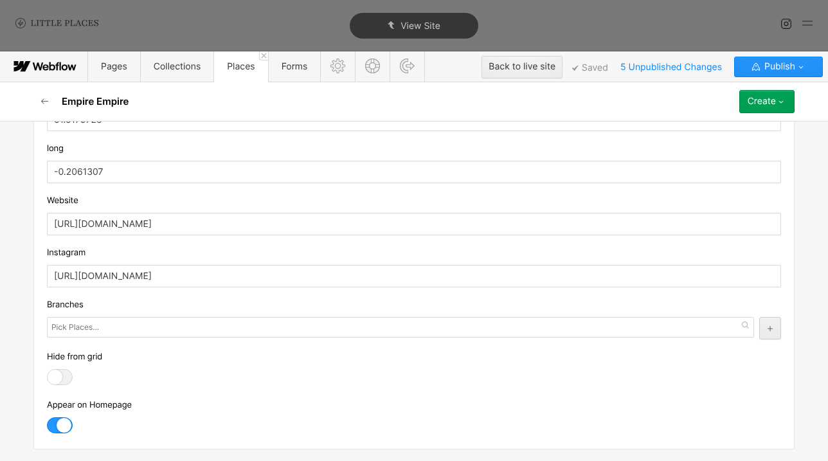
click at [0, 0] on input "checkbox" at bounding box center [0, 0] width 0 height 0
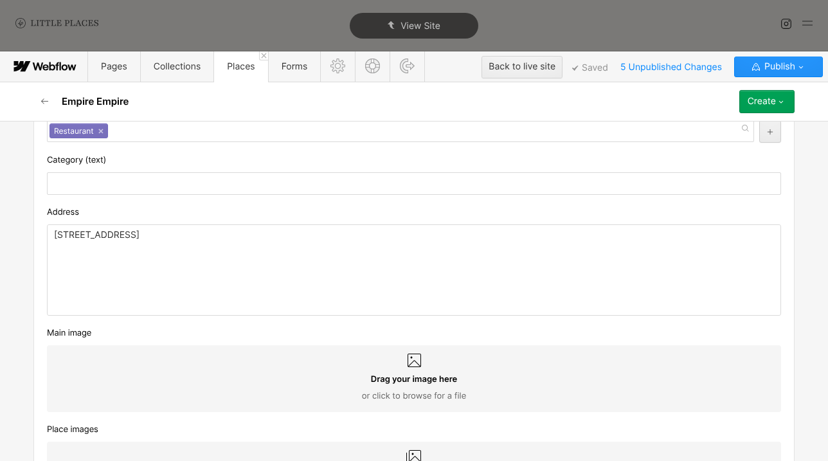
scroll to position [95, 0]
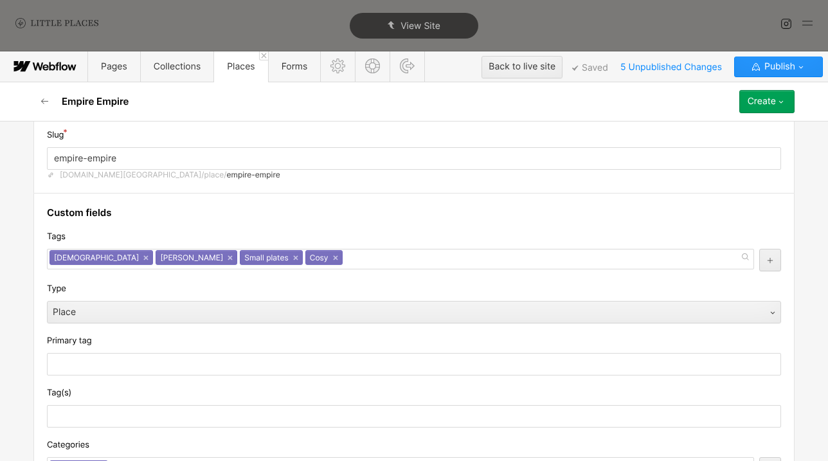
click at [780, 107] on icon "button" at bounding box center [781, 101] width 10 height 10
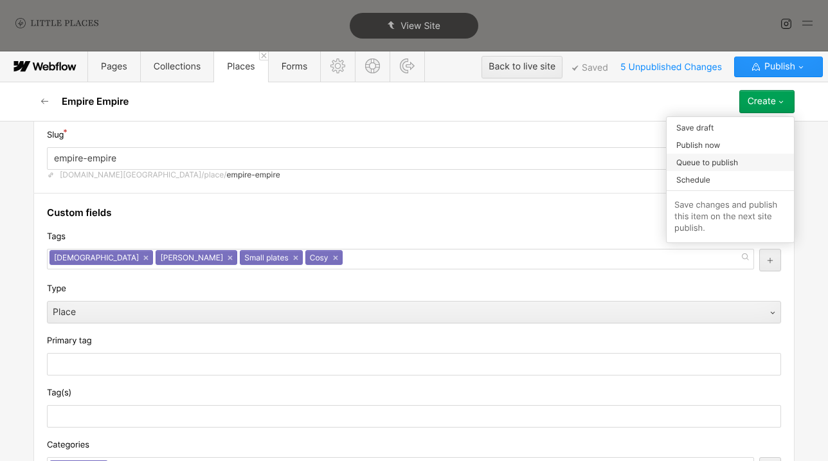
click at [751, 160] on div "Queue to publish" at bounding box center [730, 162] width 127 height 17
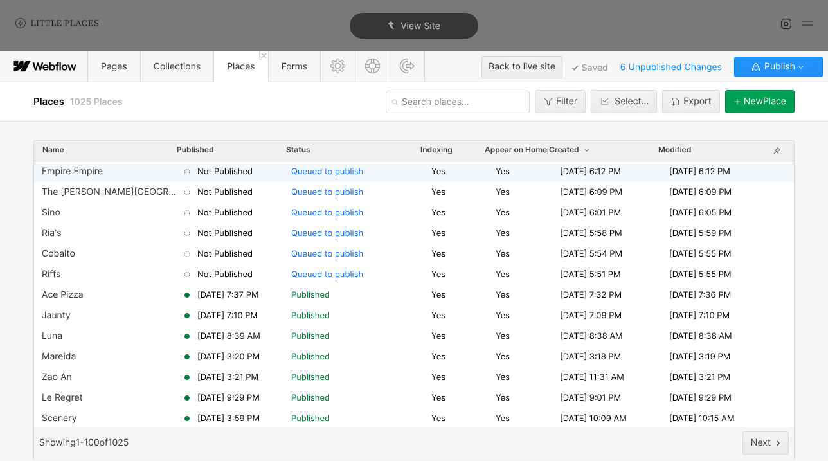
click at [195, 177] on div "Not Published" at bounding box center [236, 172] width 109 height 12
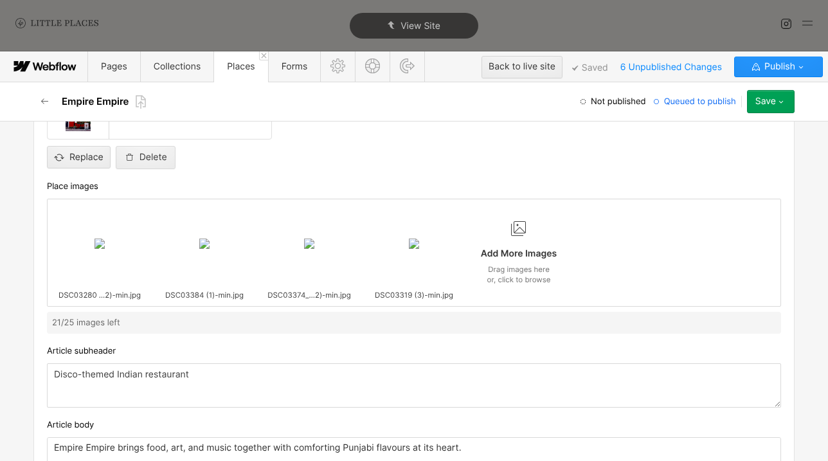
scroll to position [256, 0]
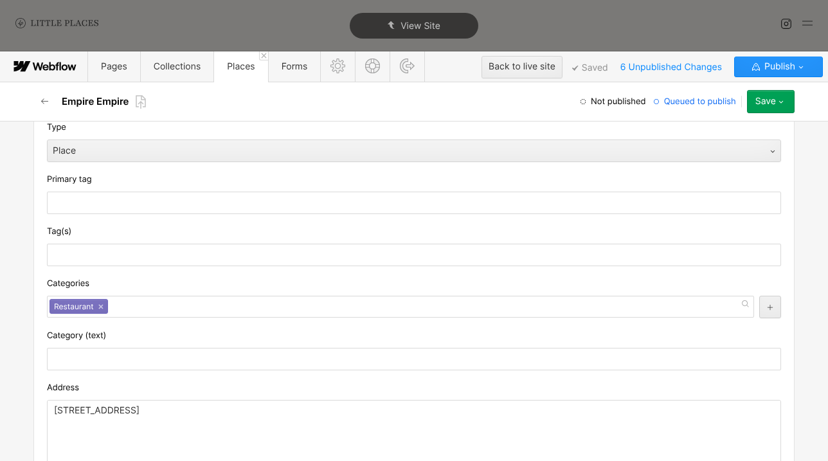
click at [783, 110] on button "Save" at bounding box center [771, 101] width 48 height 23
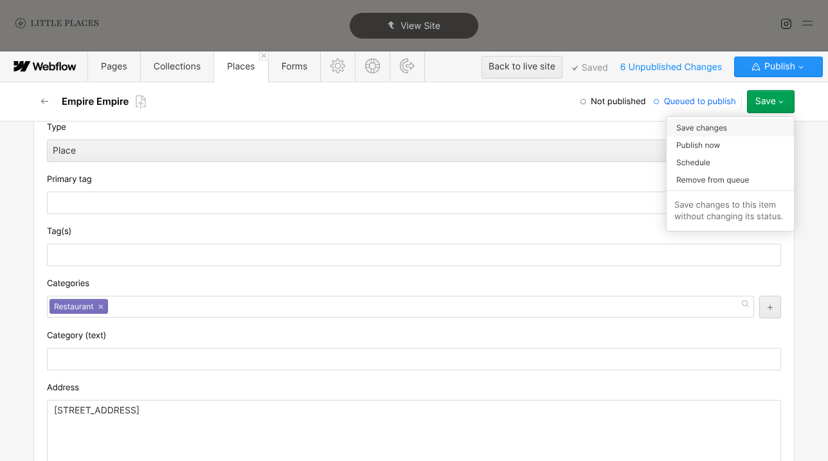
click at [762, 131] on div "Save changes" at bounding box center [730, 127] width 127 height 17
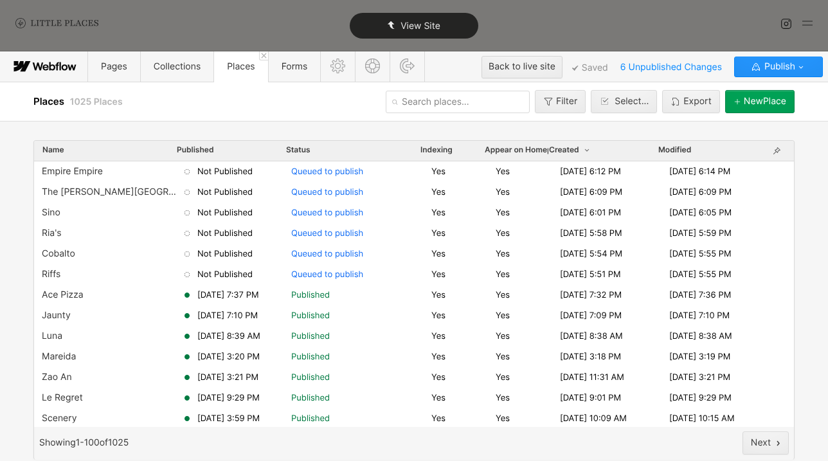
click at [386, 37] on div "View Site" at bounding box center [414, 26] width 129 height 26
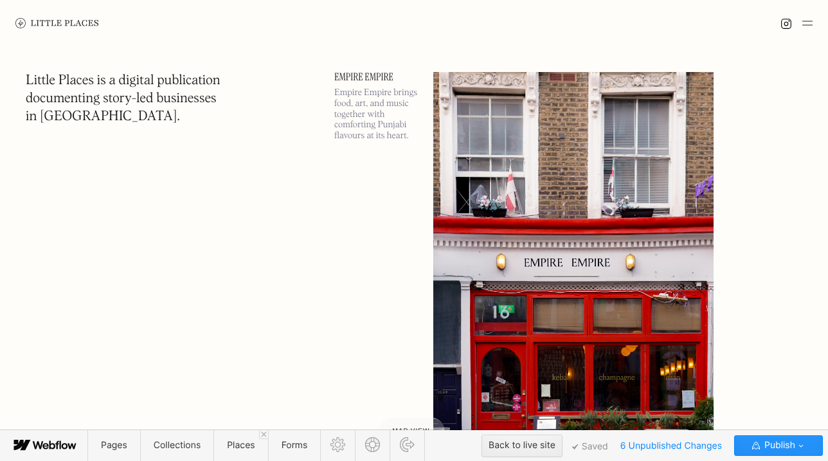
scroll to position [65, 0]
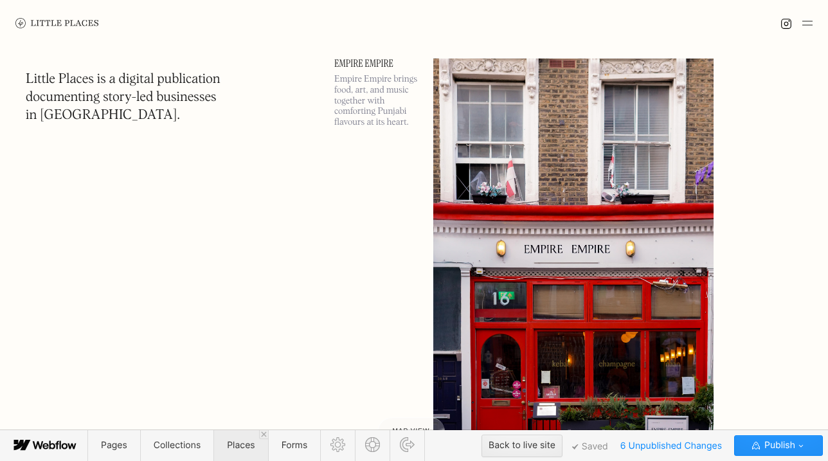
click at [232, 439] on span "Places" at bounding box center [241, 445] width 54 height 31
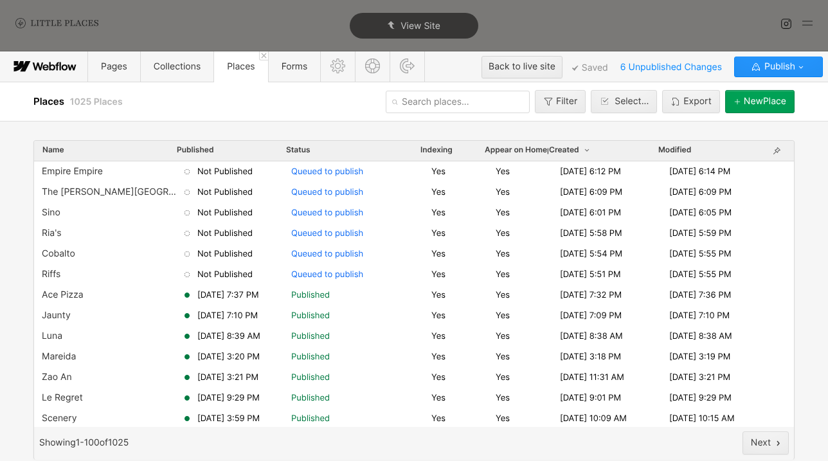
scroll to position [0, 0]
click at [753, 96] on button "[GEOGRAPHIC_DATA]" at bounding box center [760, 101] width 69 height 23
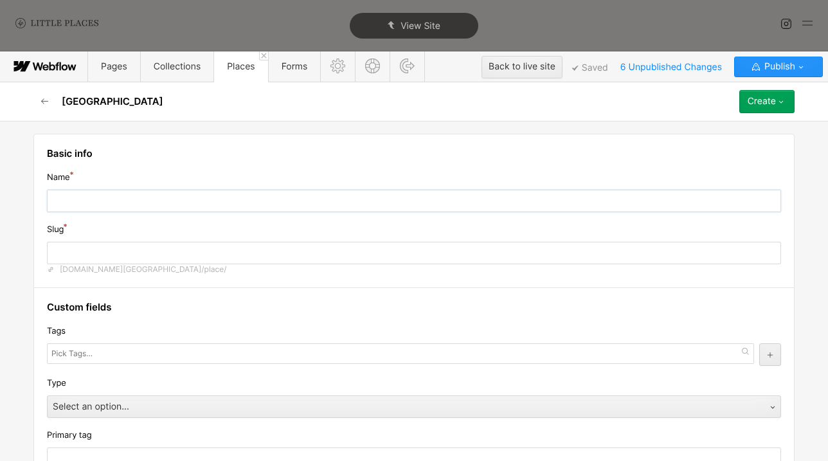
click at [376, 198] on input "text" at bounding box center [414, 201] width 735 height 23
type input "F"
type input "f"
type input "Fan"
type input "fan"
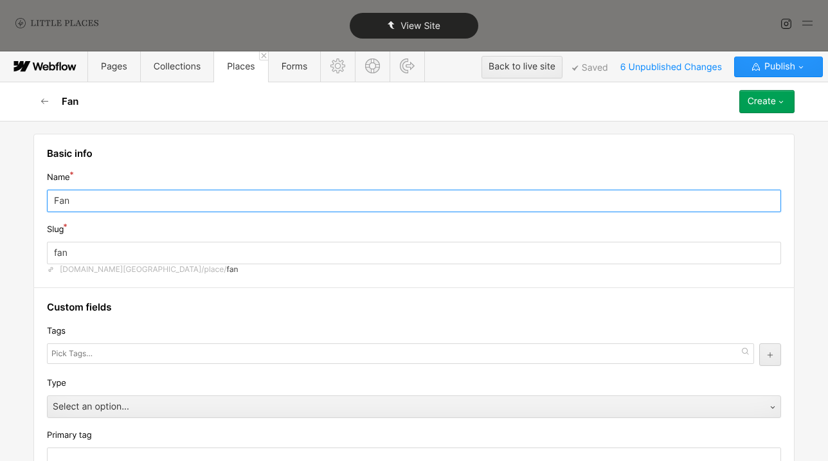
type input "Fan"
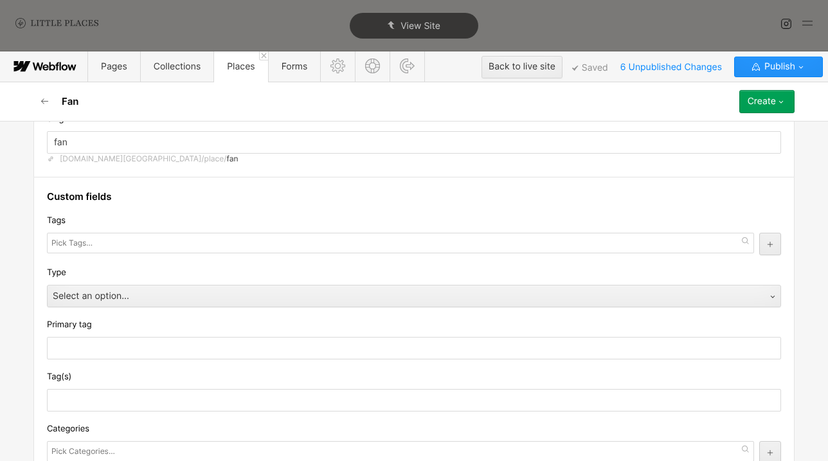
scroll to position [151, 0]
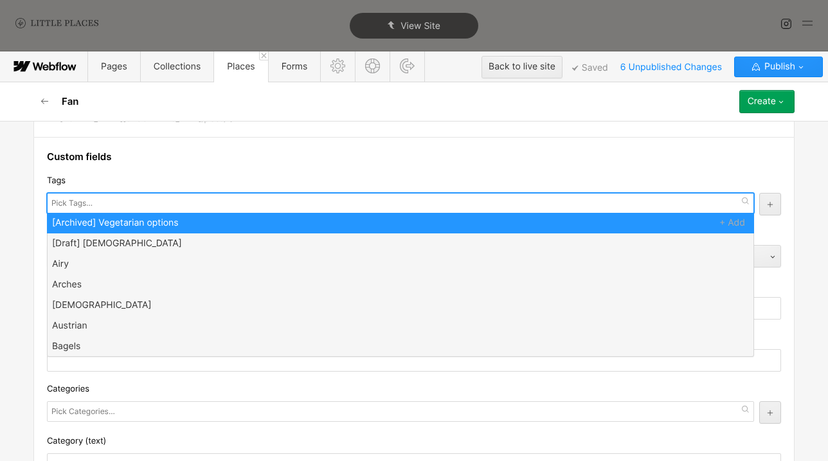
click at [91, 207] on input "text" at bounding box center [73, 203] width 44 height 18
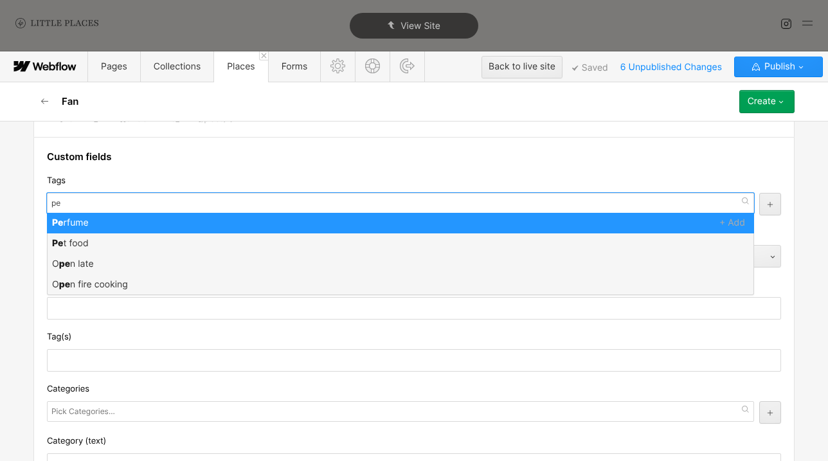
type input "p"
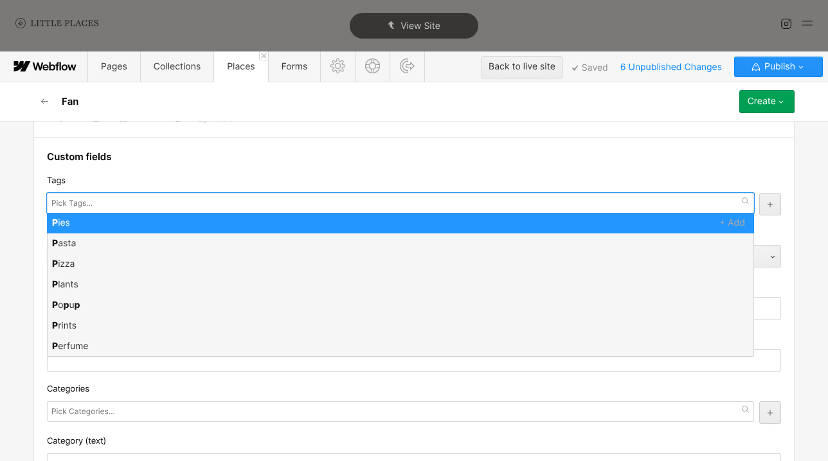
scroll to position [0, 0]
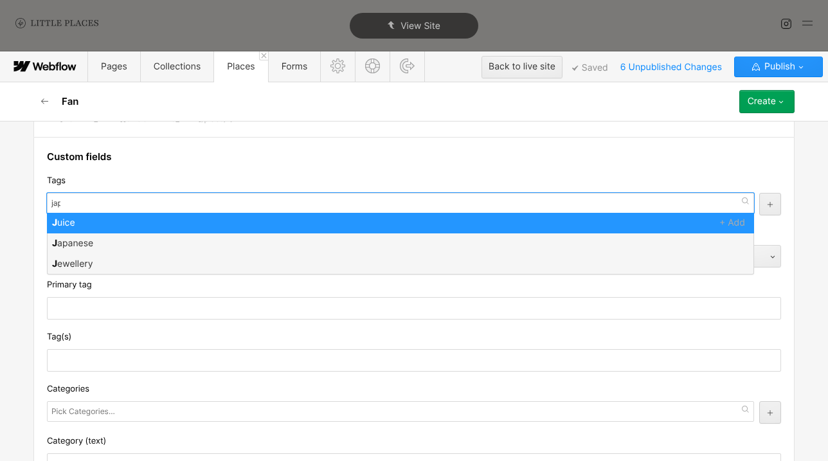
type input "japa"
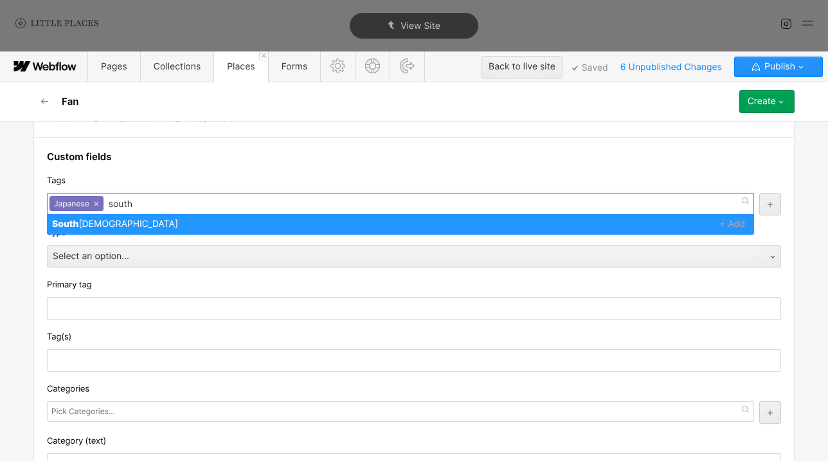
type input "south am"
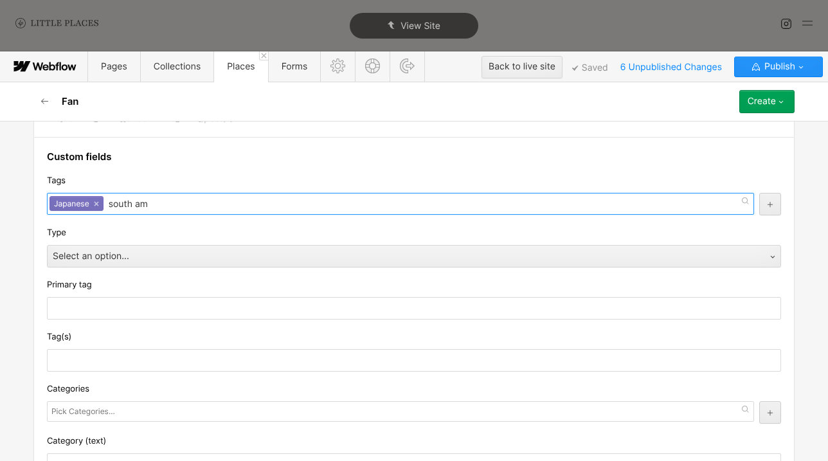
click at [110, 205] on input "south am" at bounding box center [130, 204] width 42 height 21
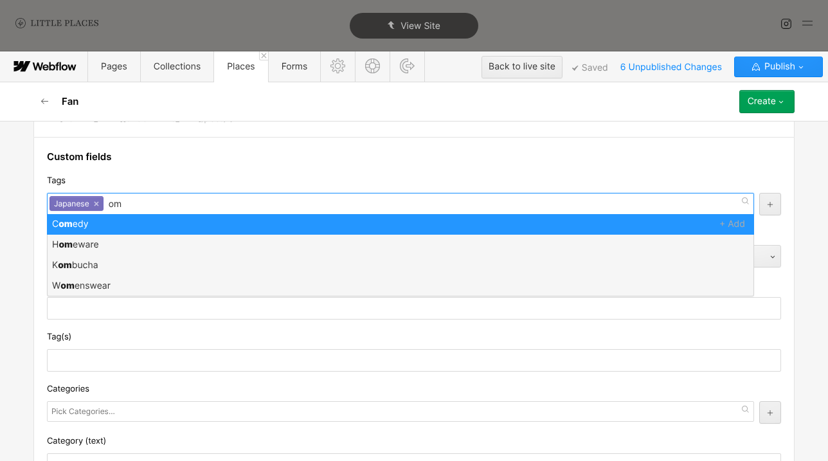
type input "o"
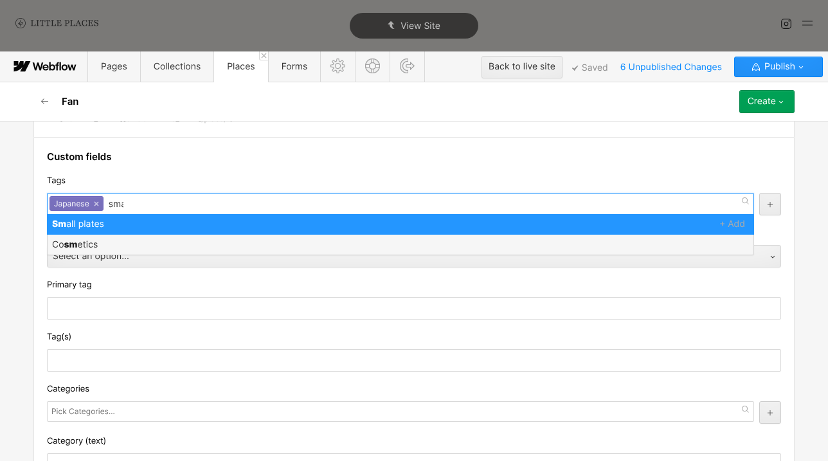
type input "smal"
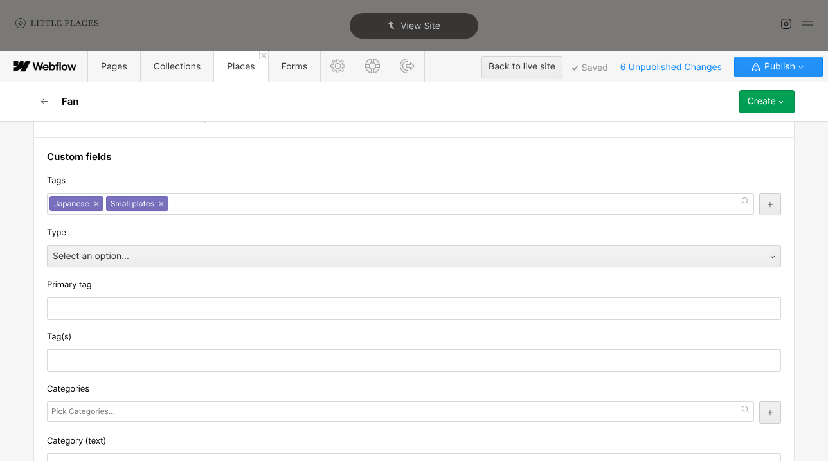
click at [152, 174] on div "Tags" at bounding box center [414, 181] width 735 height 14
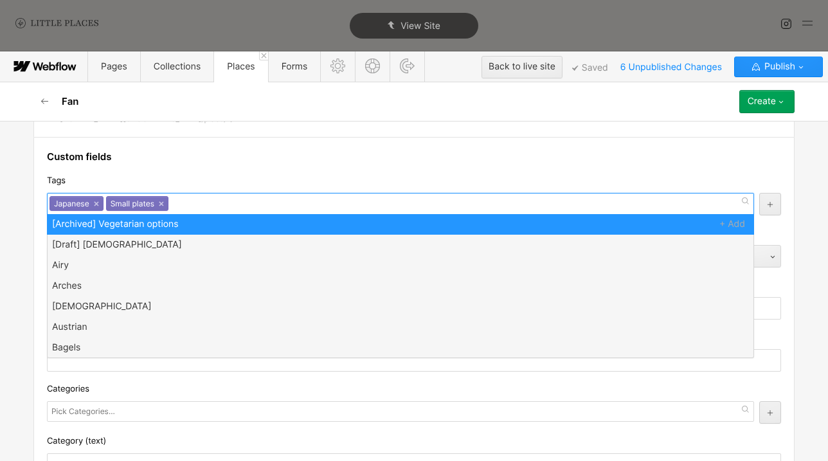
scroll to position [1, 0]
click at [194, 199] on div "Japanese × Small plates ×" at bounding box center [401, 204] width 708 height 22
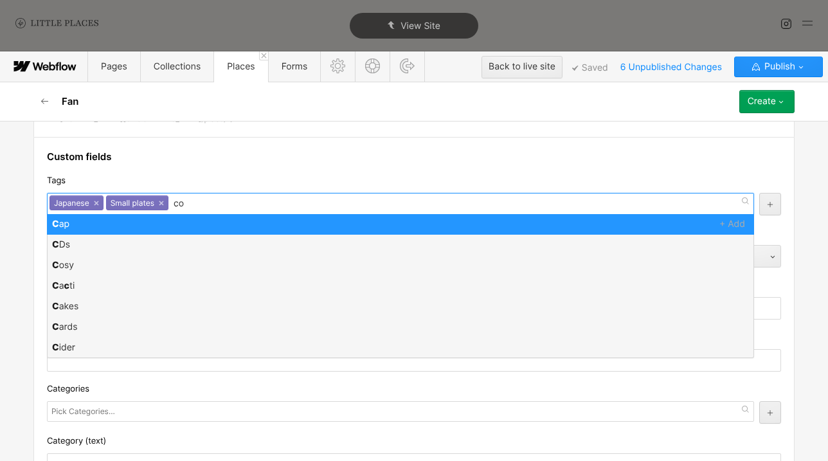
scroll to position [0, 0]
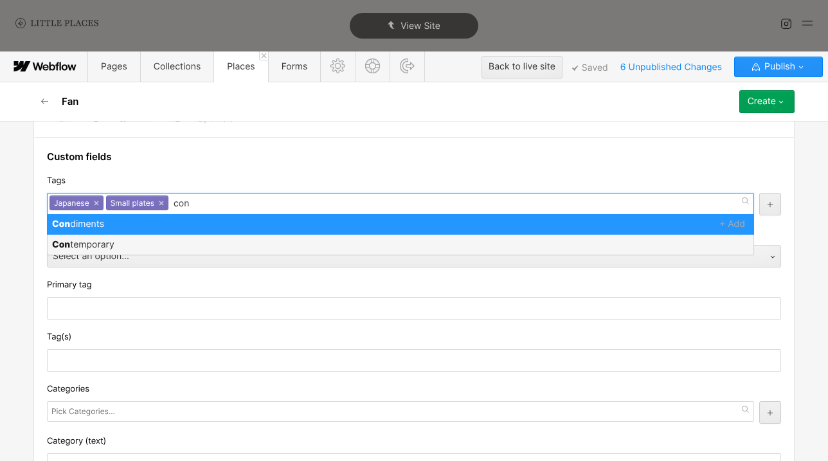
click at [183, 204] on input "con" at bounding box center [183, 204] width 18 height 21
type input "mod"
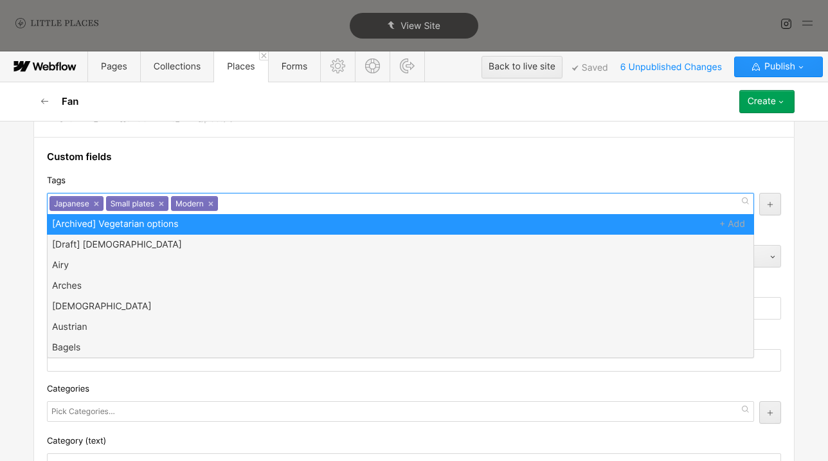
click at [191, 185] on div "Tags" at bounding box center [414, 181] width 735 height 14
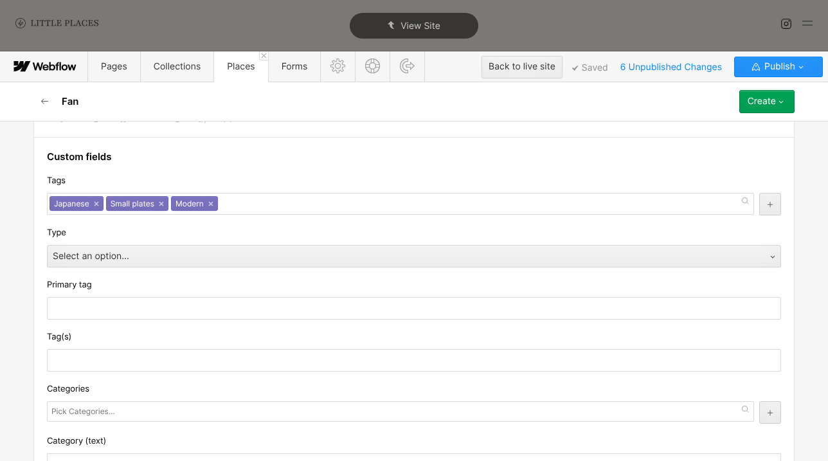
scroll to position [176, 0]
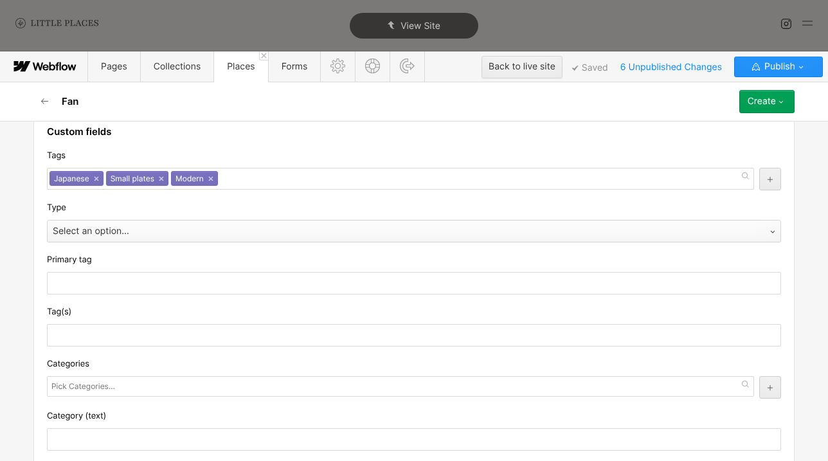
click at [163, 241] on div "Select an option..." at bounding box center [402, 231] width 708 height 21
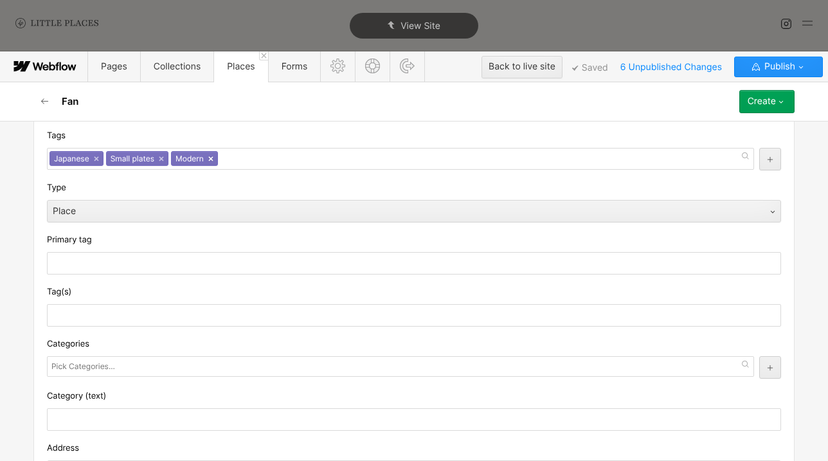
scroll to position [201, 0]
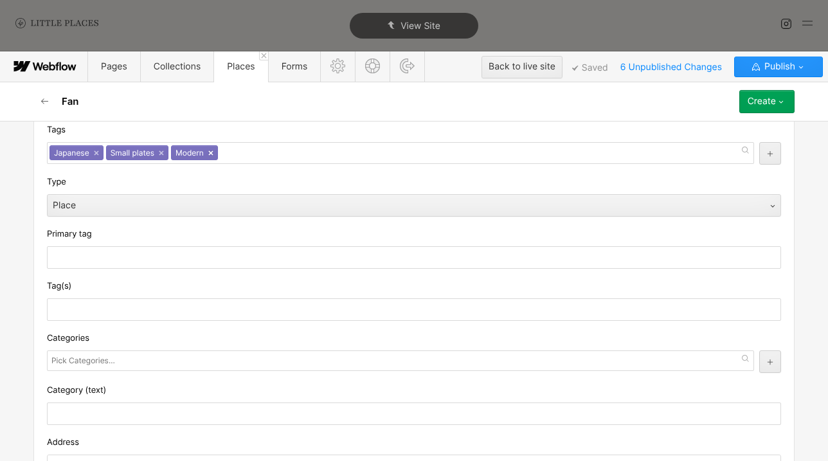
click at [212, 155] on link "×" at bounding box center [210, 153] width 5 height 5
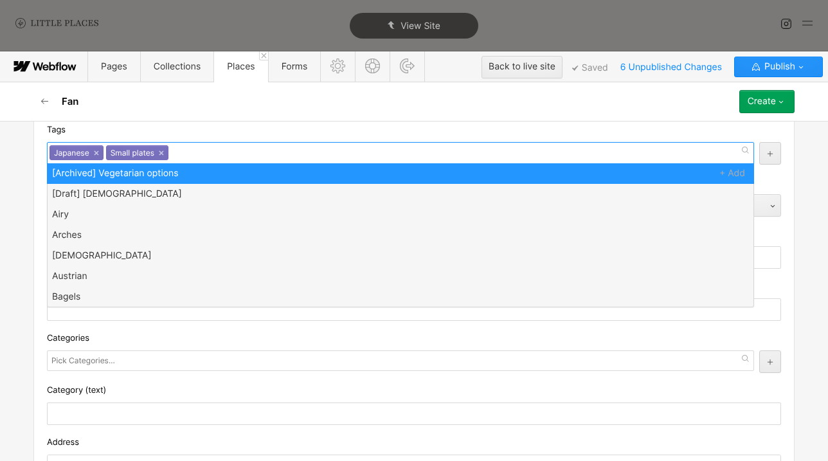
click at [221, 155] on div "Japanese × Small plates ×" at bounding box center [401, 153] width 708 height 22
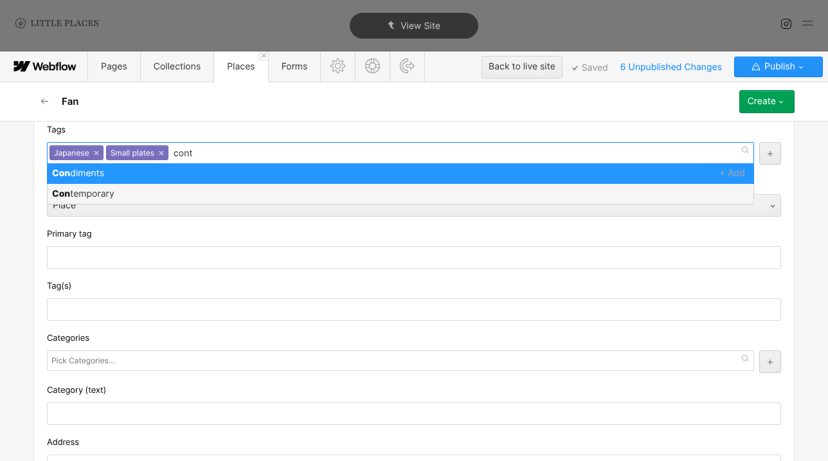
type input "conte"
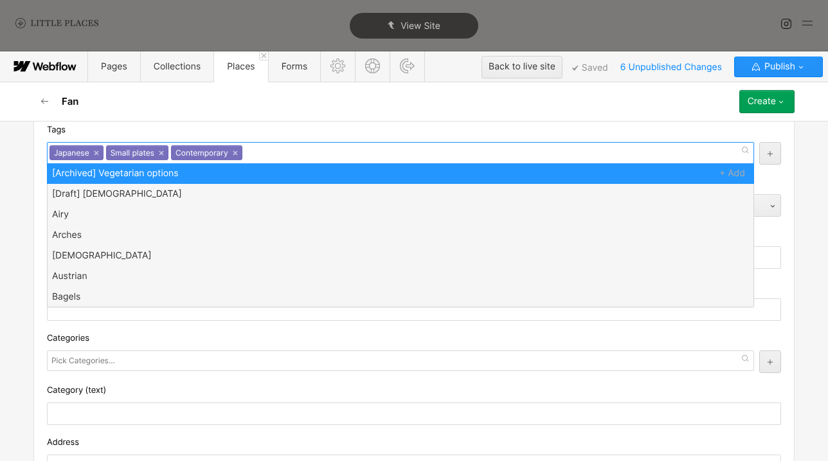
click at [220, 143] on div "Japanese × Small plates × Contemporary ×" at bounding box center [401, 153] width 708 height 22
click at [222, 134] on div "Tags" at bounding box center [414, 130] width 735 height 14
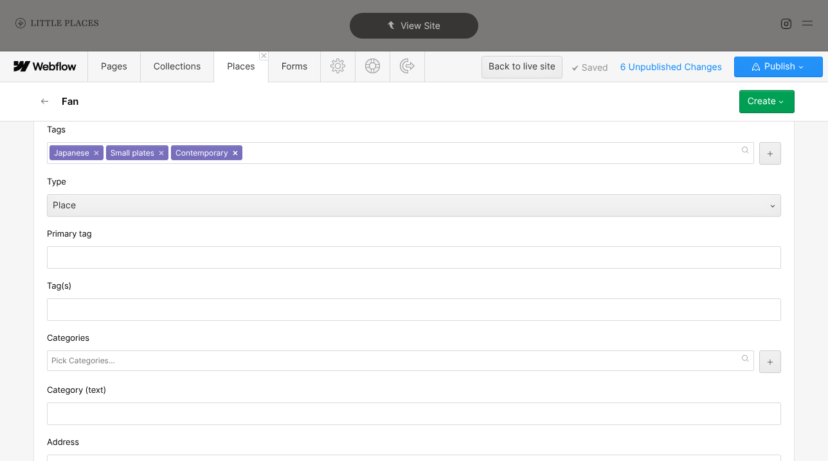
click at [237, 152] on link "×" at bounding box center [235, 153] width 5 height 5
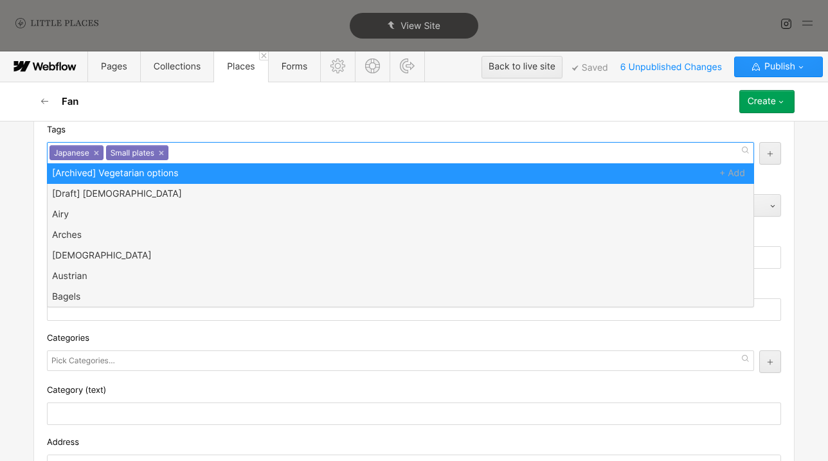
click at [235, 143] on div "Japanese × Small plates ×" at bounding box center [401, 153] width 708 height 22
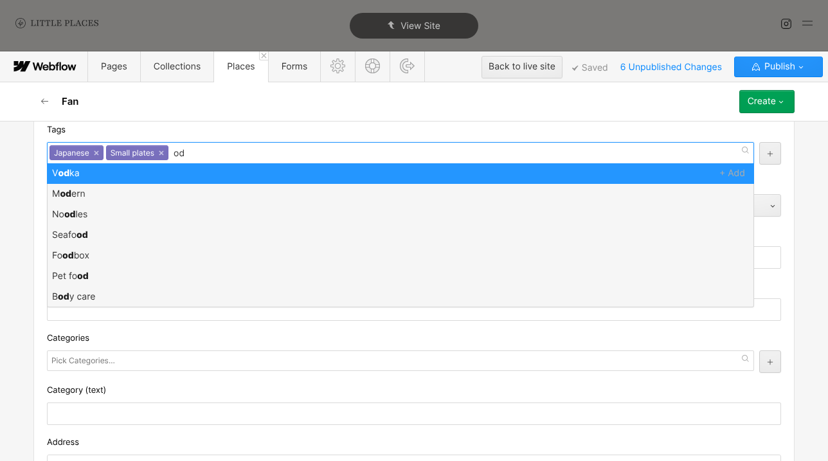
type input "o"
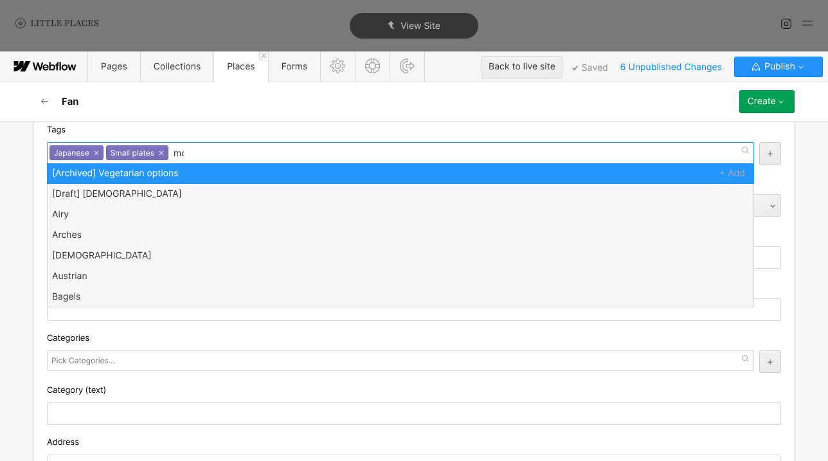
type input "mod"
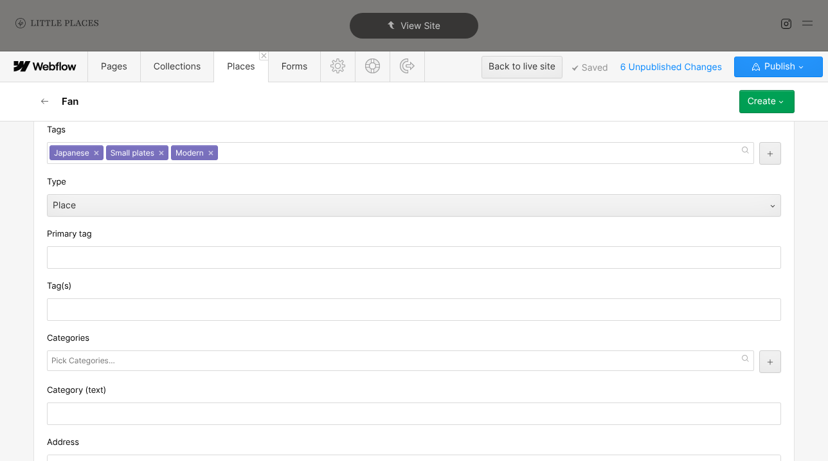
click at [18, 226] on div "Basic info Name Fan Slug fan www.littleplaces.london/place/ fan Custom fields T…" at bounding box center [414, 291] width 828 height 340
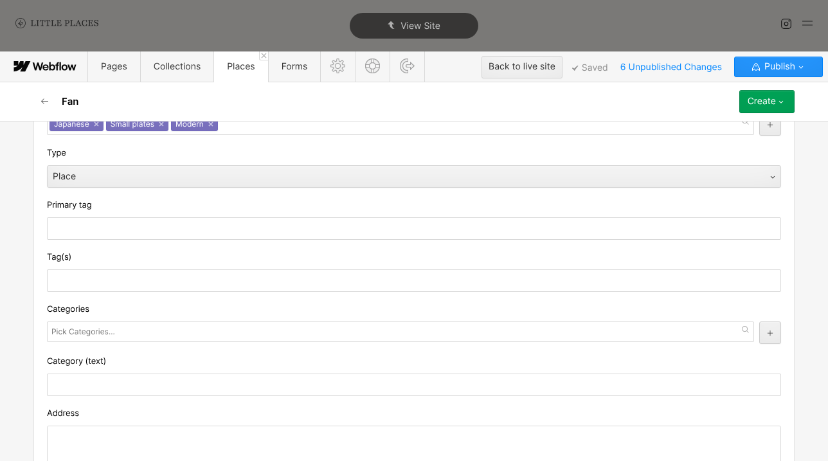
scroll to position [232, 0]
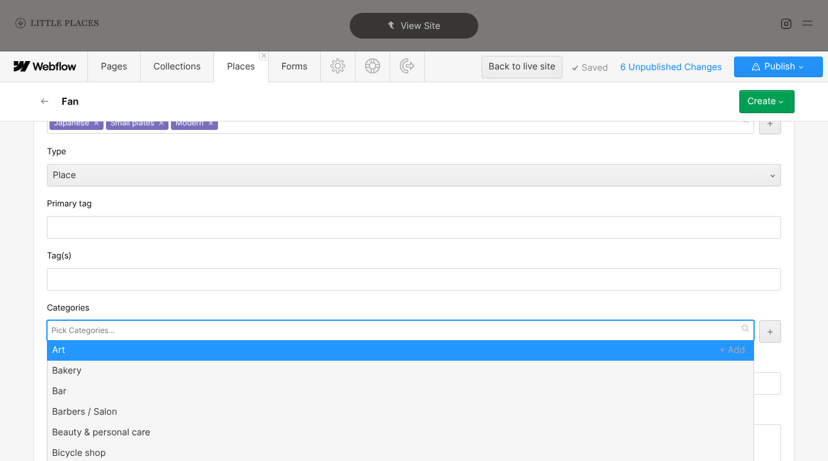
click at [102, 331] on input "text" at bounding box center [84, 331] width 66 height 18
type input "res"
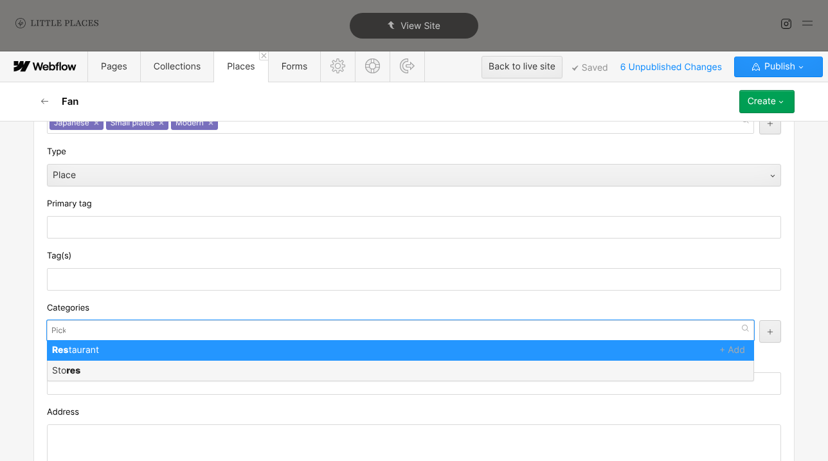
scroll to position [0, 0]
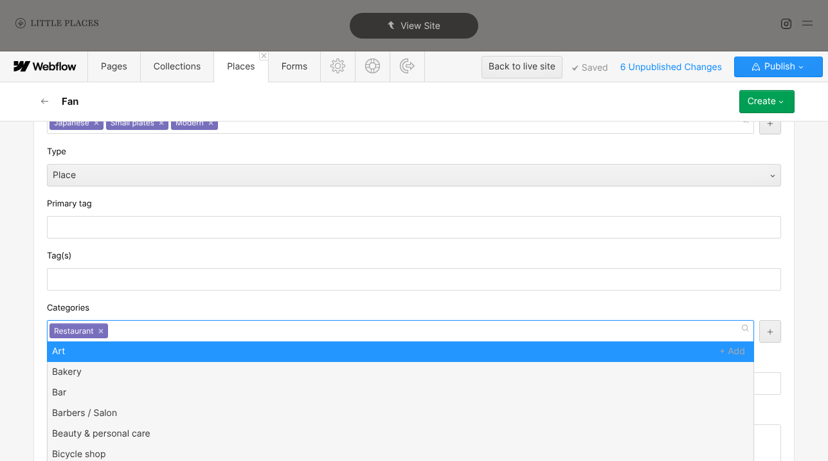
click at [120, 306] on div "Categories" at bounding box center [414, 308] width 735 height 14
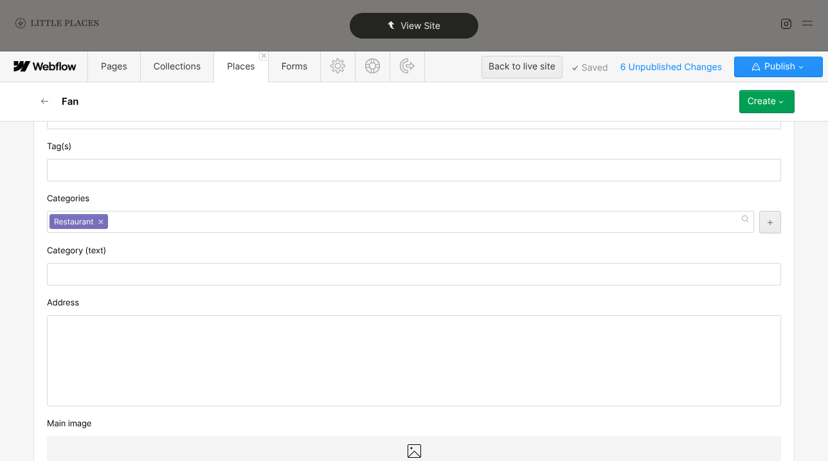
scroll to position [342, 0]
click at [171, 333] on div at bounding box center [414, 360] width 733 height 90
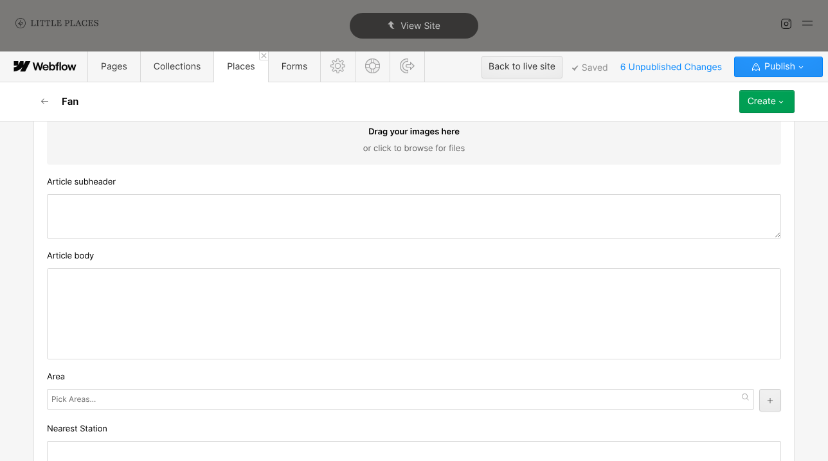
scroll to position [949, 0]
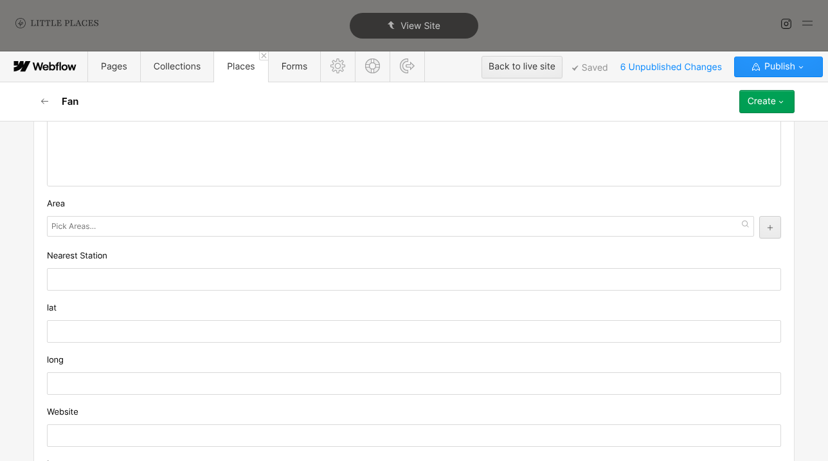
click at [105, 319] on div "lat" at bounding box center [414, 322] width 735 height 42
click at [106, 323] on input "text" at bounding box center [414, 331] width 735 height 23
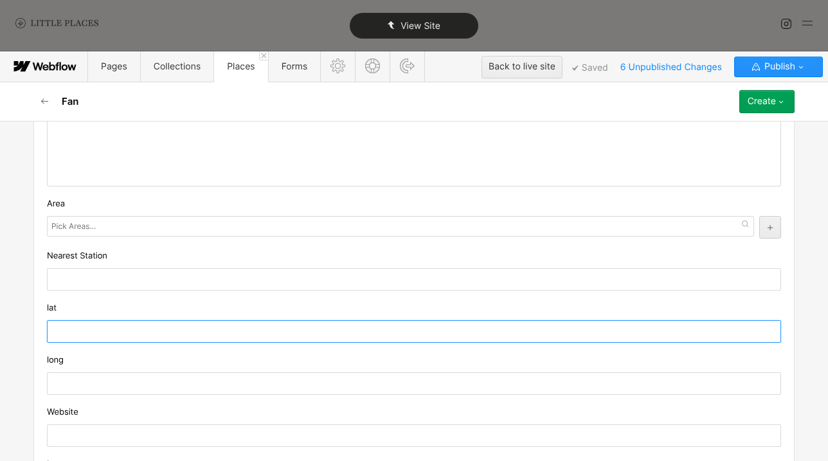
paste input "51.5155357"
type input "51.5155357"
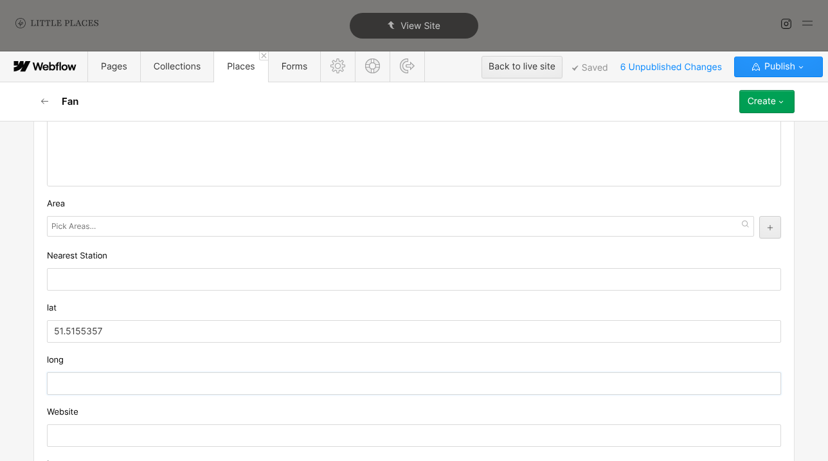
click at [105, 387] on input "text" at bounding box center [414, 383] width 735 height 23
paste input "-0.1950075"
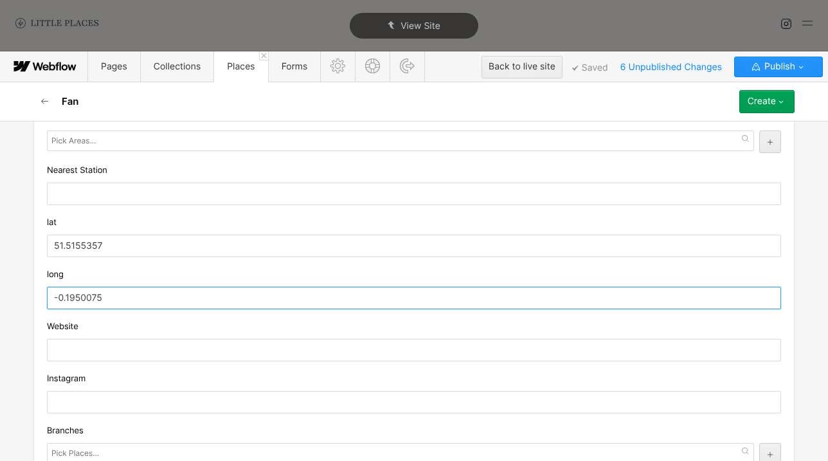
scroll to position [1043, 0]
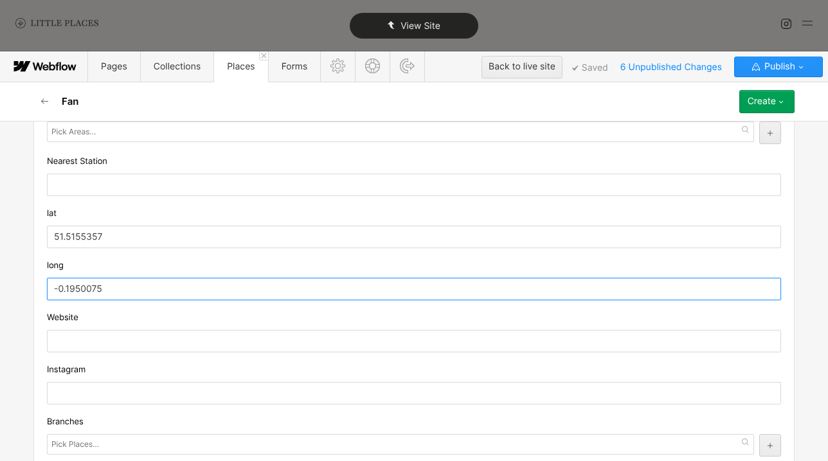
type input "-0.1950075"
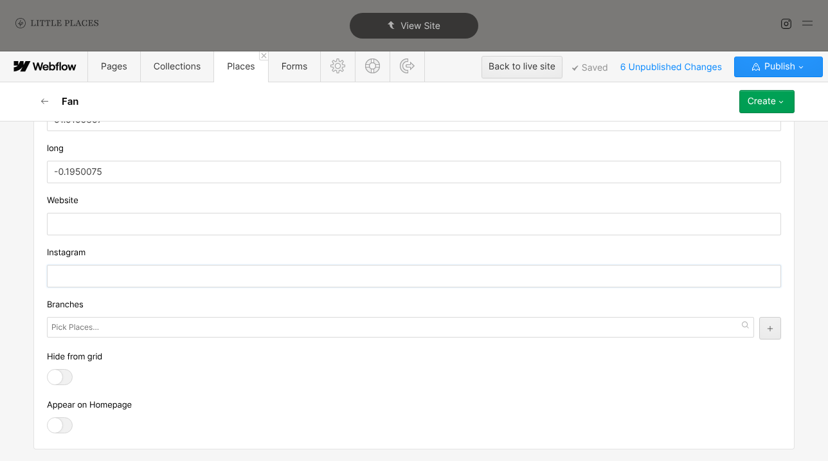
click at [199, 280] on input "text" at bounding box center [414, 276] width 735 height 23
paste input "https://www.instagram.com/fan.ldn/?hl=en"
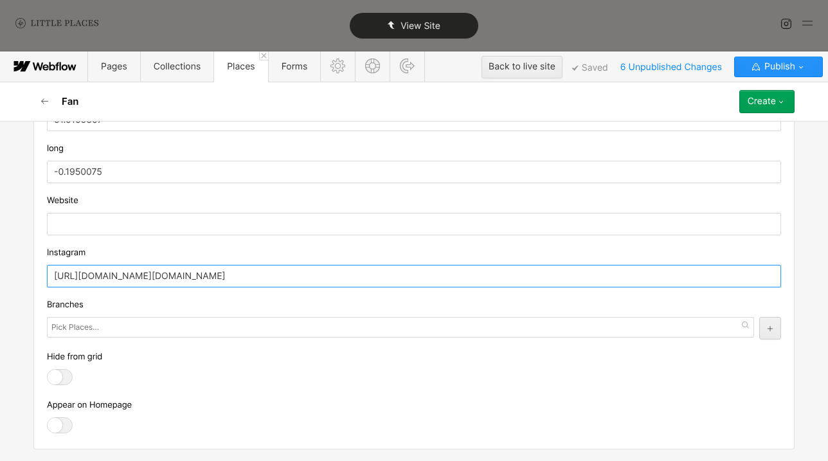
type input "https://www.instagram.com/fan.ldn"
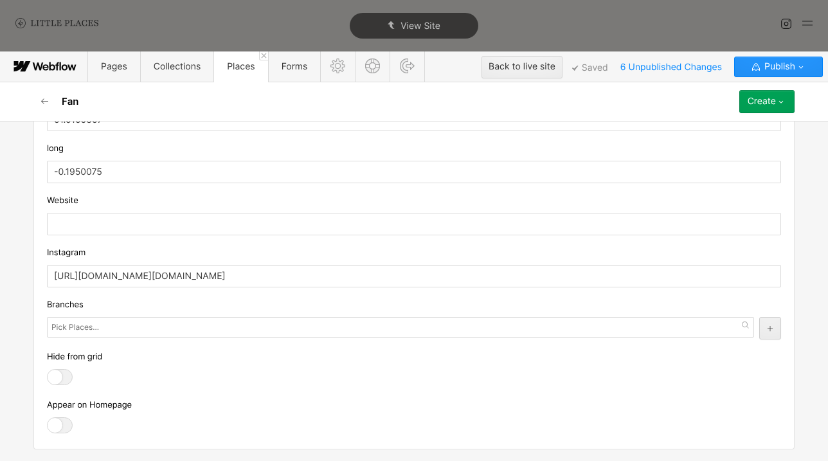
click at [63, 432] on div at bounding box center [60, 425] width 26 height 16
click at [0, 0] on input "checkbox" at bounding box center [0, 0] width 0 height 0
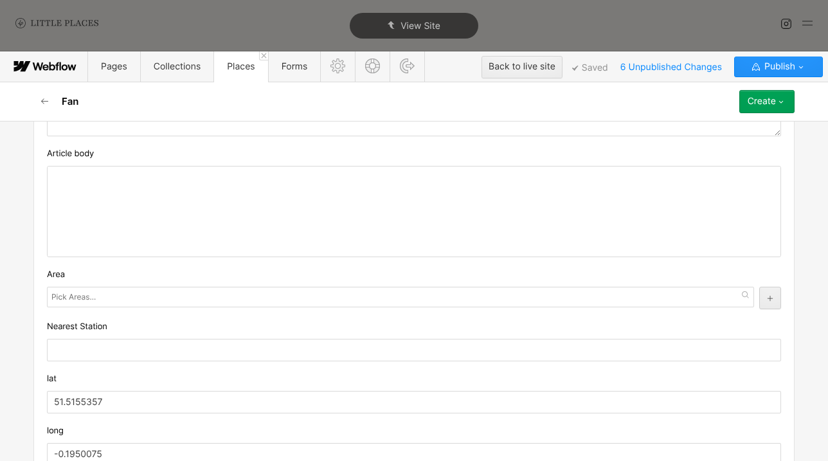
scroll to position [813, 0]
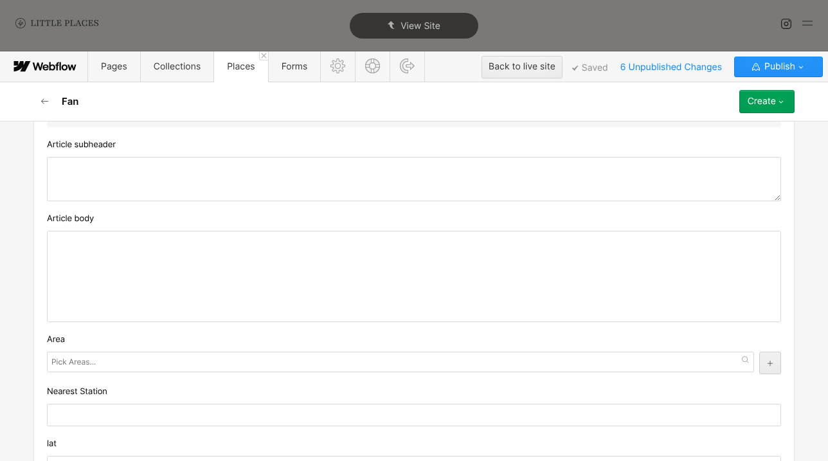
click at [308, 258] on div at bounding box center [414, 277] width 733 height 90
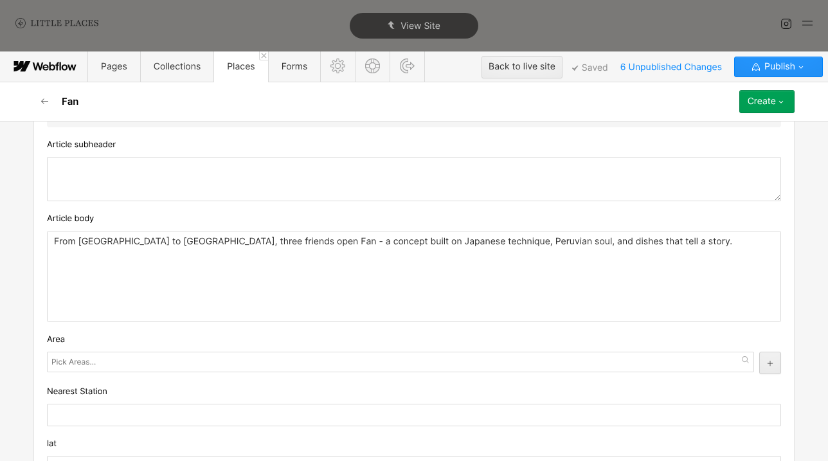
click at [249, 186] on textarea at bounding box center [414, 179] width 735 height 44
click at [243, 178] on textarea at bounding box center [414, 179] width 735 height 44
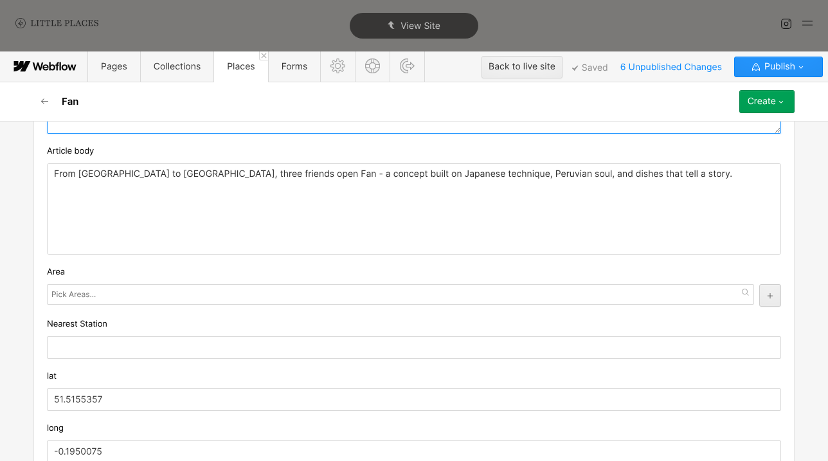
scroll to position [894, 0]
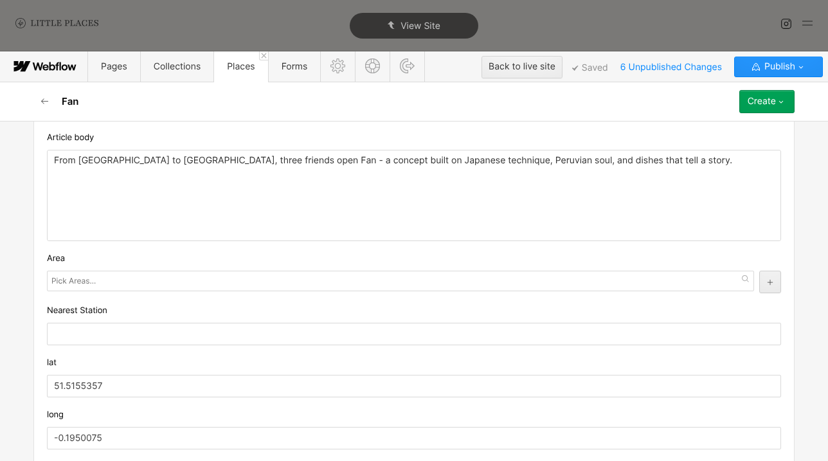
type textarea "Peruvian-Japanese restaurant"
click at [107, 289] on div at bounding box center [401, 281] width 708 height 21
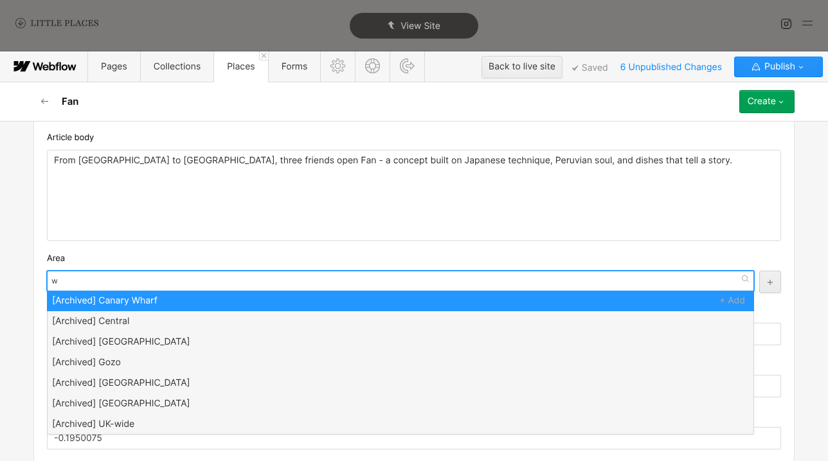
type input "we"
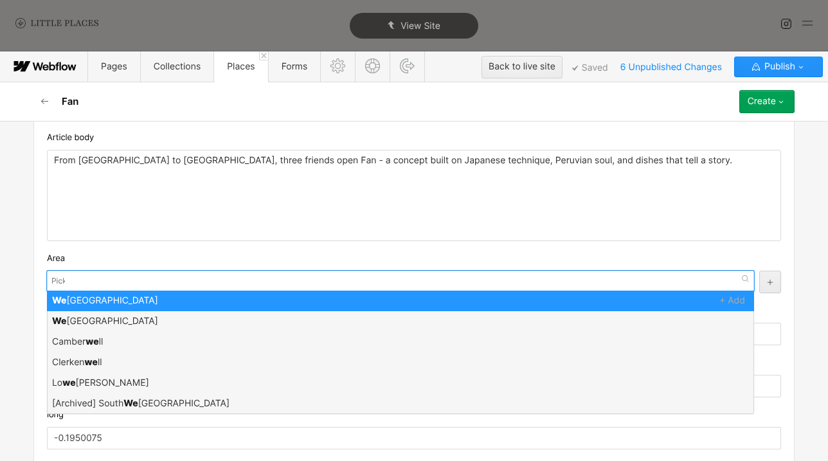
scroll to position [0, 0]
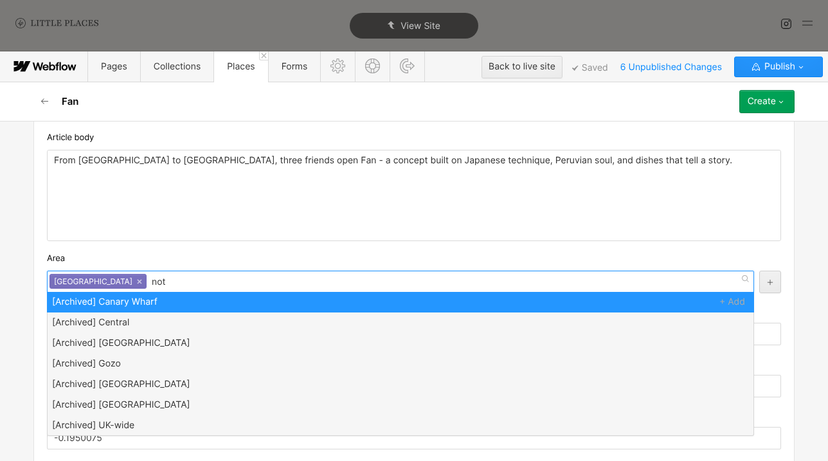
type input "[PERSON_NAME]"
drag, startPoint x: 109, startPoint y: 300, endPoint x: 120, endPoint y: 302, distance: 11.2
click at [147, 257] on div "Area" at bounding box center [414, 259] width 735 height 14
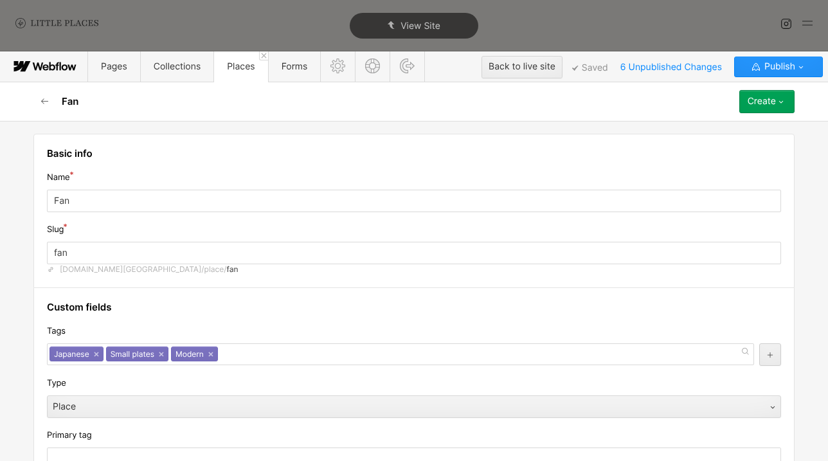
click at [758, 94] on button "Create" at bounding box center [767, 101] width 55 height 23
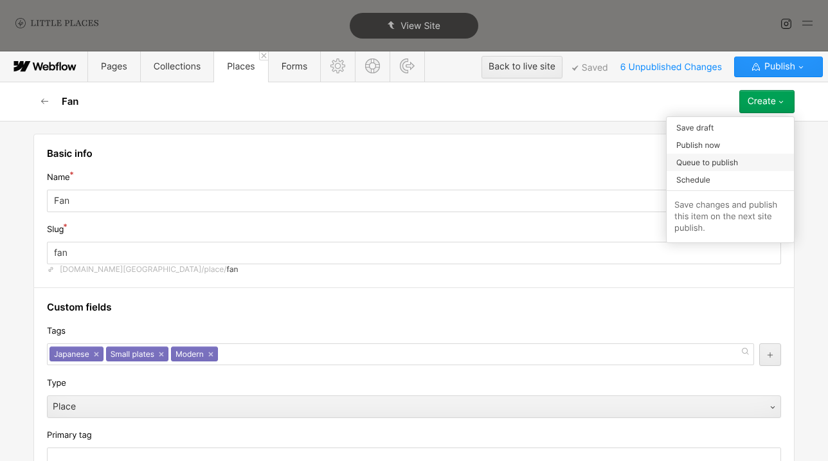
click at [737, 160] on span "Queue to publish" at bounding box center [708, 162] width 62 height 12
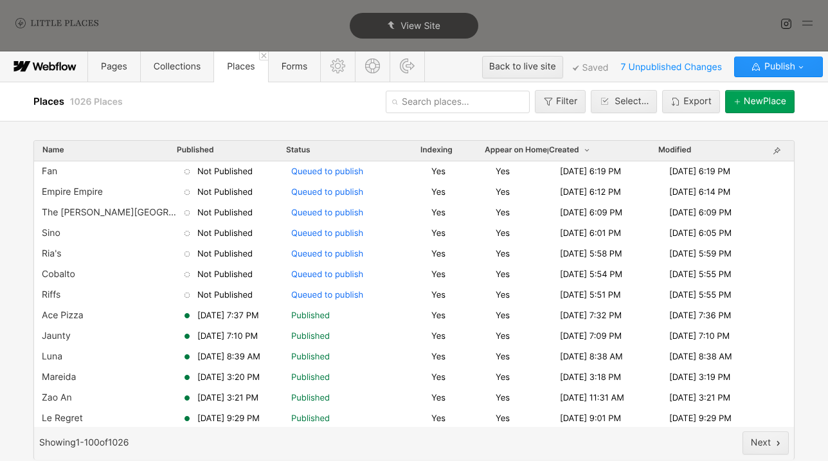
click at [422, 105] on input "text" at bounding box center [458, 102] width 144 height 23
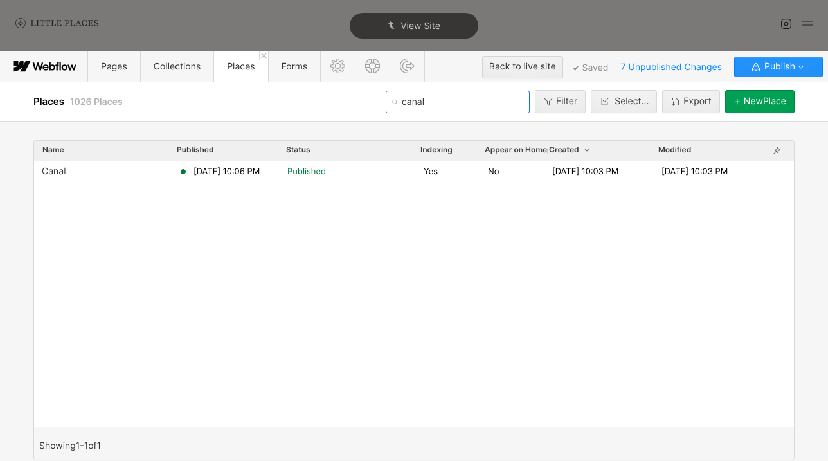
click at [439, 105] on input "canal" at bounding box center [458, 102] width 144 height 23
type input "canal"
click at [332, 163] on div "Canal Jul 6, 2025 10:06 PM Published Yes No Jul 6, 2025 10:03 PM Jul 6, 2025 10…" at bounding box center [414, 171] width 760 height 21
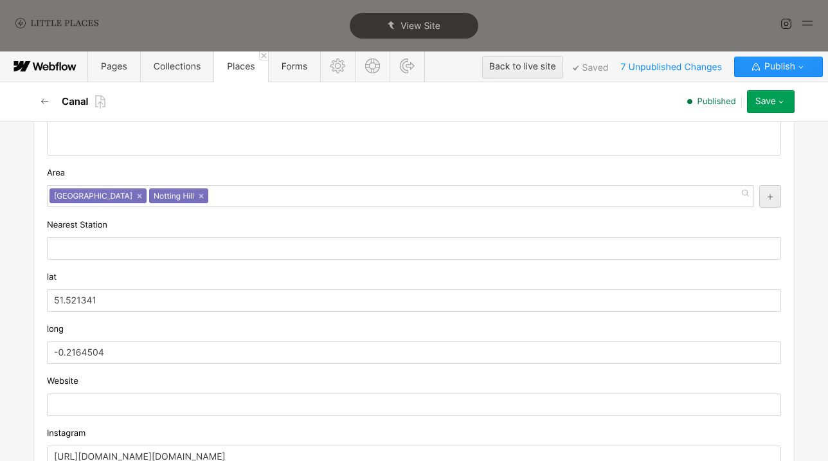
scroll to position [625, 0]
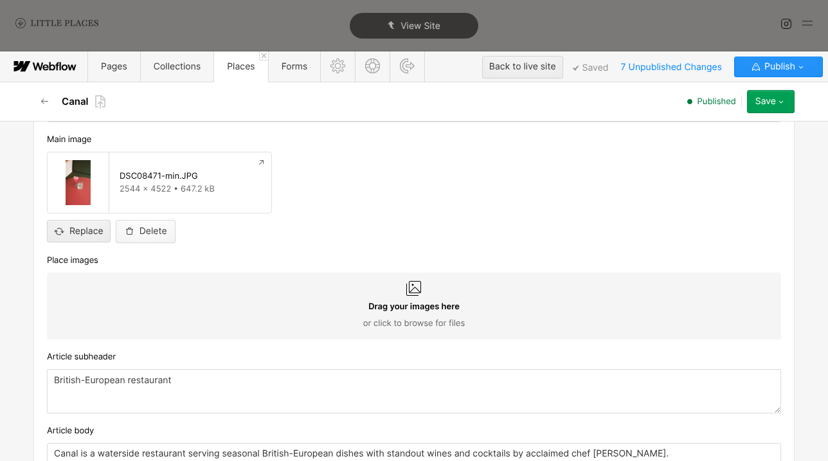
click at [147, 235] on div "Delete" at bounding box center [154, 231] width 28 height 10
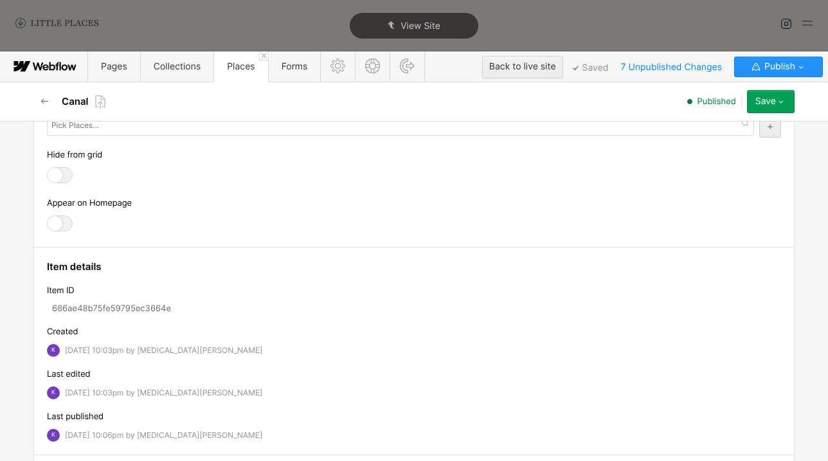
scroll to position [1403, 0]
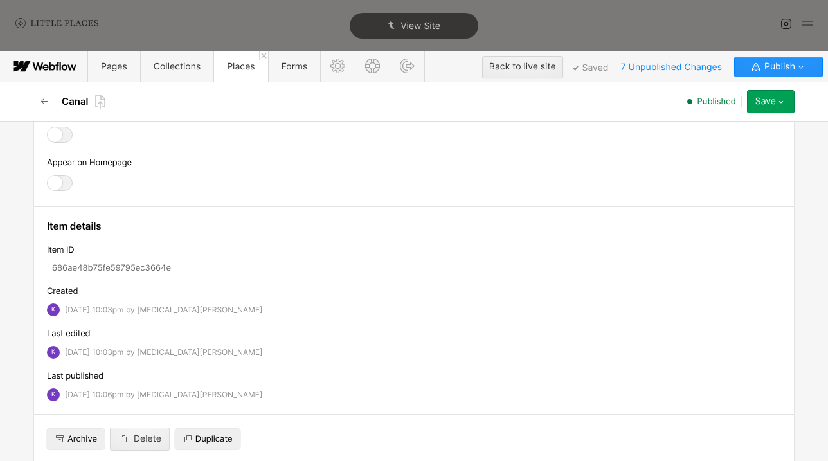
click at [70, 186] on div at bounding box center [60, 183] width 26 height 16
click at [0, 0] on input "checkbox" at bounding box center [0, 0] width 0 height 0
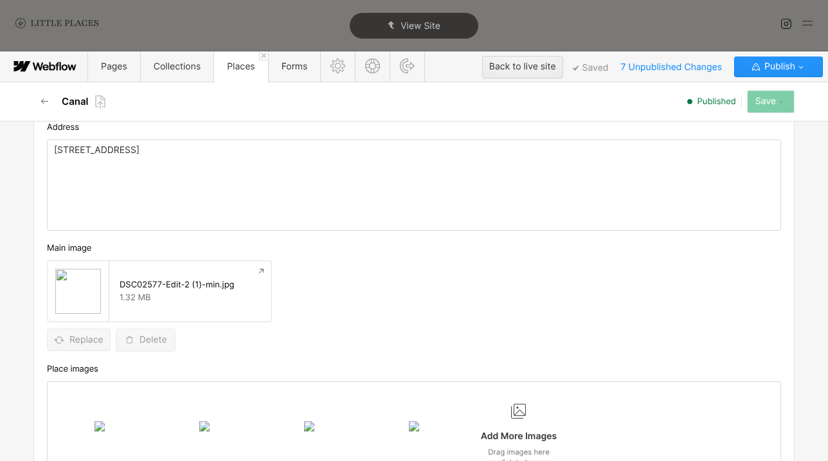
scroll to position [662, 0]
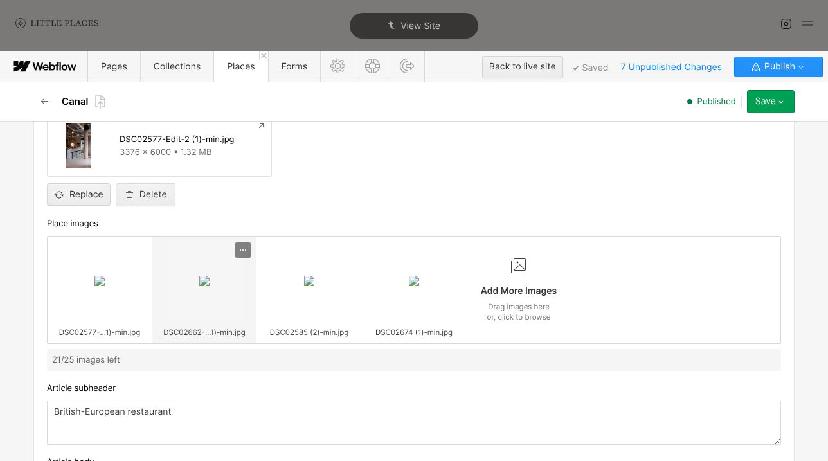
click at [245, 248] on icon at bounding box center [243, 250] width 10 height 10
click at [243, 289] on div "Delete" at bounding box center [219, 292] width 54 height 10
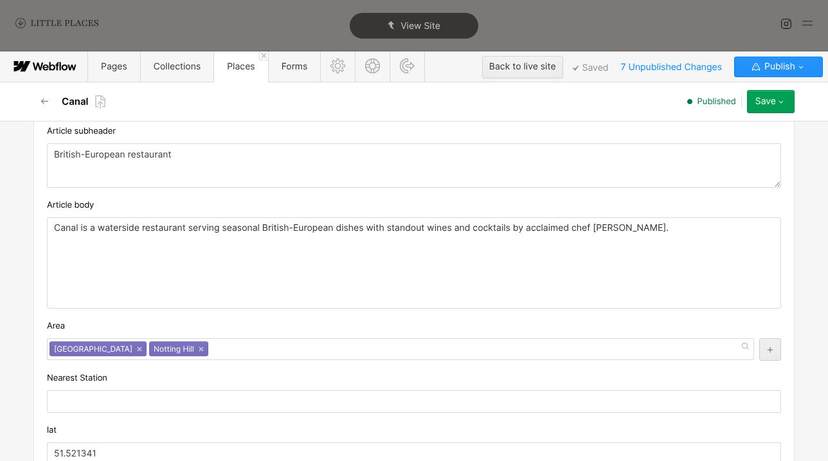
scroll to position [788, 0]
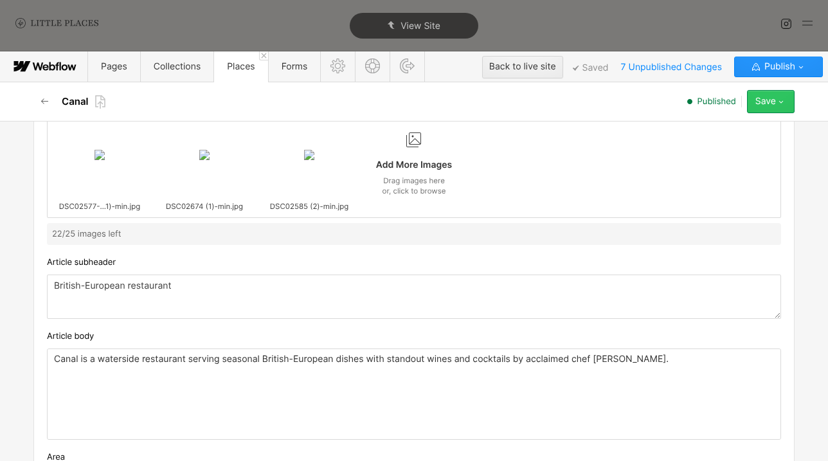
click at [776, 101] on icon "button" at bounding box center [781, 101] width 10 height 10
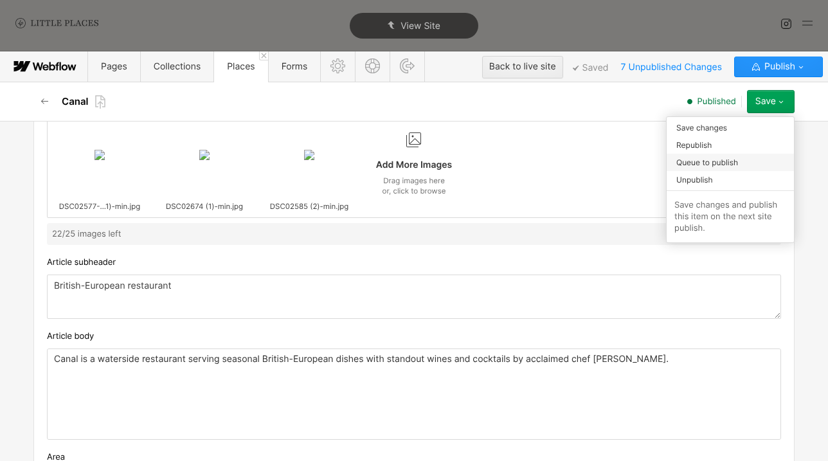
click at [754, 165] on div "Queue to publish" at bounding box center [730, 162] width 127 height 17
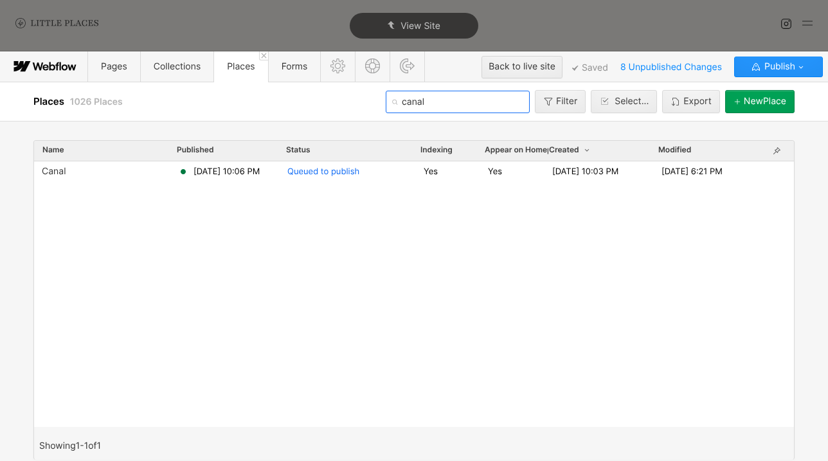
click at [427, 109] on input "canal" at bounding box center [458, 102] width 144 height 23
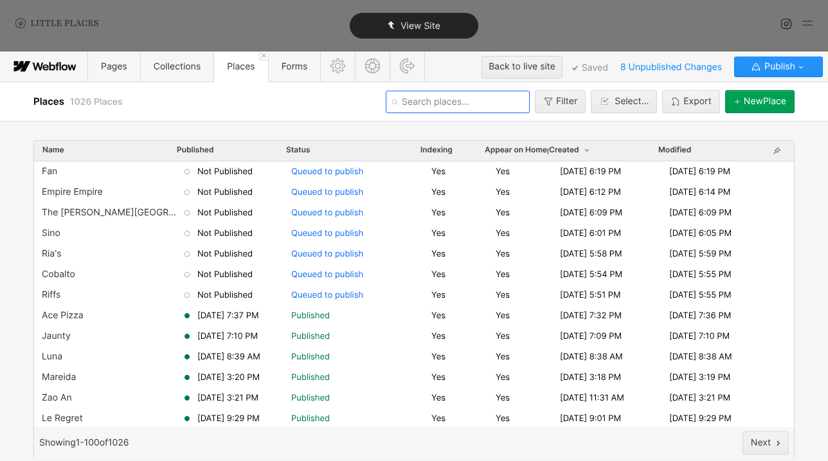
click at [426, 28] on span "View Site" at bounding box center [421, 26] width 40 height 11
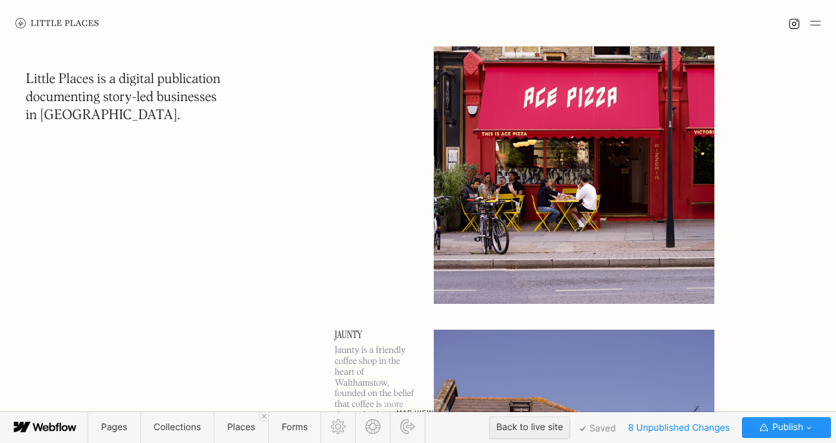
scroll to position [3293, 0]
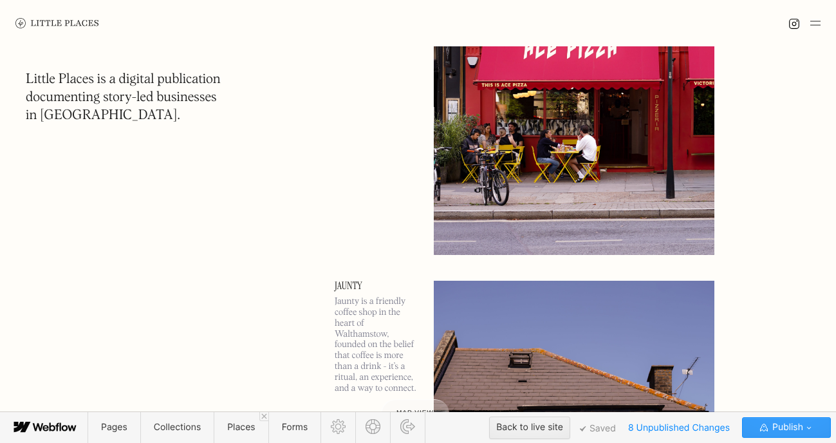
click at [819, 431] on button "Publish" at bounding box center [786, 427] width 89 height 21
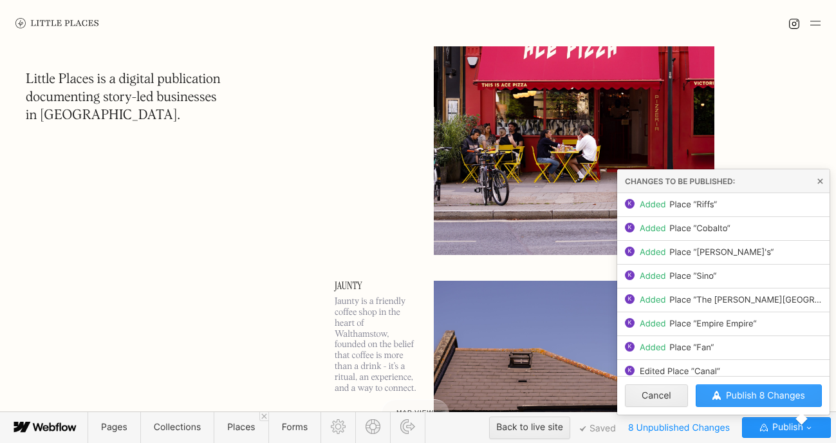
click at [776, 396] on span "Publish 8 Changes" at bounding box center [765, 395] width 79 height 11
